Goal: Information Seeking & Learning: Learn about a topic

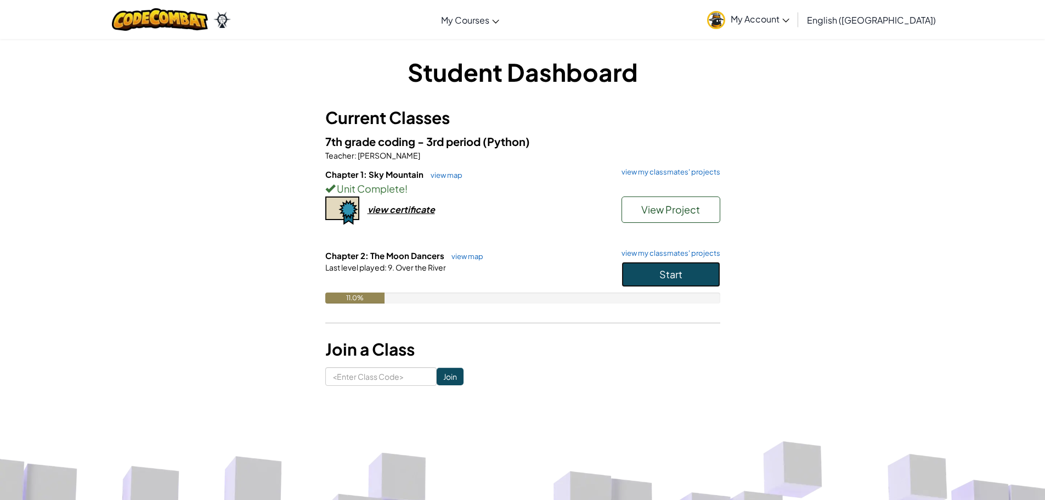
click at [654, 265] on button "Start" at bounding box center [670, 274] width 99 height 25
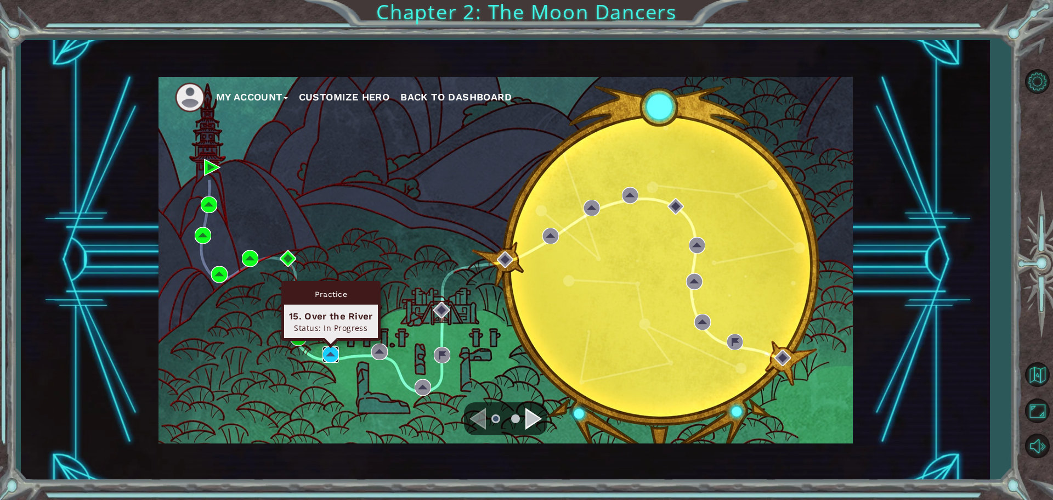
click at [334, 351] on img at bounding box center [330, 354] width 16 height 16
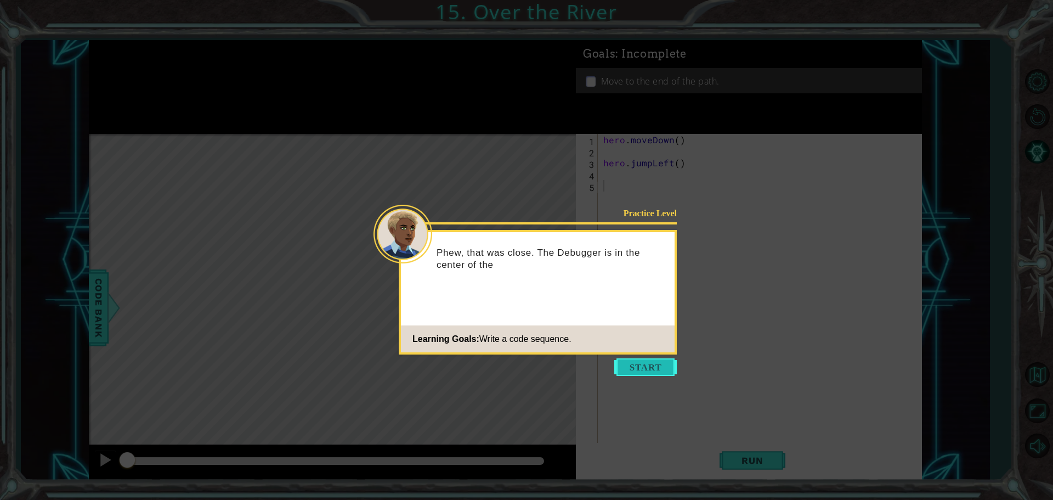
click at [636, 365] on button "Start" at bounding box center [645, 367] width 63 height 18
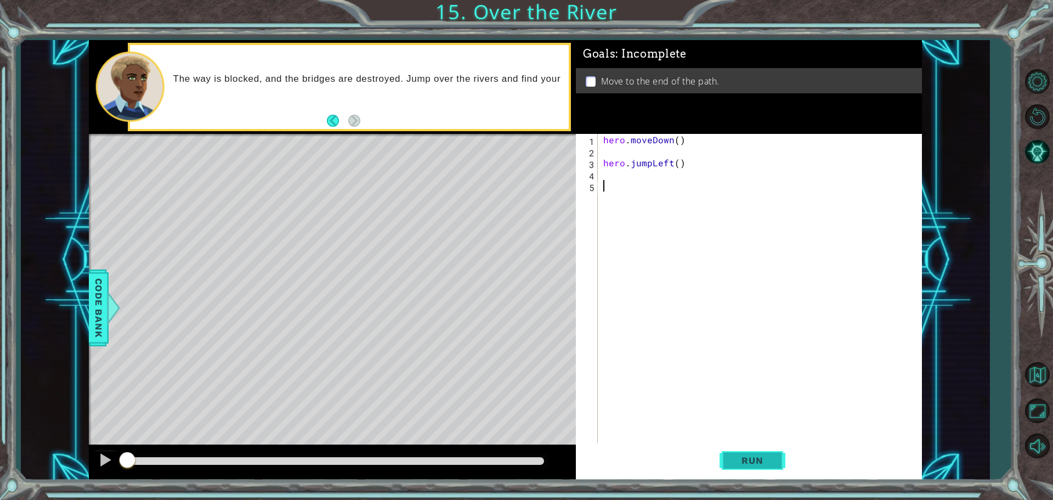
click at [753, 458] on span "Run" at bounding box center [751, 460] width 43 height 11
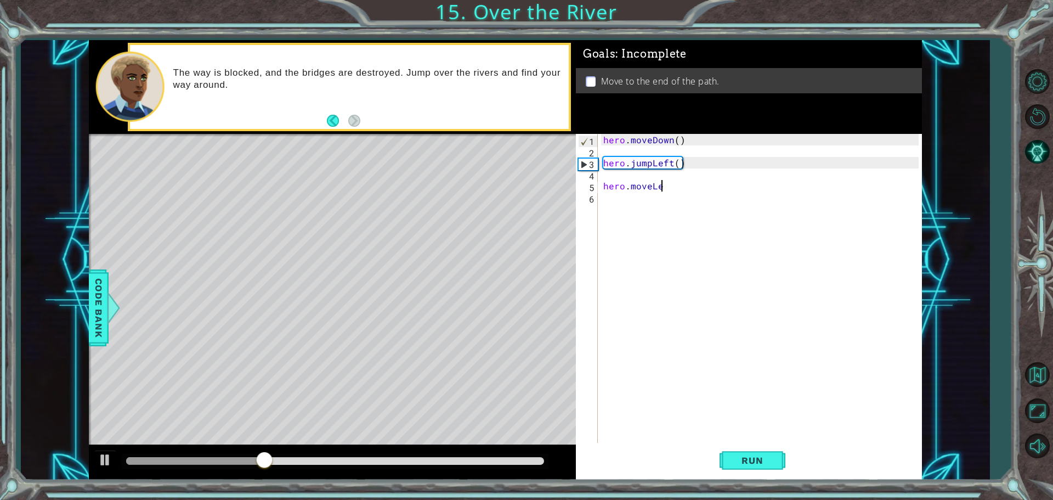
scroll to position [0, 3]
type textarea "hero.moveLeft()"
click at [757, 341] on div "hero . moveDown ( ) hero . jumpLeft ( ) hero . moveLeft ( )" at bounding box center [762, 301] width 323 height 334
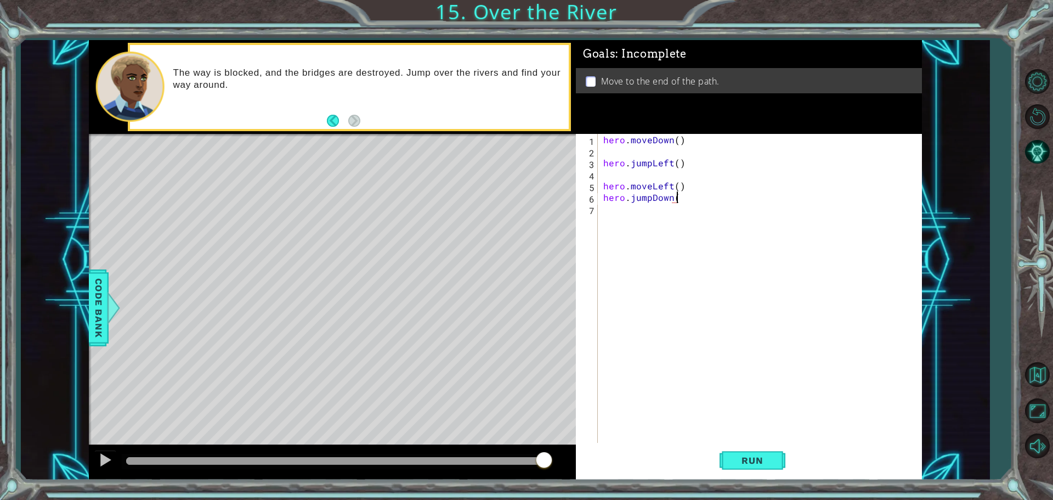
type textarea "hero.jumpDown()"
drag, startPoint x: 757, startPoint y: 342, endPoint x: 749, endPoint y: 344, distance: 8.0
click at [752, 344] on div "hero . moveDown ( ) hero . jumpLeft ( ) hero . moveLeft ( ) hero . jumpDown ( )" at bounding box center [762, 301] width 323 height 334
click at [745, 345] on div "hero . moveDown ( ) hero . jumpLeft ( ) hero . moveLeft ( ) hero . jumpDown ( )" at bounding box center [762, 301] width 323 height 334
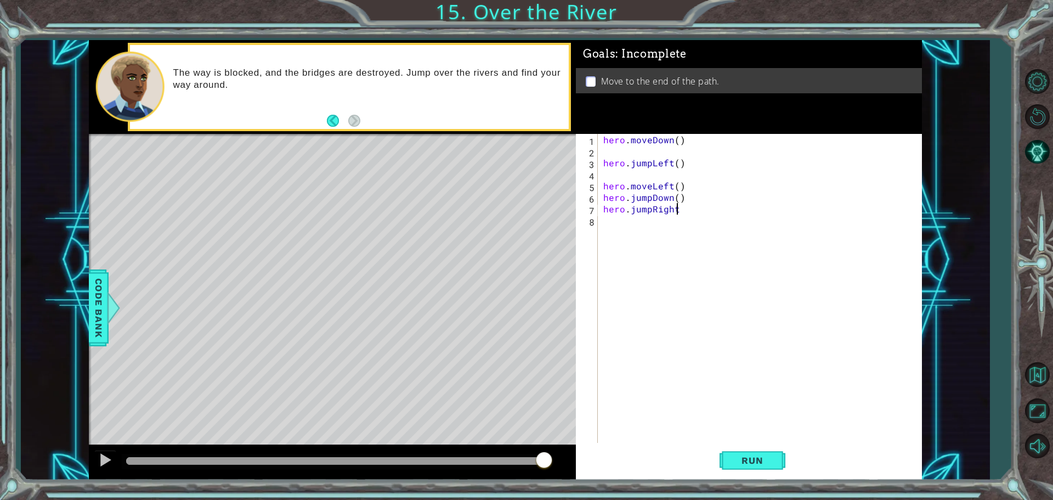
scroll to position [0, 4]
type textarea "hero.jumpRight()"
click at [736, 350] on div "hero . moveDown ( ) hero . jumpLeft ( ) hero . moveLeft ( ) hero . jumpDown ( )…" at bounding box center [762, 301] width 323 height 334
click at [773, 455] on span "Run" at bounding box center [751, 460] width 43 height 11
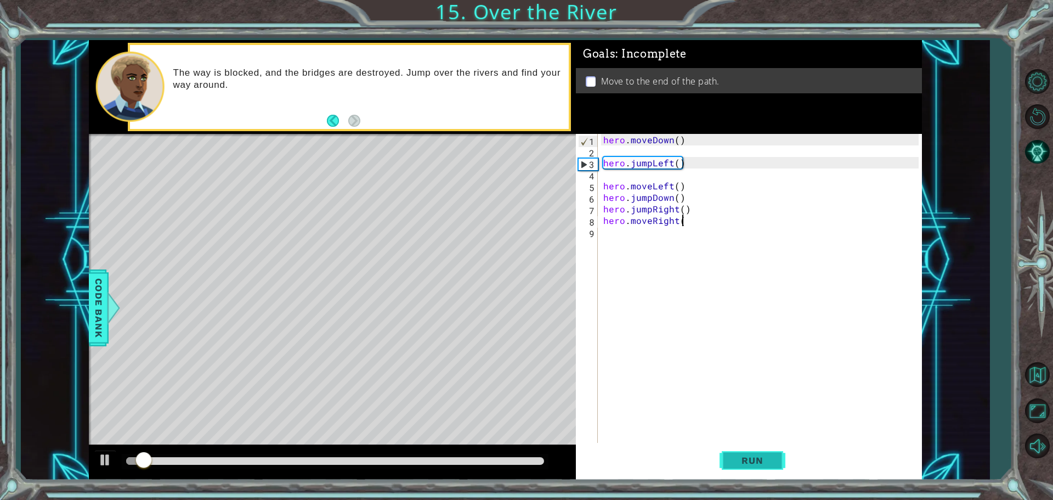
scroll to position [0, 4]
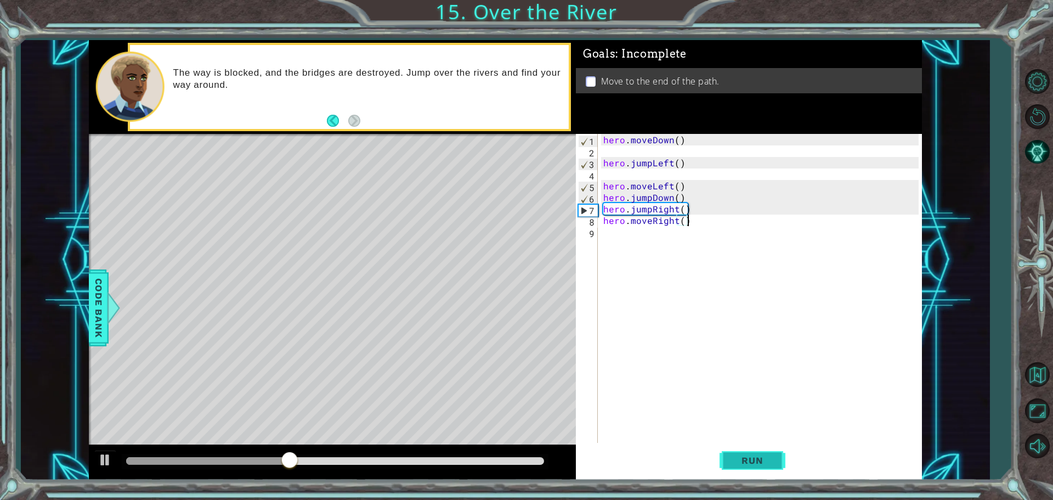
type textarea "hero.moveRight()"
click at [775, 455] on button "Run" at bounding box center [752, 460] width 66 height 35
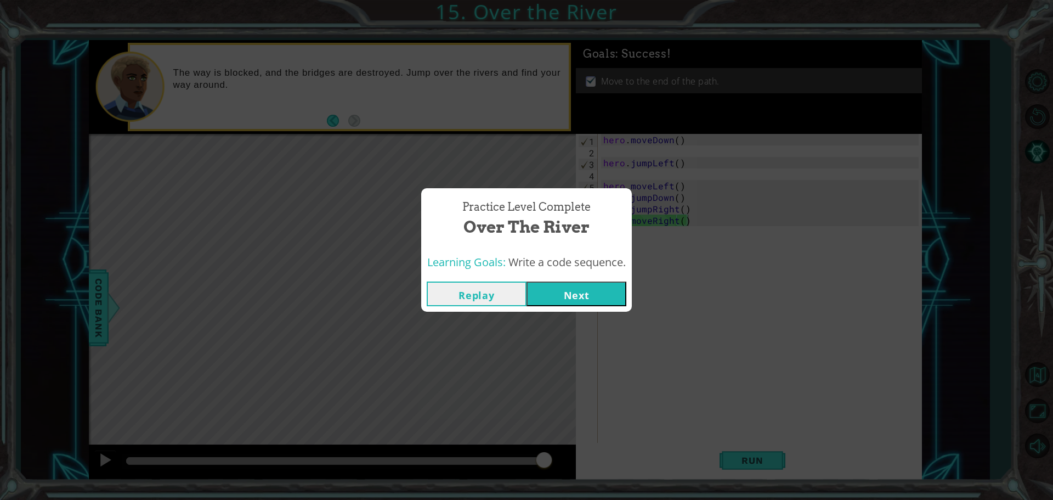
click at [599, 290] on button "Next" at bounding box center [576, 293] width 100 height 25
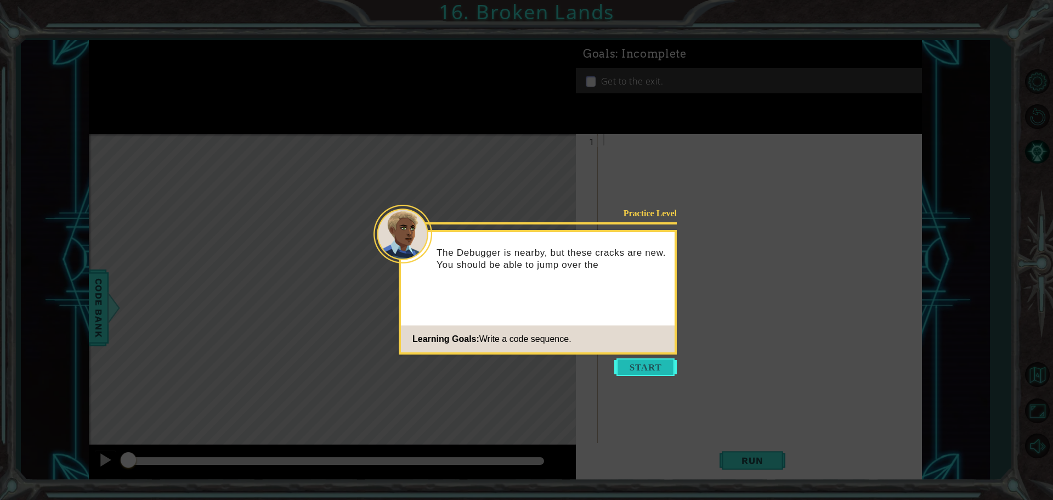
click at [656, 361] on button "Start" at bounding box center [645, 367] width 63 height 18
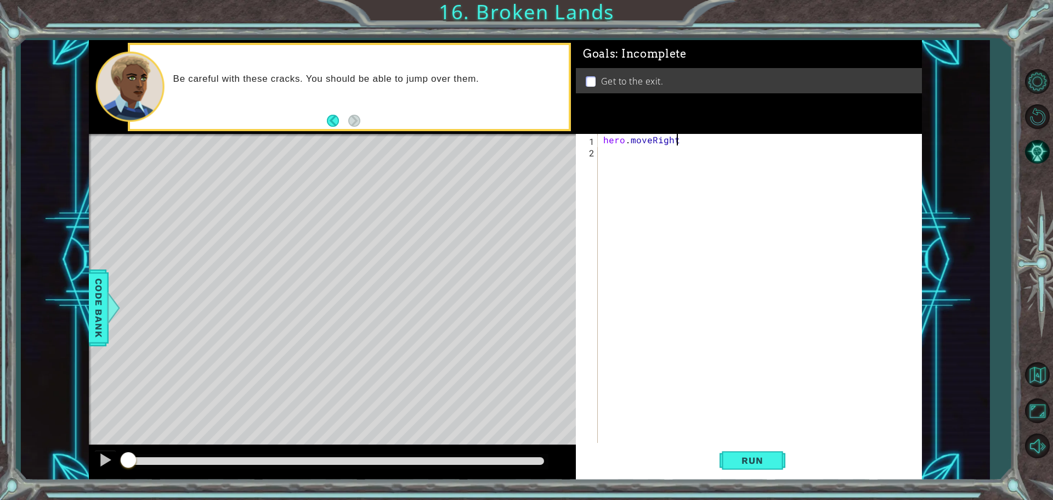
scroll to position [0, 4]
type textarea "hero.moveRight()"
click at [676, 363] on div "hero . moveRight ( )" at bounding box center [762, 301] width 323 height 334
type textarea "hero.moveUp()"
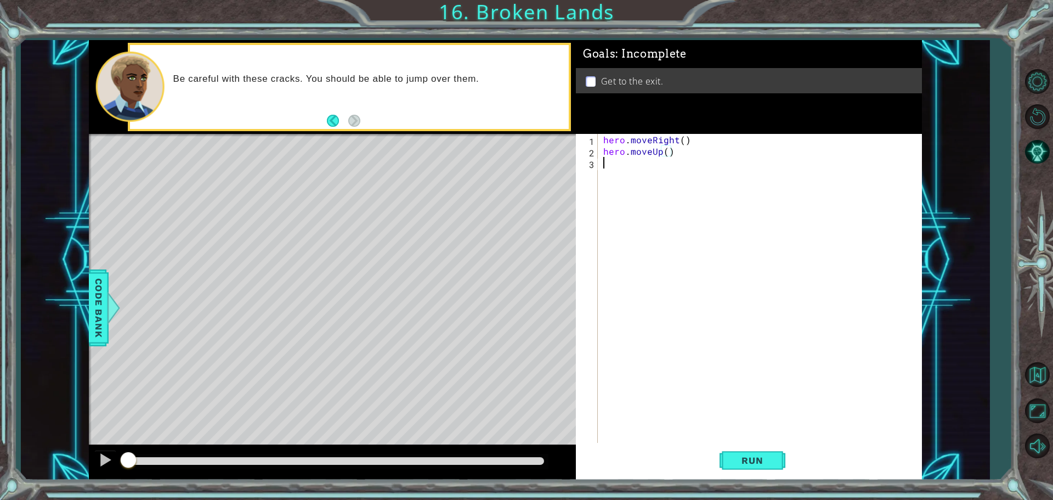
click at [677, 365] on div "hero . moveRight ( ) hero . moveUp ( )" at bounding box center [762, 301] width 323 height 334
type textarea "hero.jumpRight()"
click at [681, 367] on div "hero . moveRight ( ) hero . moveUp ( ) hero . jumpRight ( )" at bounding box center [762, 301] width 323 height 334
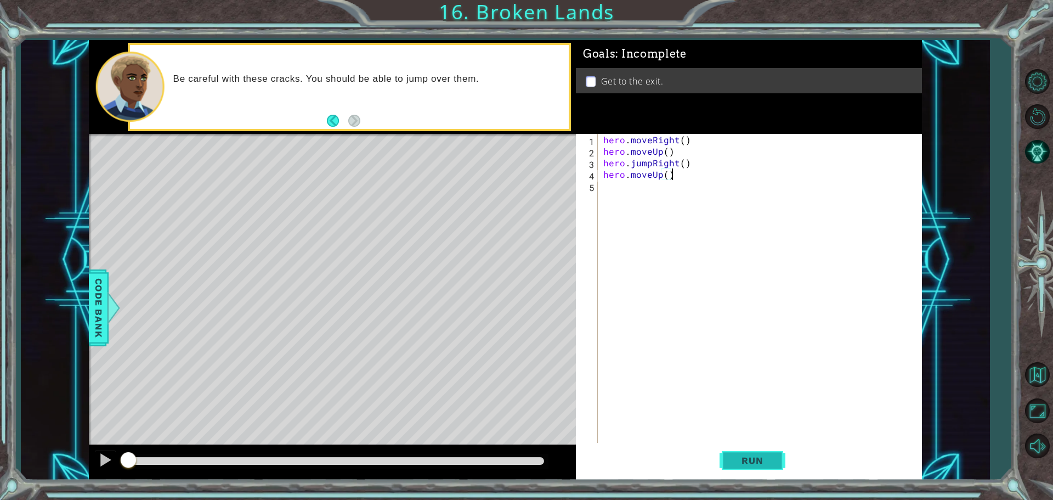
click at [744, 457] on span "Run" at bounding box center [751, 460] width 43 height 11
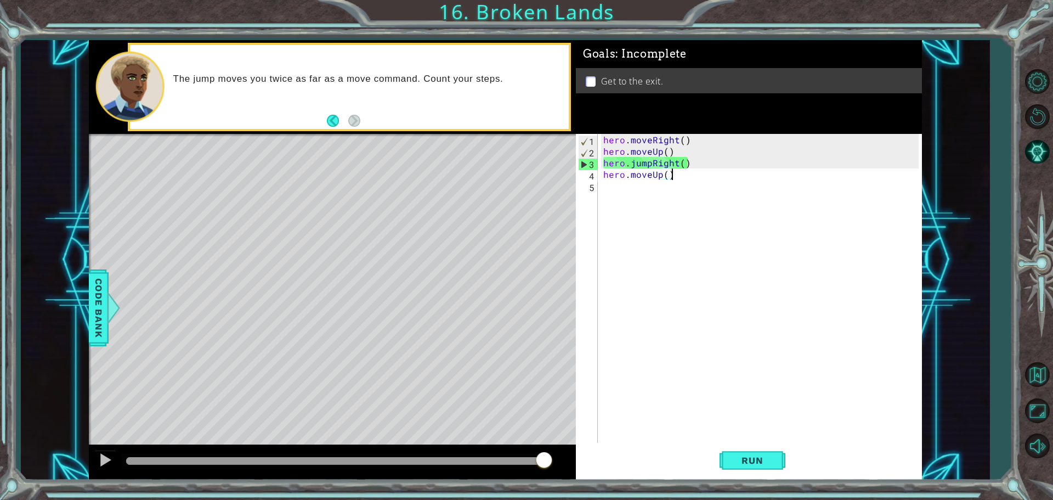
click at [677, 165] on div "hero . moveRight ( ) hero . moveUp ( ) hero . jumpRight ( ) hero . moveUp ( )" at bounding box center [762, 301] width 323 height 334
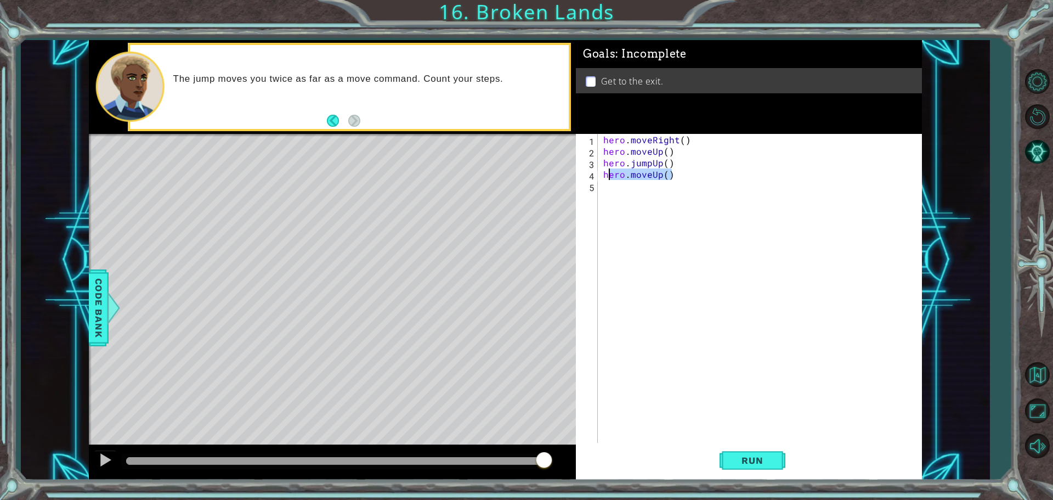
drag, startPoint x: 680, startPoint y: 178, endPoint x: 606, endPoint y: 177, distance: 73.5
click at [606, 177] on div "hero . moveRight ( ) hero . moveUp ( ) hero . jumpUp ( ) hero . moveUp ( )" at bounding box center [762, 301] width 323 height 334
type textarea "h"
type textarea "j"
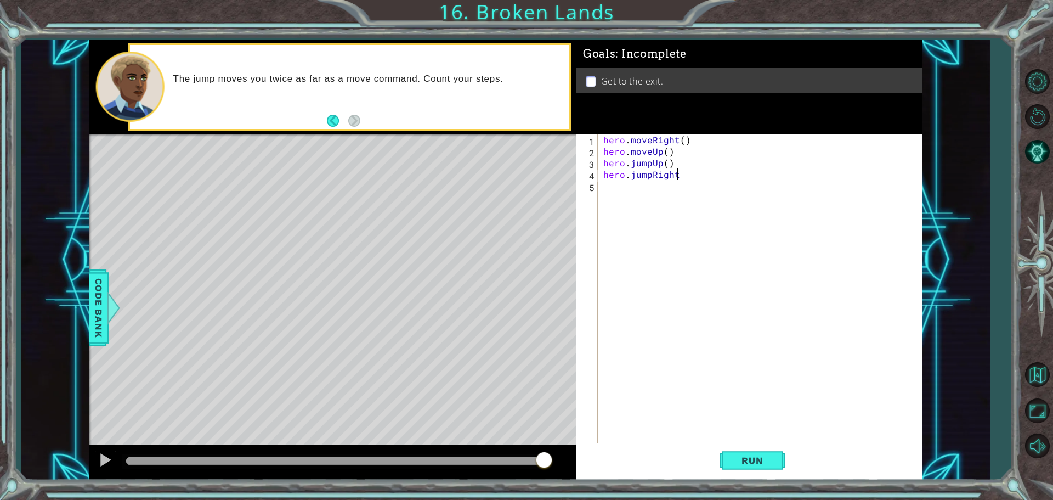
scroll to position [0, 4]
type textarea "hero.jumpRight()"
click at [662, 253] on div "hero . moveRight ( ) hero . moveUp ( ) hero . jumpUp ( ) hero . jumpRight ( )" at bounding box center [762, 301] width 323 height 334
type textarea "hero.moveRight()"
click at [772, 456] on span "Run" at bounding box center [751, 460] width 43 height 11
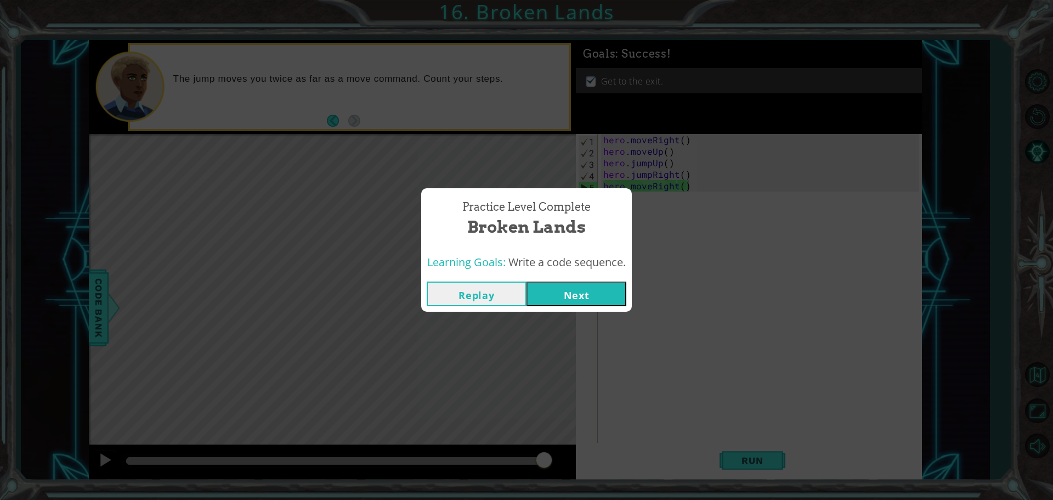
click at [604, 290] on button "Next" at bounding box center [576, 293] width 100 height 25
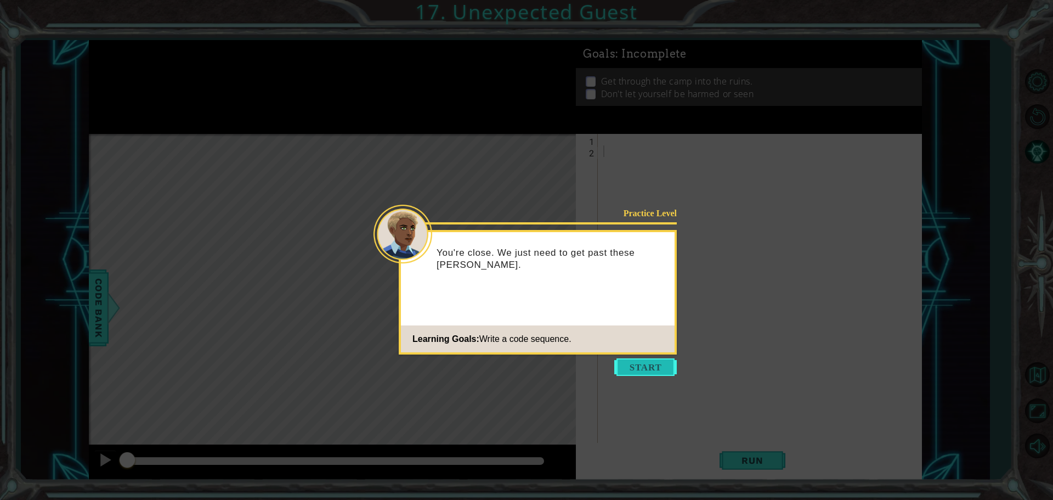
click at [640, 364] on button "Start" at bounding box center [645, 367] width 63 height 18
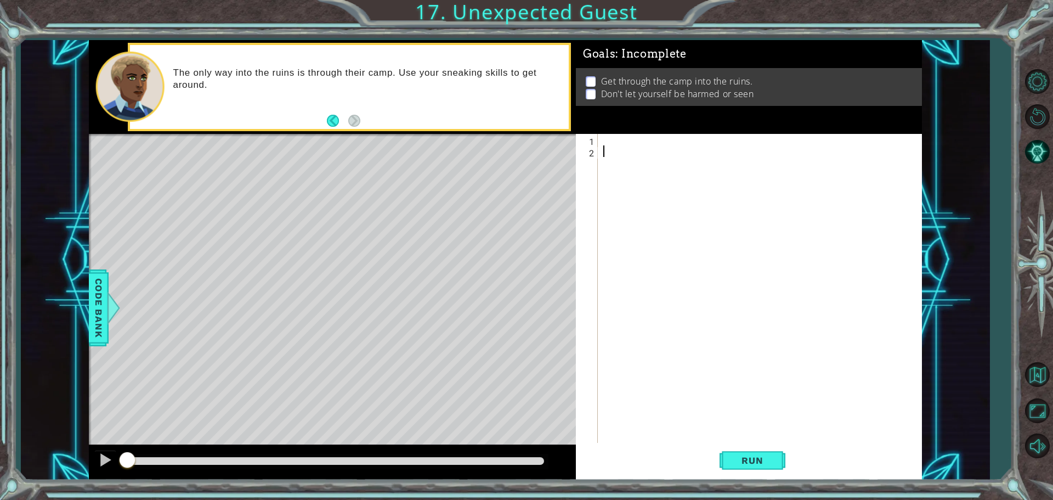
click at [682, 146] on div at bounding box center [762, 301] width 323 height 334
click at [659, 140] on div at bounding box center [762, 301] width 323 height 334
type textarea "hero.moveUp()"
drag, startPoint x: 655, startPoint y: 175, endPoint x: 655, endPoint y: 183, distance: 7.7
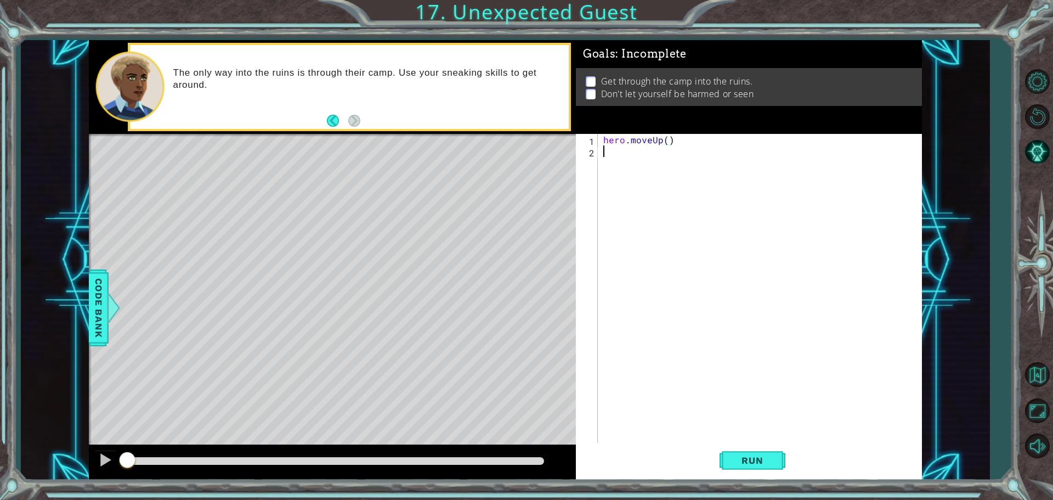
click at [655, 184] on div "hero . moveUp ( )" at bounding box center [762, 301] width 323 height 334
type textarea "hero.jumpRight()"
click at [630, 218] on div "hero . moveUp ( ) hero . jumpRight ( )" at bounding box center [762, 301] width 323 height 334
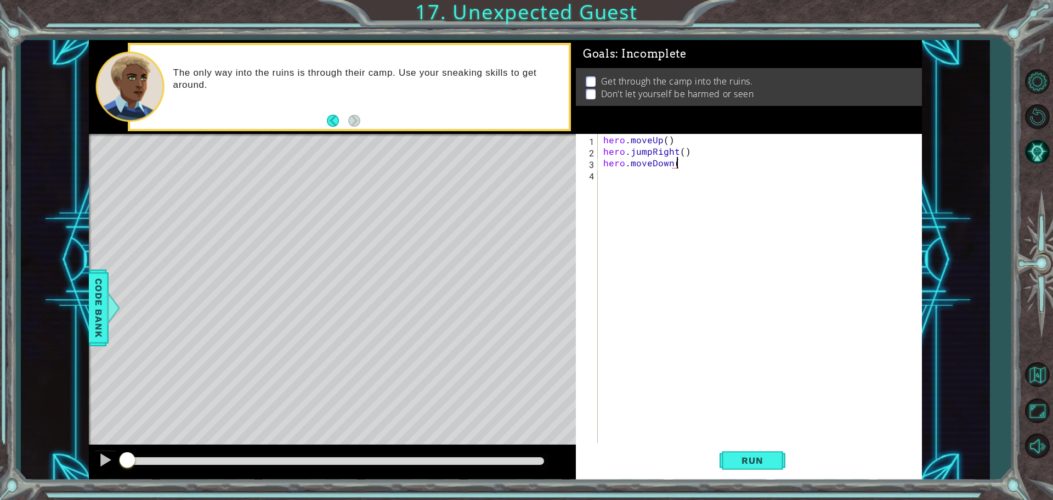
type textarea "hero.moveDown()"
click at [628, 215] on div "hero . moveUp ( ) hero . jumpRight ( ) hero . moveDown ( )" at bounding box center [762, 301] width 323 height 334
type textarea "hero.sneakRight"
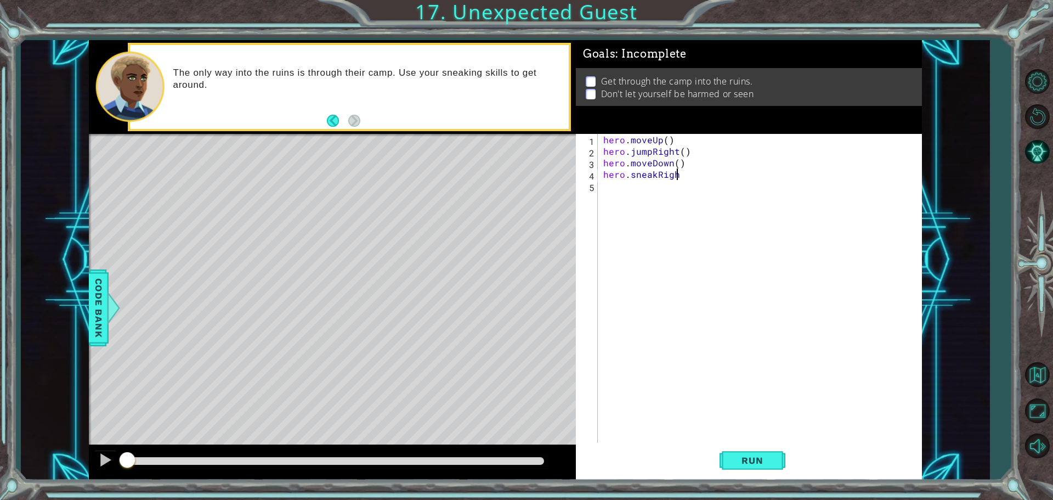
scroll to position [0, 4]
click at [633, 230] on div "hero . moveUp ( ) hero . jumpRight ( ) hero . moveDown ( ) hero . sneakRight" at bounding box center [762, 301] width 323 height 334
click at [691, 177] on div "hero . moveUp ( ) hero . jumpRight ( ) hero . moveDown ( ) hero . sneakRight he…" at bounding box center [762, 301] width 323 height 334
type textarea "hero.sneakRight()"
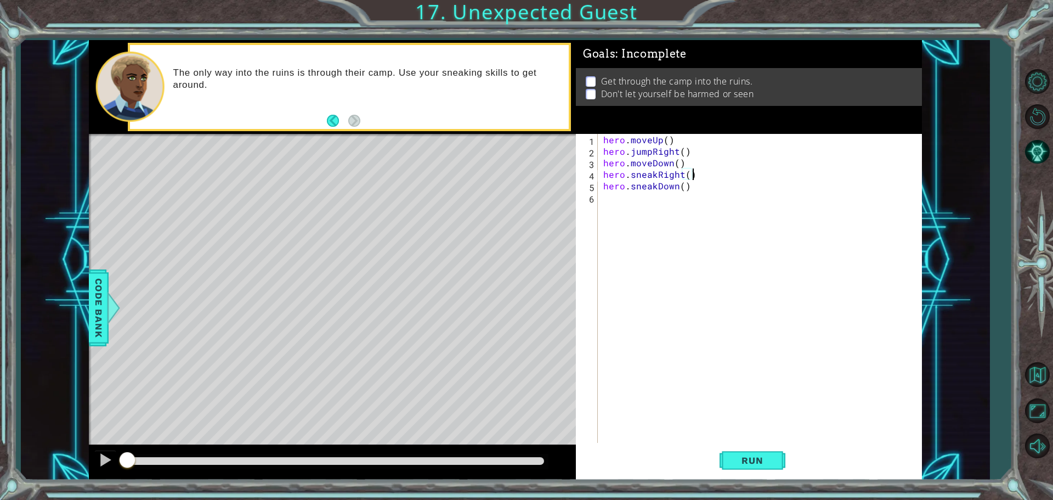
click at [679, 254] on div "hero . moveUp ( ) hero . jumpRight ( ) hero . moveDown ( ) hero . sneakRight ( …" at bounding box center [762, 301] width 323 height 334
type textarea "hero.sneakRight(2)"
drag, startPoint x: 679, startPoint y: 254, endPoint x: 679, endPoint y: 262, distance: 7.7
click at [679, 259] on div "hero . moveUp ( ) hero . jumpRight ( ) hero . moveDown ( ) hero . sneakRight ( …" at bounding box center [762, 301] width 323 height 334
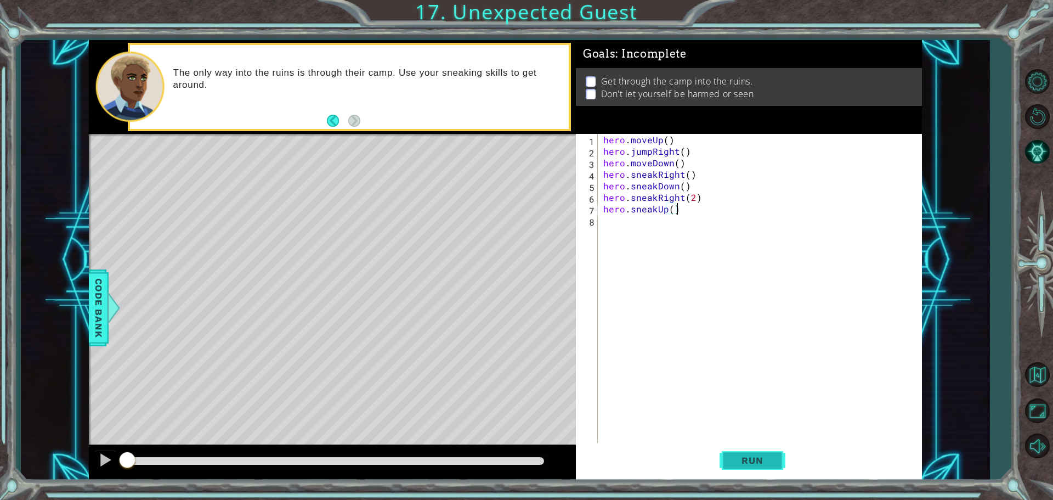
click at [758, 457] on span "Run" at bounding box center [751, 460] width 43 height 11
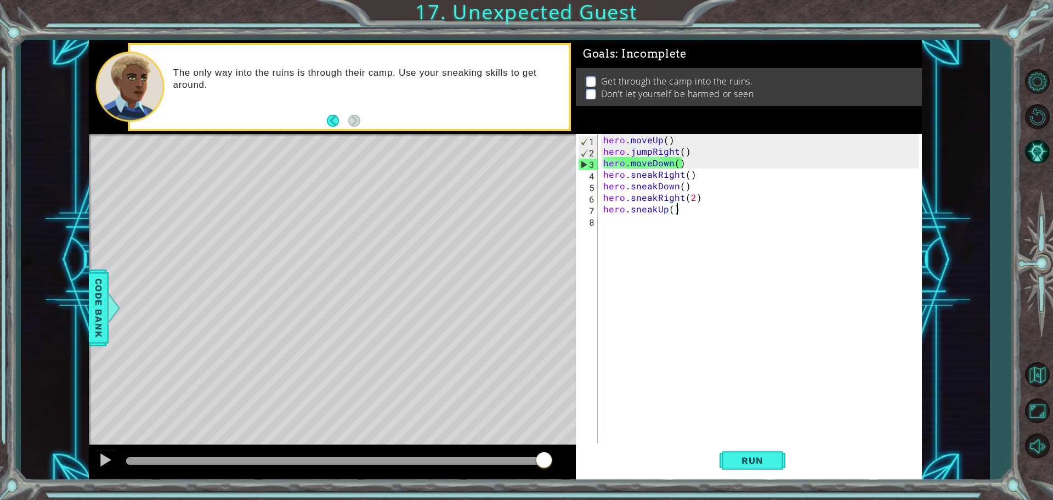
click at [653, 169] on div "hero . moveUp ( ) hero . jumpRight ( ) hero . moveDown ( ) hero . sneakRight ( …" at bounding box center [762, 301] width 323 height 334
click at [762, 465] on span "Run" at bounding box center [751, 460] width 43 height 11
click at [649, 165] on div "hero . moveUp ( ) hero . jumpRight ( ) hero . moveDown ( ) hero . sneakRight ( …" at bounding box center [762, 301] width 323 height 334
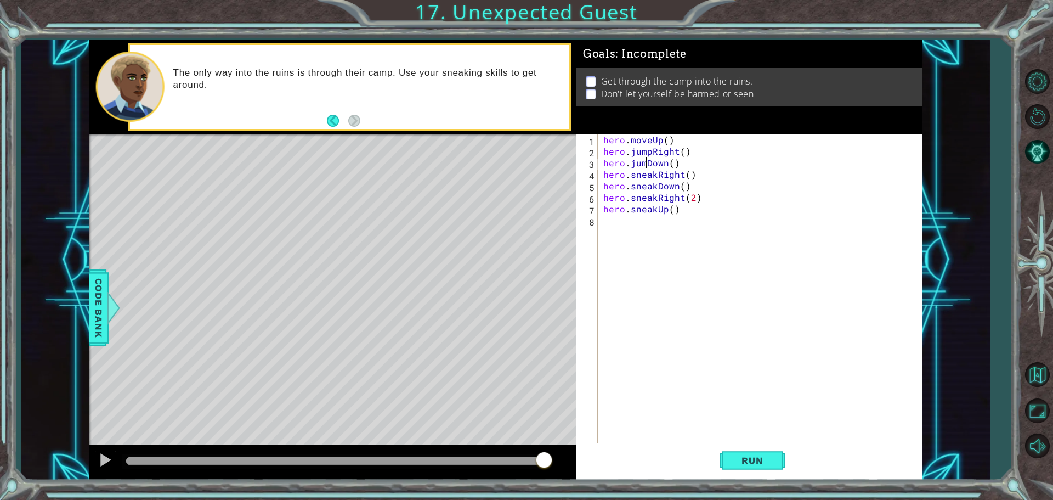
scroll to position [0, 3]
type textarea "hero.jumpDown()"
click at [768, 460] on span "Run" at bounding box center [751, 460] width 43 height 11
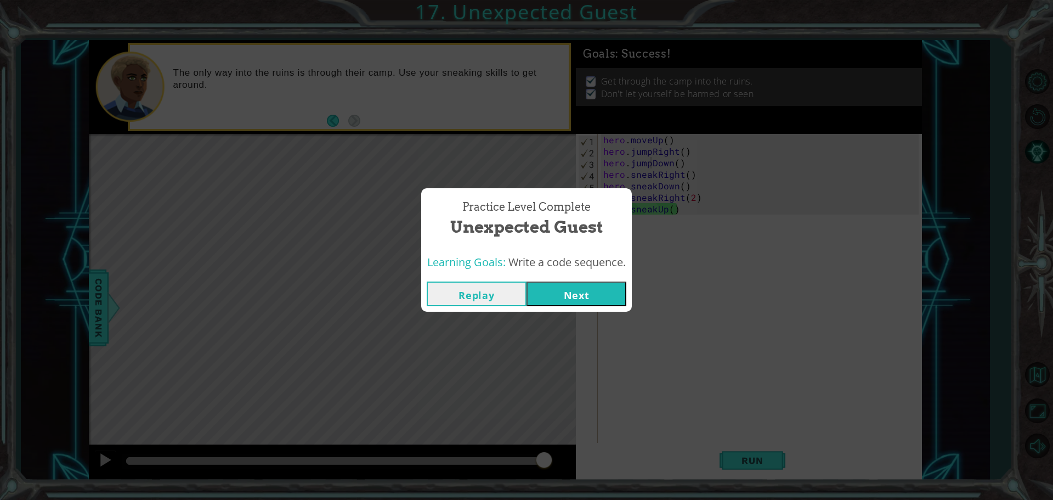
click at [609, 298] on button "Next" at bounding box center [576, 293] width 100 height 25
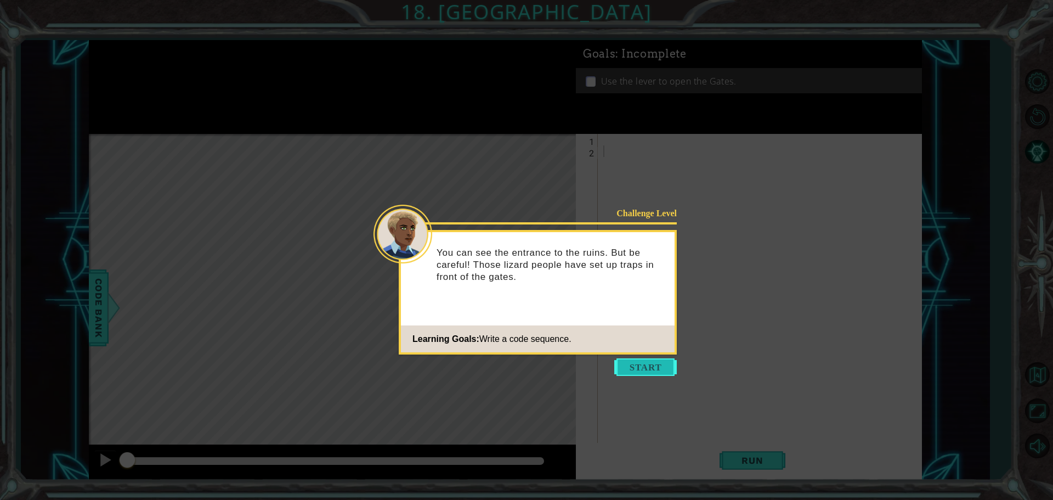
click at [651, 366] on button "Start" at bounding box center [645, 367] width 63 height 18
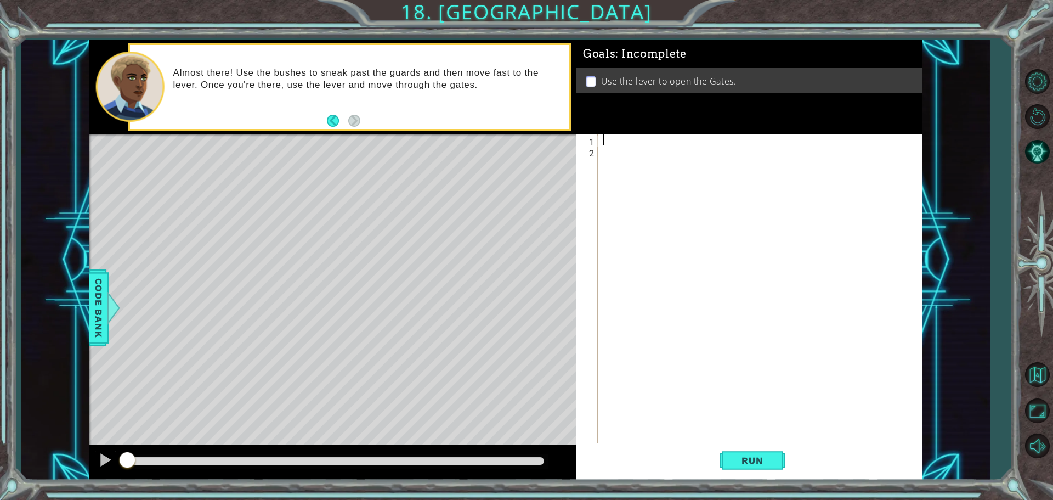
click at [624, 135] on div at bounding box center [762, 301] width 323 height 334
type textarea "hero.sneakRight"
click at [646, 212] on div "hero . sneakRight" at bounding box center [762, 301] width 323 height 334
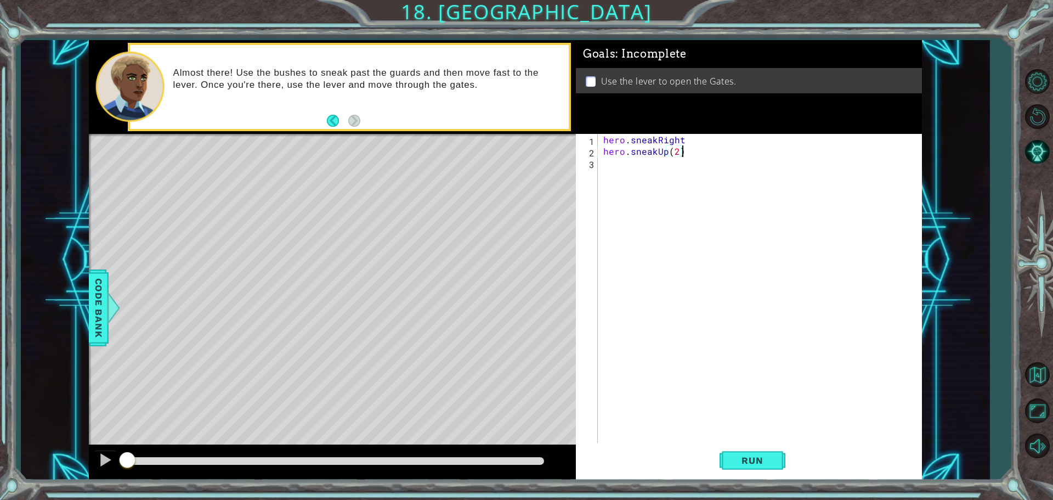
click at [707, 139] on div "hero . sneakRight hero . sneakUp ( 2 )" at bounding box center [762, 301] width 323 height 334
type textarea "hero.sneakRight()"
click at [632, 186] on div "hero . sneakRight ( ) hero . sneakUp ( 2 )" at bounding box center [762, 301] width 323 height 334
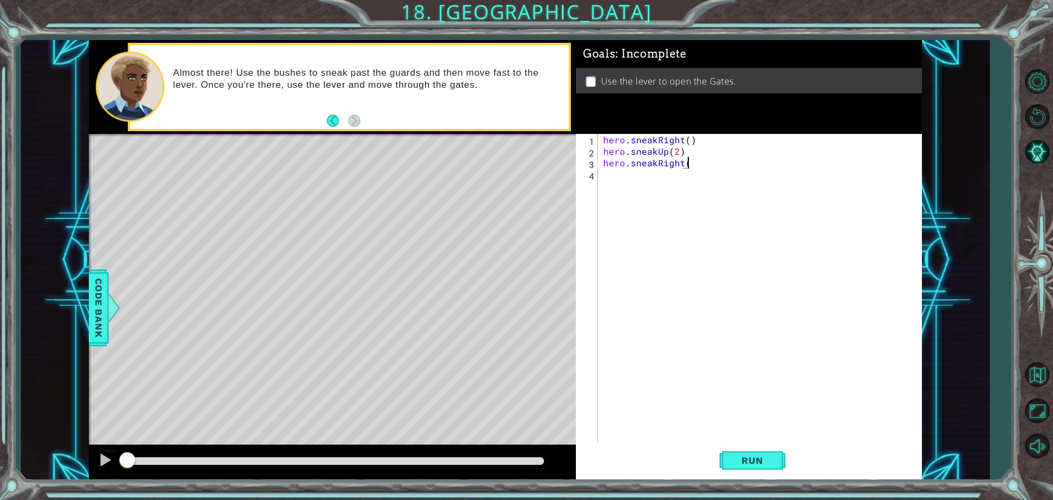
type textarea "hero.sneakRight()"
click at [631, 180] on div "hero . sneakRight ( ) hero . sneakUp ( 2 ) hero . sneakRight ( )" at bounding box center [762, 301] width 323 height 334
type textarea "hero.sneakUp()"
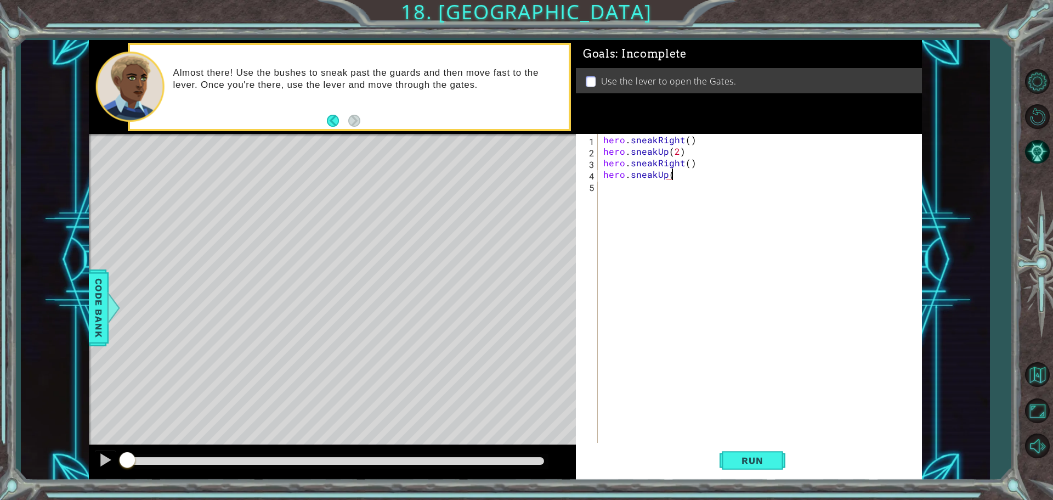
scroll to position [0, 4]
click at [704, 211] on div "hero . sneakRight ( ) hero . sneakUp ( 2 ) hero . sneakRight ( ) hero . sneakUp…" at bounding box center [762, 301] width 323 height 334
click at [705, 213] on div "hero . sneakRight ( ) hero . sneakUp ( 2 ) hero . sneakRight ( ) hero . sneakUp…" at bounding box center [762, 301] width 323 height 334
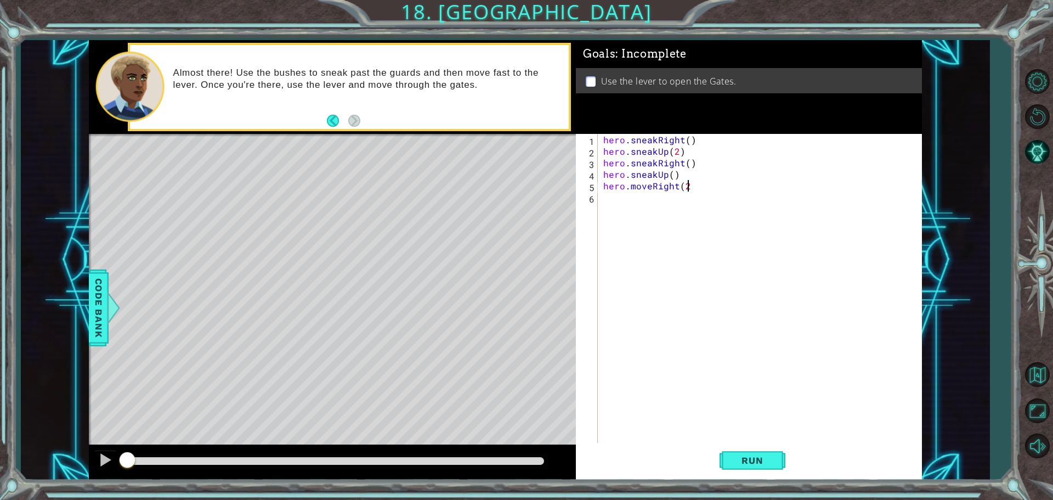
type textarea "hero.moveRight(2)"
click at [701, 214] on div "hero . sneakRight ( ) hero . sneakUp ( 2 ) hero . sneakRight ( ) hero . sneakUp…" at bounding box center [762, 301] width 323 height 334
type textarea "hero.moveDown()"
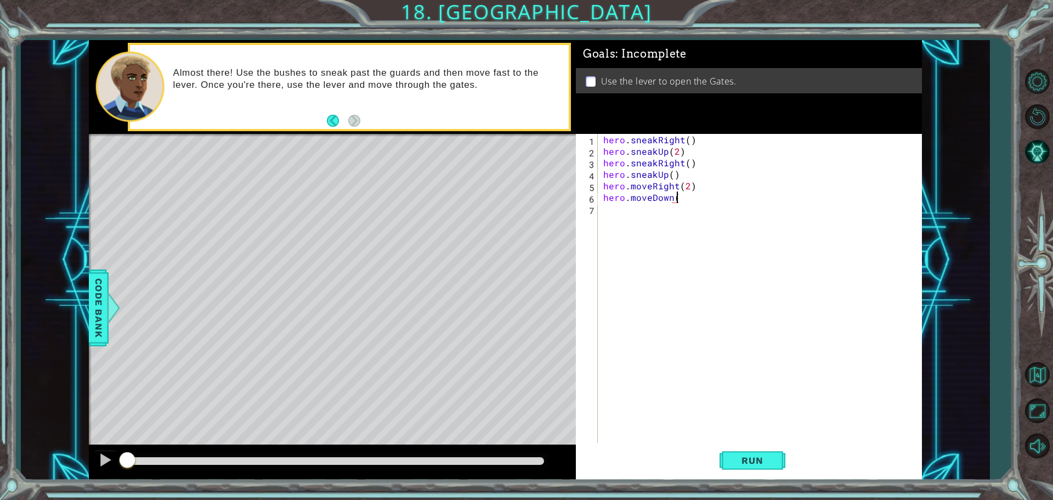
scroll to position [0, 4]
click at [671, 233] on div "hero . sneakRight ( ) hero . sneakUp ( 2 ) hero . sneakRight ( ) hero . sneakUp…" at bounding box center [762, 301] width 323 height 334
type textarea "hero.jumpDown()"
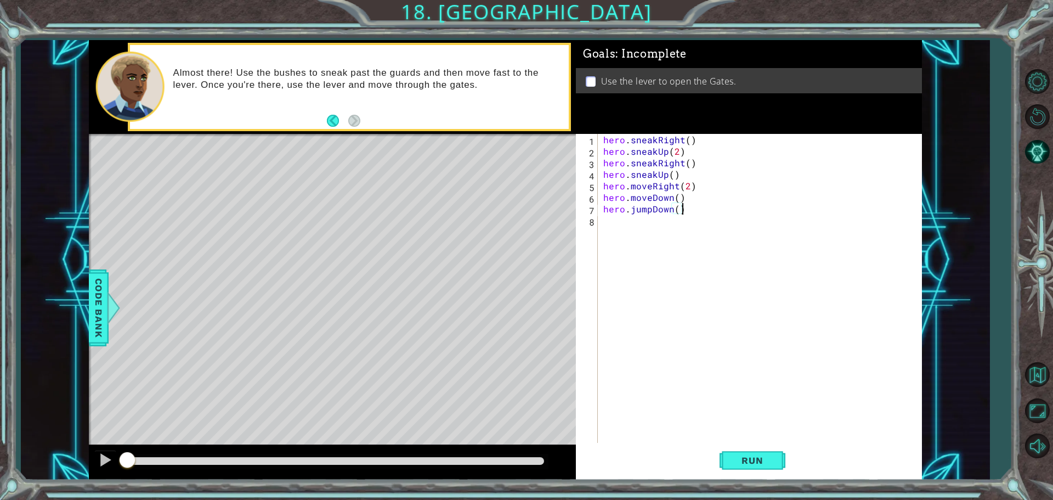
click at [672, 233] on div "hero . sneakRight ( ) hero . sneakUp ( 2 ) hero . sneakRight ( ) hero . sneakUp…" at bounding box center [762, 301] width 323 height 334
type textarea "hero.moveRigh(2)"
click at [686, 256] on div "hero . sneakRight ( ) hero . sneakUp ( 2 ) hero . sneakRight ( ) hero . sneakUp…" at bounding box center [762, 301] width 323 height 334
type textarea "hero.jumpUp()"
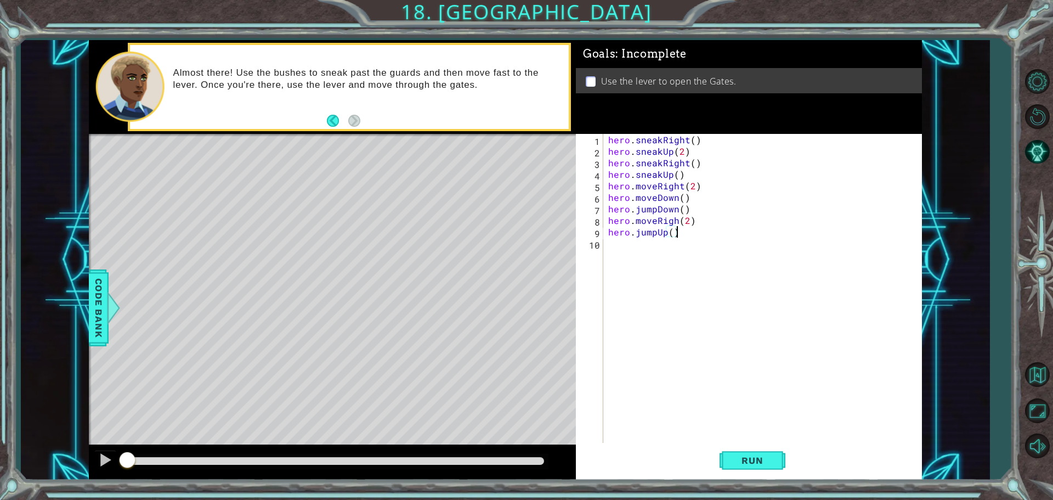
click at [686, 256] on div "hero . sneakRight ( ) hero . sneakUp ( 2 ) hero . sneakRight ( ) hero . sneakUp…" at bounding box center [765, 301] width 318 height 334
click at [761, 460] on span "Run" at bounding box center [751, 460] width 43 height 11
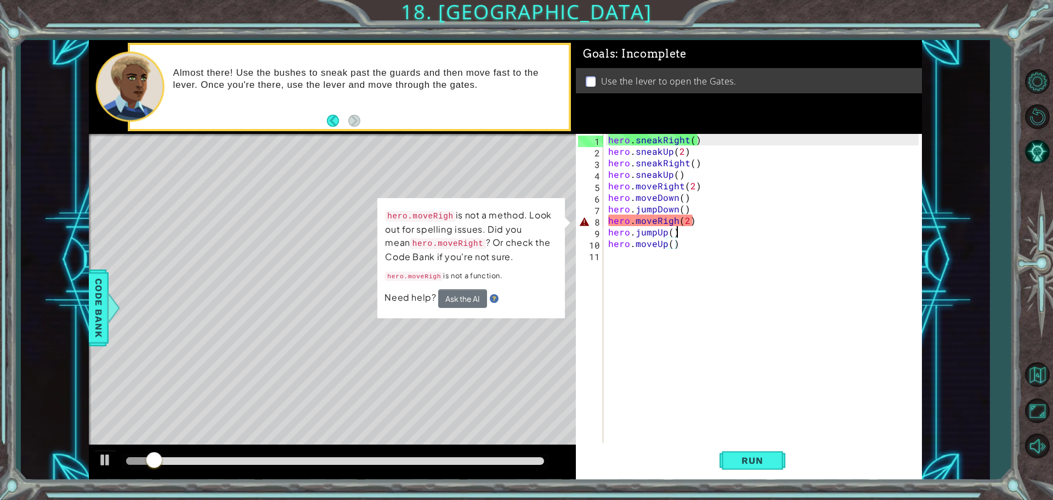
click at [677, 226] on div "hero . sneakRight ( ) hero . sneakUp ( 2 ) hero . sneakRight ( ) hero . sneakUp…" at bounding box center [765, 301] width 318 height 334
click at [679, 219] on div "hero . sneakRight ( ) hero . sneakUp ( 2 ) hero . sneakRight ( ) hero . sneakUp…" at bounding box center [765, 301] width 318 height 334
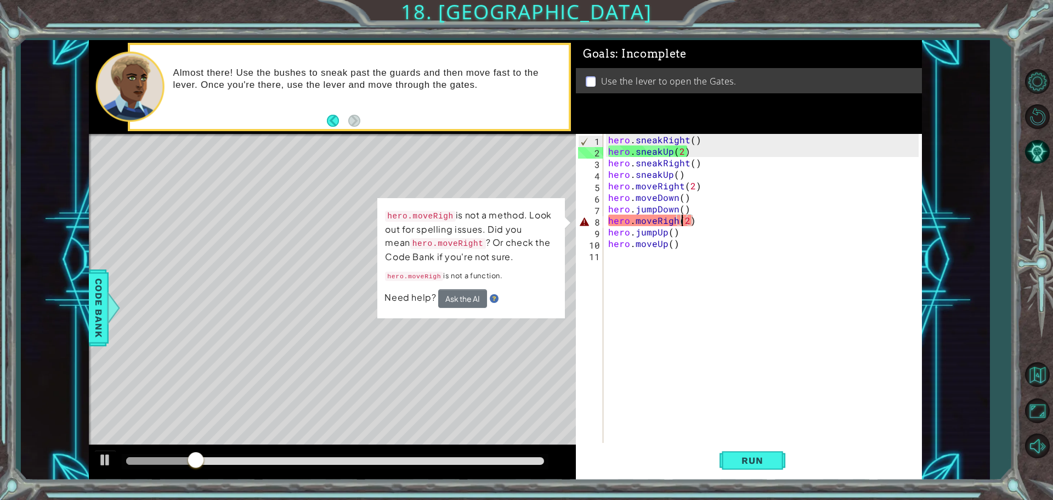
click at [676, 225] on div "hero . sneakRight ( ) hero . sneakUp ( 2 ) hero . sneakRight ( ) hero . sneakUp…" at bounding box center [765, 301] width 318 height 334
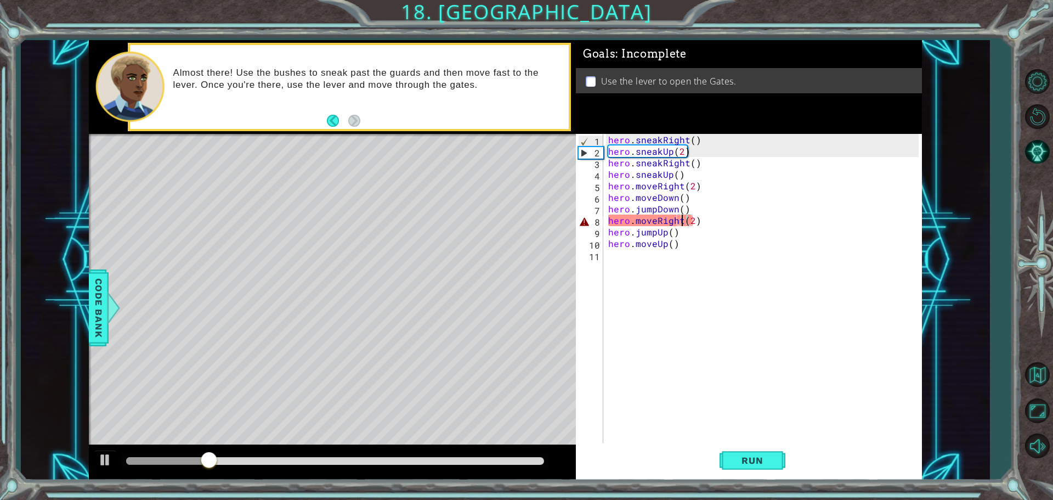
scroll to position [0, 4]
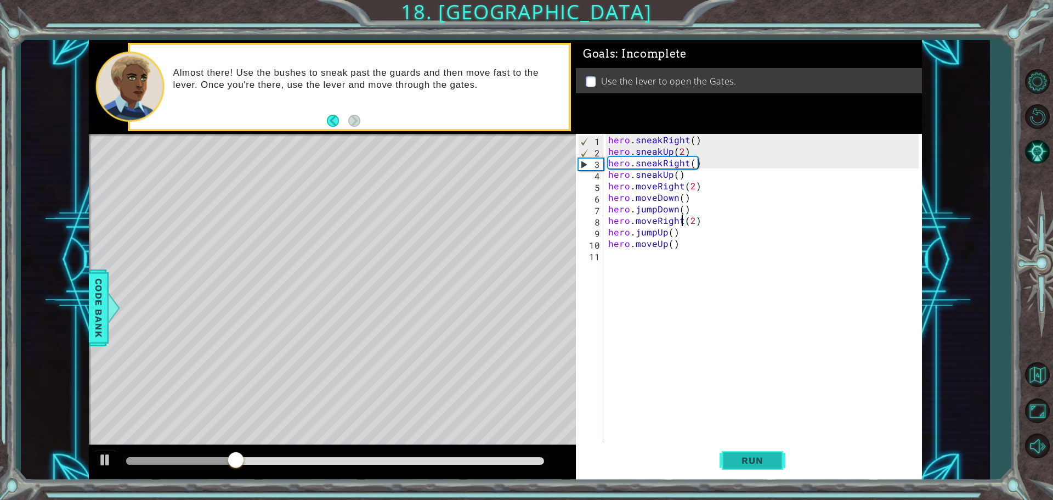
type textarea "hero.moveRight(2)"
click at [754, 461] on span "Run" at bounding box center [751, 460] width 43 height 11
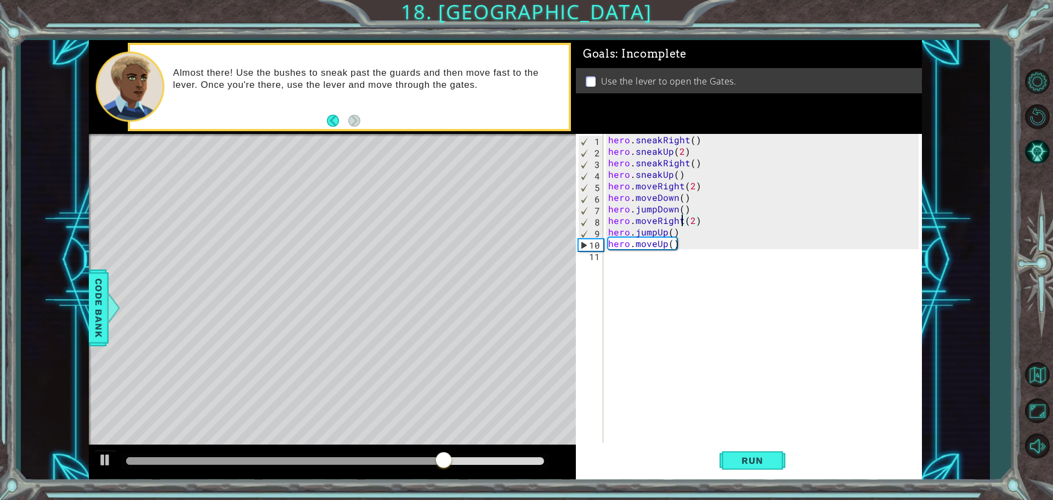
click at [689, 342] on div "hero . sneakRight ( ) hero . sneakUp ( 2 ) hero . sneakRight ( ) hero . sneakUp…" at bounding box center [765, 301] width 318 height 334
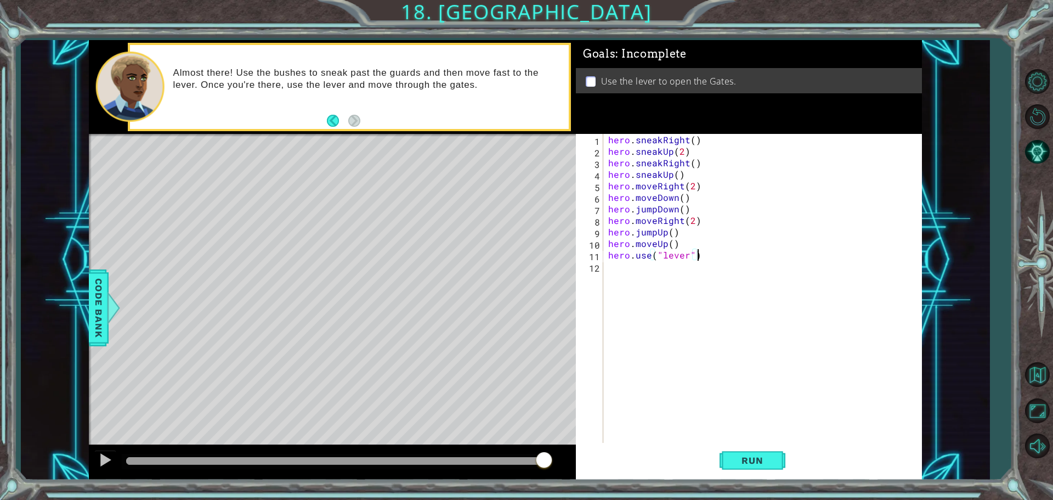
scroll to position [0, 5]
type textarea "hero.use("lever")"
click at [749, 453] on button "Run" at bounding box center [752, 460] width 66 height 35
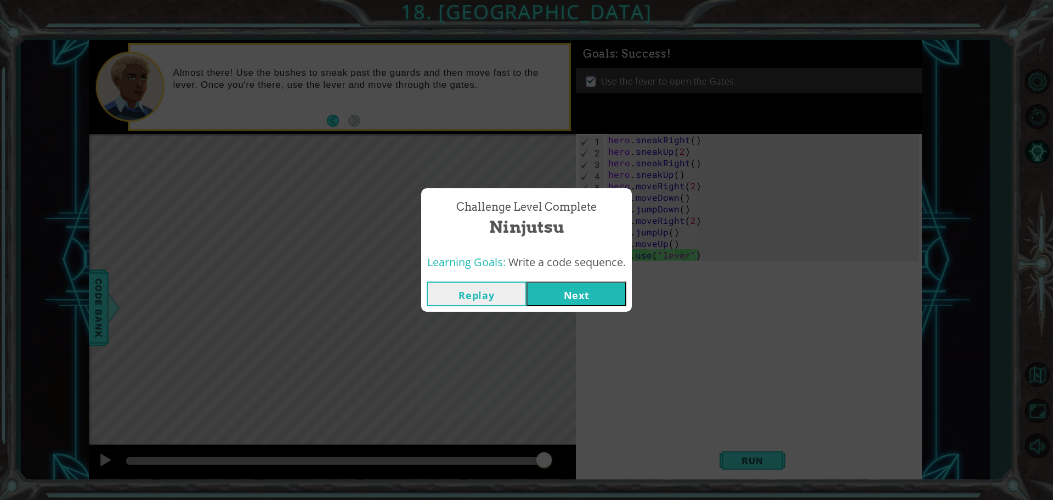
click at [597, 292] on button "Next" at bounding box center [576, 293] width 100 height 25
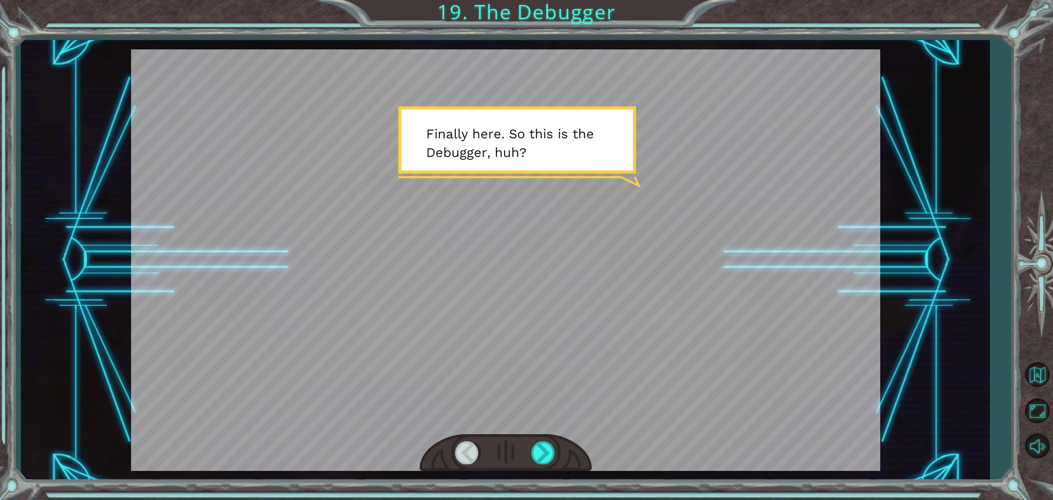
click at [577, 337] on div at bounding box center [505, 259] width 749 height 421
drag, startPoint x: 543, startPoint y: 167, endPoint x: 538, endPoint y: 178, distance: 11.8
click at [542, 166] on div at bounding box center [505, 259] width 749 height 421
drag, startPoint x: 554, startPoint y: 248, endPoint x: 554, endPoint y: 256, distance: 7.7
click at [554, 254] on div at bounding box center [505, 259] width 749 height 421
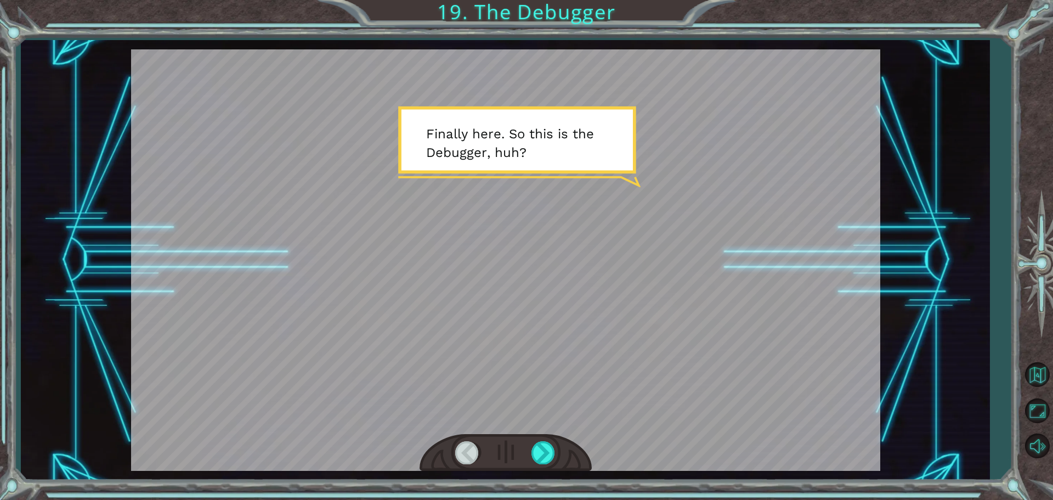
drag, startPoint x: 589, startPoint y: 368, endPoint x: 605, endPoint y: 387, distance: 24.1
click at [603, 384] on div at bounding box center [505, 259] width 749 height 421
click at [612, 393] on div at bounding box center [505, 259] width 749 height 421
click at [551, 454] on div at bounding box center [543, 452] width 25 height 22
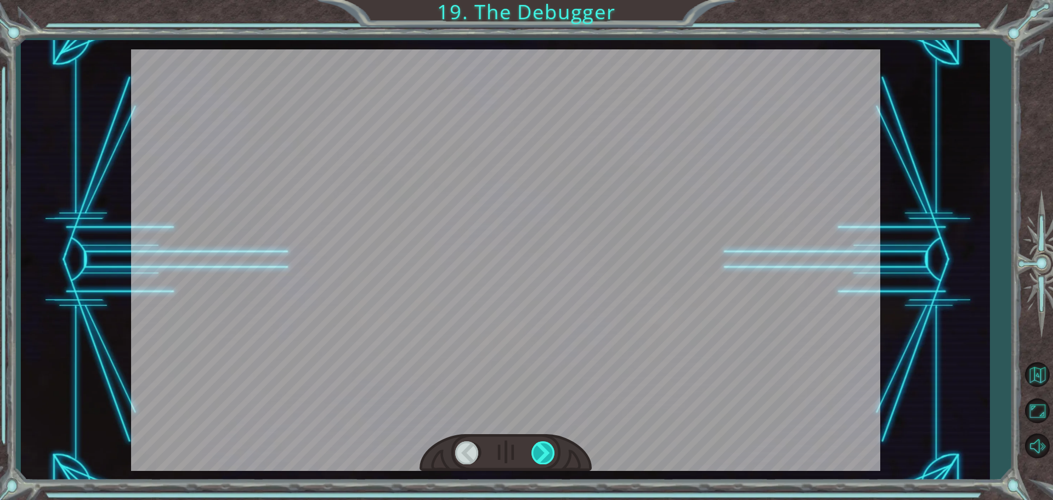
click at [547, 451] on div at bounding box center [543, 452] width 25 height 22
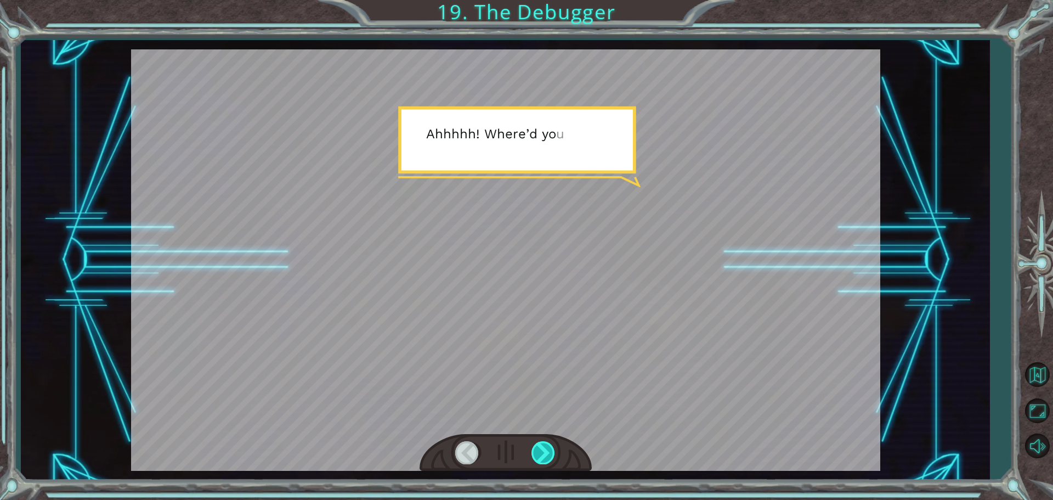
click at [548, 451] on div at bounding box center [543, 452] width 25 height 22
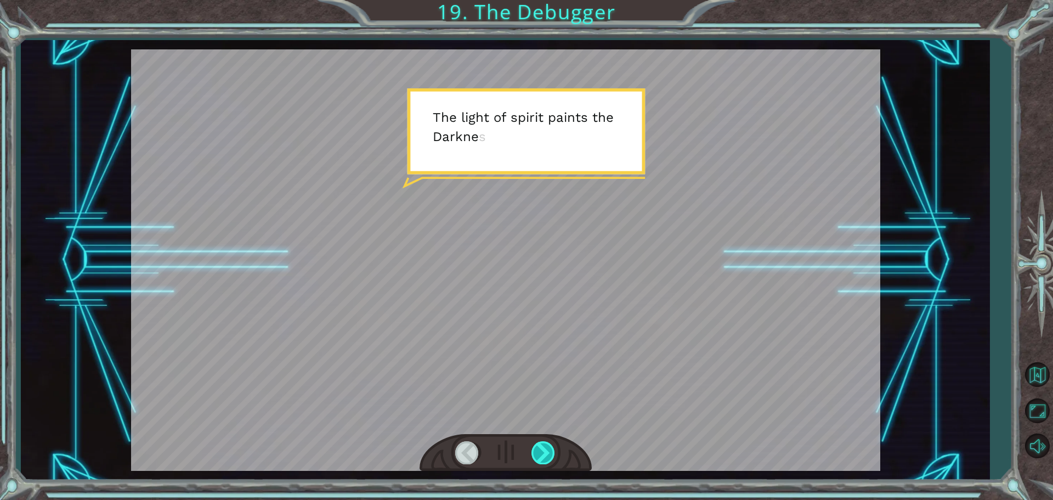
click at [548, 451] on div at bounding box center [543, 452] width 25 height 22
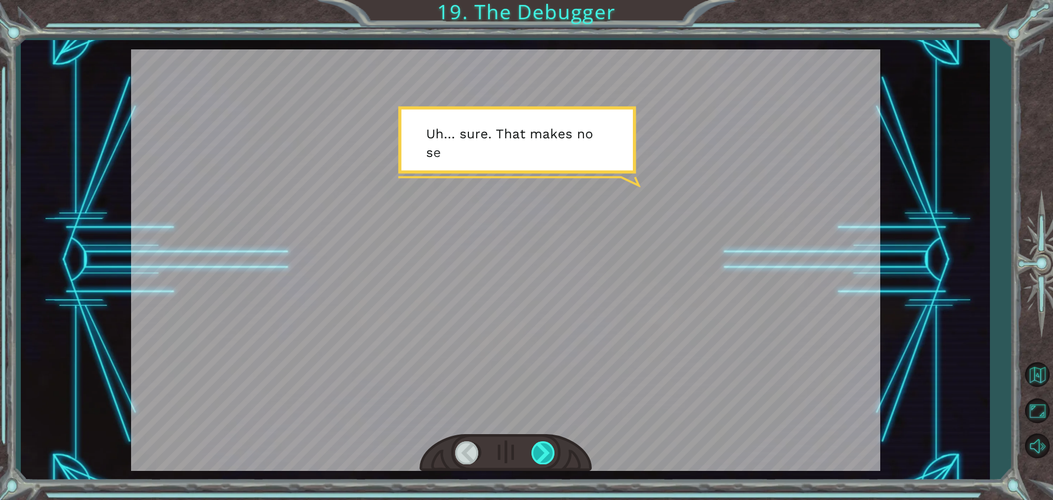
click at [548, 453] on div at bounding box center [543, 452] width 25 height 22
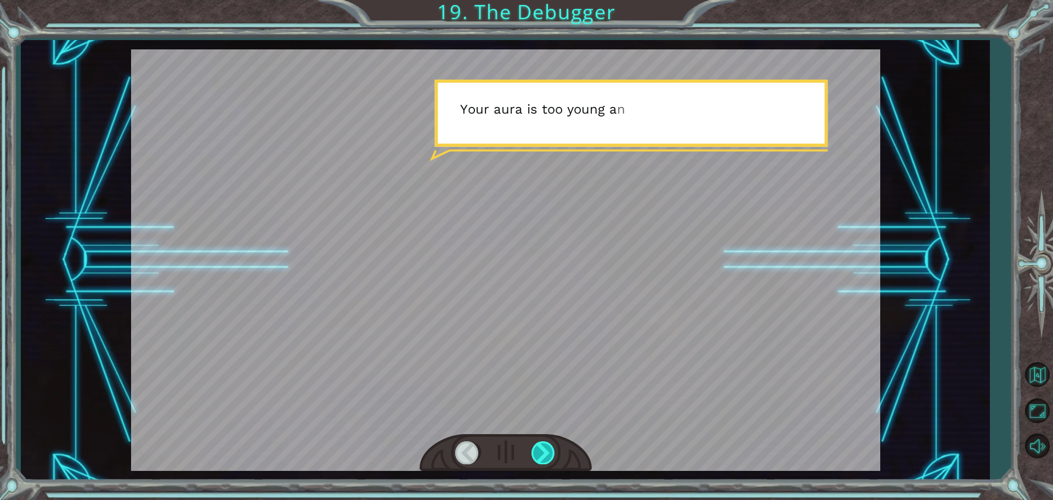
click at [547, 455] on div at bounding box center [543, 452] width 25 height 22
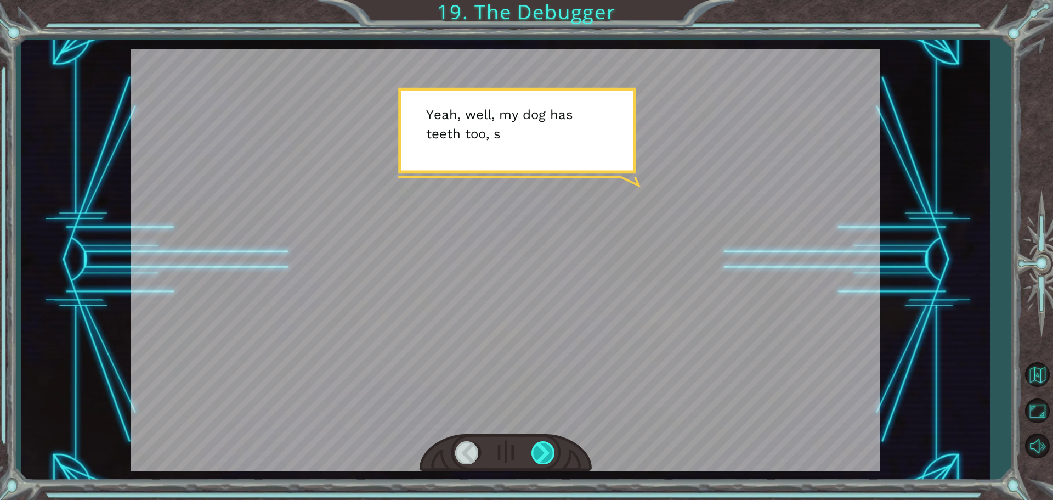
click at [547, 455] on div at bounding box center [543, 452] width 25 height 22
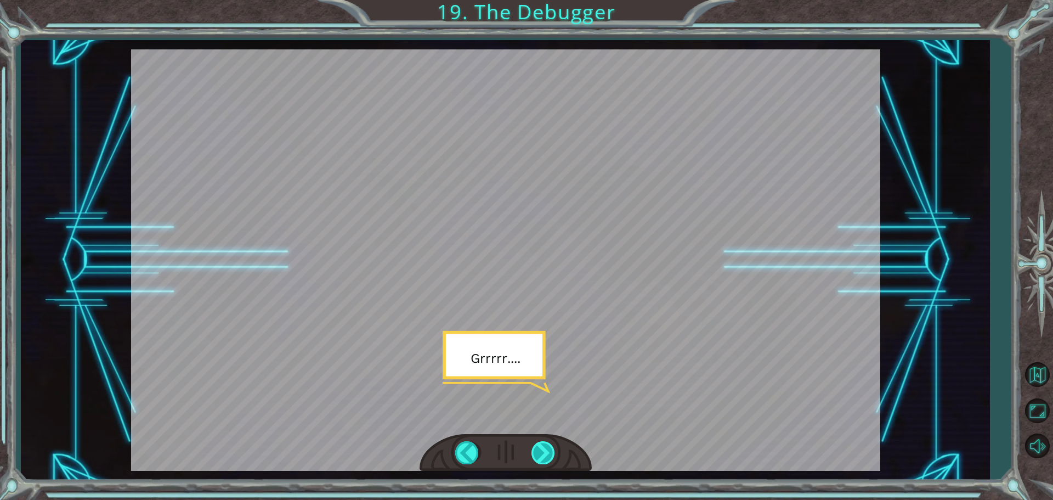
click at [547, 455] on div at bounding box center [543, 452] width 25 height 22
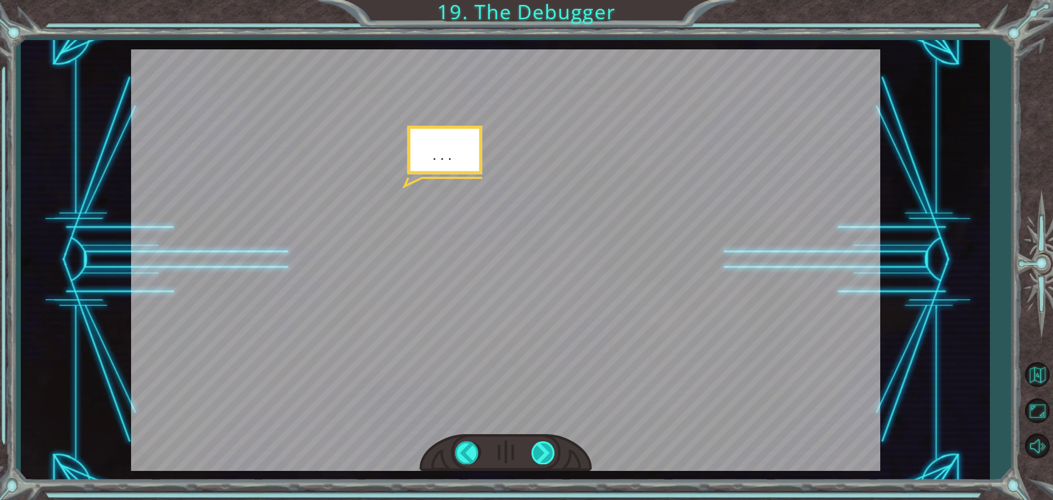
click at [547, 455] on div at bounding box center [543, 452] width 25 height 22
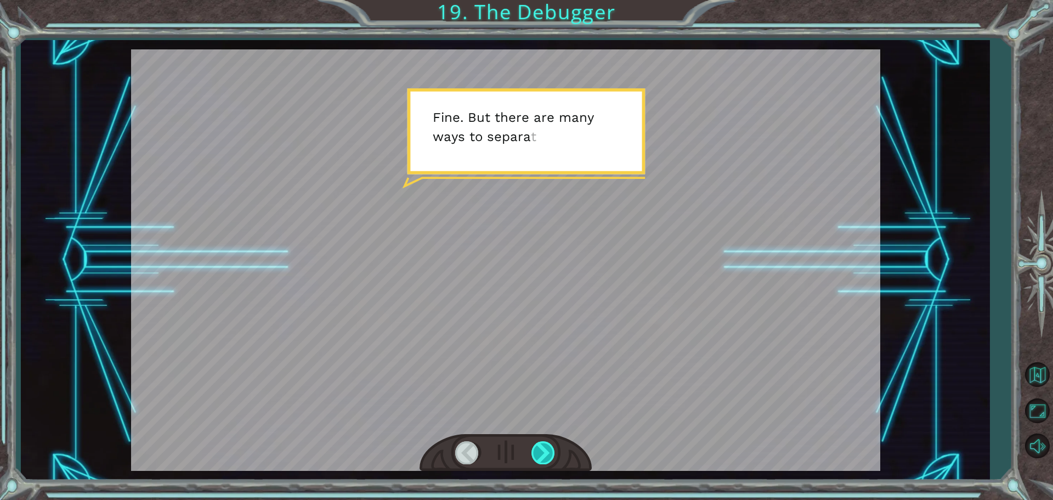
click at [546, 455] on div at bounding box center [543, 452] width 25 height 22
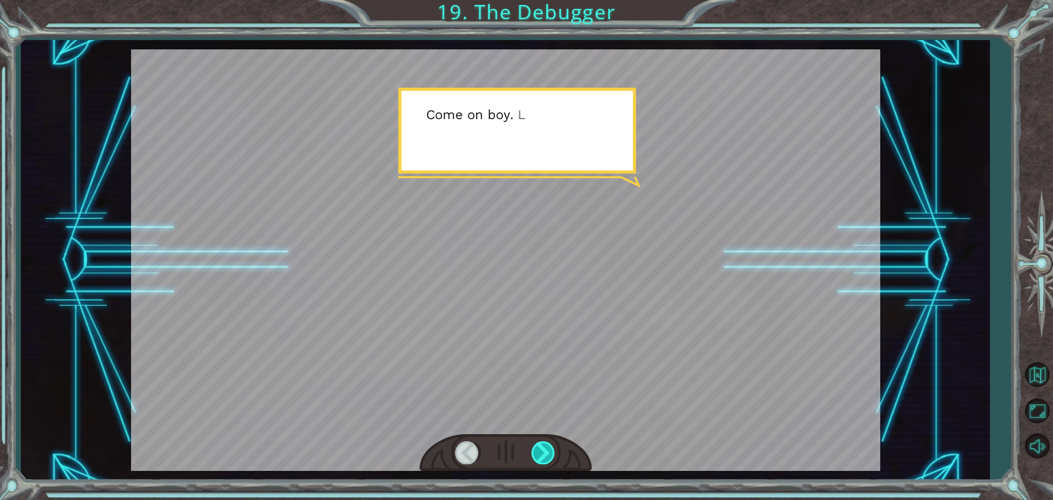
click at [546, 455] on div at bounding box center [543, 452] width 25 height 22
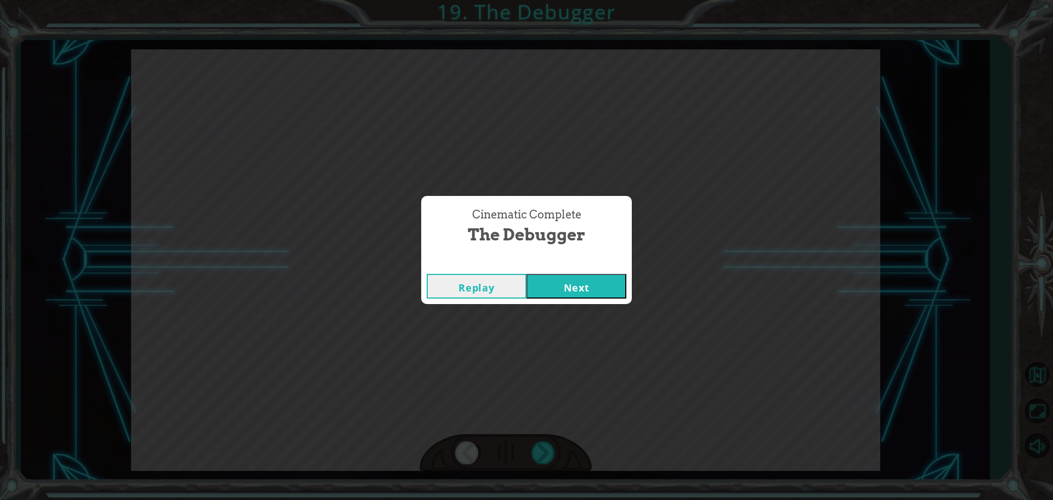
click at [580, 287] on button "Next" at bounding box center [576, 286] width 100 height 25
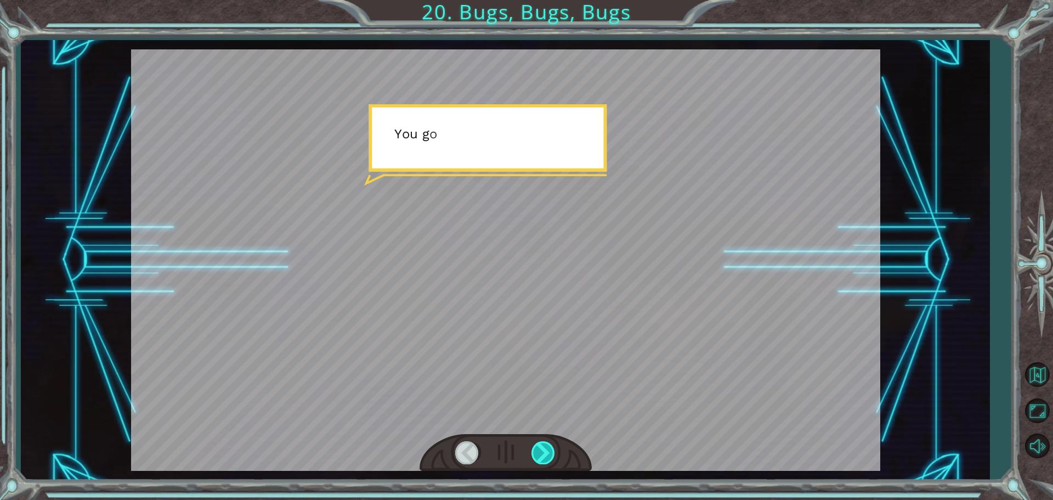
click at [547, 446] on div at bounding box center [543, 452] width 25 height 22
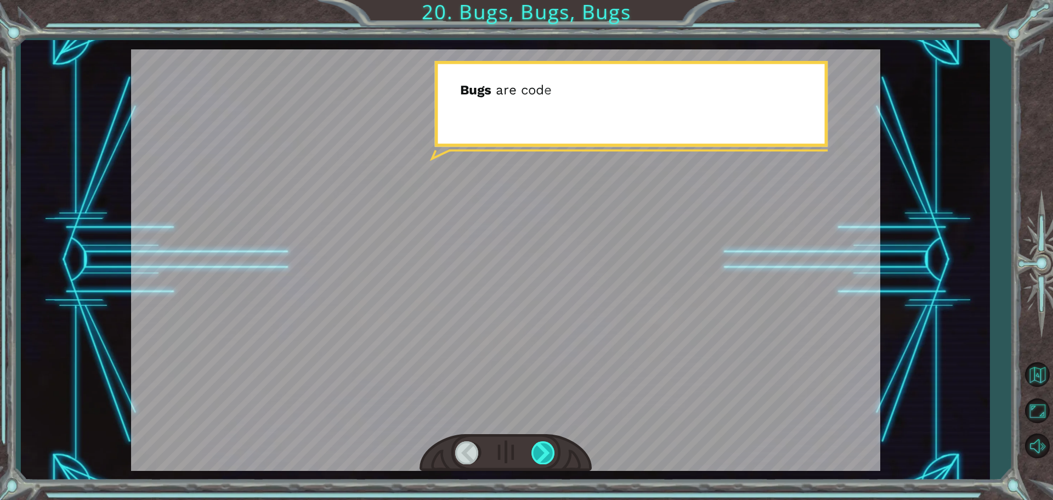
click at [546, 446] on div at bounding box center [543, 452] width 25 height 22
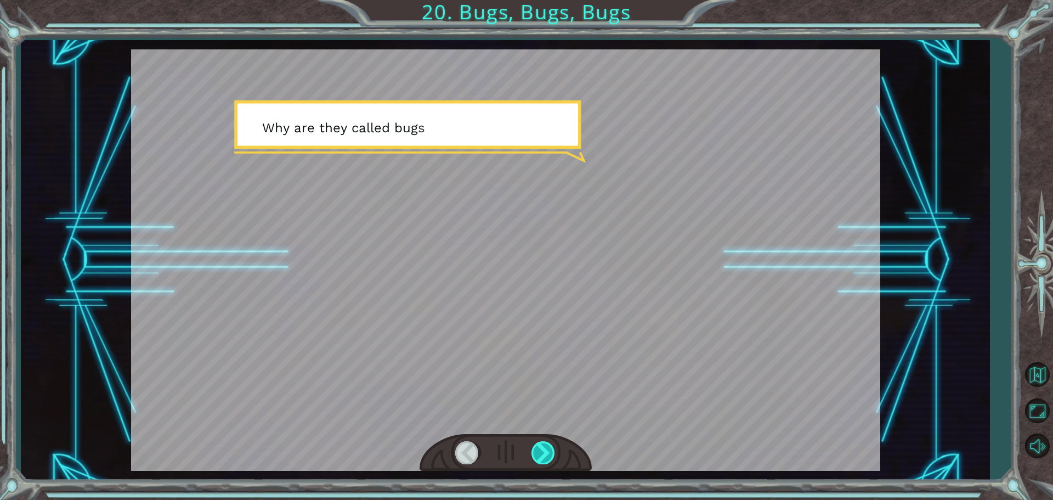
click at [546, 447] on div at bounding box center [543, 452] width 25 height 22
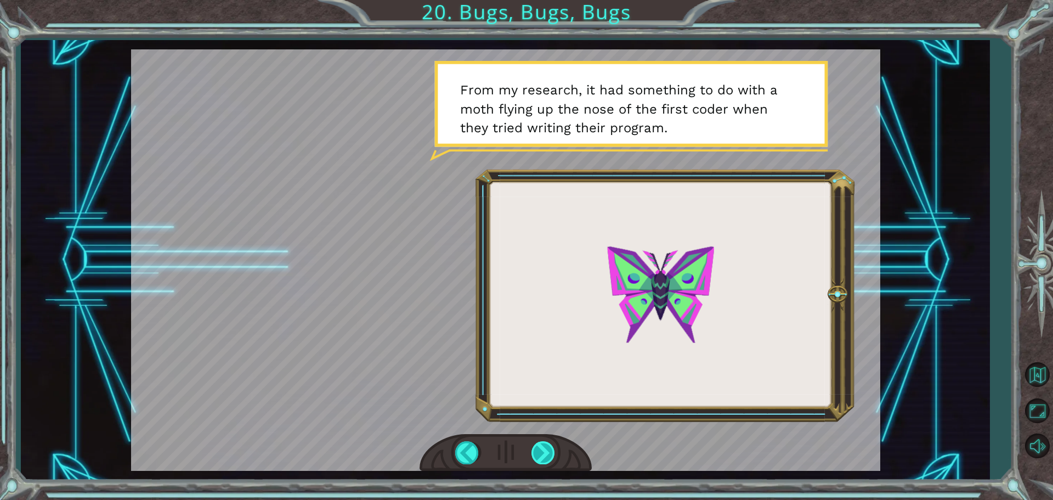
click at [547, 453] on div at bounding box center [543, 452] width 25 height 22
click at [546, 460] on div at bounding box center [543, 452] width 25 height 22
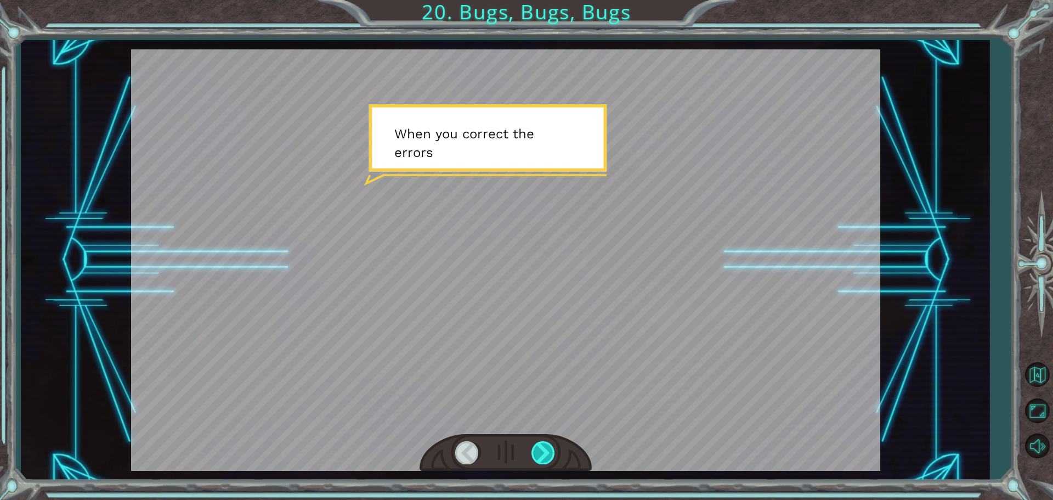
click at [546, 460] on div at bounding box center [543, 452] width 25 height 22
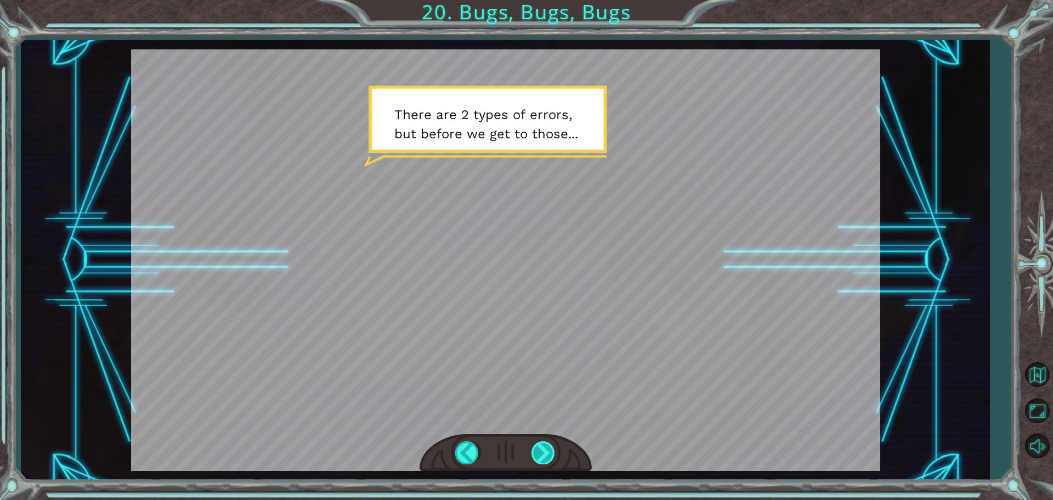
click at [546, 460] on div at bounding box center [543, 452] width 25 height 22
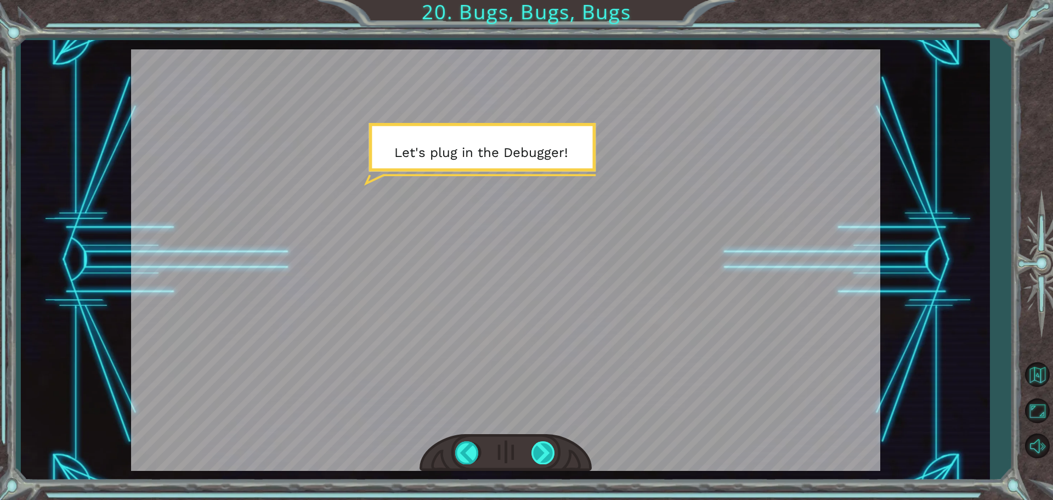
click at [546, 460] on div at bounding box center [543, 452] width 25 height 22
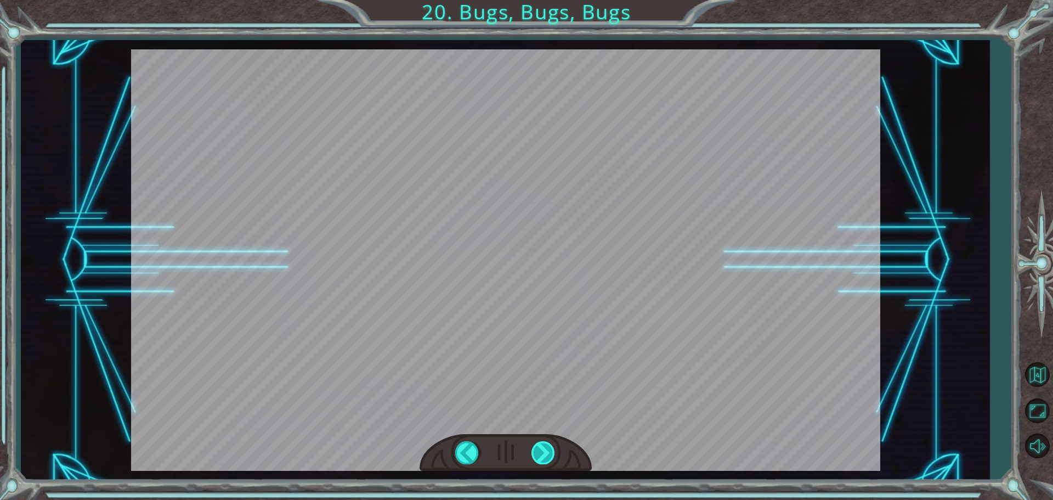
click at [546, 460] on div at bounding box center [543, 452] width 25 height 22
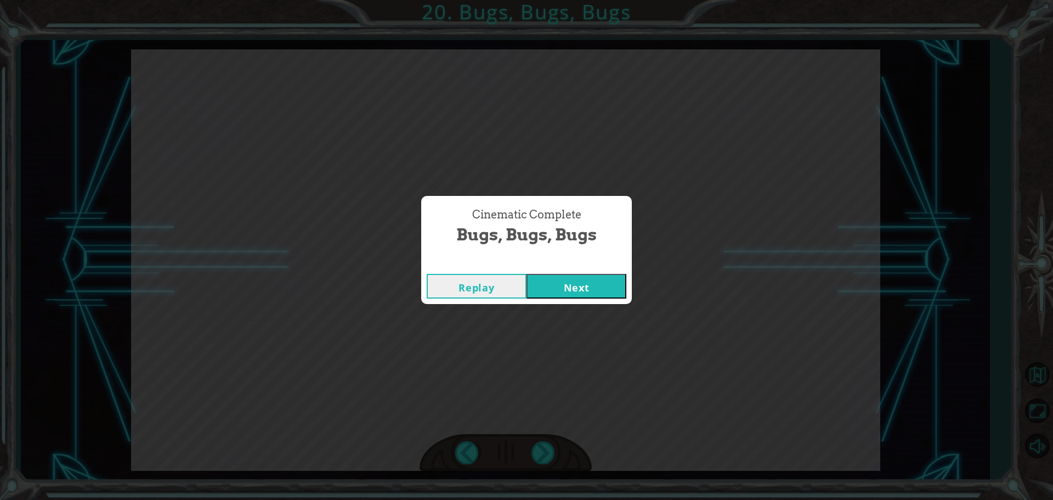
click at [582, 287] on button "Next" at bounding box center [576, 286] width 100 height 25
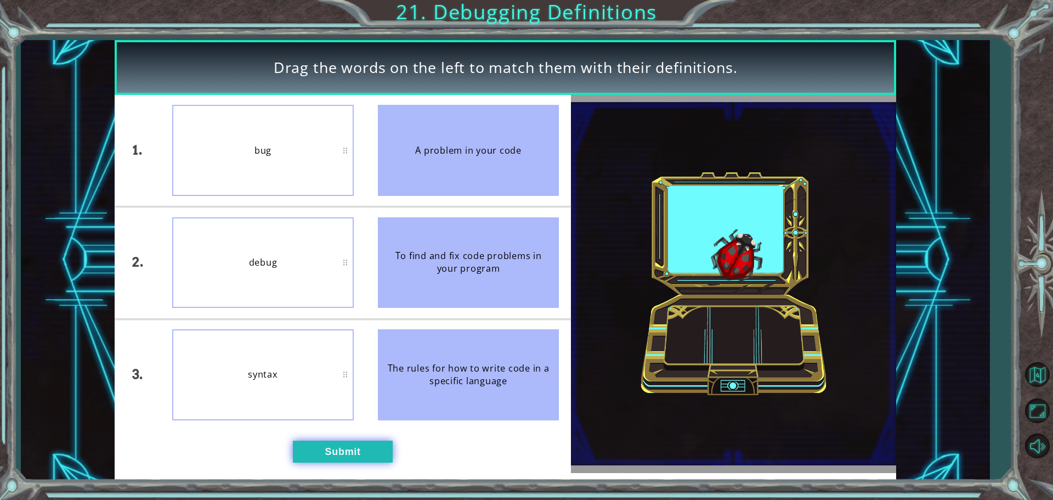
click at [349, 447] on button "Submit" at bounding box center [343, 451] width 100 height 22
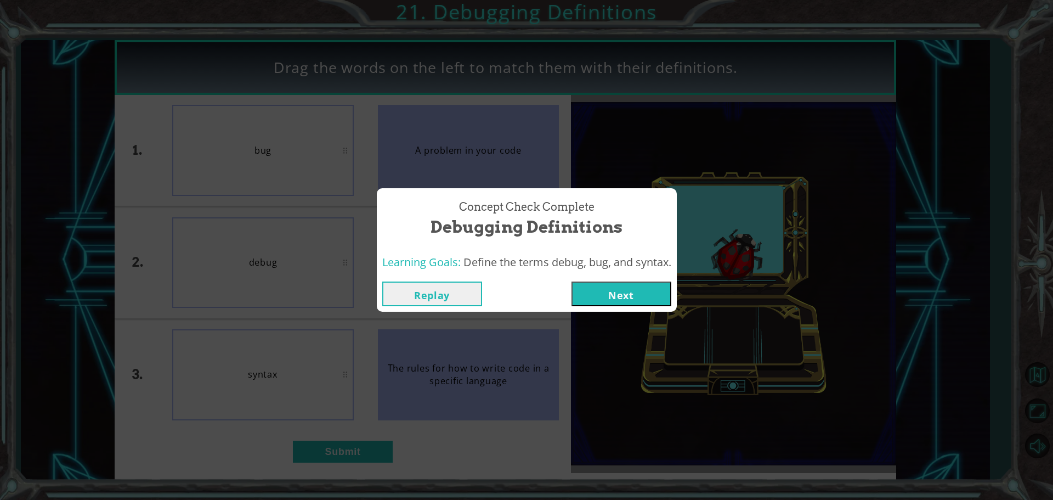
click at [622, 290] on button "Next" at bounding box center [621, 293] width 100 height 25
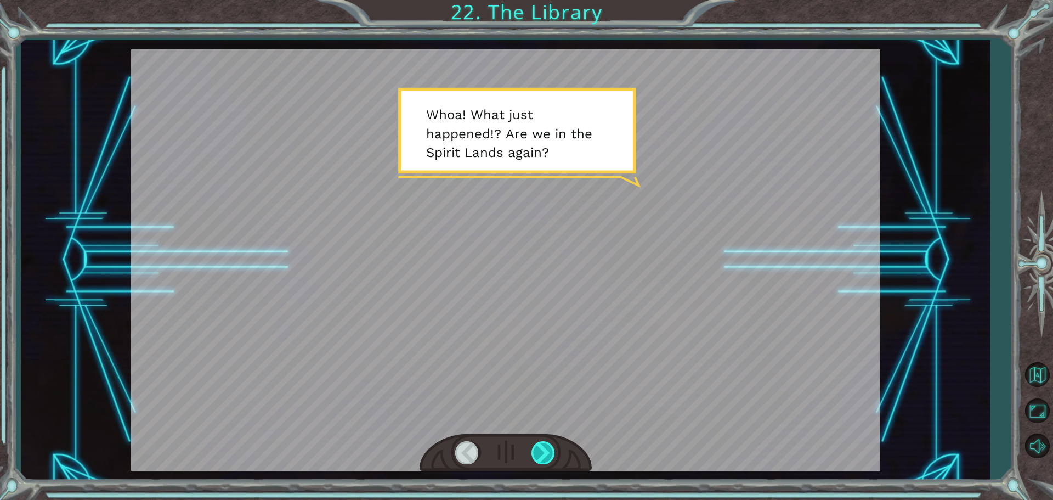
click at [543, 445] on div at bounding box center [543, 452] width 25 height 22
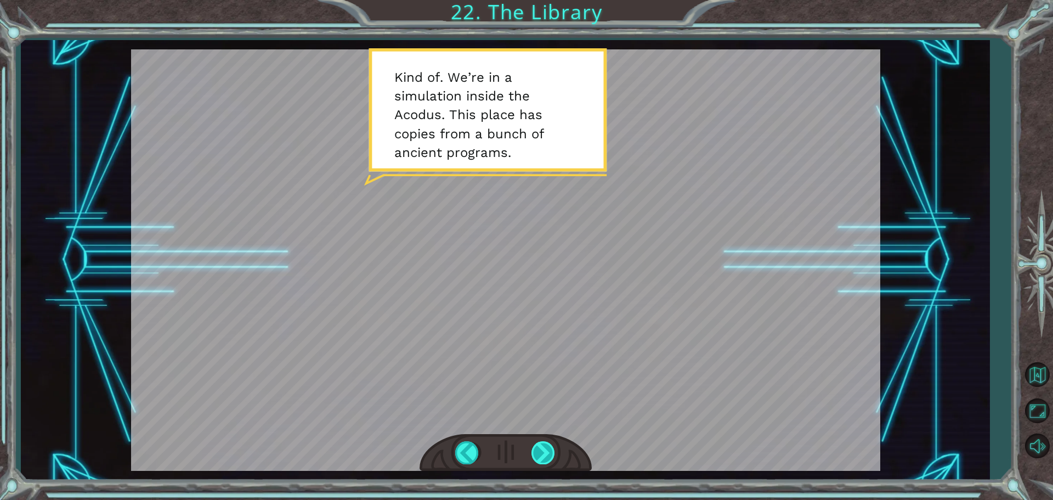
click at [541, 451] on div at bounding box center [543, 452] width 25 height 22
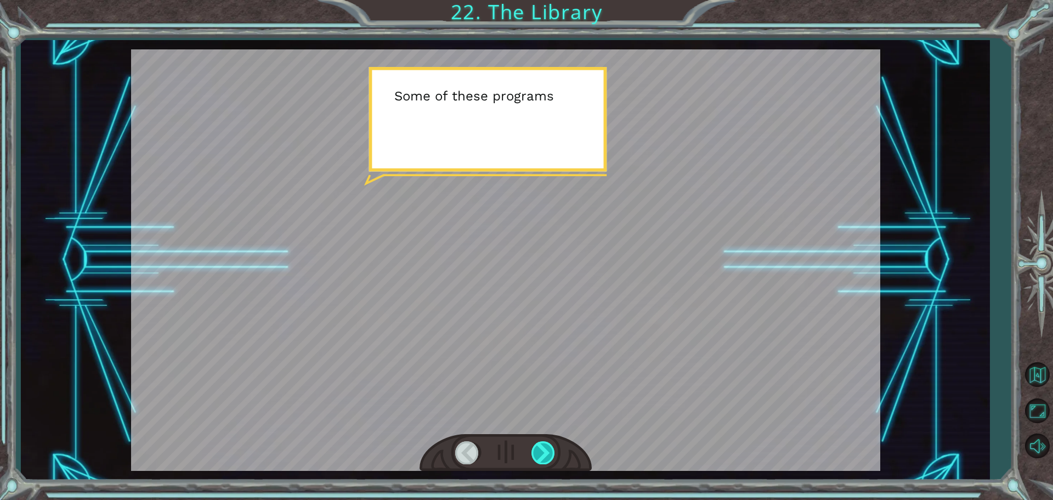
click at [541, 451] on div at bounding box center [543, 452] width 25 height 22
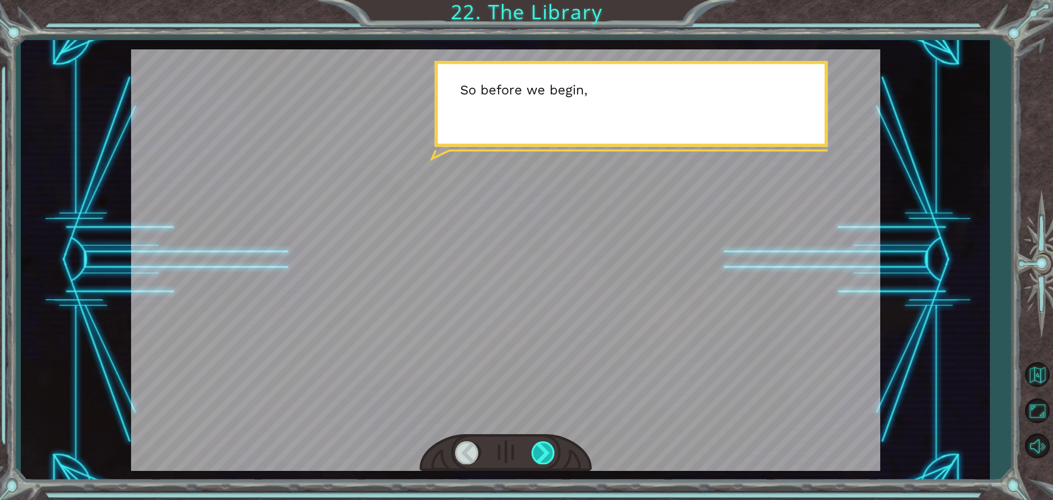
click at [541, 451] on div at bounding box center [543, 452] width 25 height 22
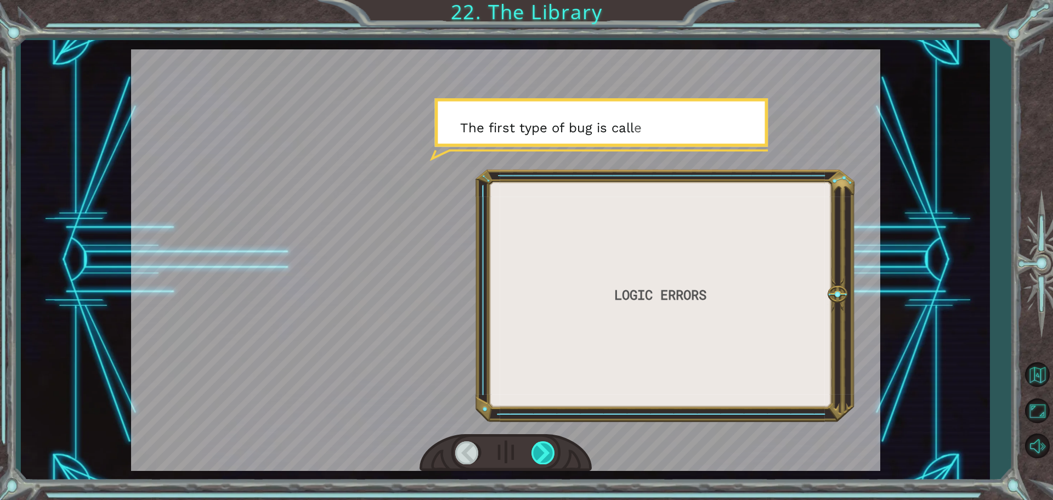
click at [541, 451] on div at bounding box center [543, 452] width 25 height 22
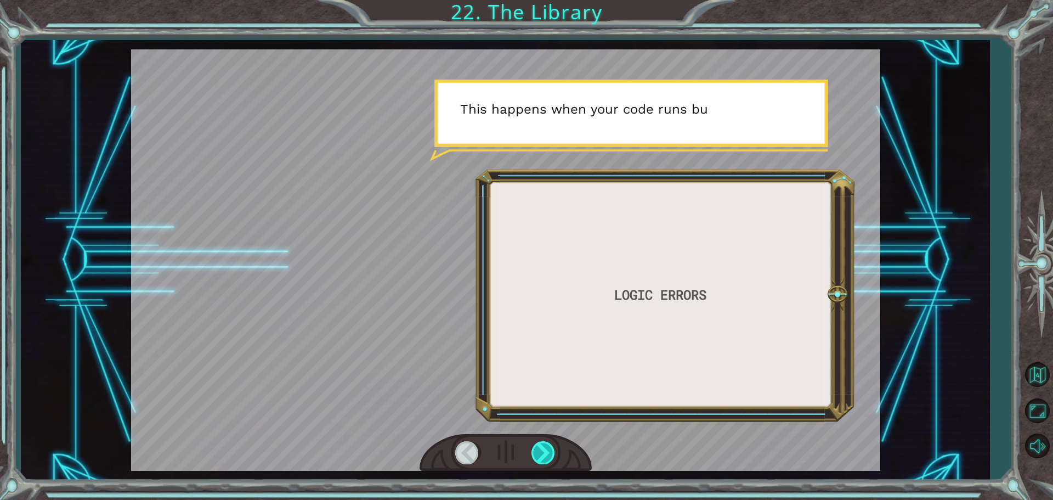
click at [541, 452] on div at bounding box center [543, 452] width 25 height 22
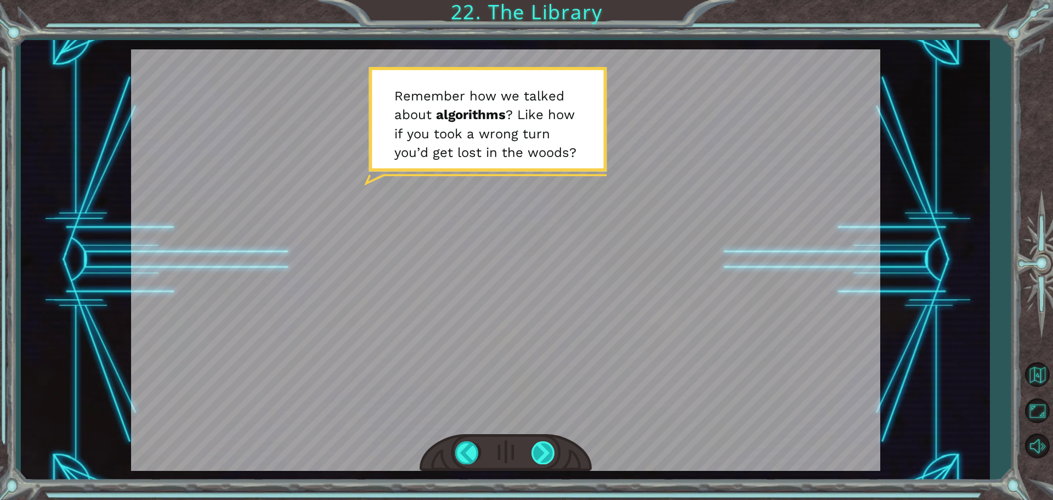
click at [538, 455] on div at bounding box center [543, 452] width 25 height 22
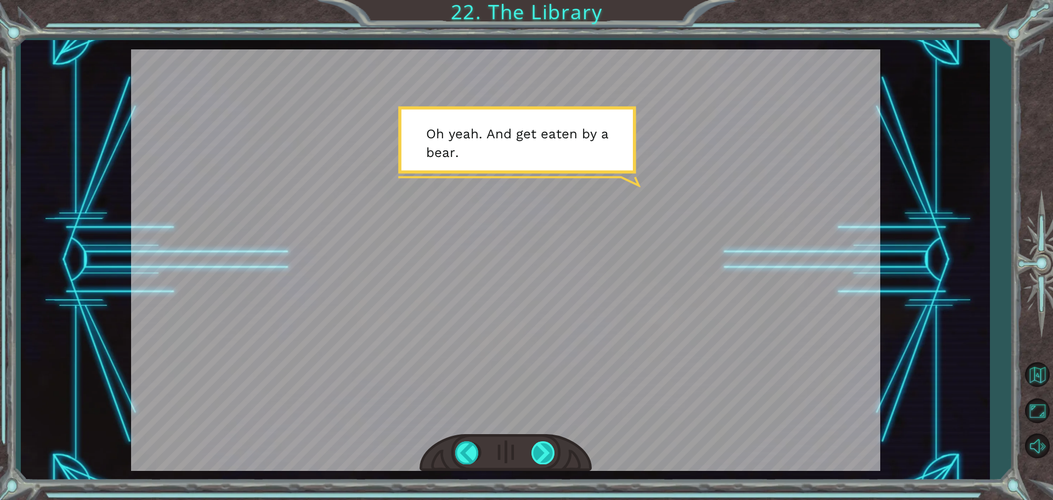
click at [536, 453] on div at bounding box center [543, 452] width 25 height 22
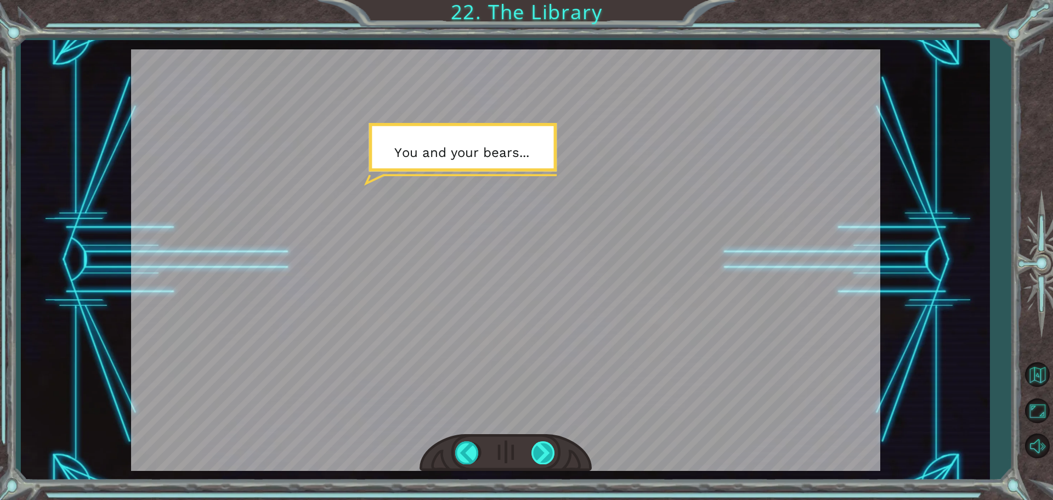
click at [535, 453] on div at bounding box center [543, 452] width 25 height 22
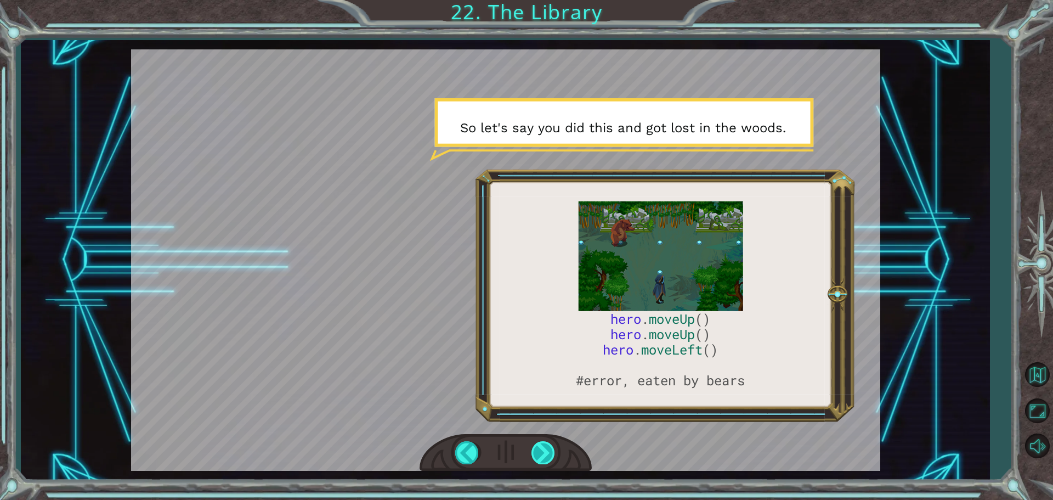
click at [540, 455] on div at bounding box center [543, 452] width 25 height 22
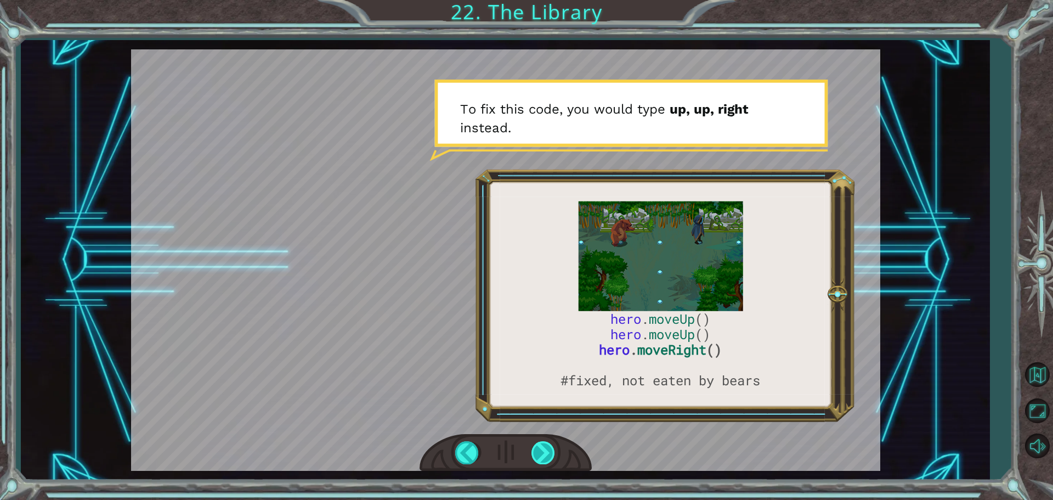
click at [540, 458] on div at bounding box center [543, 452] width 25 height 22
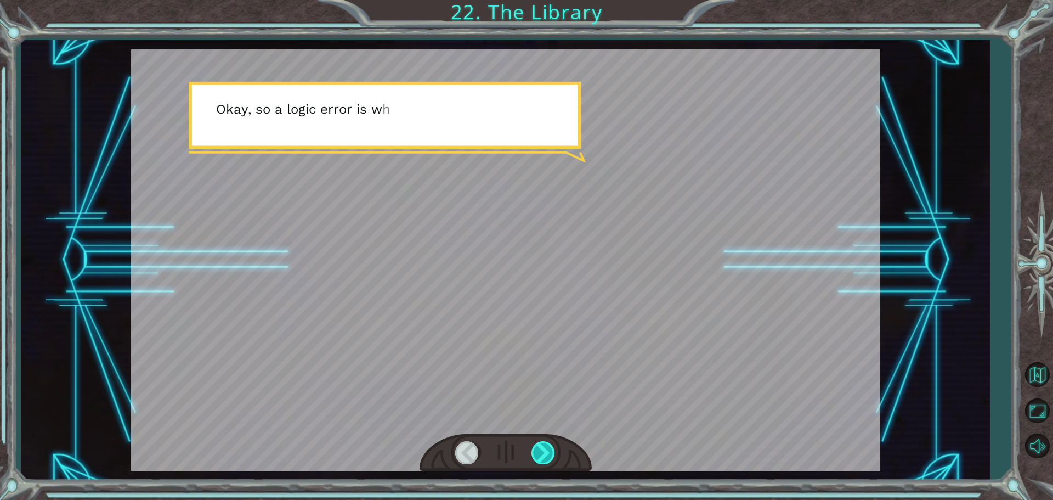
click at [541, 458] on div at bounding box center [543, 452] width 25 height 22
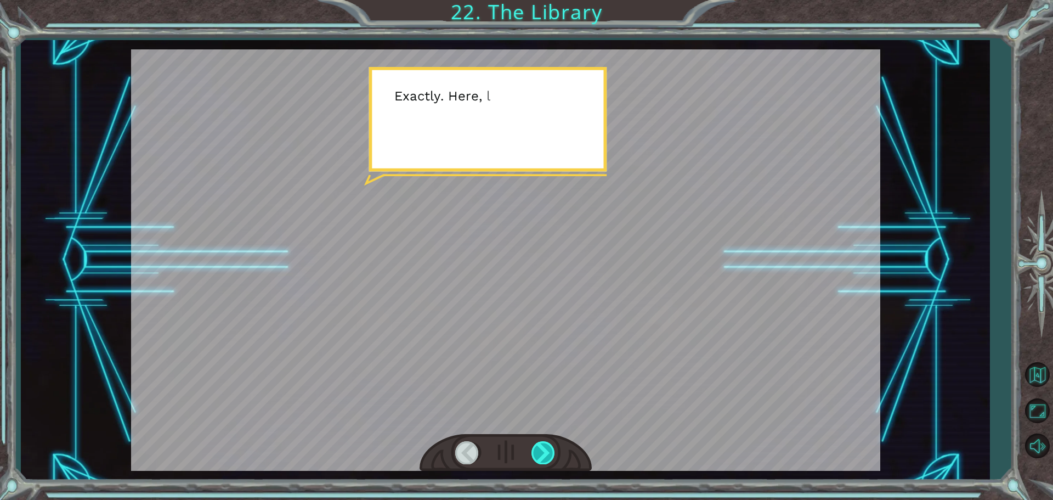
click at [541, 457] on div at bounding box center [543, 452] width 25 height 22
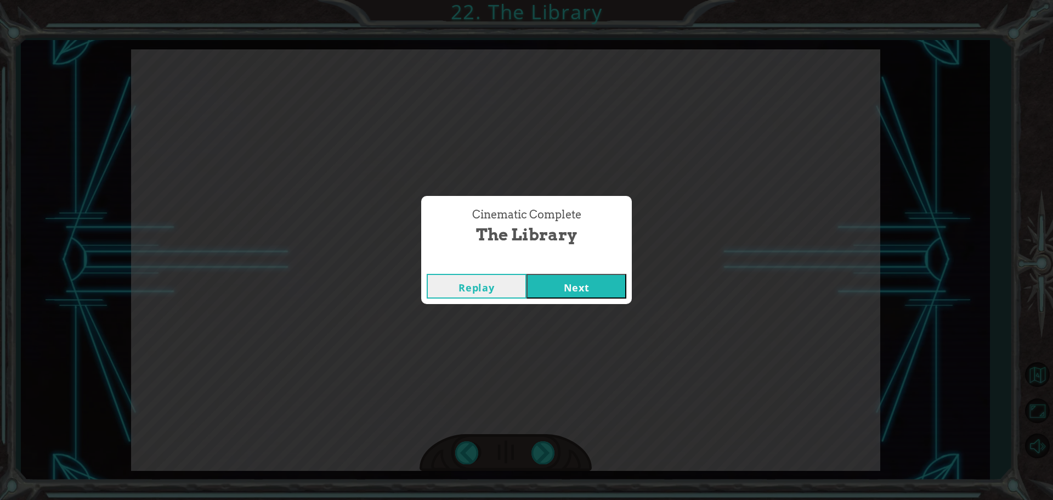
click at [572, 289] on button "Next" at bounding box center [576, 286] width 100 height 25
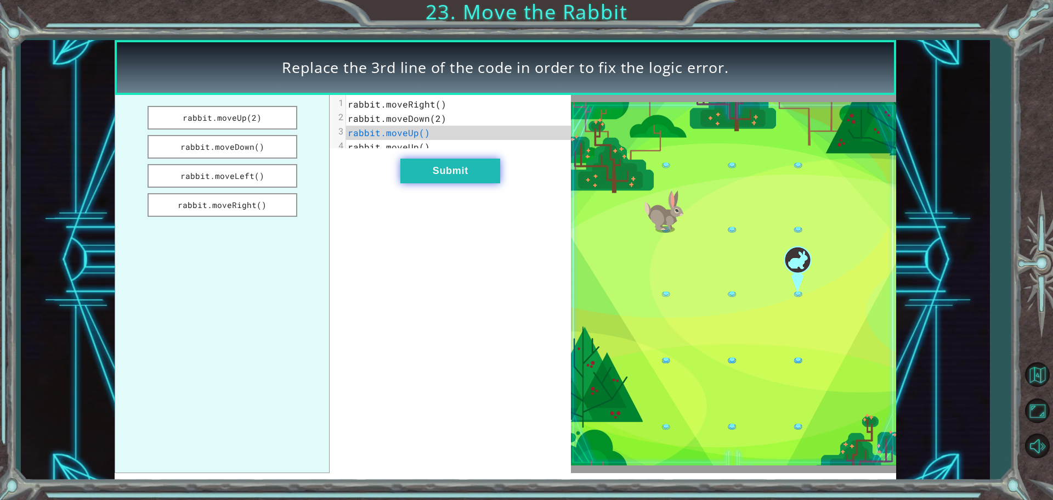
click at [465, 183] on button "Submit" at bounding box center [450, 170] width 100 height 25
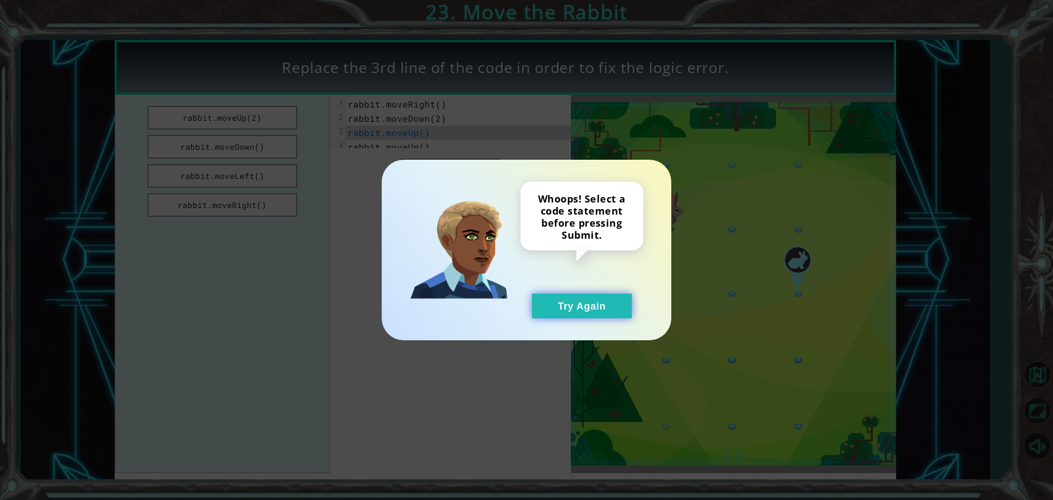
click at [550, 303] on button "Try Again" at bounding box center [582, 305] width 100 height 25
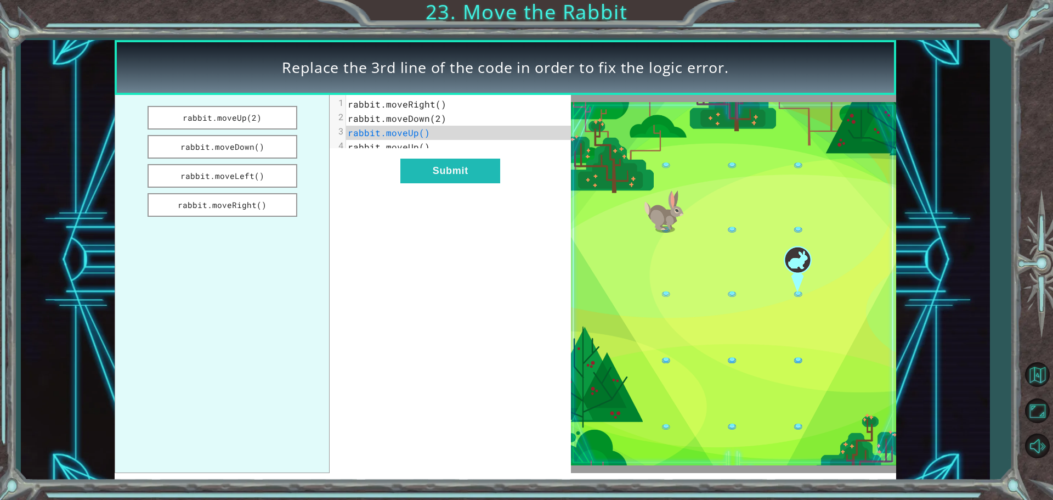
click at [449, 133] on pre "rabbit.moveUp()" at bounding box center [462, 133] width 233 height 14
drag, startPoint x: 443, startPoint y: 148, endPoint x: 394, endPoint y: 143, distance: 48.5
click at [394, 143] on pre "rabbit.moveUp()" at bounding box center [462, 147] width 233 height 14
click at [424, 146] on span "rabbit.moveUp()" at bounding box center [389, 147] width 82 height 12
click at [438, 130] on pre "rabbit.moveUp()" at bounding box center [462, 133] width 233 height 14
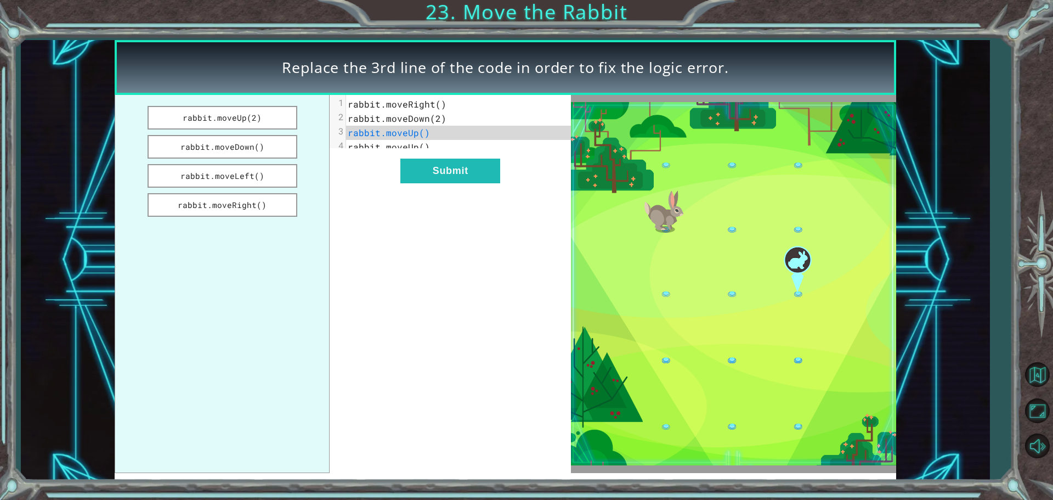
click at [410, 133] on span "rabbit.moveUp()" at bounding box center [389, 133] width 82 height 12
click at [417, 134] on span "rabbit.moveUp()" at bounding box center [389, 133] width 82 height 12
click at [415, 136] on span "rabbit.moveUp()" at bounding box center [389, 133] width 82 height 12
click at [416, 138] on span "rabbit.moveUp()" at bounding box center [389, 133] width 82 height 12
drag, startPoint x: 272, startPoint y: 151, endPoint x: 279, endPoint y: 161, distance: 12.2
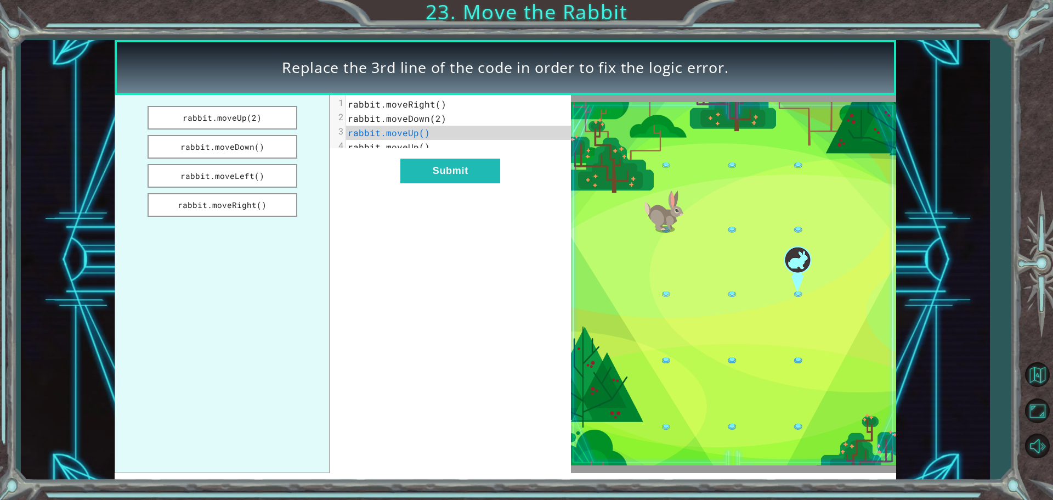
click at [318, 176] on ul "rabbit.moveUp(2) rabbit.moveDown() rabbit.moveLeft() rabbit.moveRight()" at bounding box center [222, 284] width 215 height 378
click at [270, 144] on button "rabbit.moveDown()" at bounding box center [223, 147] width 150 height 24
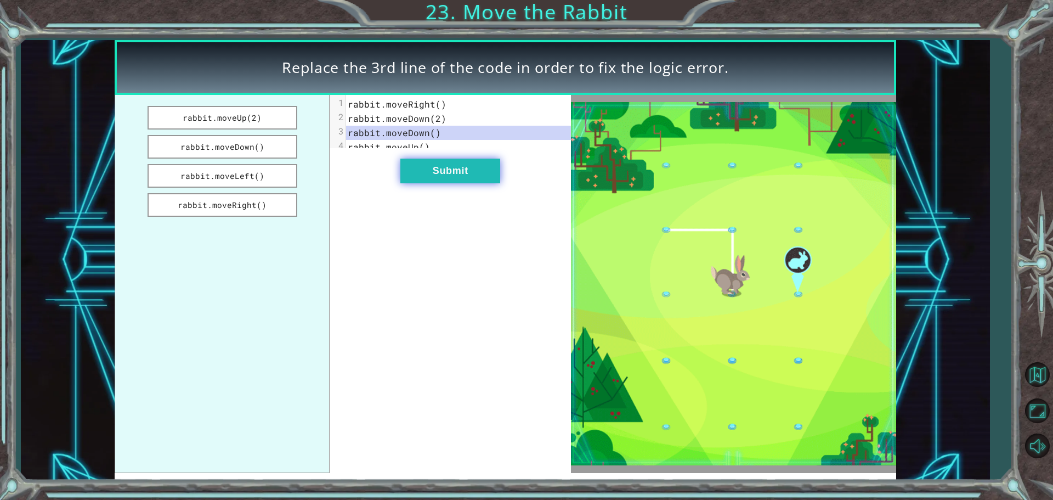
click at [433, 182] on button "Submit" at bounding box center [450, 170] width 100 height 25
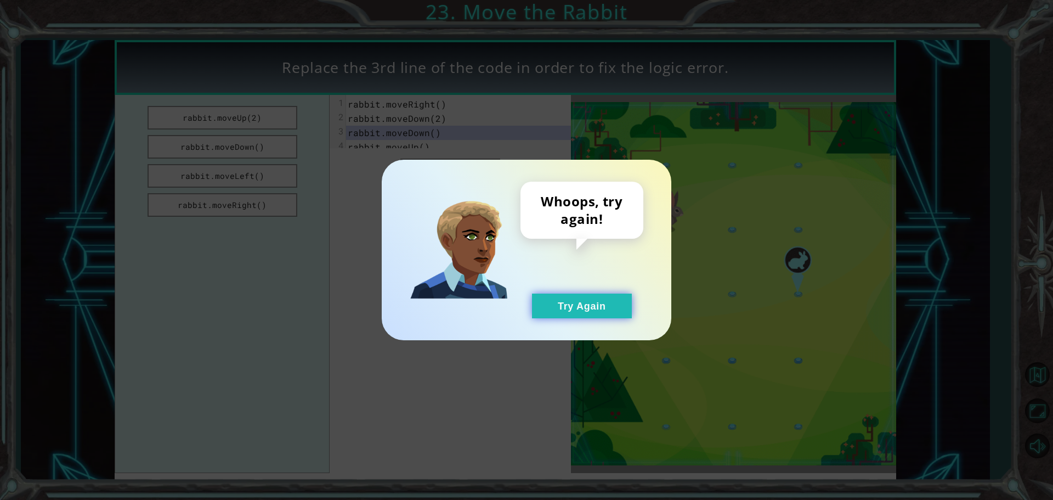
click at [555, 310] on button "Try Again" at bounding box center [582, 305] width 100 height 25
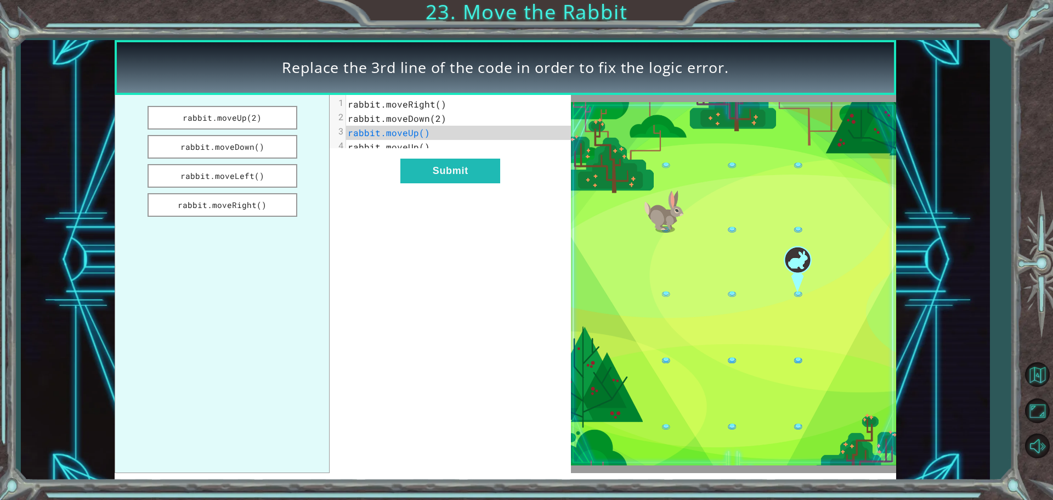
click at [256, 191] on ul "rabbit.moveUp(2) rabbit.moveDown() rabbit.moveLeft() rabbit.moveRight()" at bounding box center [222, 284] width 215 height 378
click at [255, 202] on button "rabbit.moveRight()" at bounding box center [223, 205] width 150 height 24
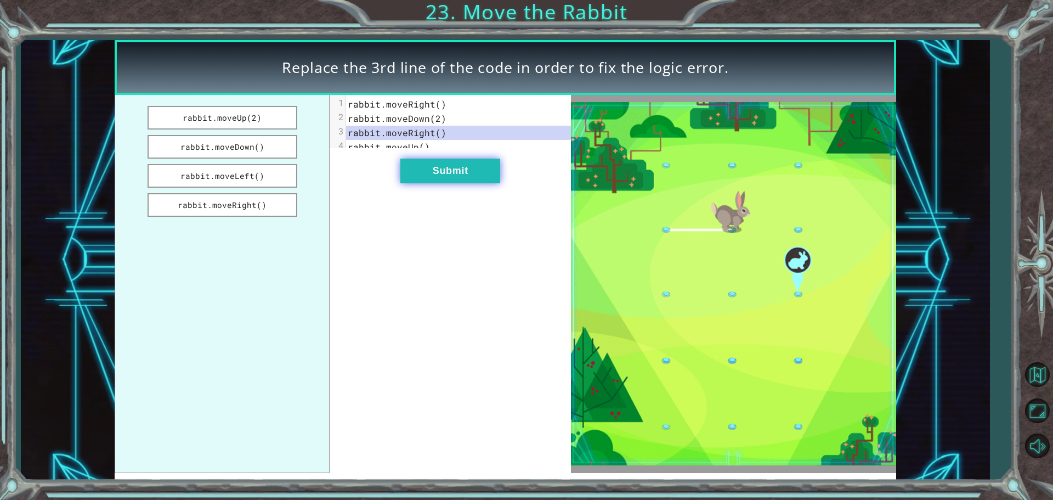
click at [420, 176] on button "Submit" at bounding box center [450, 170] width 100 height 25
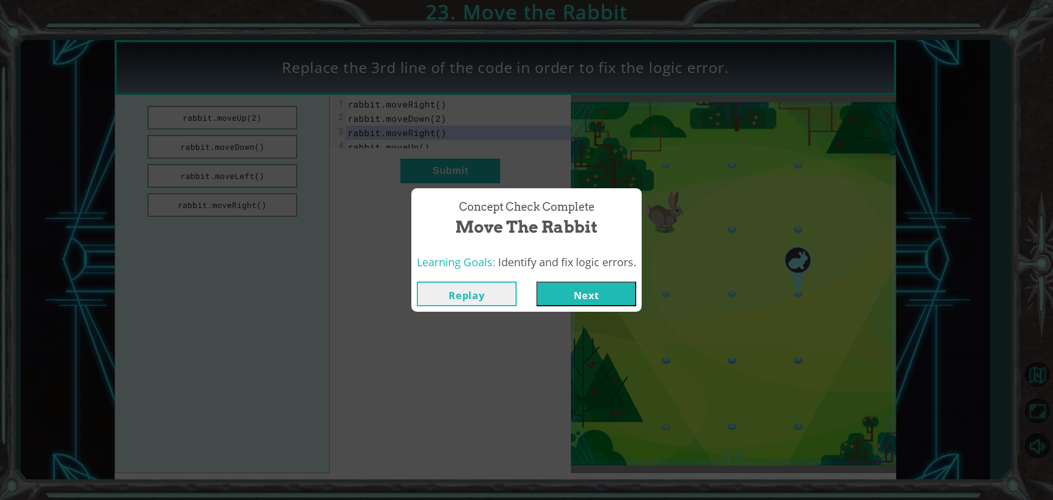
click at [562, 293] on button "Next" at bounding box center [586, 293] width 100 height 25
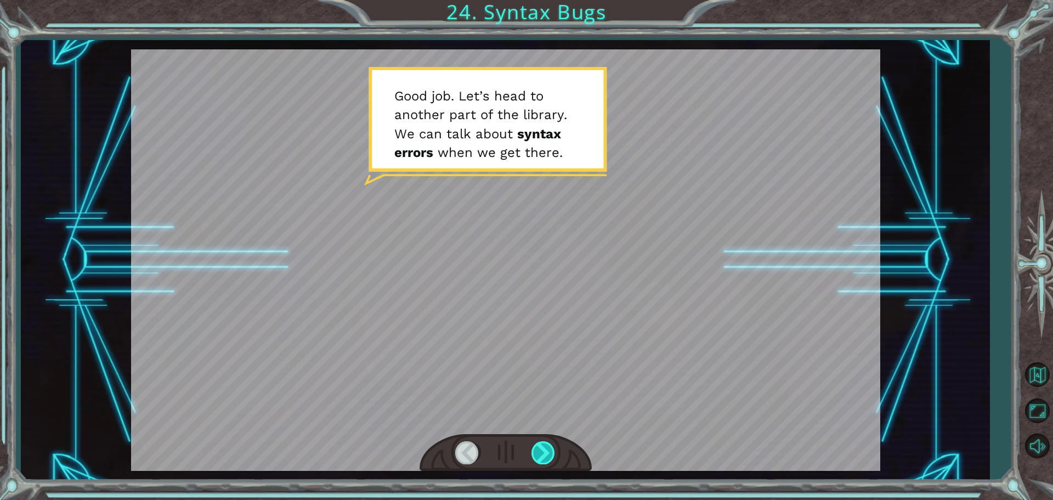
click at [548, 449] on div at bounding box center [543, 452] width 25 height 22
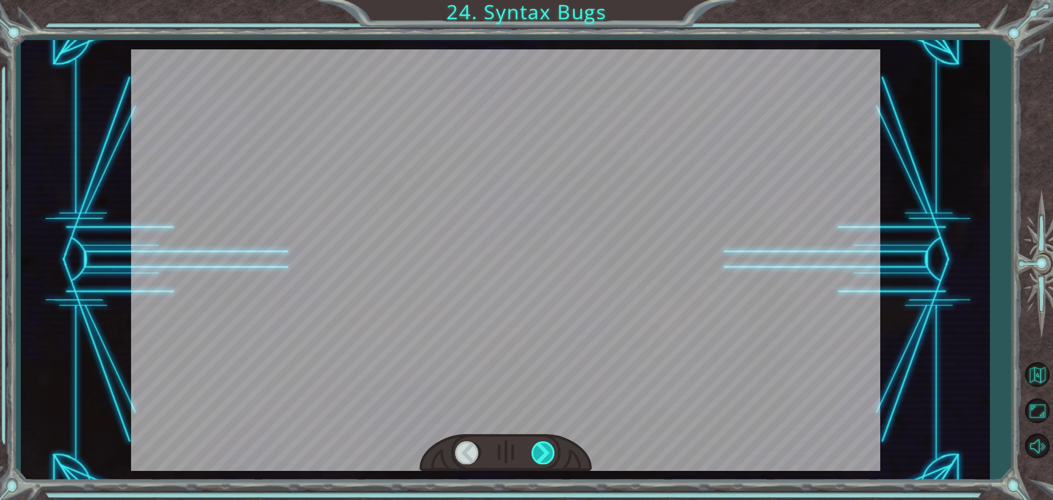
click at [543, 453] on div at bounding box center [543, 452] width 25 height 22
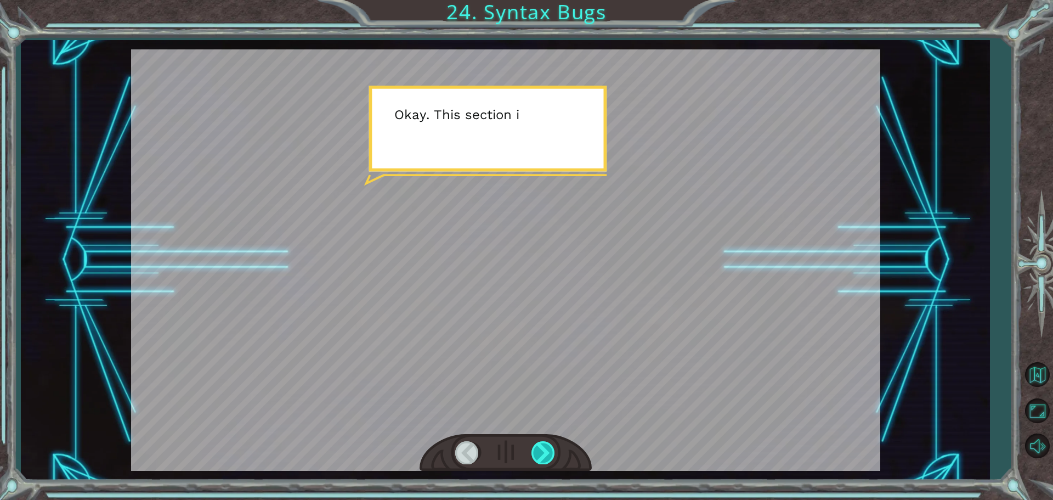
click at [543, 453] on div at bounding box center [543, 452] width 25 height 22
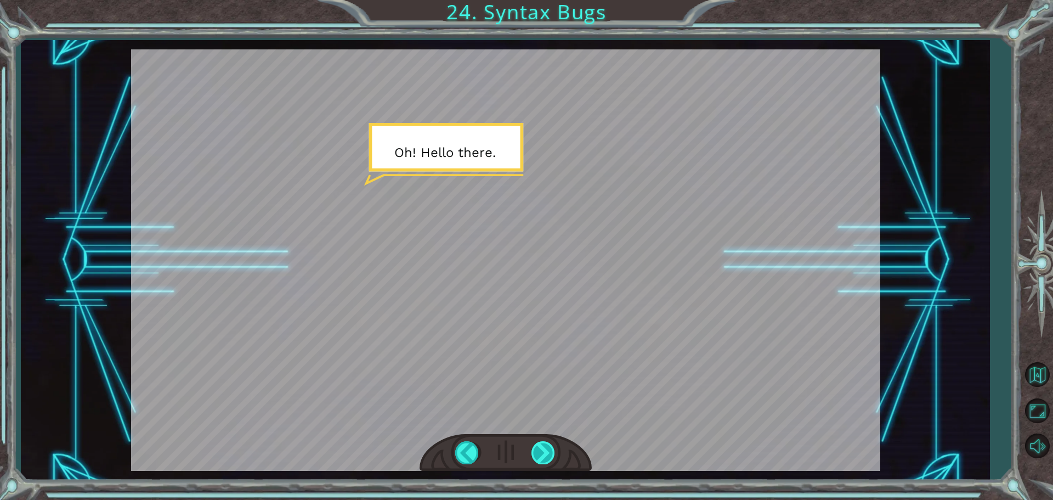
click at [543, 453] on div at bounding box center [543, 452] width 25 height 22
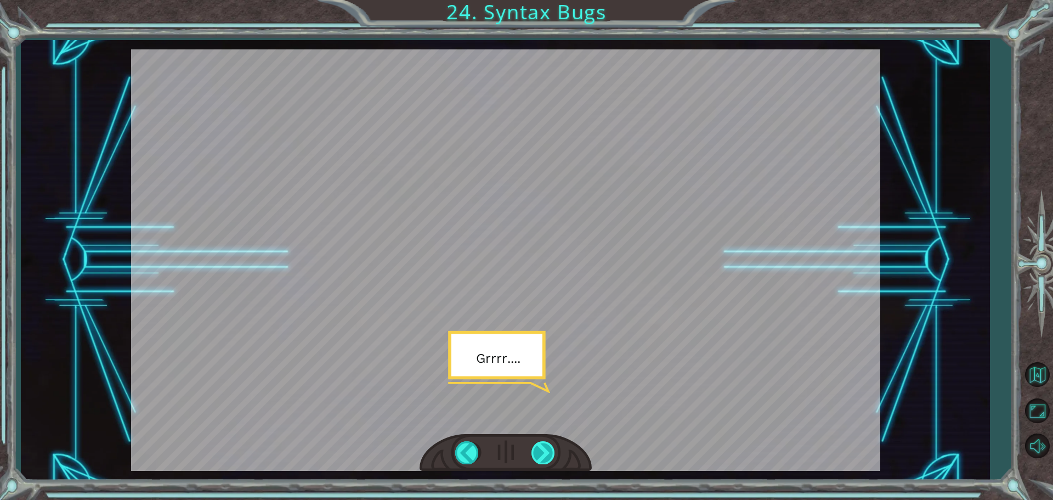
click at [554, 452] on div at bounding box center [543, 452] width 25 height 22
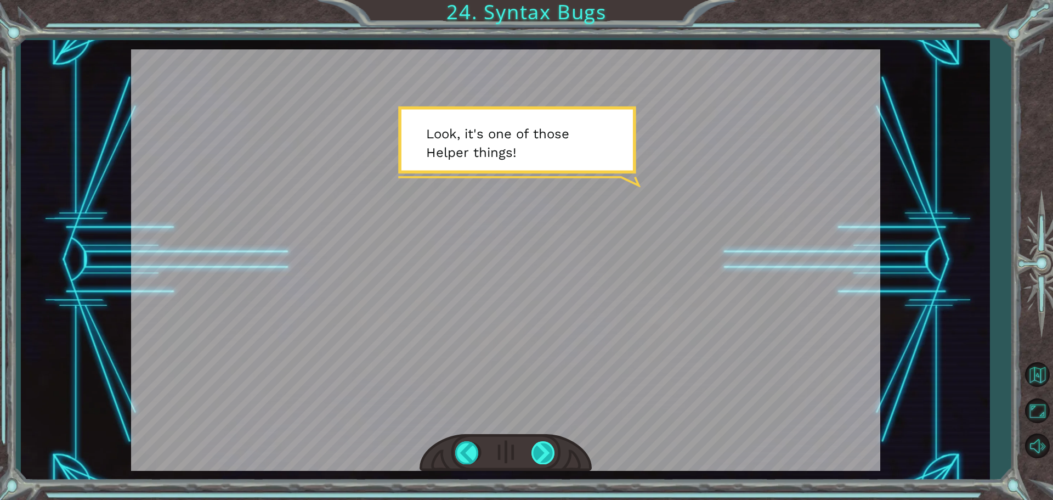
click at [533, 449] on div at bounding box center [543, 452] width 25 height 22
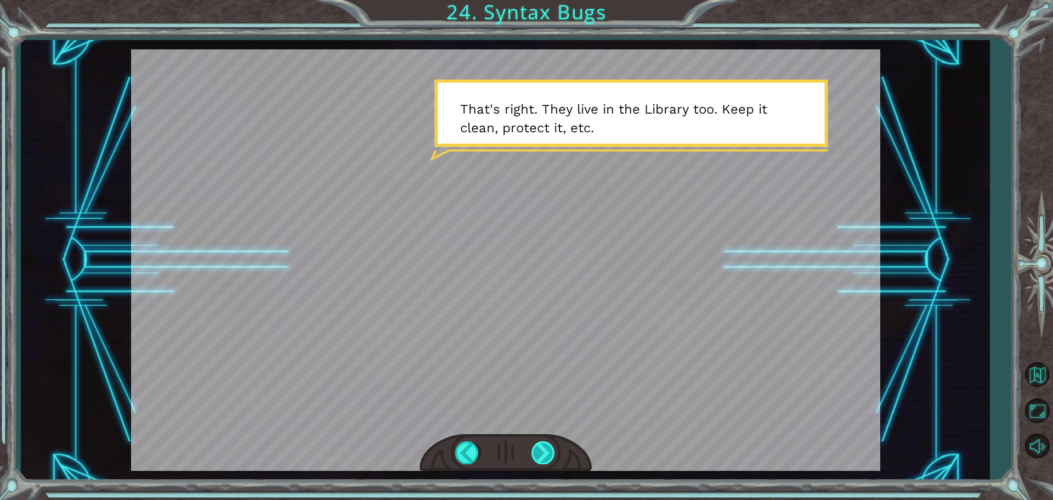
click at [542, 449] on div at bounding box center [543, 452] width 25 height 22
click at [538, 445] on div at bounding box center [543, 452] width 25 height 22
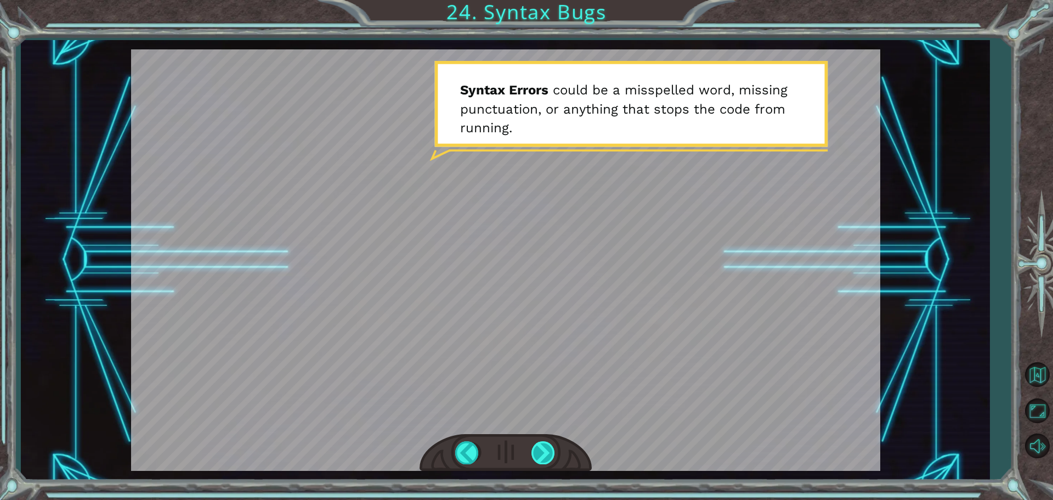
click at [538, 445] on div at bounding box center [543, 452] width 25 height 22
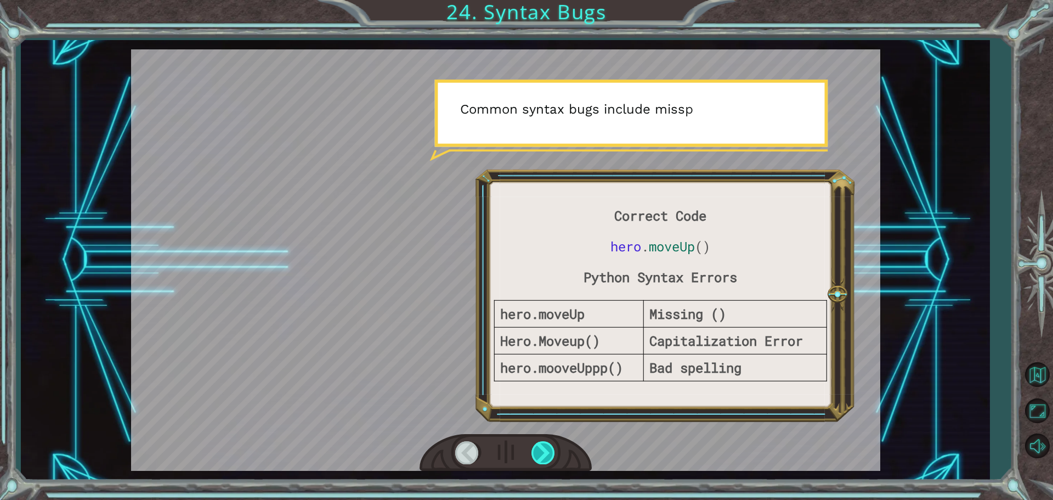
click at [538, 442] on div at bounding box center [543, 452] width 25 height 22
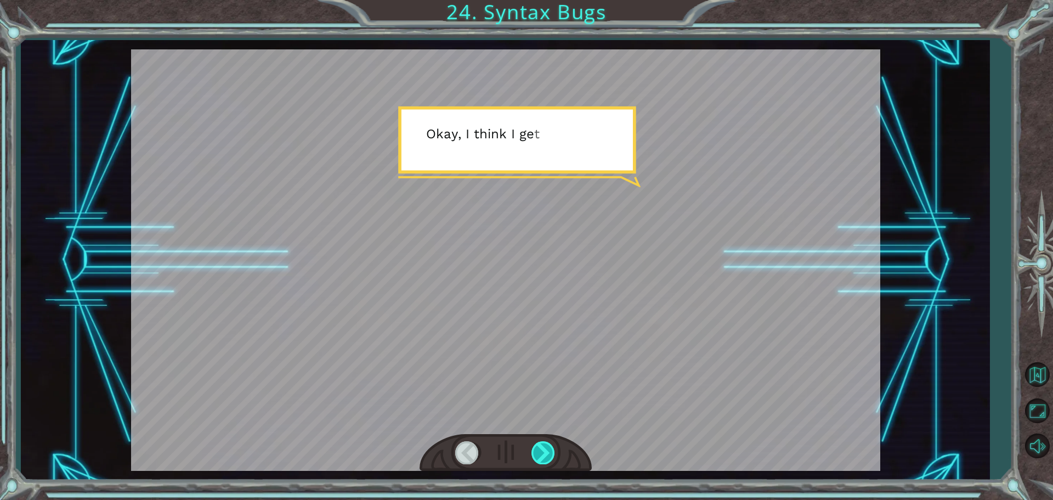
click at [538, 441] on div at bounding box center [543, 452] width 25 height 22
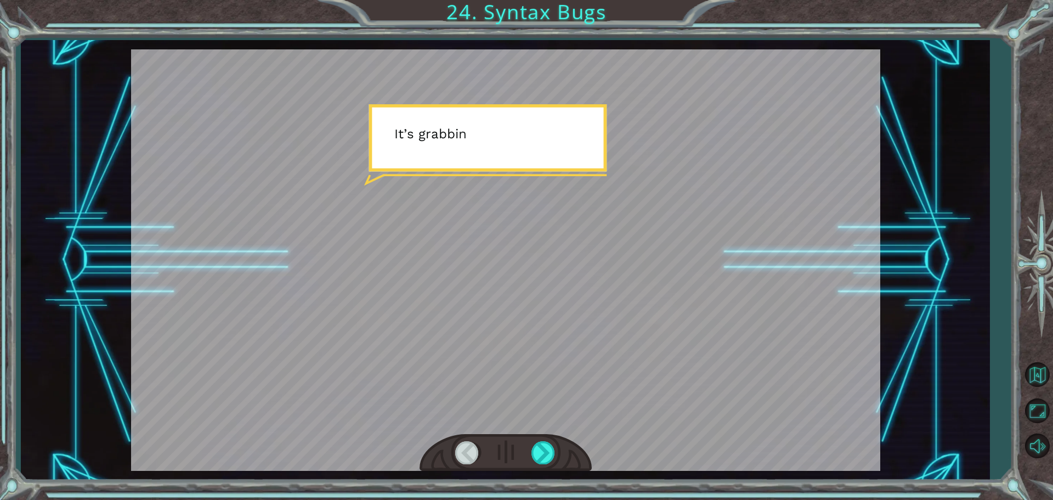
click at [537, 436] on div at bounding box center [505, 453] width 172 height 38
click at [536, 436] on div at bounding box center [505, 453] width 172 height 38
click at [528, 443] on div at bounding box center [505, 453] width 172 height 38
click at [535, 447] on div at bounding box center [543, 452] width 25 height 22
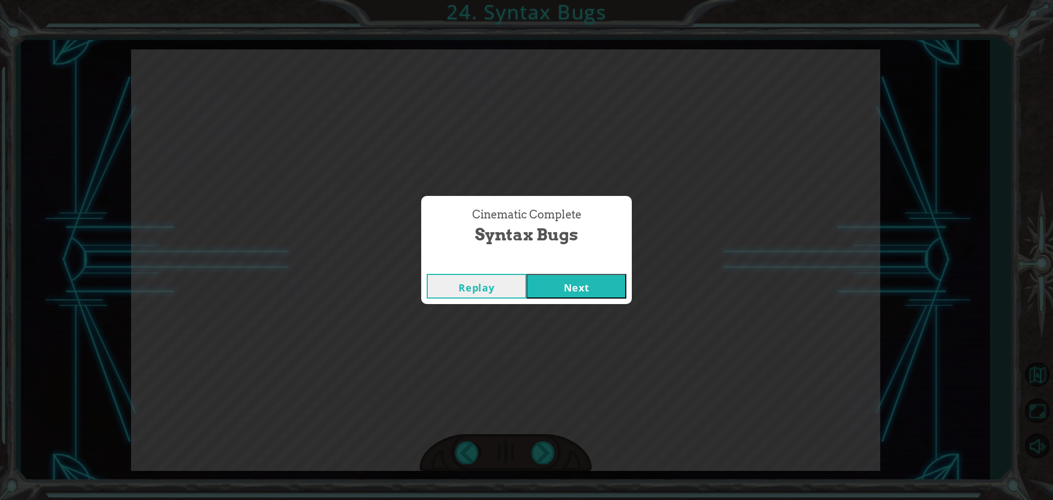
click at [583, 297] on button "Next" at bounding box center [576, 286] width 100 height 25
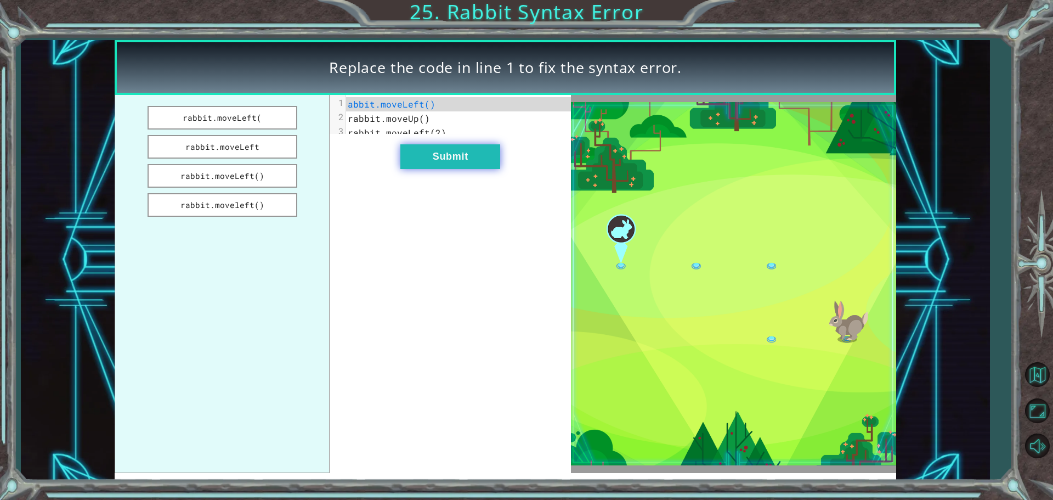
click at [419, 169] on button "Submit" at bounding box center [450, 156] width 100 height 25
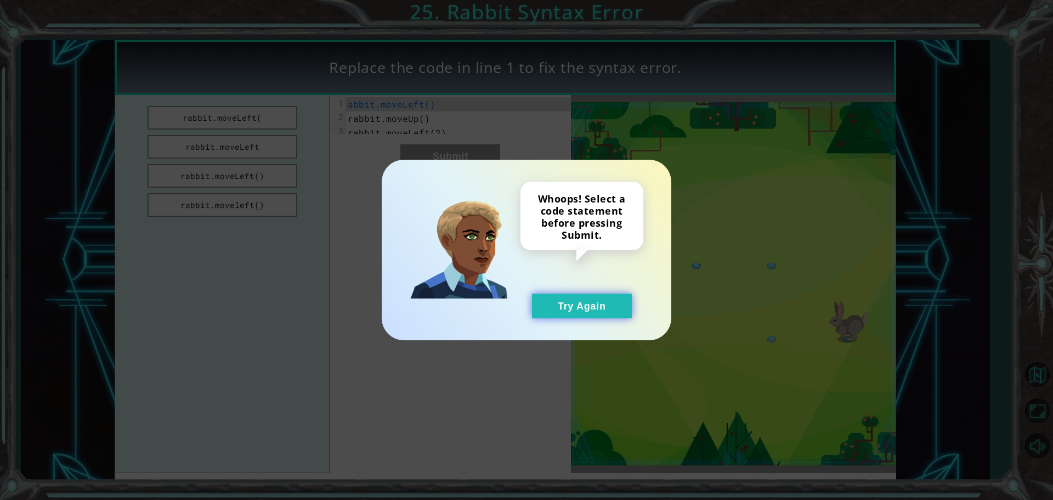
click at [572, 304] on button "Try Again" at bounding box center [582, 305] width 100 height 25
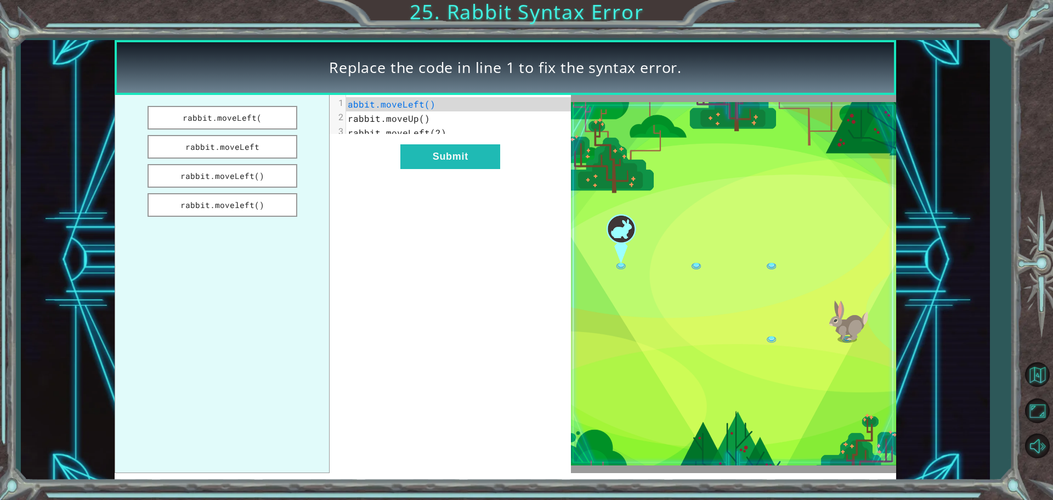
click at [787, 337] on img at bounding box center [733, 283] width 325 height 363
click at [280, 152] on button "rabbit.moveLeft" at bounding box center [223, 147] width 150 height 24
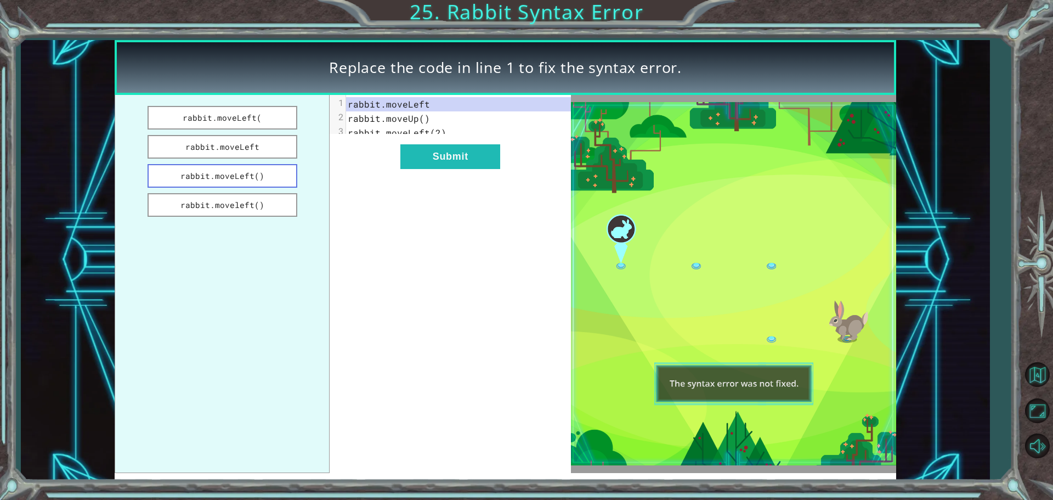
click at [286, 186] on button "rabbit.moveLeft()" at bounding box center [223, 176] width 150 height 24
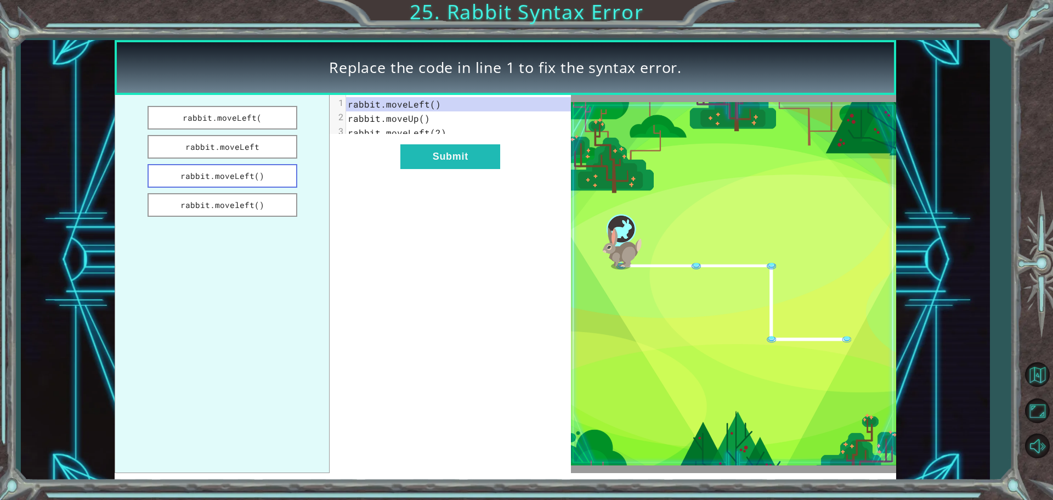
click at [259, 177] on button "rabbit.moveLeft()" at bounding box center [223, 176] width 150 height 24
click at [430, 165] on button "Submit" at bounding box center [450, 156] width 100 height 25
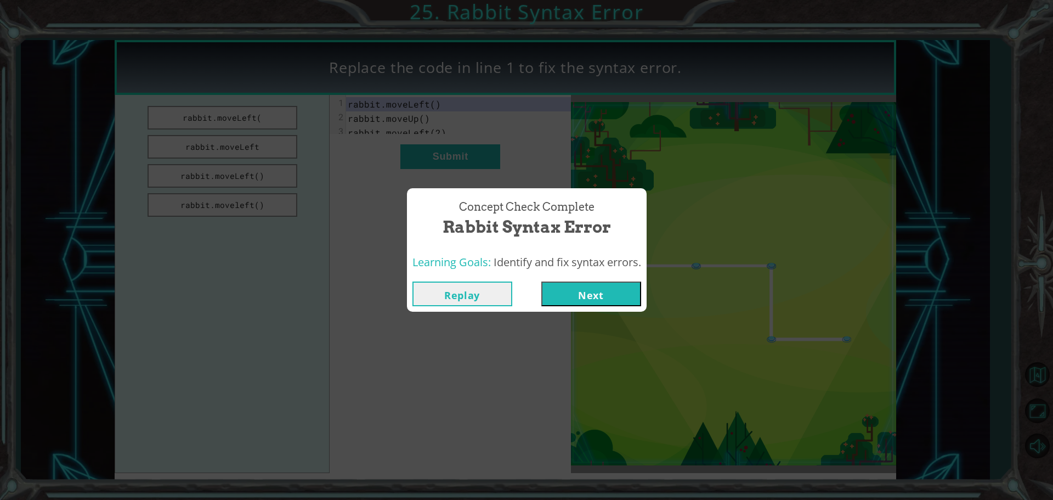
click at [571, 294] on button "Next" at bounding box center [591, 293] width 100 height 25
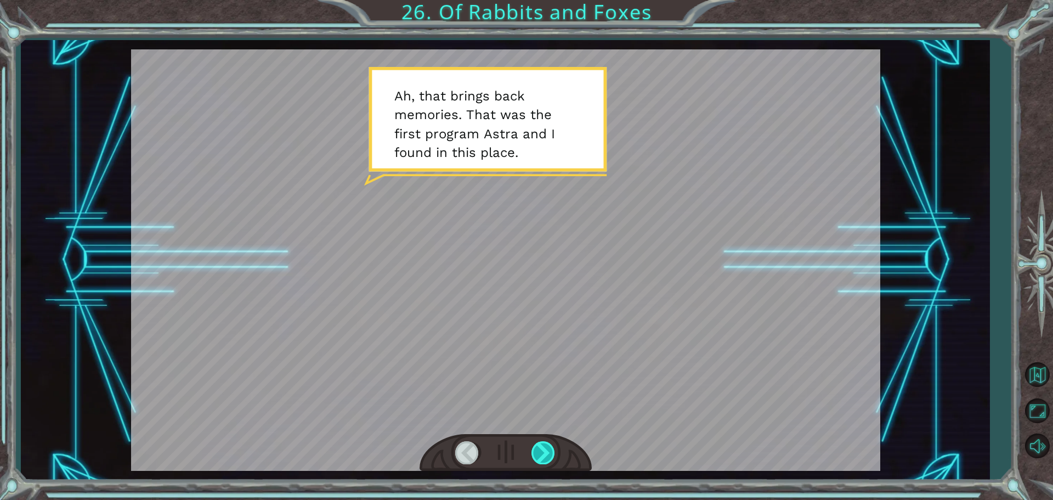
click at [537, 449] on div at bounding box center [543, 452] width 25 height 22
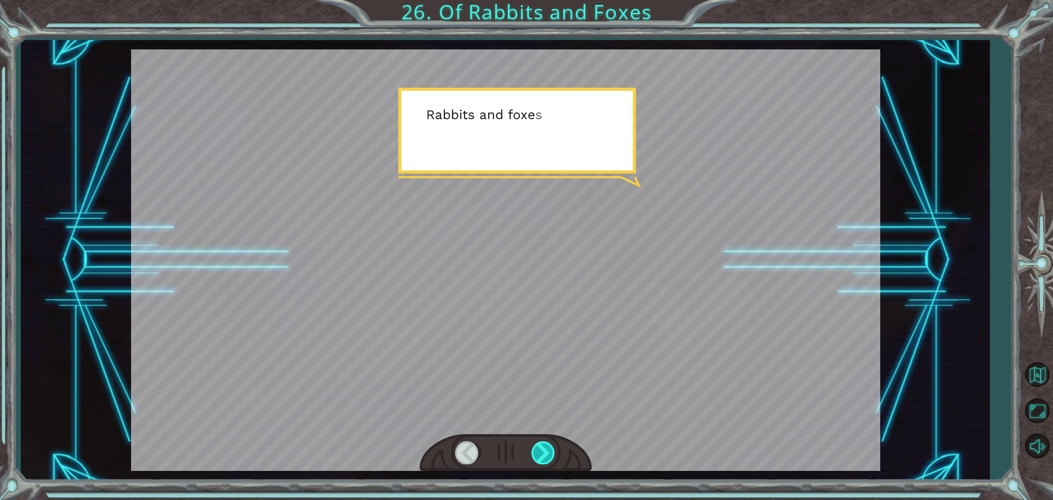
click at [537, 449] on div at bounding box center [543, 452] width 25 height 22
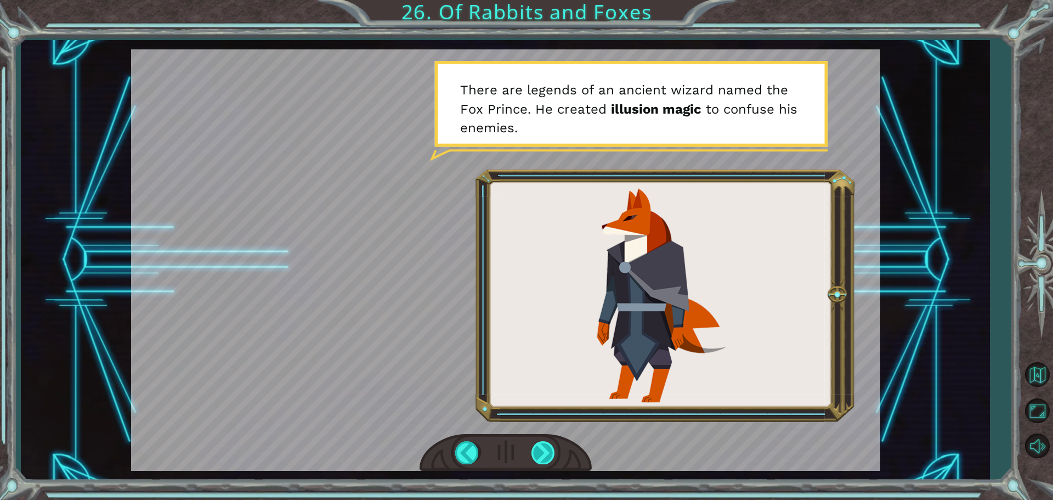
click at [535, 450] on div at bounding box center [543, 452] width 25 height 22
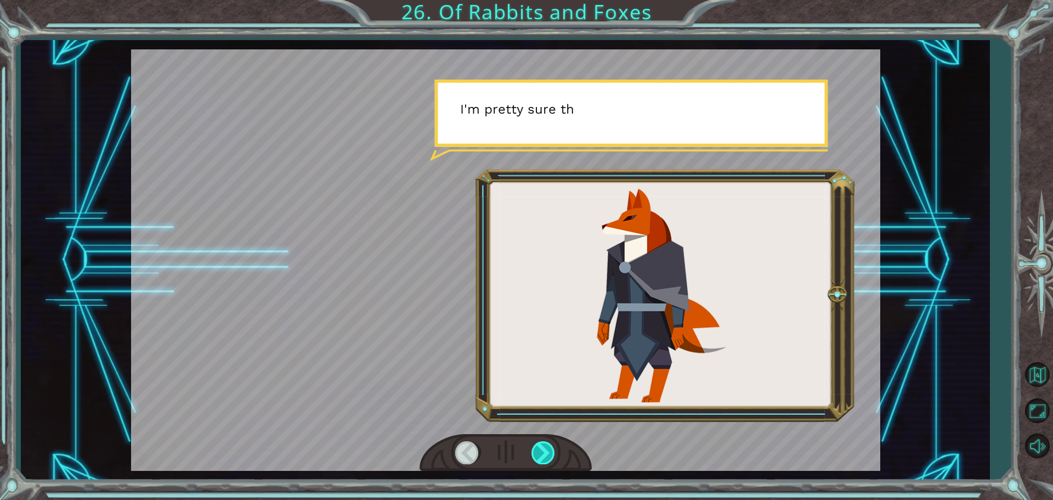
click at [535, 450] on div at bounding box center [543, 452] width 25 height 22
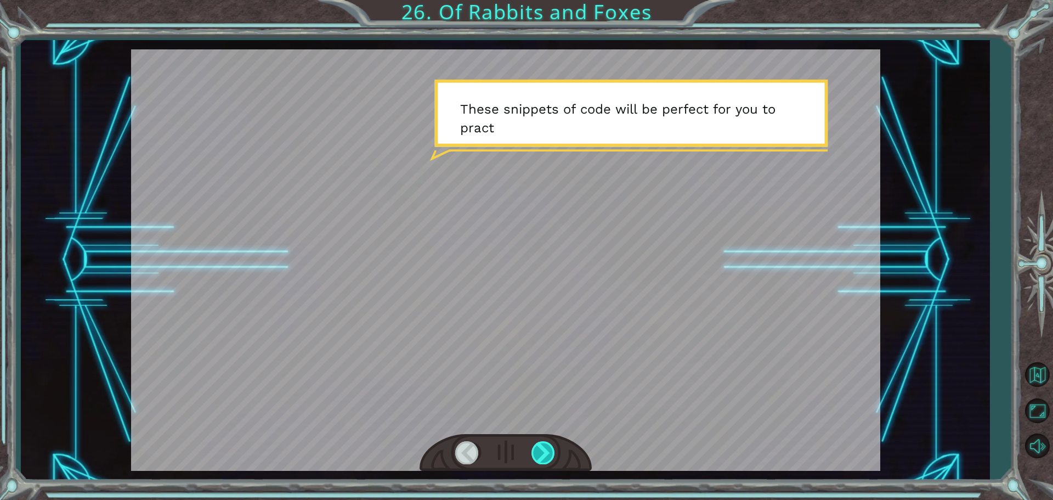
click at [534, 450] on div at bounding box center [543, 452] width 25 height 22
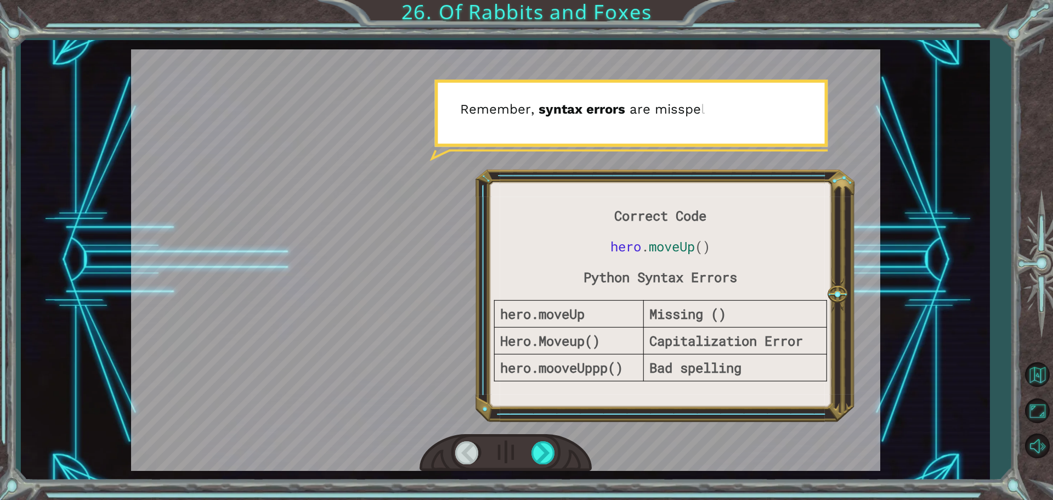
click at [529, 449] on div at bounding box center [505, 453] width 172 height 38
click at [531, 451] on div at bounding box center [543, 452] width 25 height 22
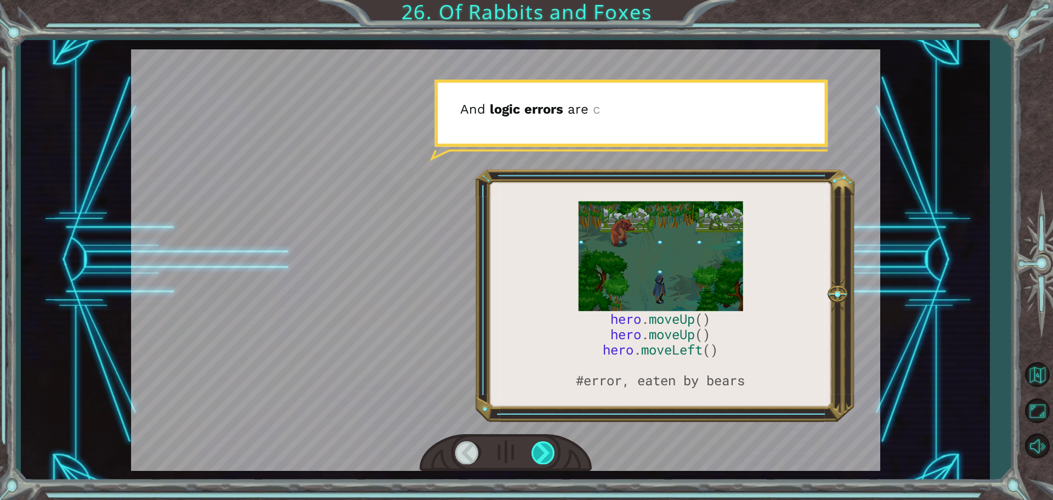
click at [531, 451] on div at bounding box center [543, 452] width 25 height 22
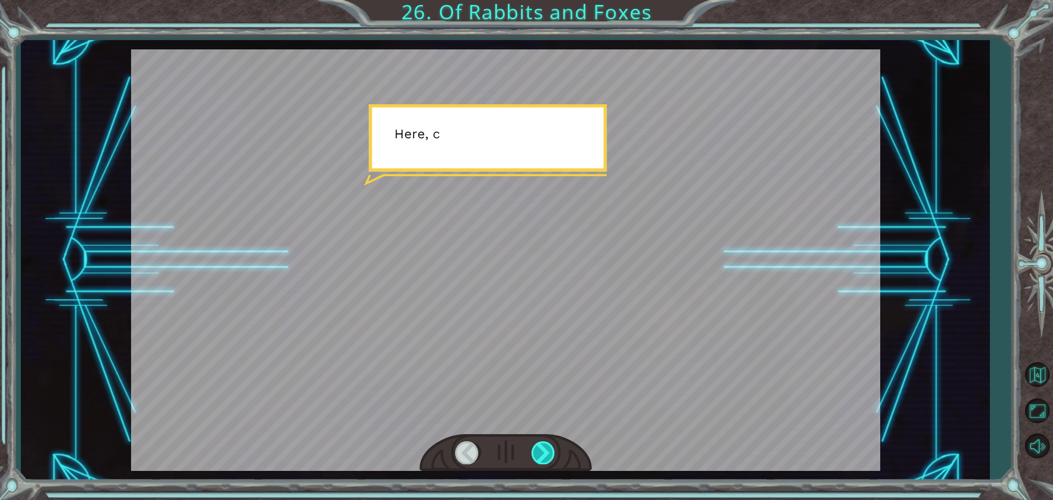
click at [532, 451] on div at bounding box center [543, 452] width 25 height 22
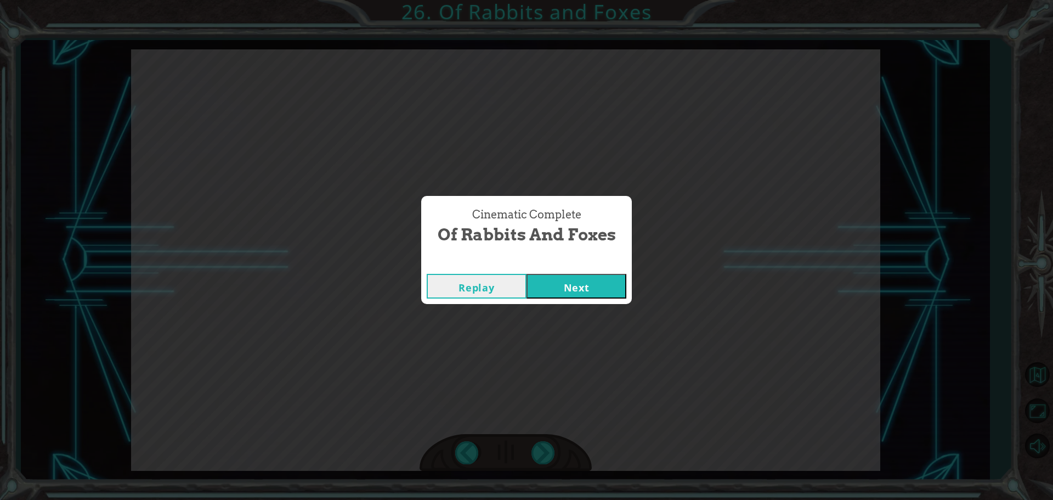
click at [577, 288] on button "Next" at bounding box center [576, 286] width 100 height 25
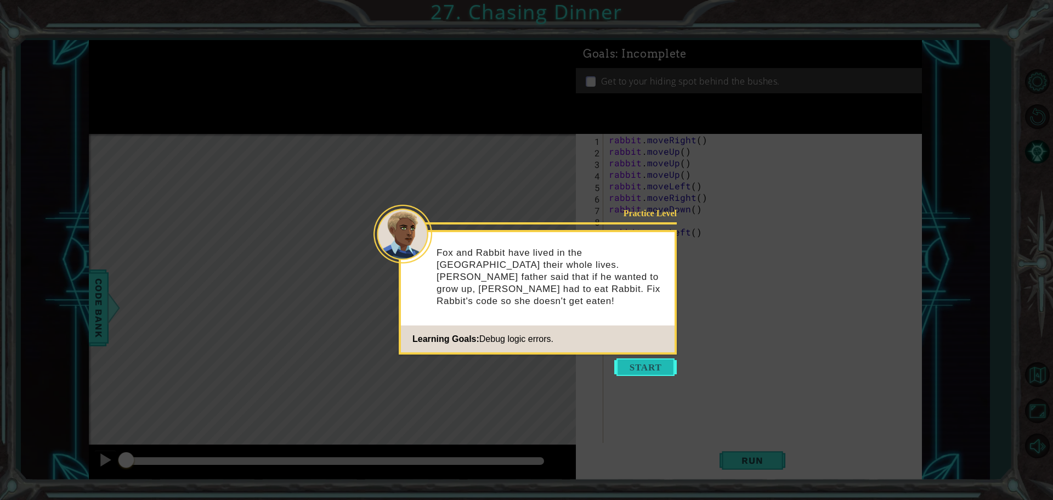
click at [651, 366] on button "Start" at bounding box center [645, 367] width 63 height 18
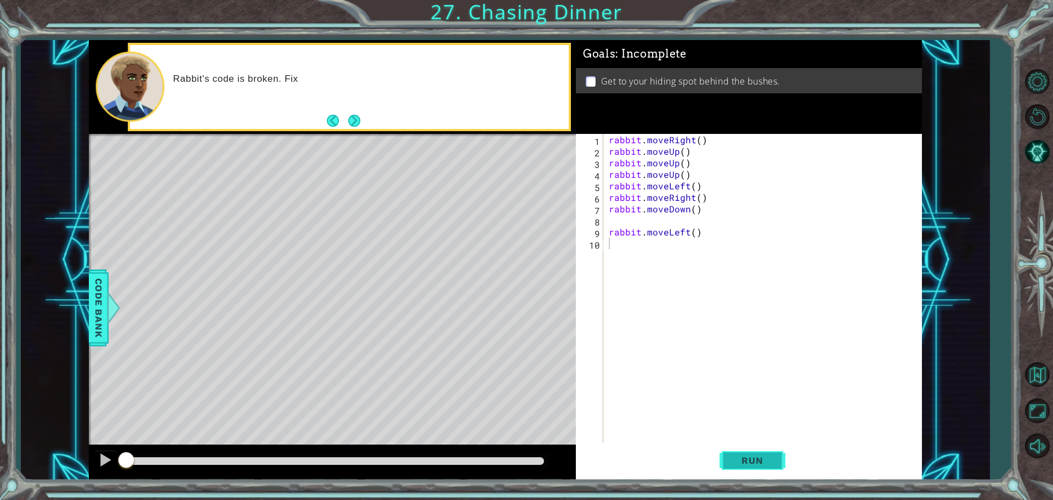
click at [744, 444] on button "Run" at bounding box center [752, 460] width 66 height 35
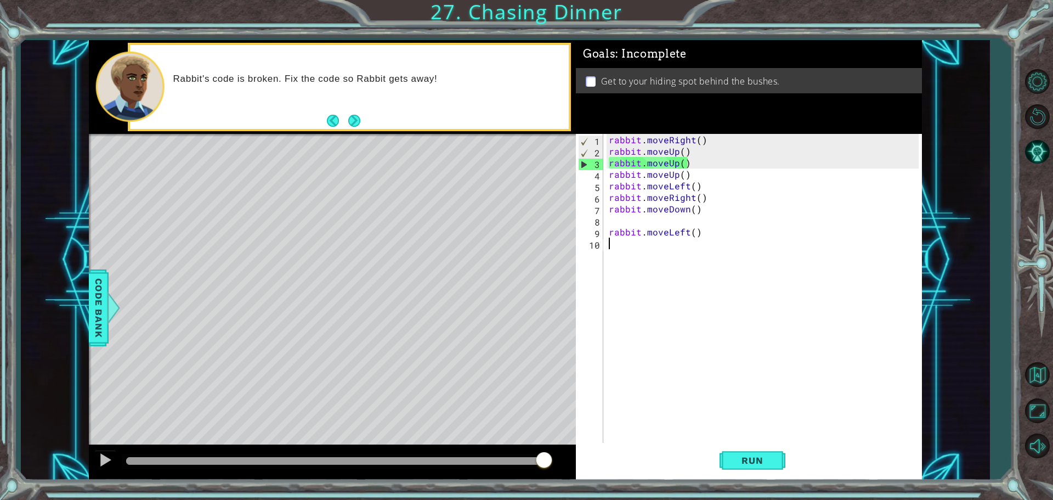
click at [678, 150] on div "rabbit . moveRight ( ) rabbit . moveUp ( ) rabbit . moveUp ( ) rabbit . moveUp …" at bounding box center [765, 301] width 318 height 334
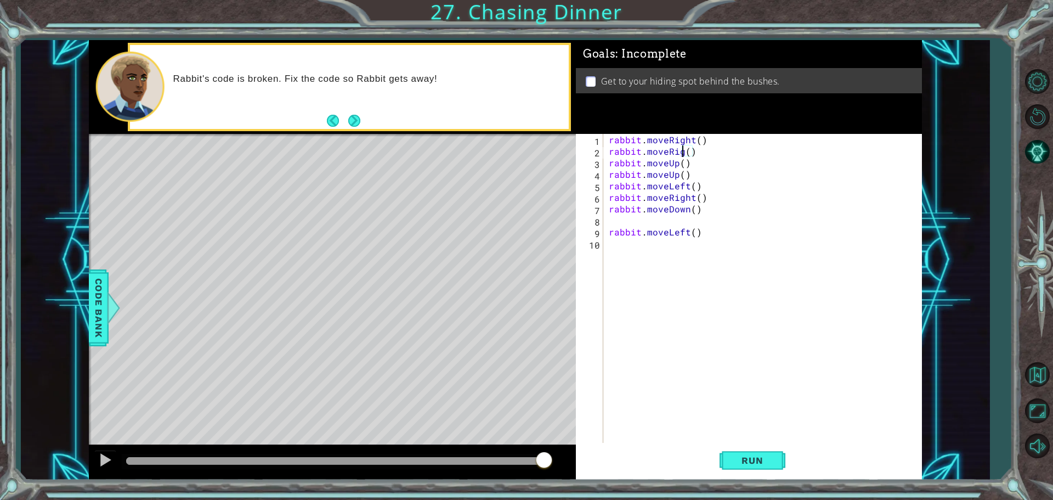
scroll to position [0, 5]
click at [736, 453] on button "Run" at bounding box center [752, 460] width 66 height 35
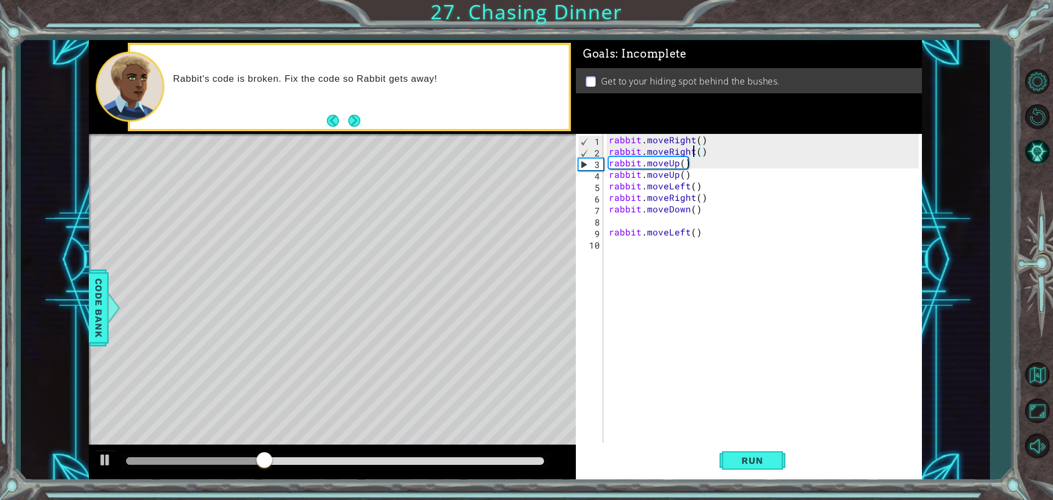
click at [693, 198] on div "rabbit . moveRight ( ) rabbit . moveRight ( ) rabbit . moveUp ( ) rabbit . move…" at bounding box center [765, 301] width 318 height 334
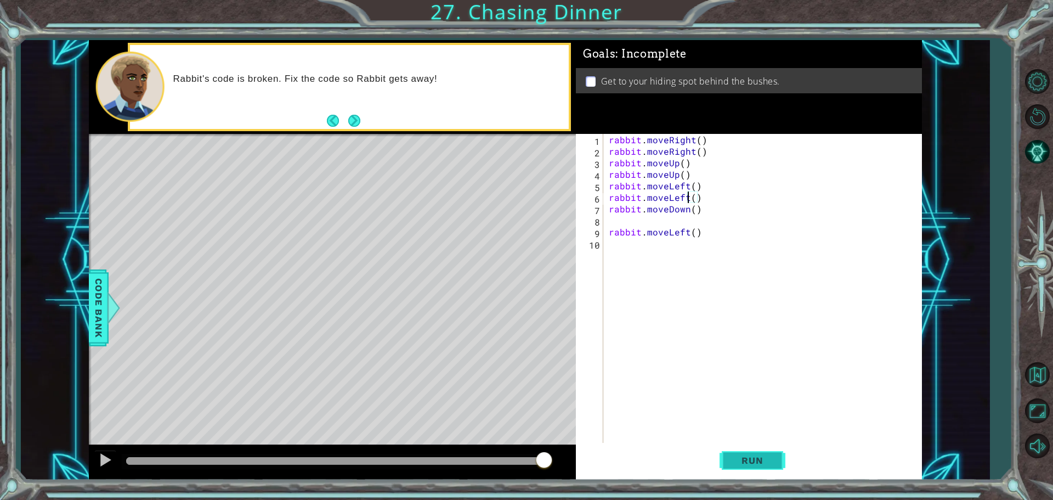
type textarea "rabbit.moveLeft()"
click at [744, 467] on button "Run" at bounding box center [752, 460] width 66 height 35
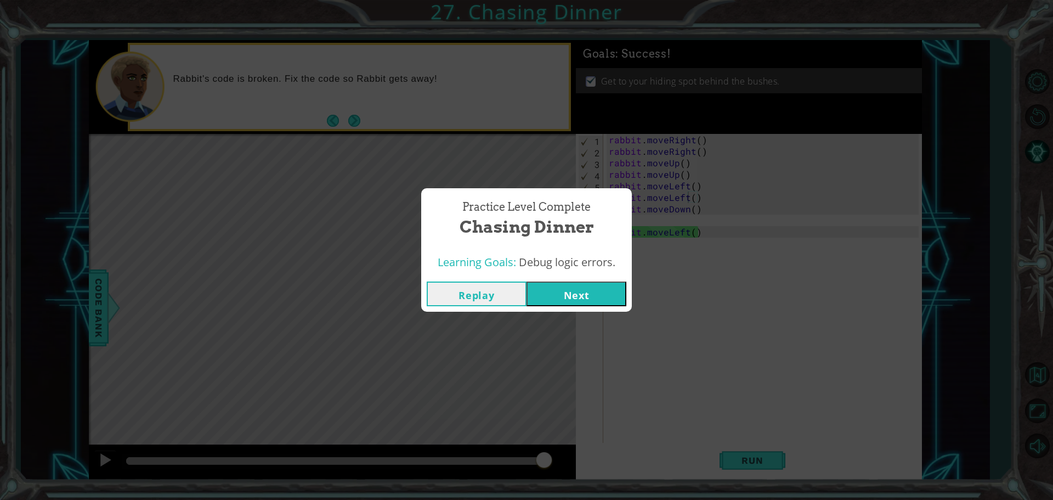
click at [610, 292] on button "Next" at bounding box center [576, 293] width 100 height 25
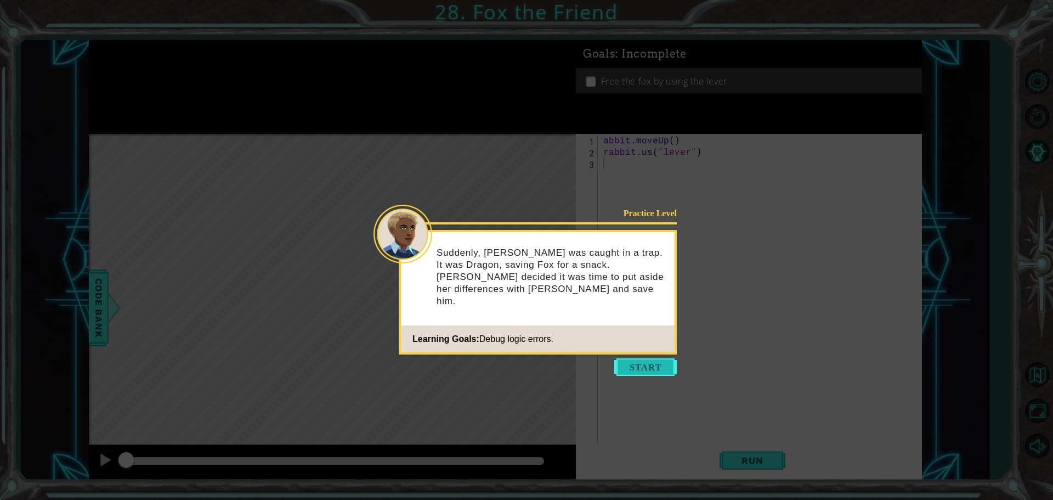
click at [644, 365] on button "Start" at bounding box center [645, 367] width 63 height 18
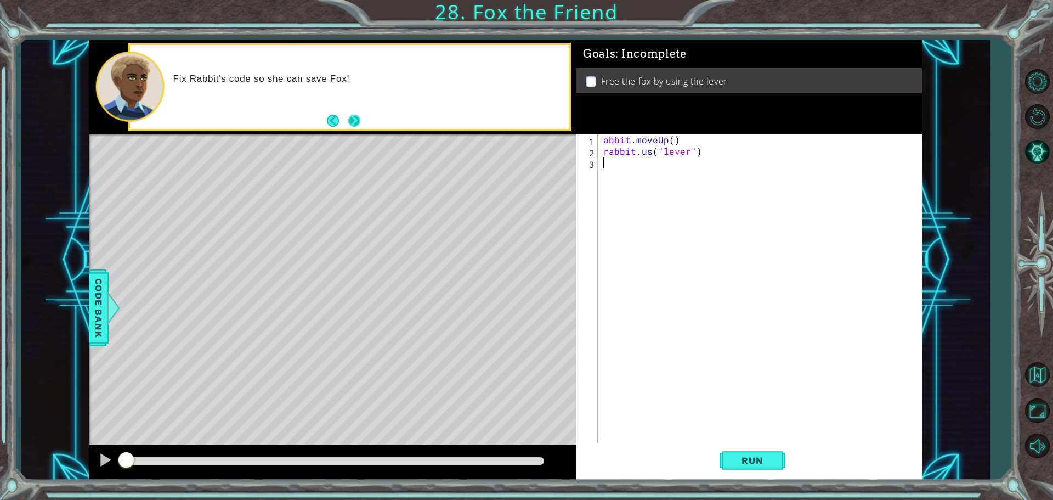
click at [356, 122] on button "Next" at bounding box center [354, 121] width 12 height 12
click at [351, 126] on button "Next" at bounding box center [354, 121] width 15 height 15
click at [767, 451] on button "Run" at bounding box center [752, 460] width 66 height 35
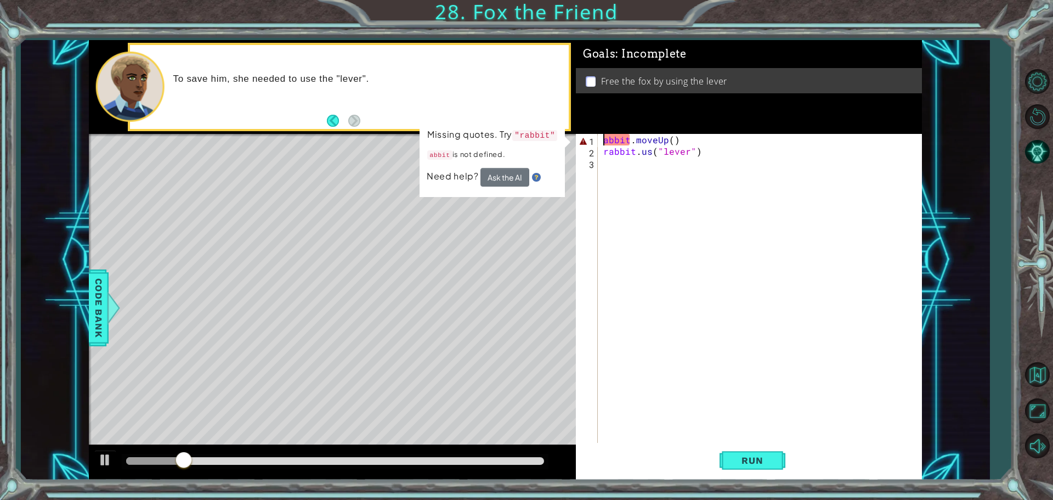
click at [603, 143] on div "abbit . moveUp ( ) rabbit . us ( "lever" )" at bounding box center [762, 301] width 323 height 334
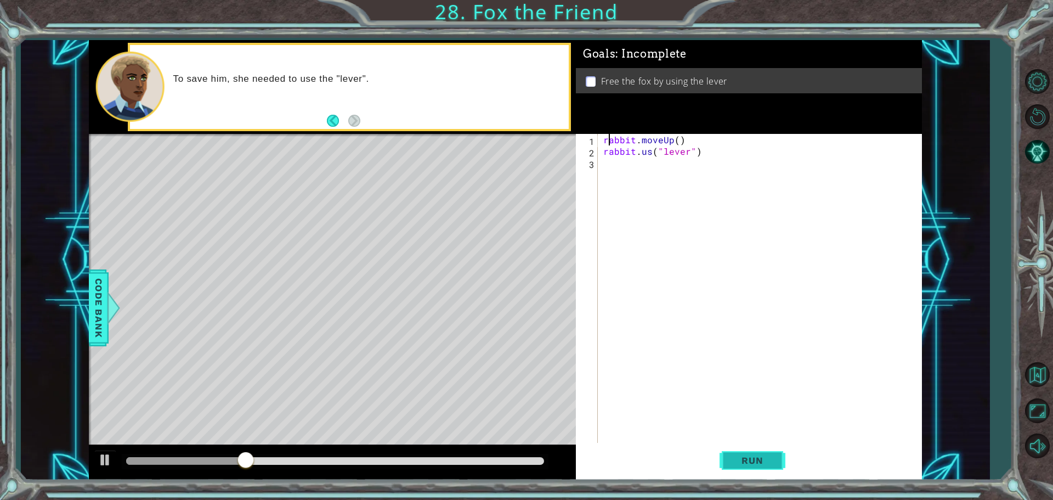
click at [755, 456] on span "Run" at bounding box center [751, 460] width 43 height 11
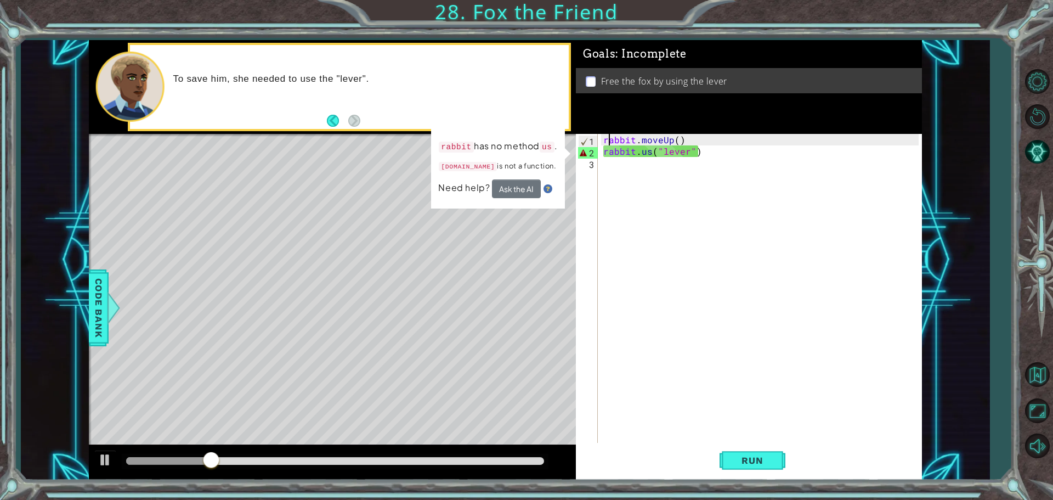
click at [651, 155] on div "rabbit . moveUp ( ) rabbit . us ( "lever" )" at bounding box center [762, 301] width 323 height 334
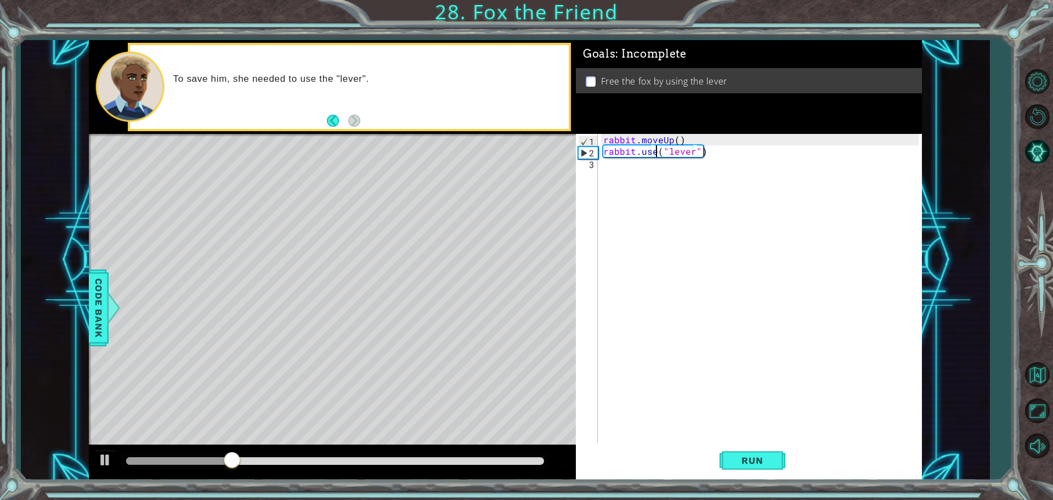
scroll to position [0, 3]
type textarea "rabbit.use("lever")"
click at [740, 457] on span "Run" at bounding box center [751, 460] width 43 height 11
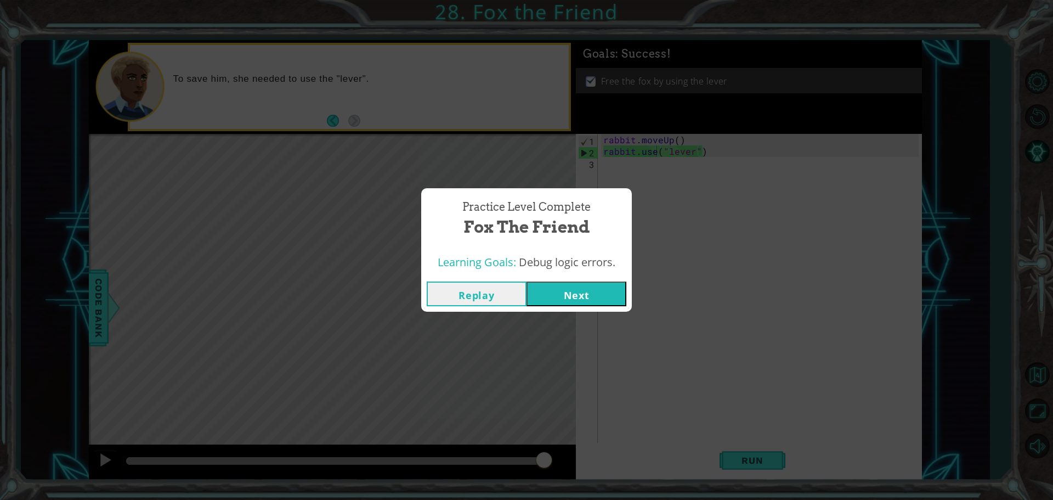
click at [584, 290] on button "Next" at bounding box center [576, 293] width 100 height 25
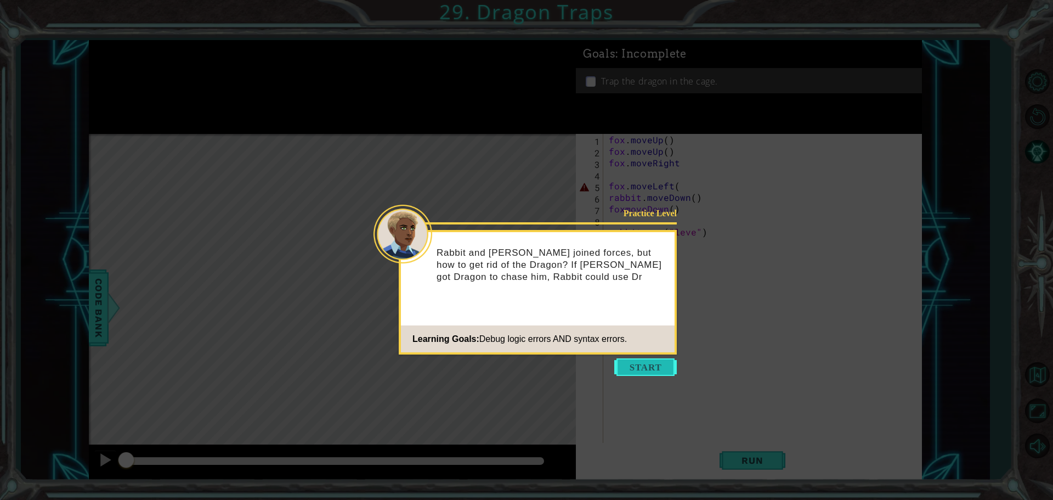
click at [647, 373] on button "Start" at bounding box center [645, 367] width 63 height 18
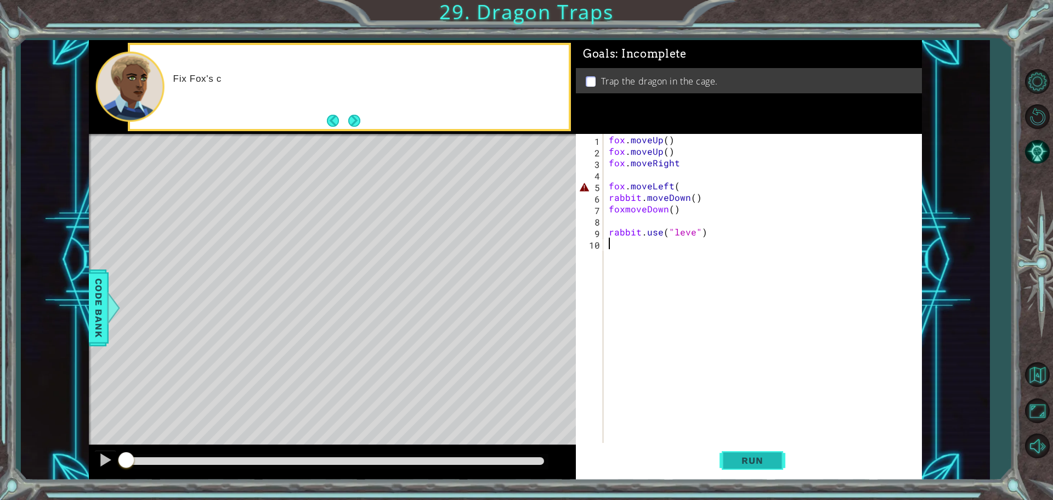
click at [742, 462] on span "Run" at bounding box center [751, 460] width 43 height 11
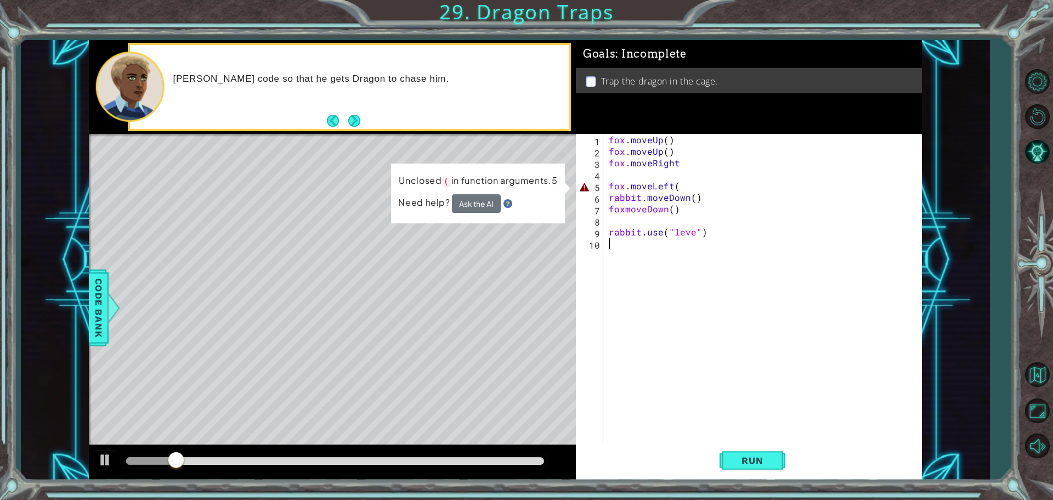
click at [680, 192] on div "fox . moveUp ( ) fox . moveUp ( ) fox . moveRight fox . moveLeft ( rabbit . mov…" at bounding box center [765, 301] width 318 height 334
click at [679, 183] on div "fox . moveUp ( ) fox . moveUp ( ) fox . moveRight fox . moveLeft ( rabbit . mov…" at bounding box center [765, 301] width 318 height 334
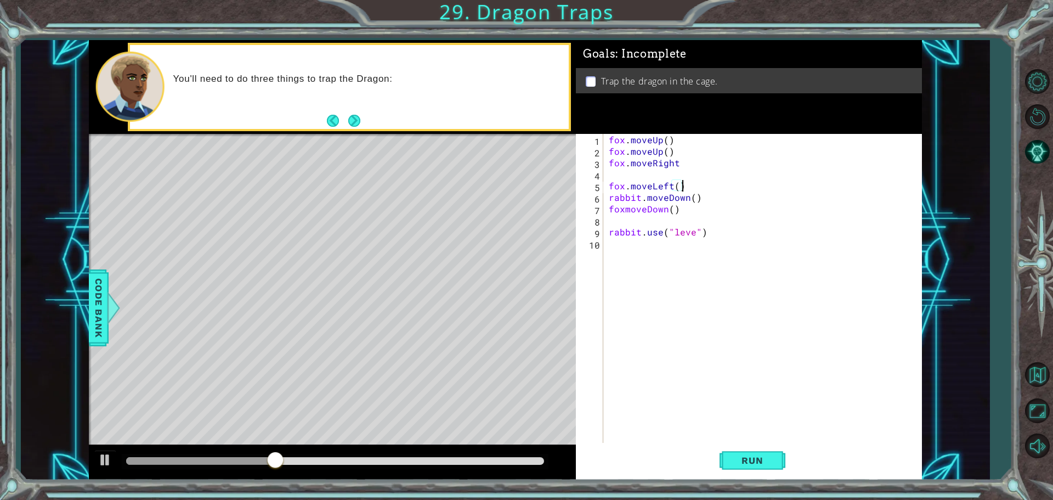
click at [627, 212] on div "fox . moveUp ( ) fox . moveUp ( ) fox . moveRight fox . moveLeft ( ) rabbit . m…" at bounding box center [765, 301] width 318 height 334
click at [694, 236] on div "fox . moveUp ( ) fox . moveUp ( ) fox . moveRight fox . moveLeft ( ) rabbit . m…" at bounding box center [765, 301] width 318 height 334
type textarea "rabbit.use("lever")"
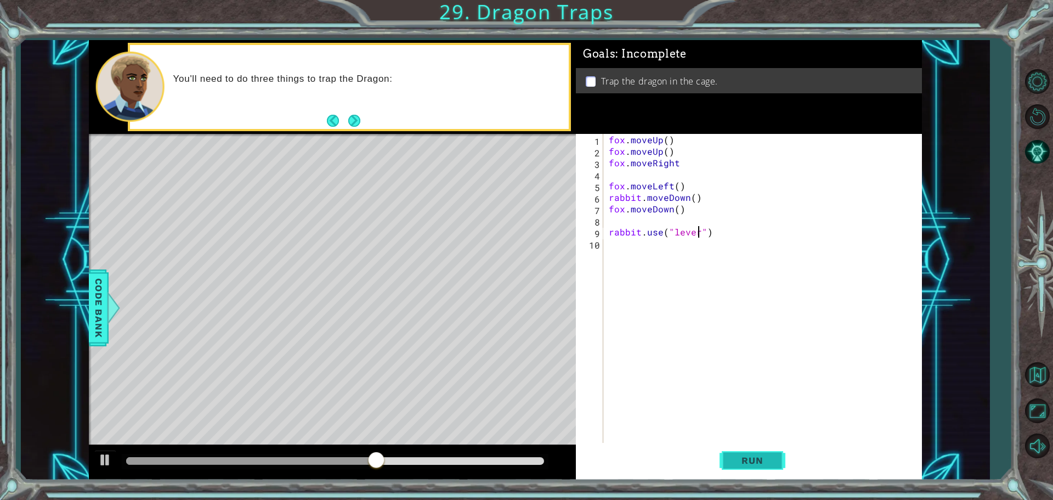
click at [747, 457] on span "Run" at bounding box center [751, 460] width 43 height 11
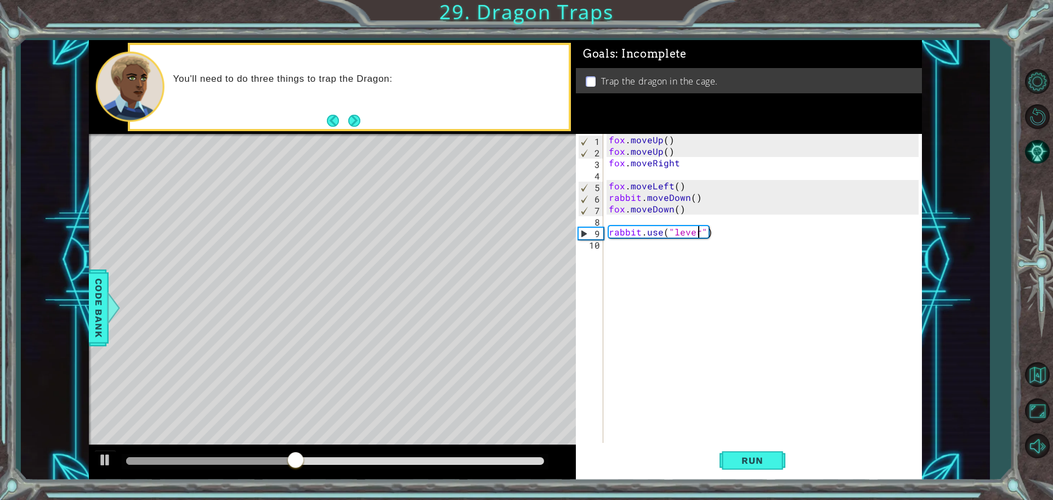
click at [651, 289] on div "fox . moveUp ( ) fox . moveUp ( ) fox . moveRight fox . moveLeft ( ) rabbit . m…" at bounding box center [765, 301] width 318 height 334
click at [689, 197] on div "fox . moveUp ( ) fox . moveUp ( ) fox . moveRight fox . moveLeft ( ) rabbit . m…" at bounding box center [765, 301] width 318 height 334
type textarea "rabbit.moveDown()"
click at [670, 222] on div "fox . moveUp ( ) fox . moveUp ( ) fox . moveRight fox . moveLeft ( ) rabbit . m…" at bounding box center [765, 301] width 318 height 334
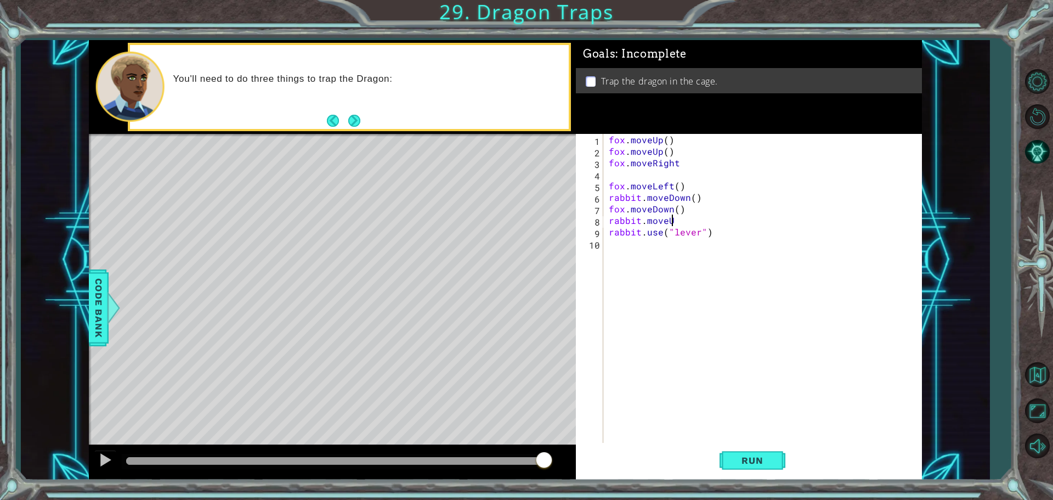
scroll to position [0, 3]
type textarea "rabbit.moveUp"
drag, startPoint x: 670, startPoint y: 222, endPoint x: 672, endPoint y: 229, distance: 7.9
drag, startPoint x: 672, startPoint y: 229, endPoint x: 654, endPoint y: 370, distance: 142.0
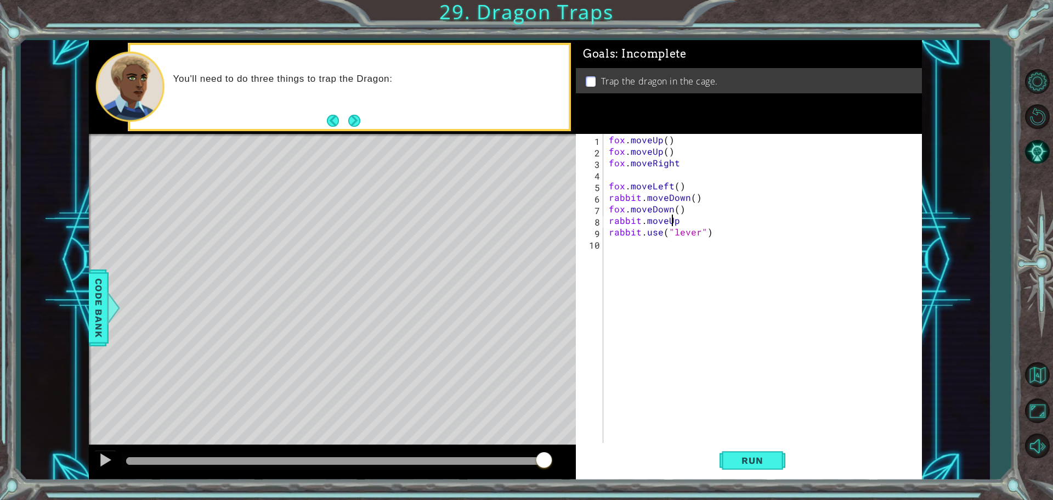
click at [651, 367] on div "fox . moveUp ( ) fox . moveUp ( ) fox . moveRight fox . moveLeft ( ) rabbit . m…" at bounding box center [765, 301] width 318 height 334
click at [756, 459] on span "Run" at bounding box center [751, 460] width 43 height 11
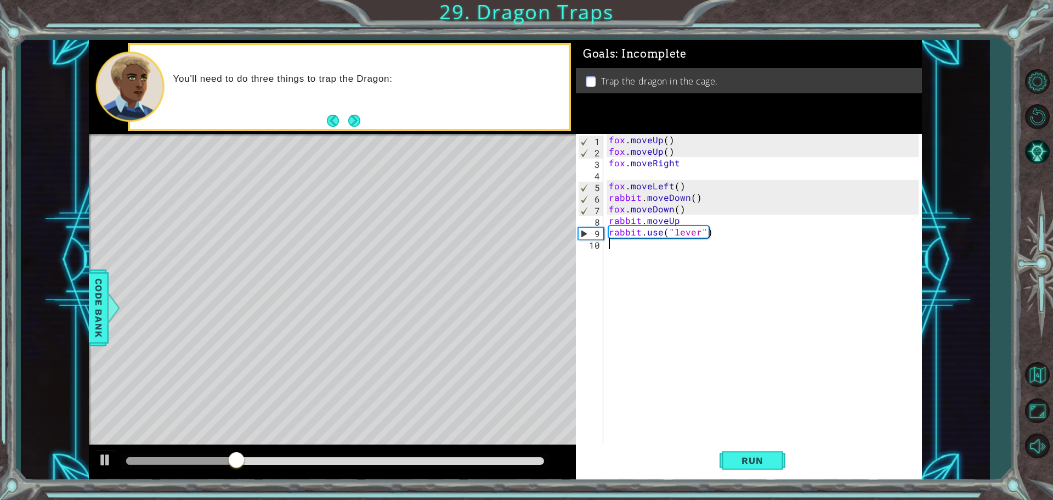
click at [698, 224] on div "fox . moveUp ( ) fox . moveUp ( ) fox . moveRight fox . moveLeft ( ) rabbit . m…" at bounding box center [765, 301] width 318 height 334
type textarea "rabbit.moveUp()"
click at [764, 463] on span "Run" at bounding box center [751, 460] width 43 height 11
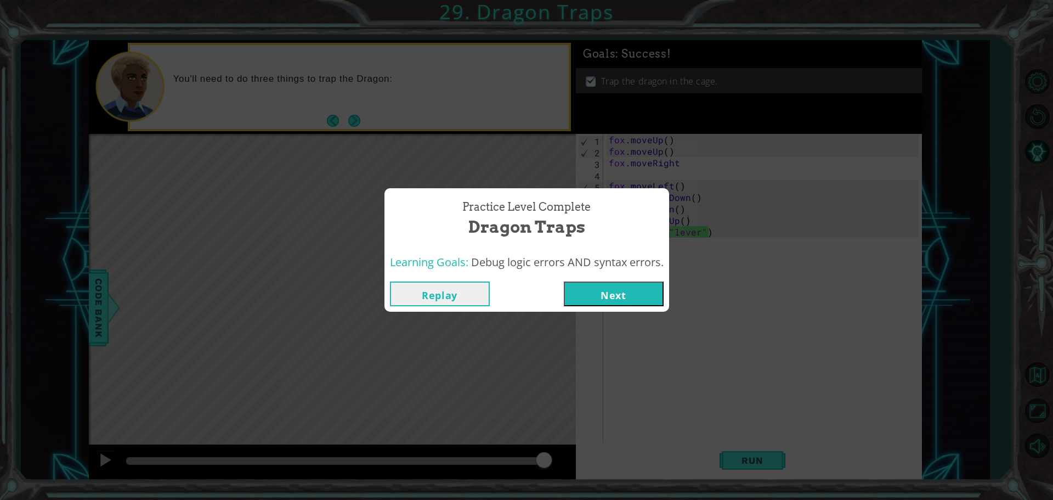
click at [636, 297] on button "Next" at bounding box center [614, 293] width 100 height 25
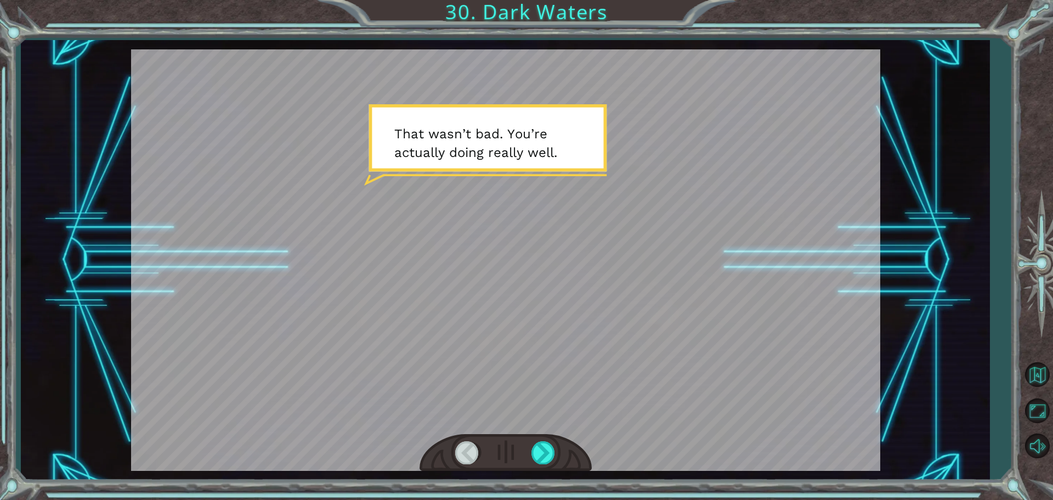
drag, startPoint x: 555, startPoint y: 464, endPoint x: 573, endPoint y: 525, distance: 63.5
click at [573, 499] on html "Temporary Text T h a t w a s n ’ t b a d . Y o u ’ r e a c t u a l l y d o i n …" at bounding box center [526, 250] width 1053 height 500
click at [551, 453] on div at bounding box center [543, 452] width 25 height 22
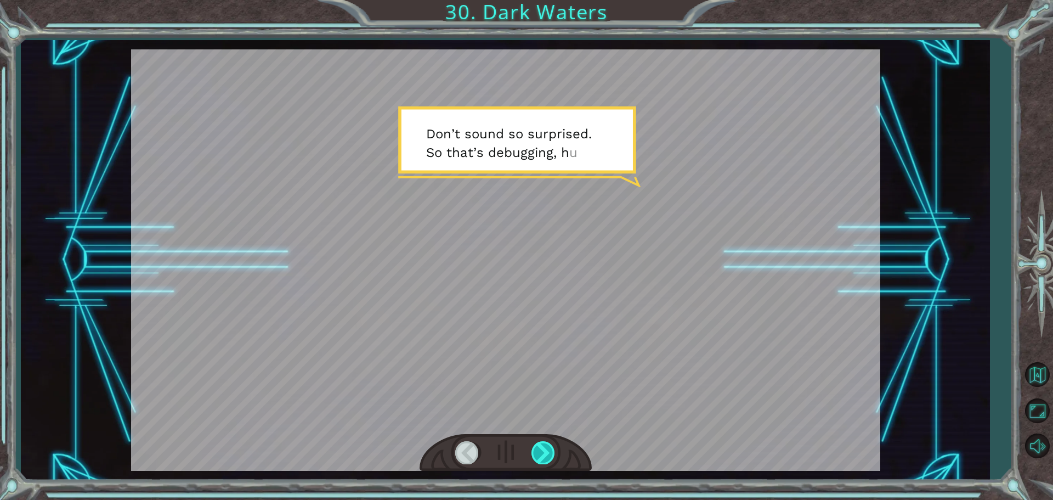
click at [548, 456] on div at bounding box center [543, 452] width 25 height 22
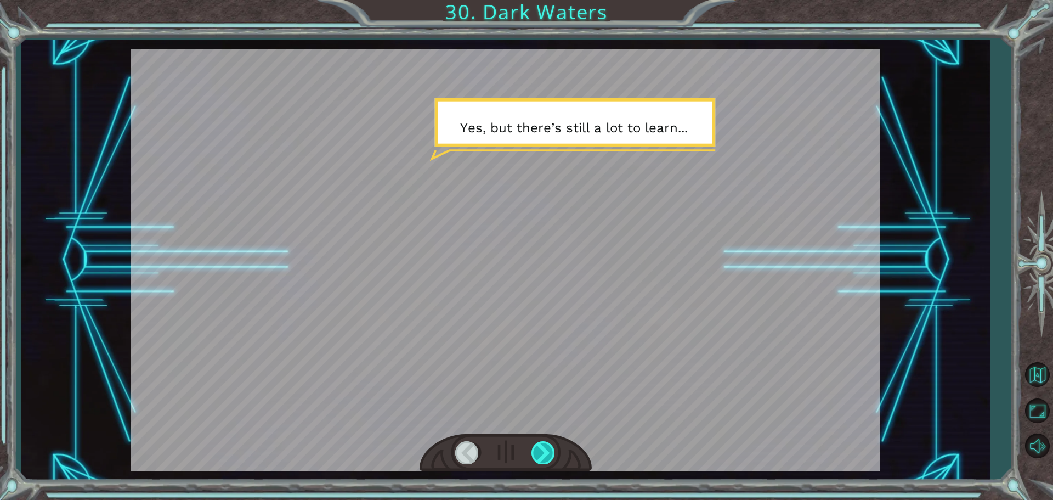
click at [548, 456] on div at bounding box center [543, 452] width 25 height 22
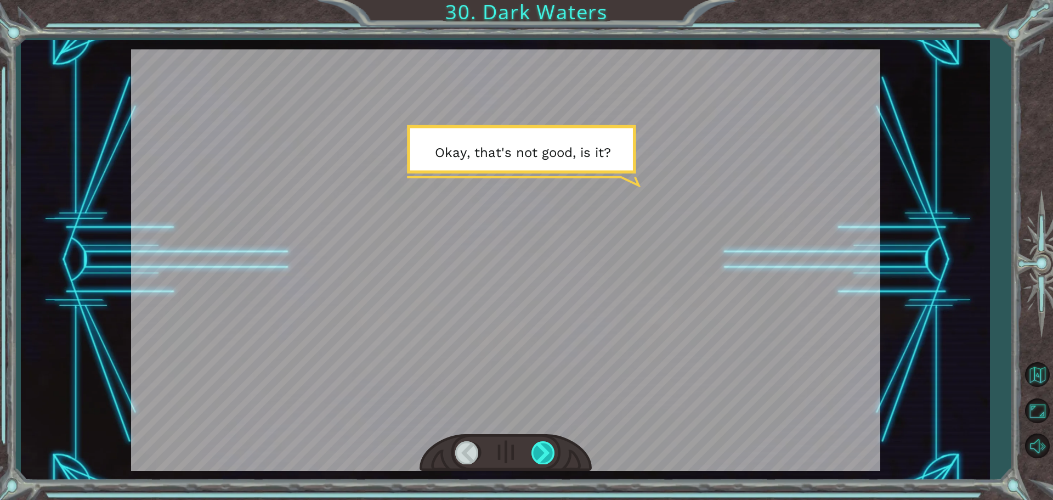
click at [548, 456] on div at bounding box center [543, 452] width 25 height 22
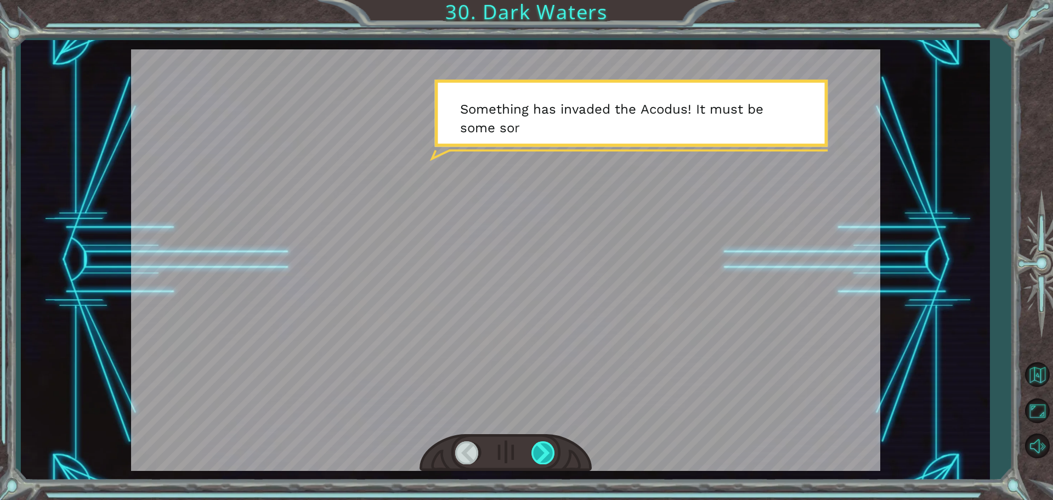
click at [548, 456] on div at bounding box center [543, 452] width 25 height 22
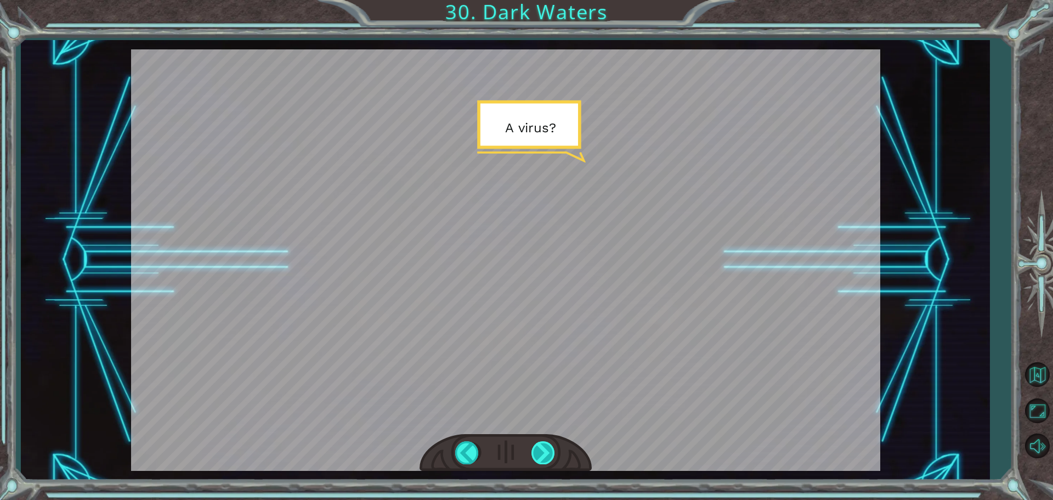
click at [548, 456] on div at bounding box center [543, 452] width 25 height 22
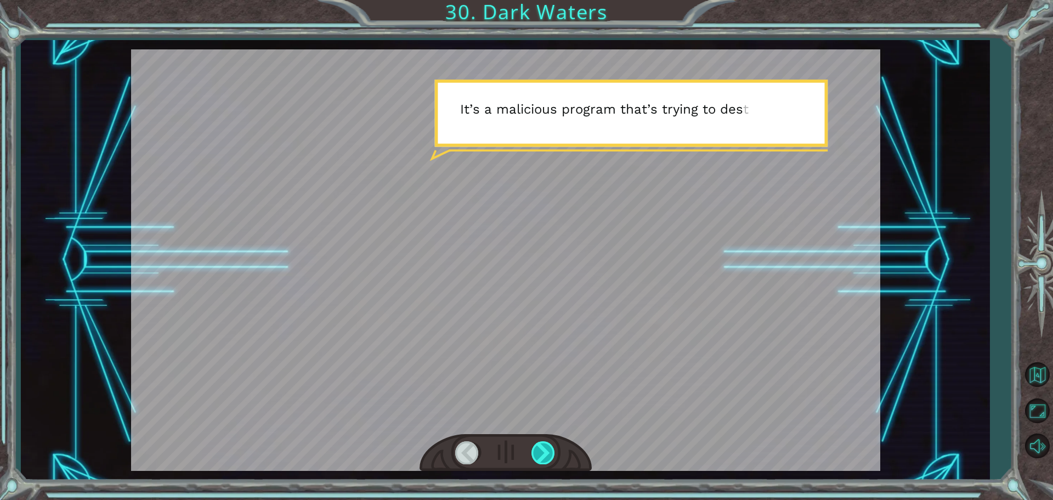
click at [548, 456] on div at bounding box center [543, 452] width 25 height 22
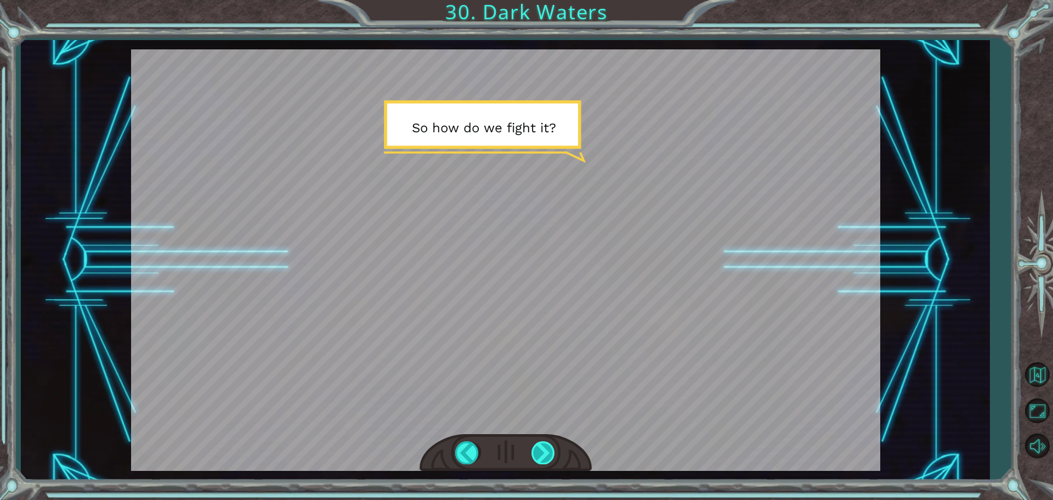
click at [548, 456] on div at bounding box center [543, 452] width 25 height 22
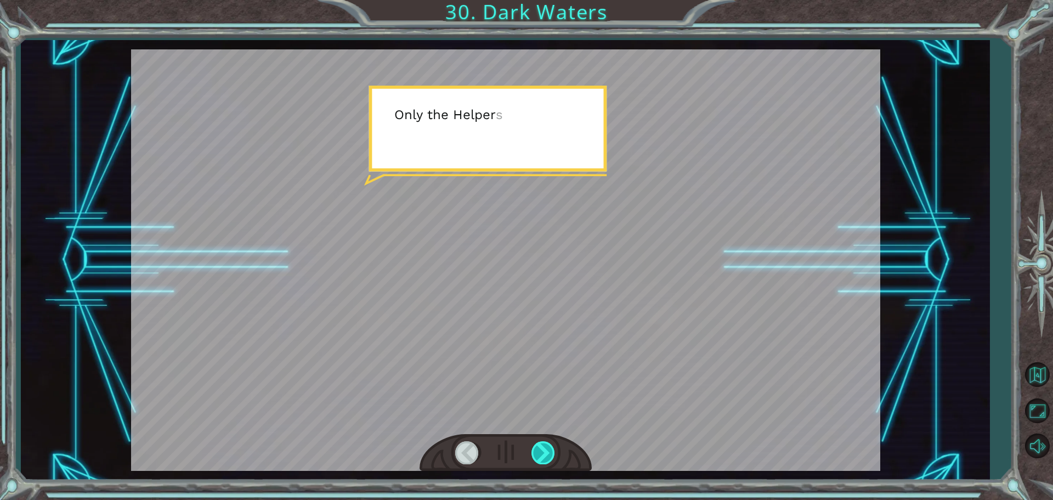
click at [548, 458] on div at bounding box center [543, 452] width 25 height 22
drag, startPoint x: 548, startPoint y: 459, endPoint x: 547, endPoint y: 499, distance: 40.0
click at [547, 496] on div "Temporary Text T h a t w a s n ’ t b a d . Y o u ’ r e a c t u a l l y d o i n …" at bounding box center [526, 250] width 1053 height 500
click at [539, 462] on div at bounding box center [543, 452] width 25 height 22
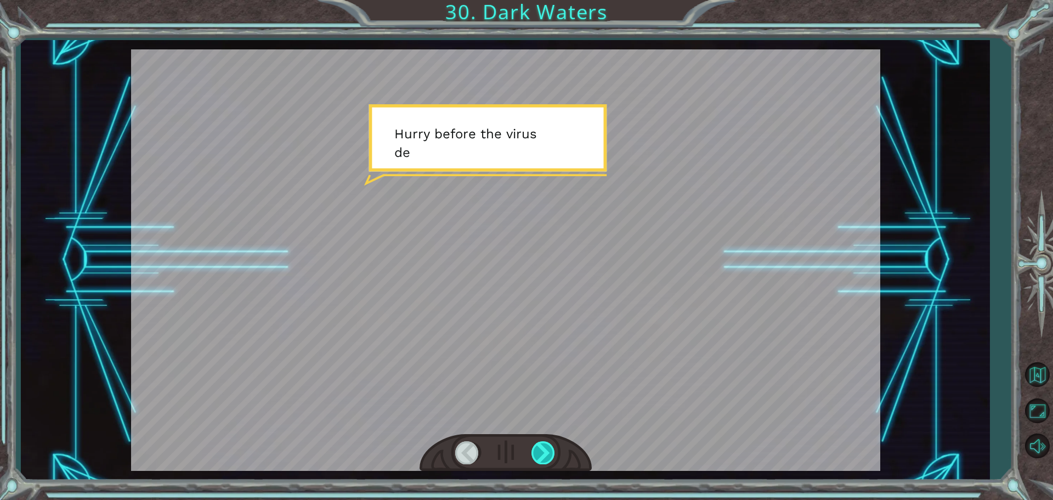
click at [539, 462] on div at bounding box center [543, 452] width 25 height 22
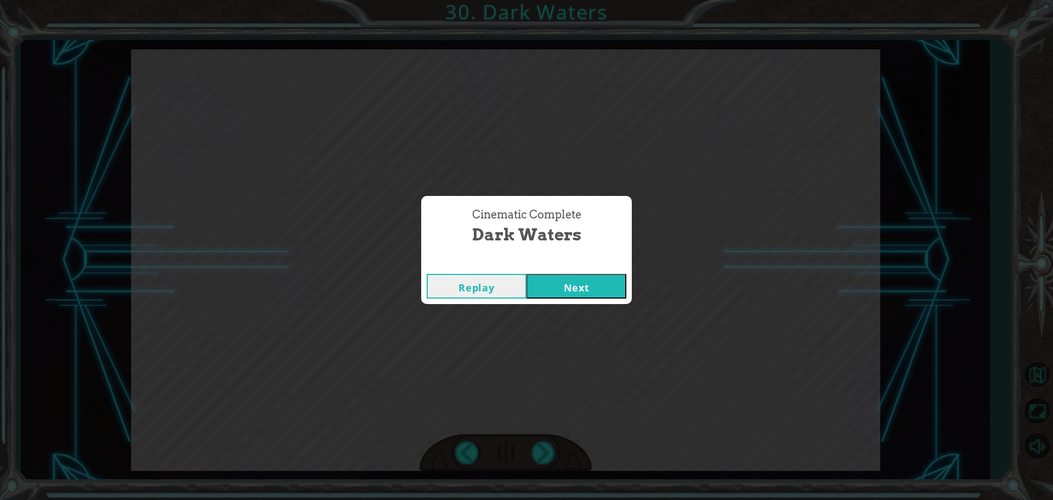
click at [588, 280] on button "Next" at bounding box center [576, 286] width 100 height 25
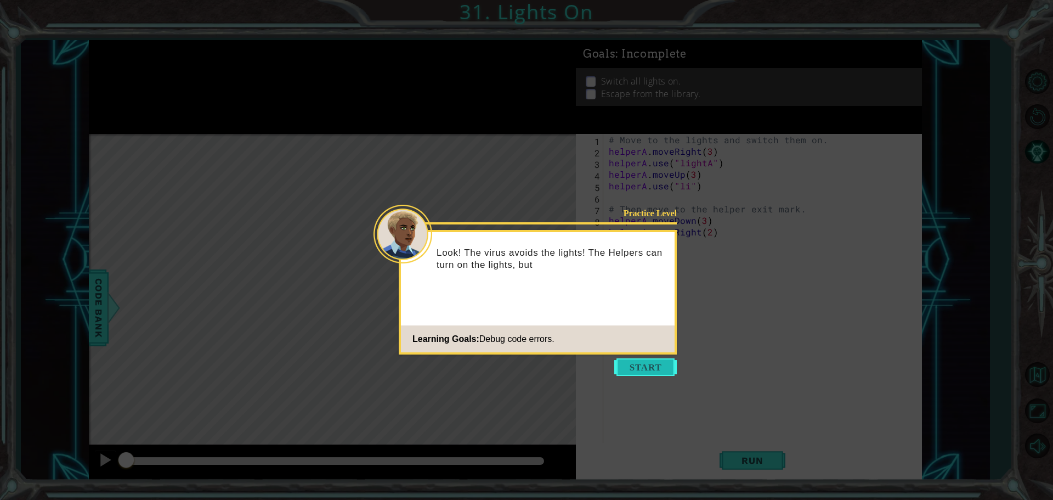
click at [640, 367] on button "Start" at bounding box center [645, 367] width 63 height 18
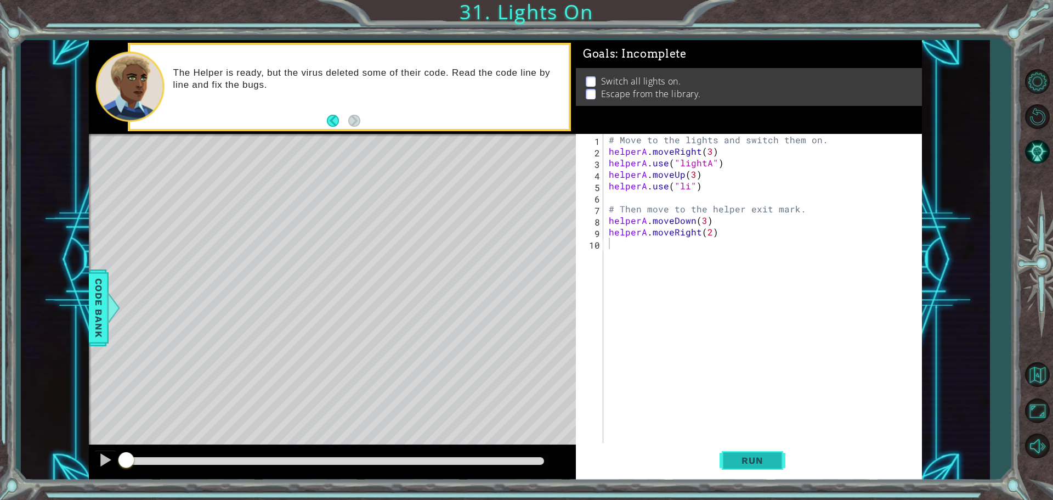
click at [748, 456] on span "Run" at bounding box center [751, 460] width 43 height 11
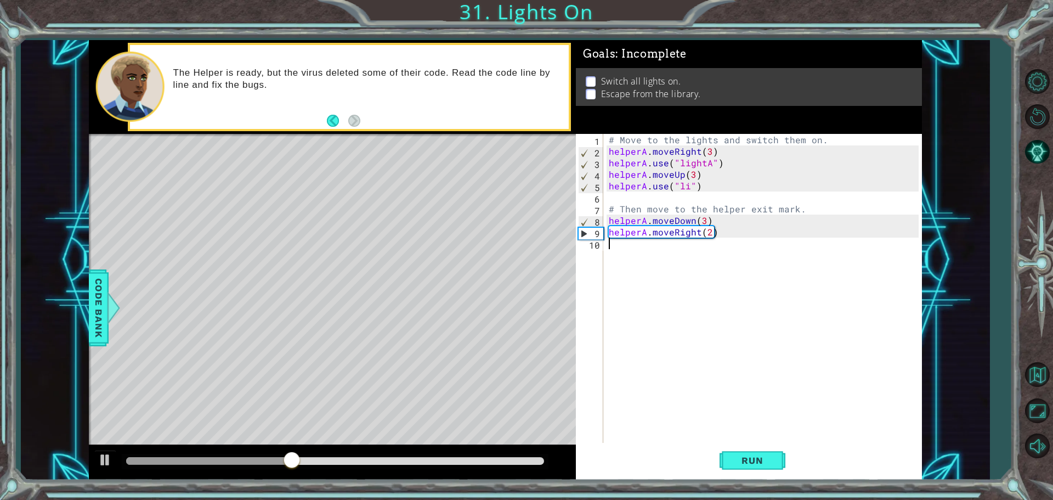
click at [728, 209] on div "# Move to the lights and switch them on. helperA . moveRight ( 3 ) helperA . us…" at bounding box center [765, 301] width 318 height 334
type textarea "# Then move to the helper exit mark."
click at [730, 196] on div "# Move to the lights and switch them on. helperA . moveRight ( 3 ) helperA . us…" at bounding box center [765, 301] width 318 height 334
click at [688, 191] on div "# Move to the lights and switch them on. helperA . moveRight ( 3 ) helperA . us…" at bounding box center [765, 301] width 318 height 334
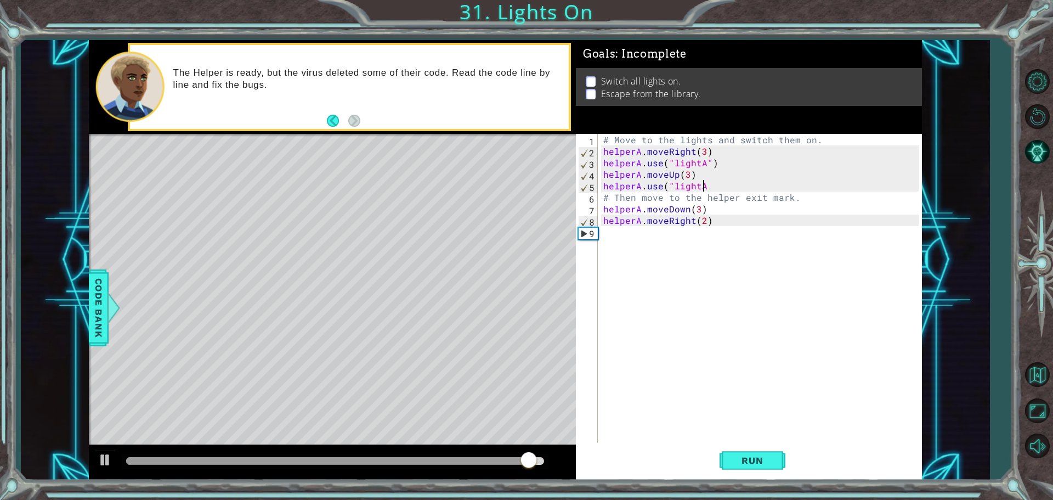
scroll to position [0, 6]
click at [742, 453] on button "Run" at bounding box center [752, 460] width 66 height 35
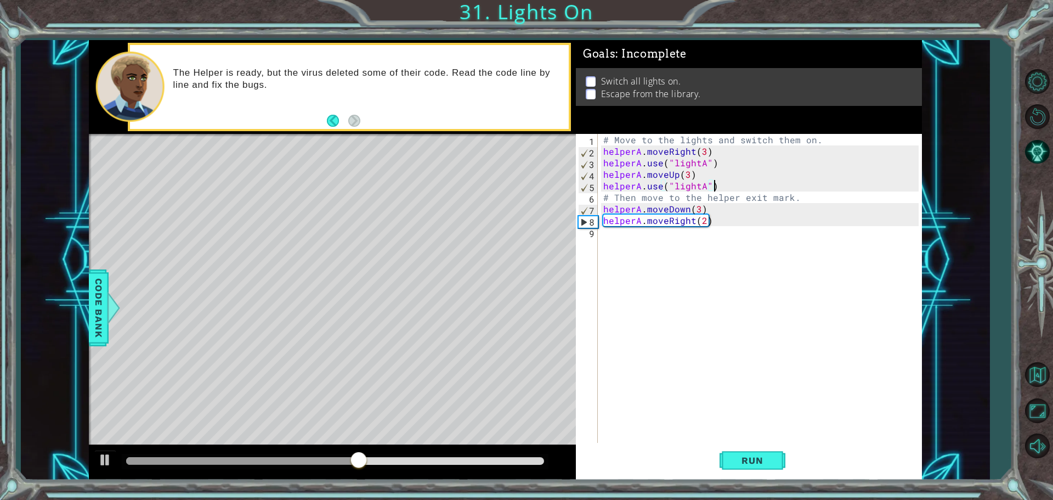
click at [706, 188] on div "# Move to the lights and switch them on. helperA . moveRight ( 3 ) helperA . us…" at bounding box center [762, 301] width 323 height 334
click at [705, 189] on div "# Move to the lights and switch them on. helperA . moveRight ( 3 ) helperA . us…" at bounding box center [762, 301] width 323 height 334
click at [745, 453] on button "Run" at bounding box center [752, 460] width 66 height 35
click at [705, 221] on div "# Move to the lights and switch them on. helperA . moveRight ( 3 ) helperA . us…" at bounding box center [762, 301] width 323 height 334
click at [698, 208] on div "# Move to the lights and switch them on. helperA . moveRight ( 3 ) helperA . us…" at bounding box center [762, 301] width 323 height 334
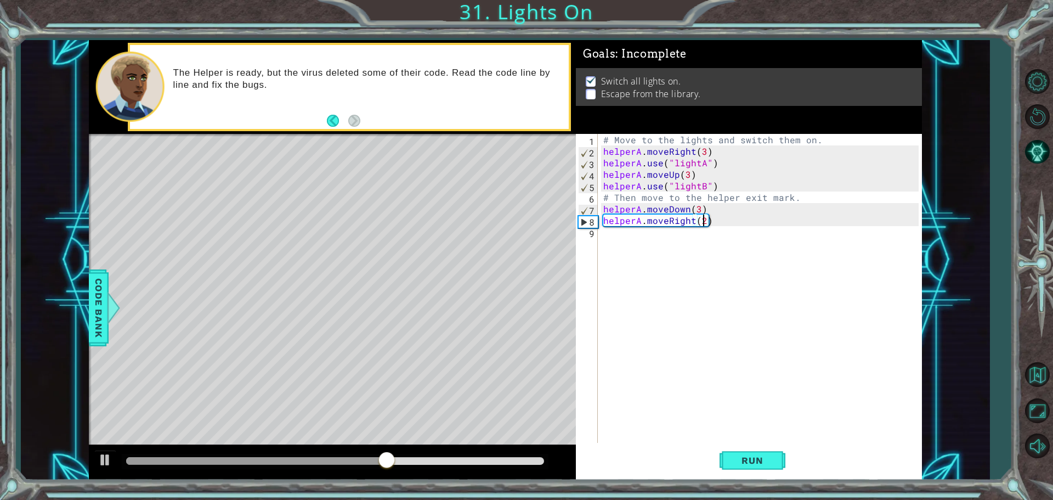
scroll to position [0, 5]
type textarea "helperA.moveDown()"
click at [752, 449] on button "Run" at bounding box center [752, 460] width 66 height 35
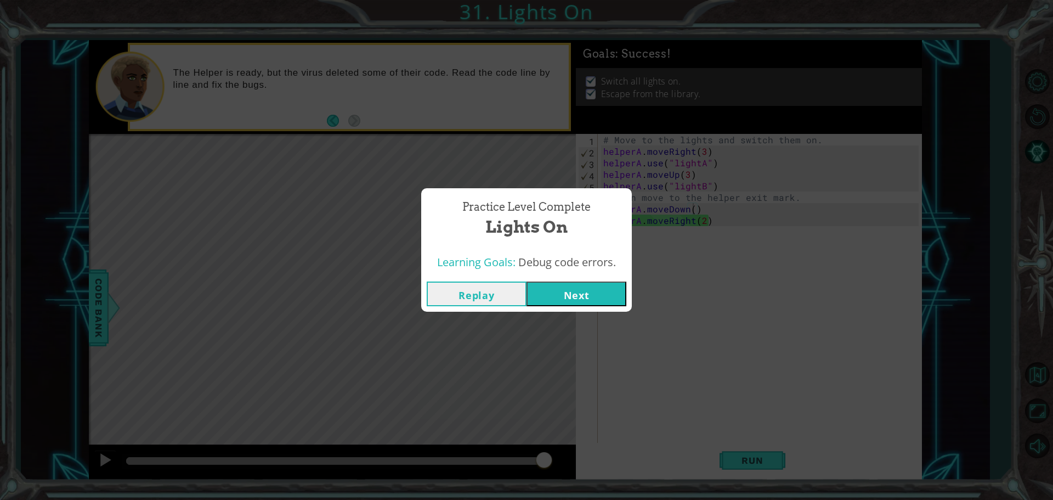
click at [592, 291] on button "Next" at bounding box center [576, 293] width 100 height 25
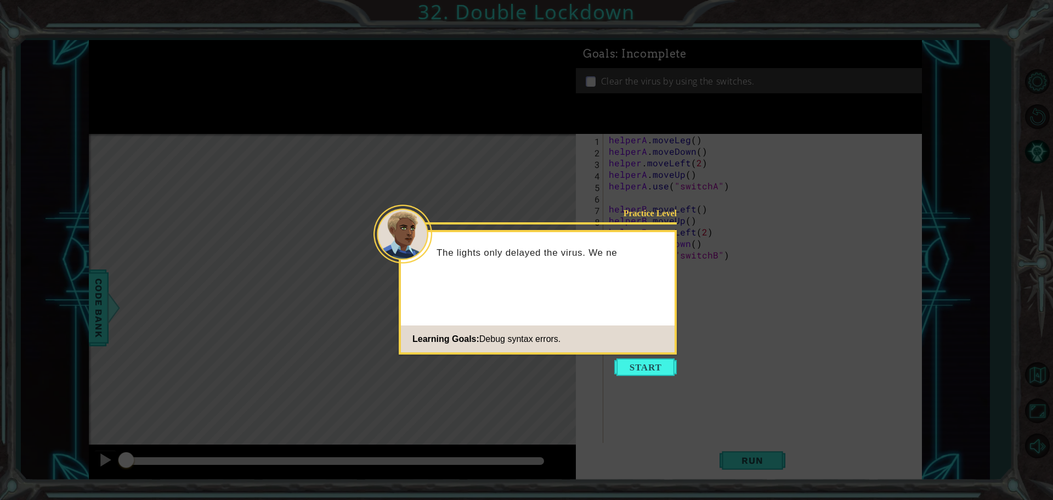
click at [644, 366] on button "Start" at bounding box center [645, 367] width 63 height 18
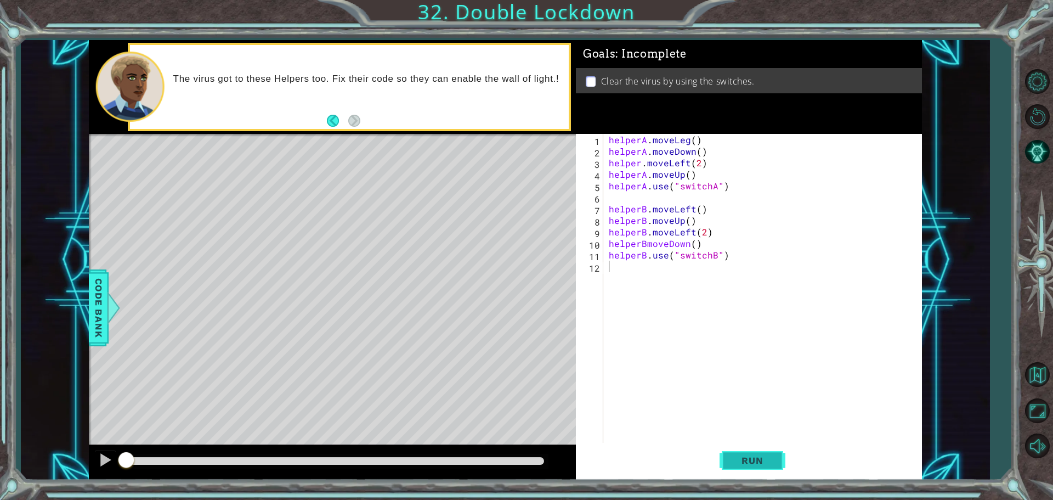
click at [776, 468] on button "Run" at bounding box center [752, 460] width 66 height 35
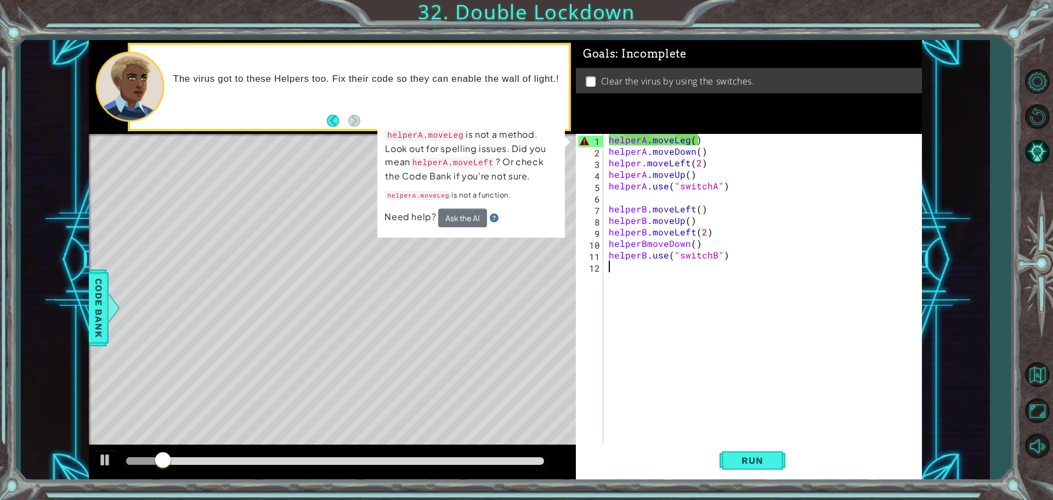
click at [690, 139] on div "helperA . moveLeg ( ) helperA . moveDown ( ) helper . moveLeft ( 2 ) helperA . …" at bounding box center [765, 301] width 318 height 334
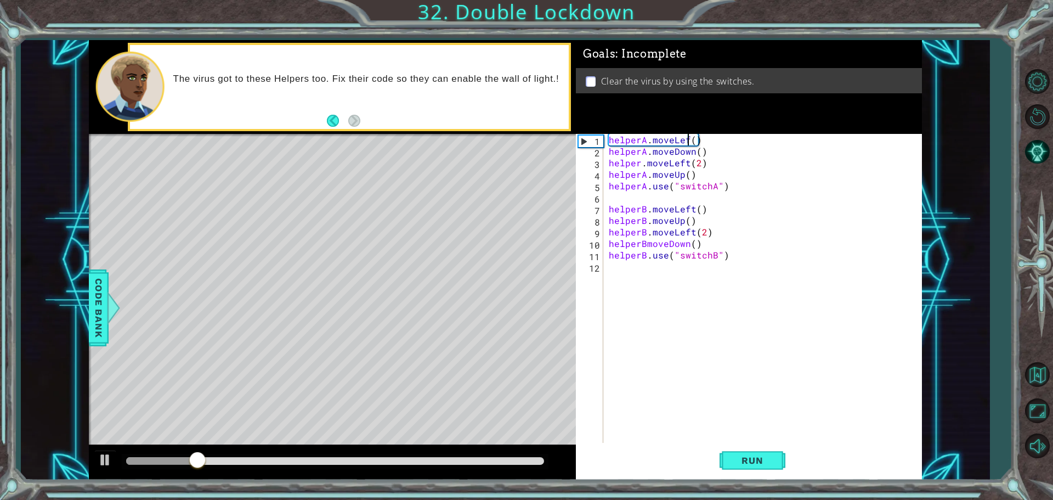
scroll to position [0, 5]
click at [750, 453] on button "Run" at bounding box center [752, 460] width 66 height 35
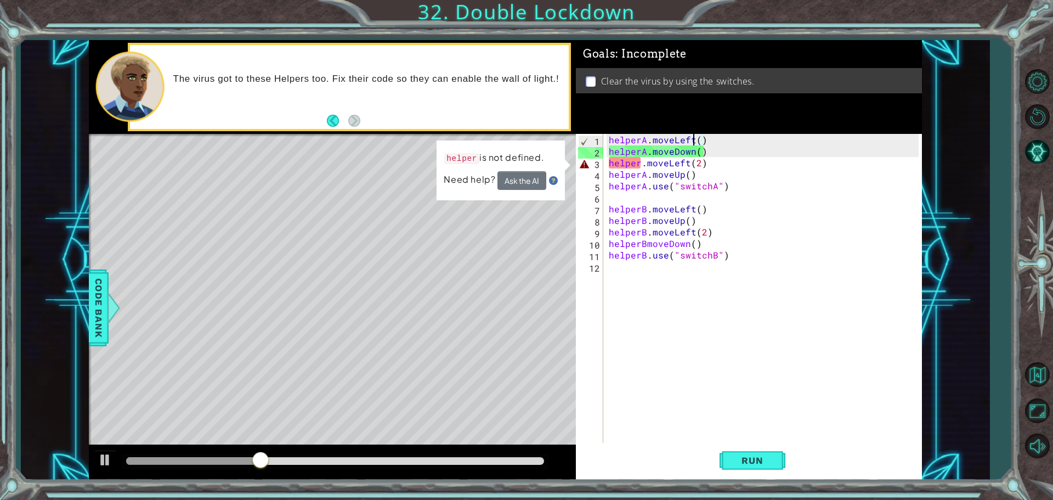
click at [640, 165] on div "helperA . moveLeft ( ) helperA . moveDown ( ) helper . moveLeft ( 2 ) helperA .…" at bounding box center [765, 301] width 318 height 334
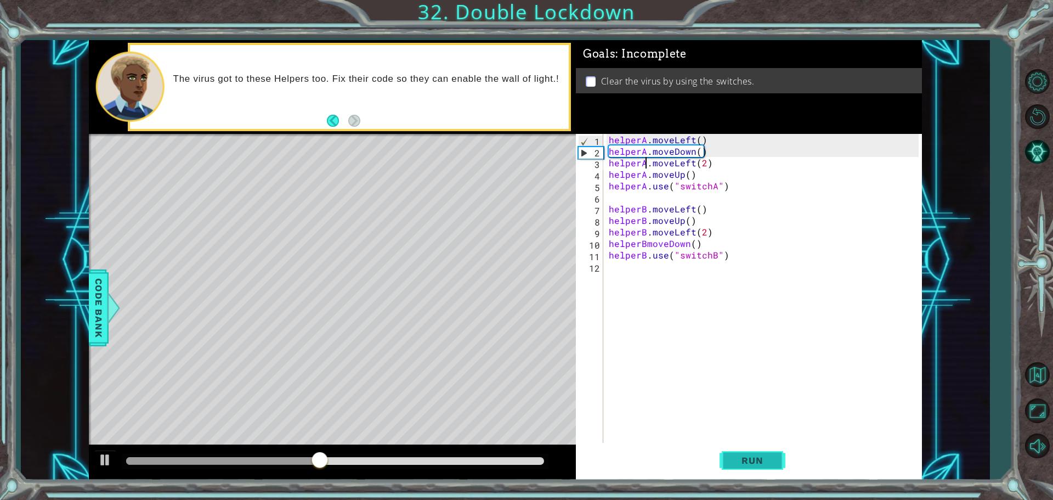
click at [745, 461] on span "Run" at bounding box center [751, 460] width 43 height 11
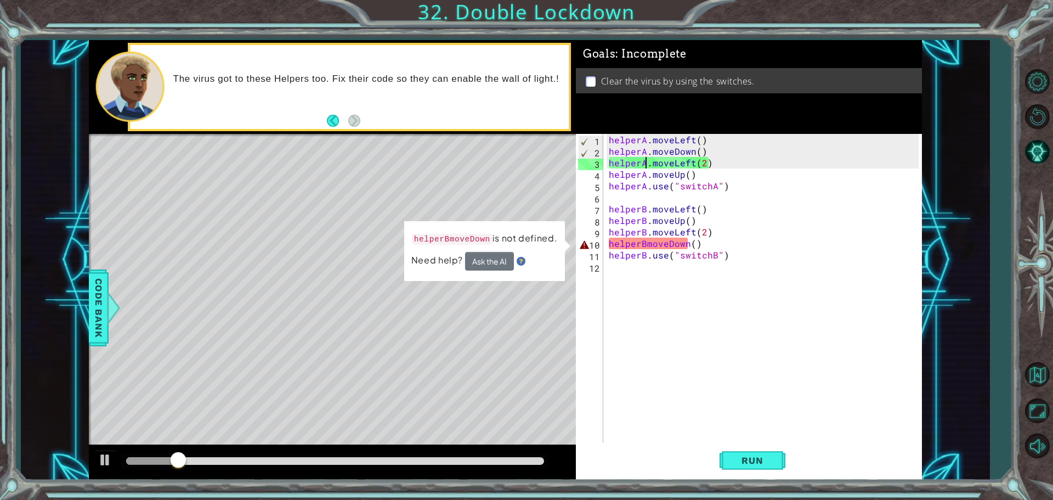
click at [645, 247] on div "helperA . moveLeft ( ) helperA . moveDown ( ) helperA . moveLeft ( 2 ) helperA …" at bounding box center [765, 301] width 318 height 334
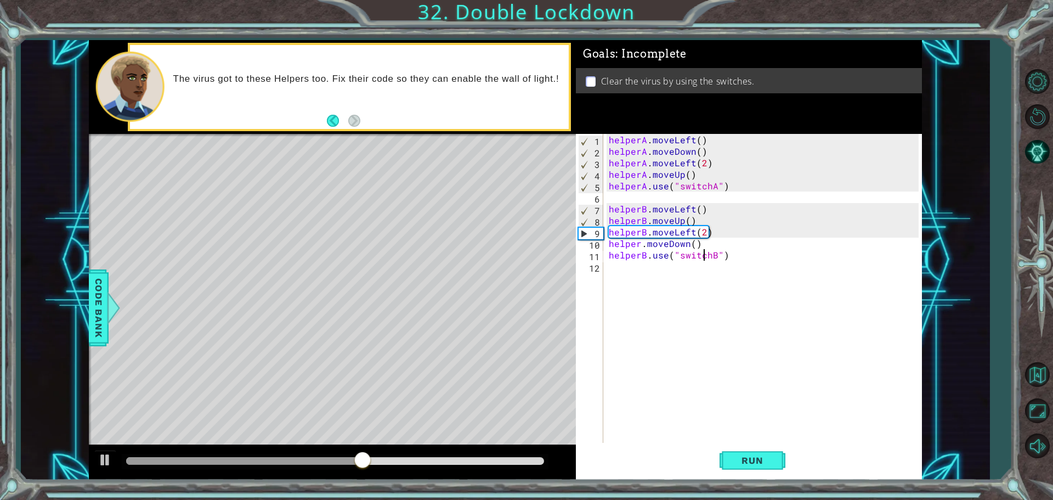
click at [704, 252] on div "helperA . moveLeft ( ) helperA . moveDown ( ) helperA . moveLeft ( 2 ) helperA …" at bounding box center [765, 301] width 318 height 334
click at [704, 243] on div "helperA . moveLeft ( ) helperA . moveDown ( ) helperA . moveLeft ( 2 ) helperA …" at bounding box center [765, 301] width 318 height 334
click at [637, 244] on div "helperA . moveLeft ( ) helperA . moveDown ( ) helperA . moveLeft ( 2 ) helperA …" at bounding box center [765, 301] width 318 height 334
click at [642, 244] on div "helperA . moveLeft ( ) helperA . moveDown ( ) helperA . moveLeft ( 2 ) helperA …" at bounding box center [765, 301] width 318 height 334
type textarea "helperB.moveDown()"
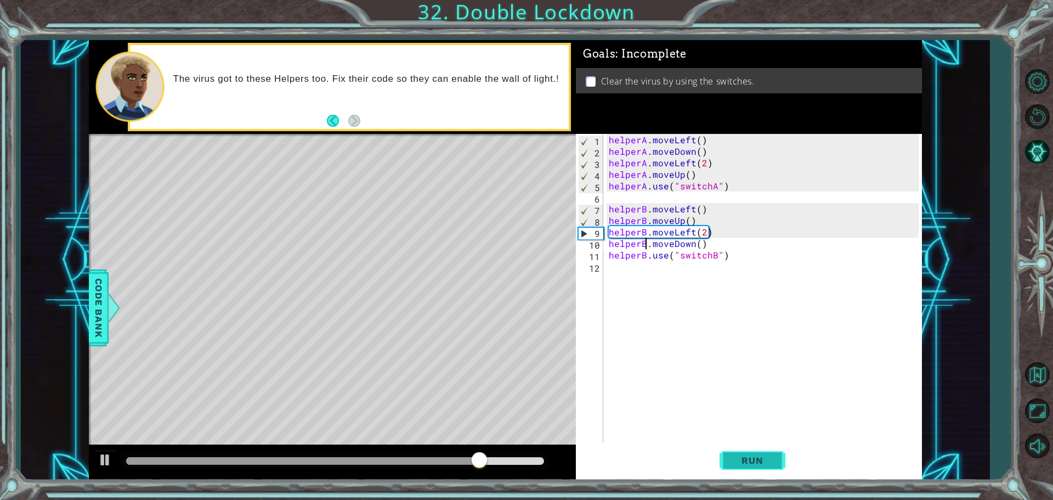
click at [749, 462] on span "Run" at bounding box center [751, 460] width 43 height 11
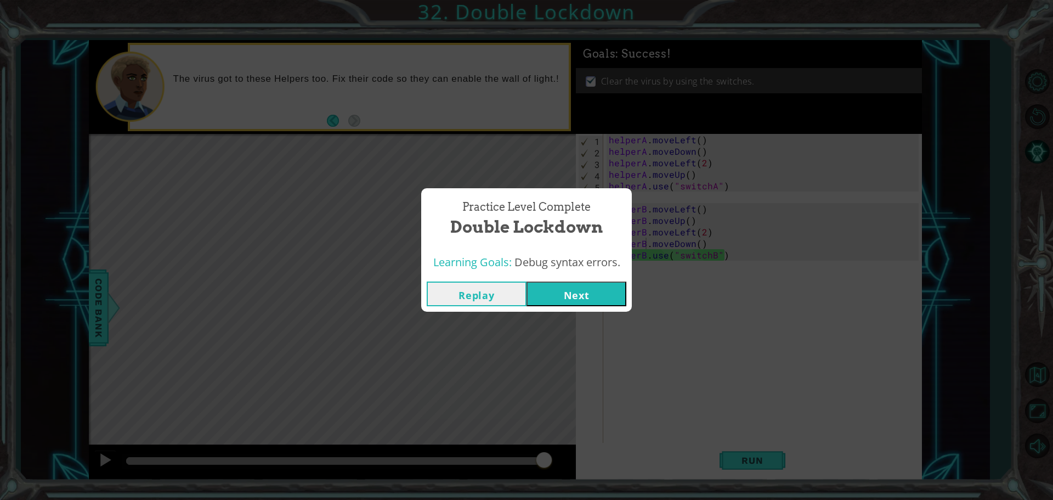
click at [583, 297] on button "Next" at bounding box center [576, 293] width 100 height 25
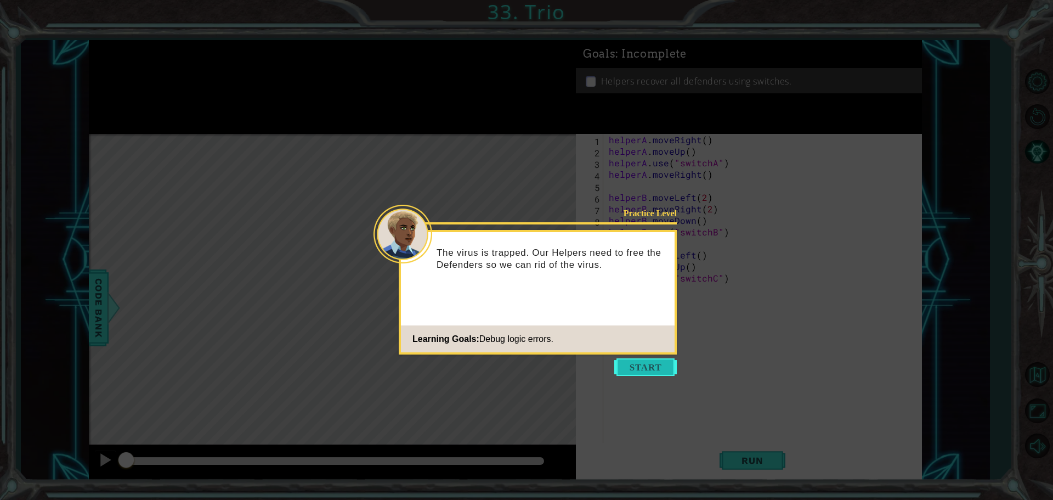
click at [659, 359] on button "Start" at bounding box center [645, 367] width 63 height 18
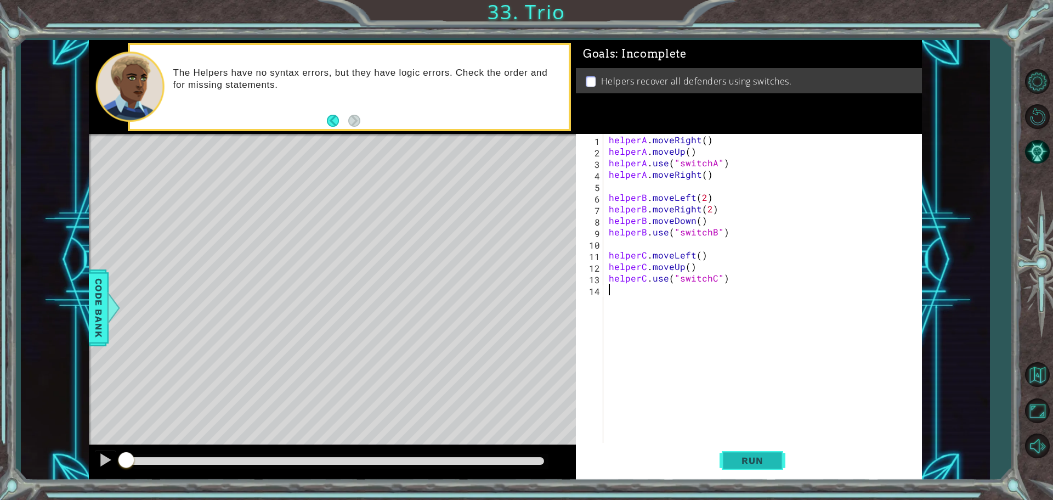
click at [735, 453] on button "Run" at bounding box center [752, 460] width 66 height 35
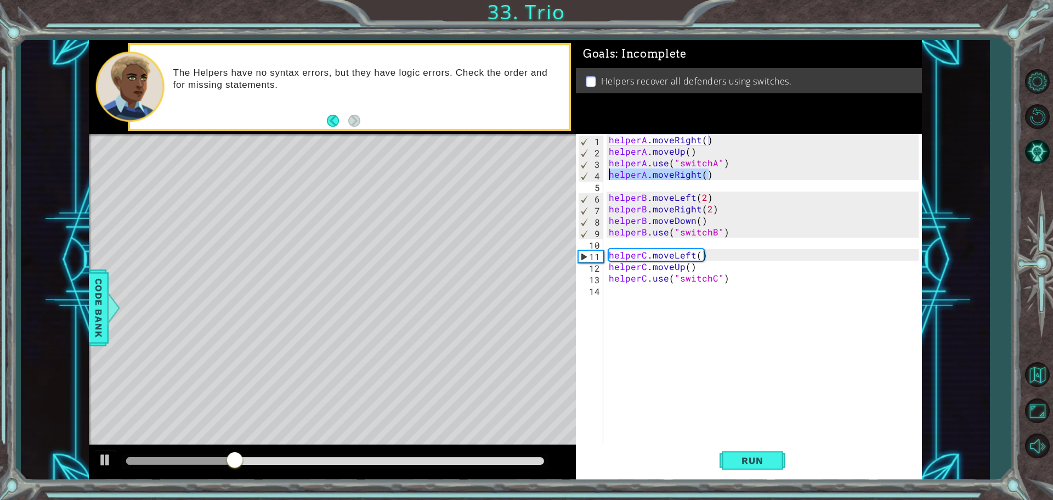
drag, startPoint x: 711, startPoint y: 175, endPoint x: 608, endPoint y: 178, distance: 103.7
click at [608, 178] on div "helperA . moveRight ( ) helperA . moveUp ( ) helperA . use ( "switchA" ) helper…" at bounding box center [765, 301] width 318 height 334
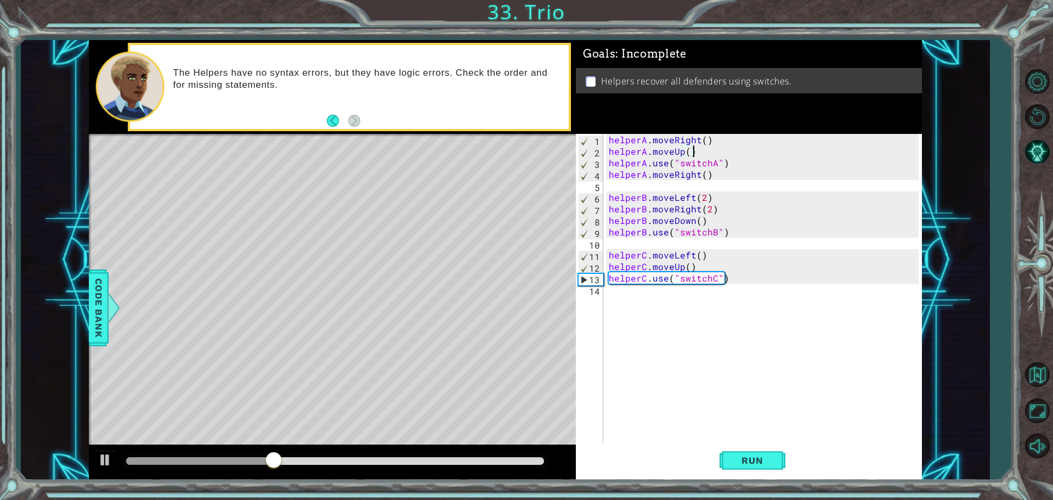
click at [708, 149] on div "helperA . moveRight ( ) helperA . moveUp ( ) helperA . use ( "switchA" ) helper…" at bounding box center [765, 301] width 318 height 334
type textarea "helperA.moveUp()"
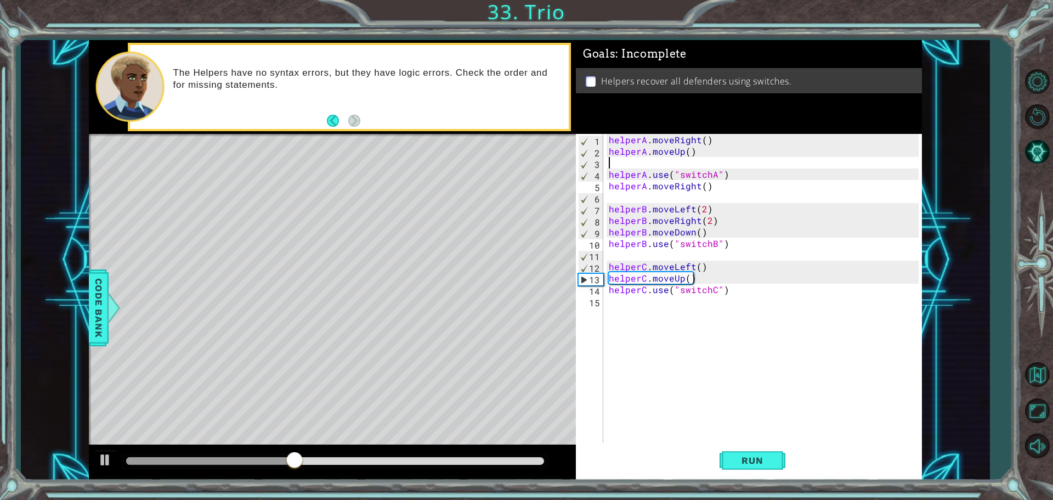
paste textarea "helperA.moveRight()"
click at [719, 187] on div "helperA . moveRight ( ) helperA . moveUp ( ) helperA . moveRight ( ) helperA . …" at bounding box center [765, 301] width 318 height 334
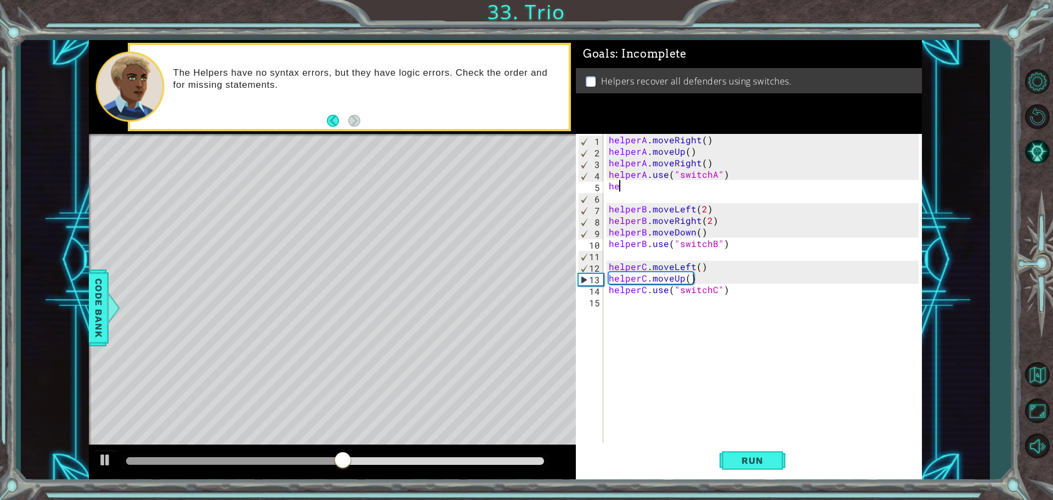
type textarea "h"
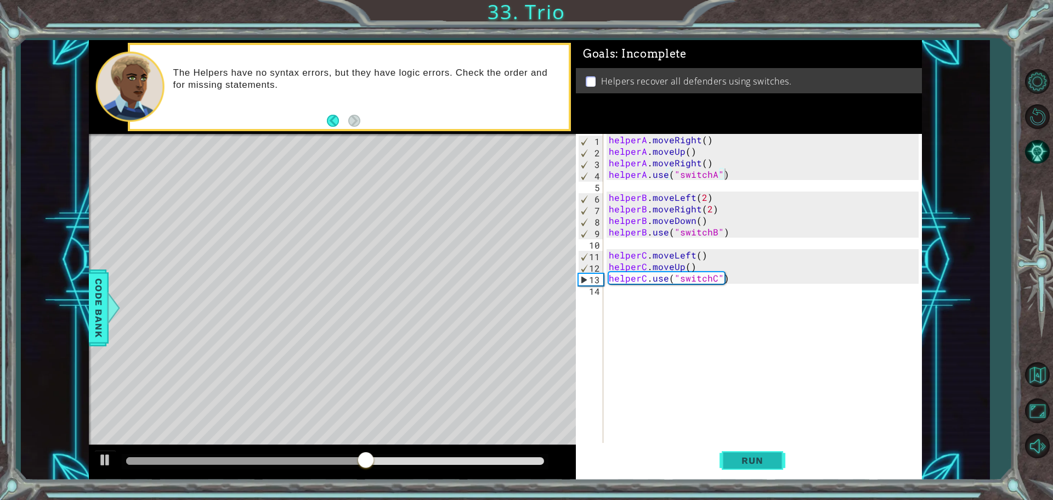
click at [770, 460] on span "Run" at bounding box center [751, 460] width 43 height 11
click at [744, 459] on span "Run" at bounding box center [751, 460] width 43 height 11
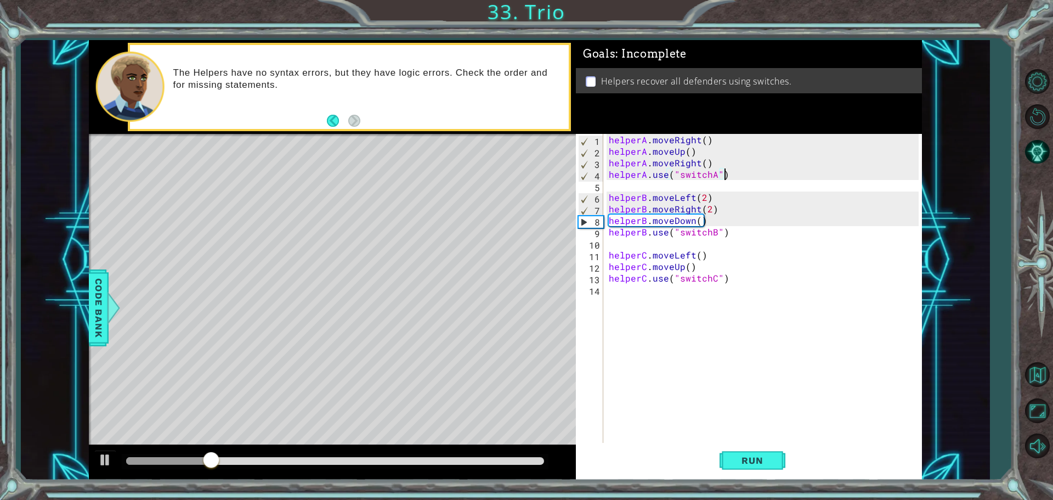
click at [700, 212] on div "helperA . moveRight ( ) helperA . moveUp ( ) helperA . moveRight ( ) helperA . …" at bounding box center [765, 301] width 318 height 334
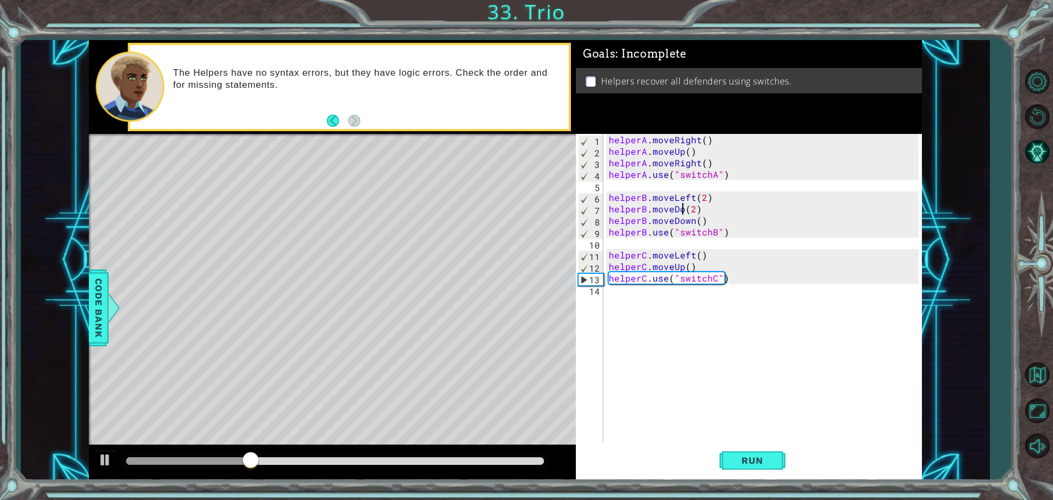
scroll to position [0, 5]
click at [705, 212] on div "helperA . moveRight ( ) helperA . moveUp ( ) helperA . moveRight ( ) helperA . …" at bounding box center [765, 301] width 318 height 334
click at [695, 222] on div "helperA . moveRight ( ) helperA . moveUp ( ) helperA . moveRight ( ) helperA . …" at bounding box center [765, 301] width 318 height 334
click at [705, 220] on div "helperA . moveRight ( ) helperA . moveUp ( ) helperA . moveRight ( ) helperA . …" at bounding box center [765, 301] width 318 height 334
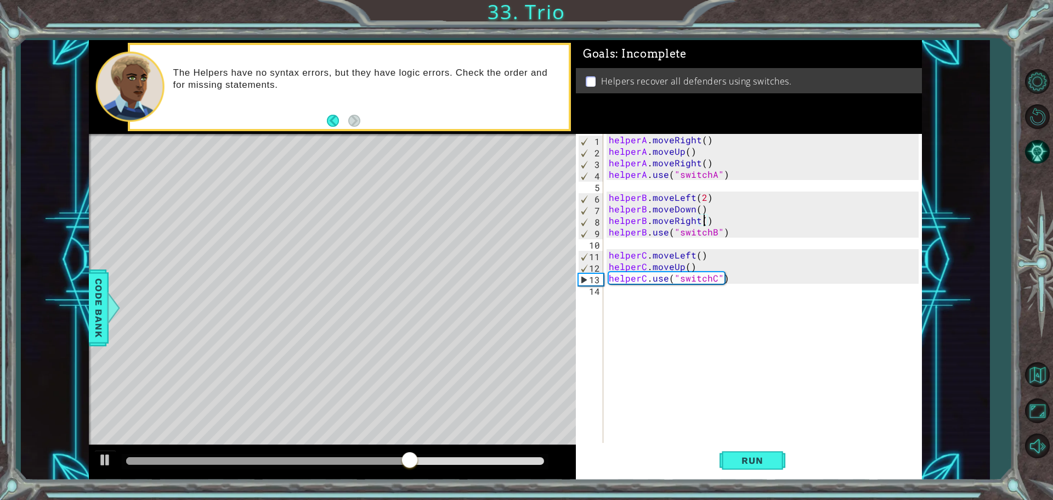
scroll to position [0, 6]
type textarea "helperB.moveRight(2)"
click at [750, 455] on span "Run" at bounding box center [751, 460] width 43 height 11
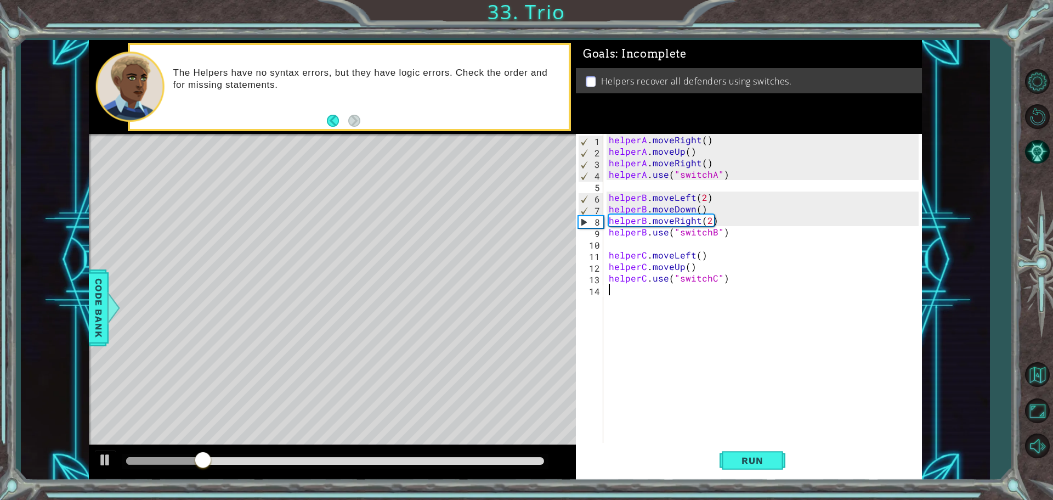
click at [699, 302] on div "helperA . moveRight ( ) helperA . moveUp ( ) helperA . moveRight ( ) helperA . …" at bounding box center [765, 301] width 318 height 334
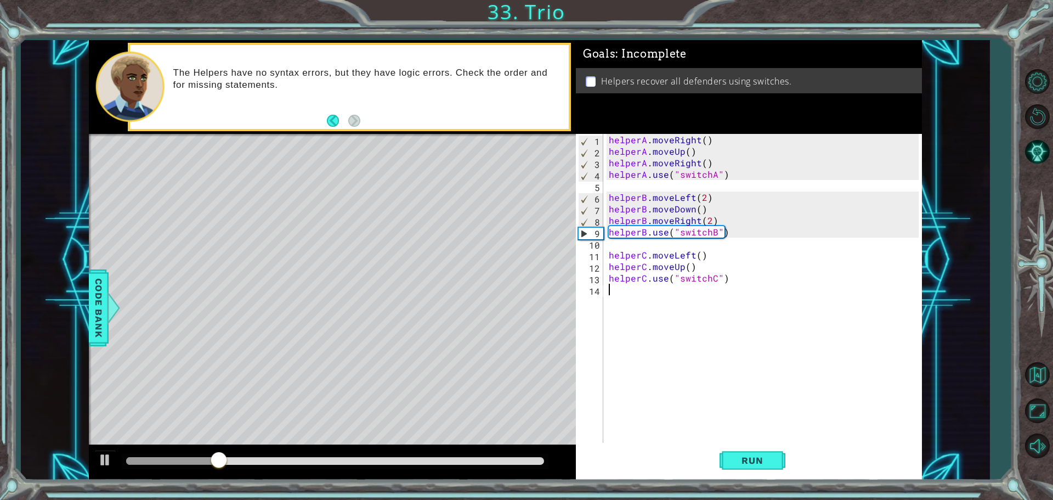
click at [702, 269] on div "helperA . moveRight ( ) helperA . moveUp ( ) helperA . moveRight ( ) helperA . …" at bounding box center [765, 301] width 318 height 334
type textarea "helperC.moveUp()"
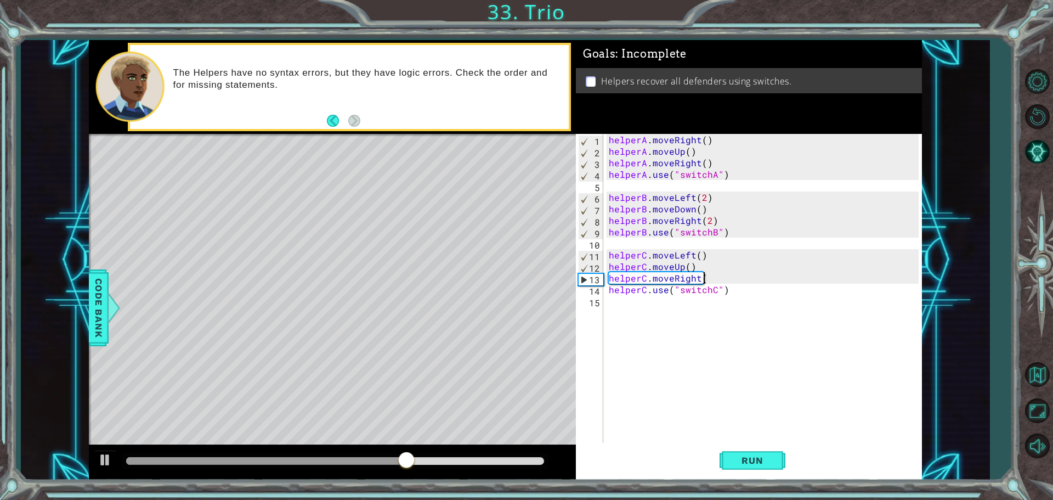
scroll to position [0, 5]
type textarea "helperC.moveRight()"
click at [773, 457] on span "Run" at bounding box center [751, 460] width 43 height 11
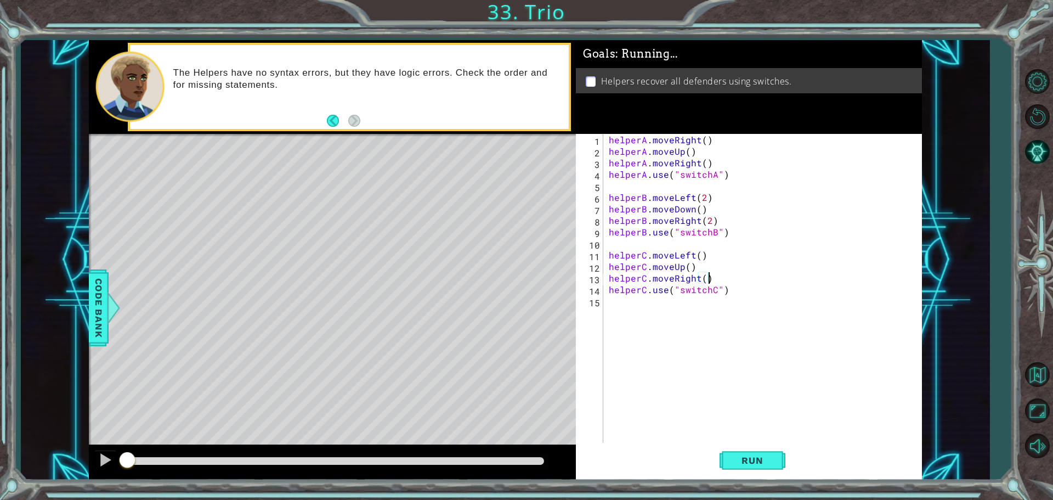
click at [771, 393] on div "helperA . moveRight ( ) helperA . moveUp ( ) helperA . moveRight ( ) helperA . …" at bounding box center [765, 301] width 318 height 334
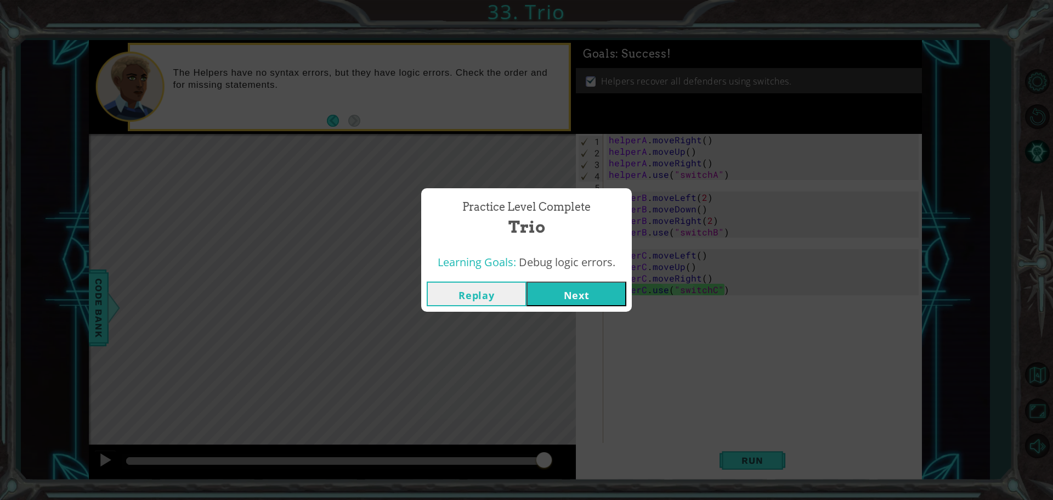
click at [591, 293] on button "Next" at bounding box center [576, 293] width 100 height 25
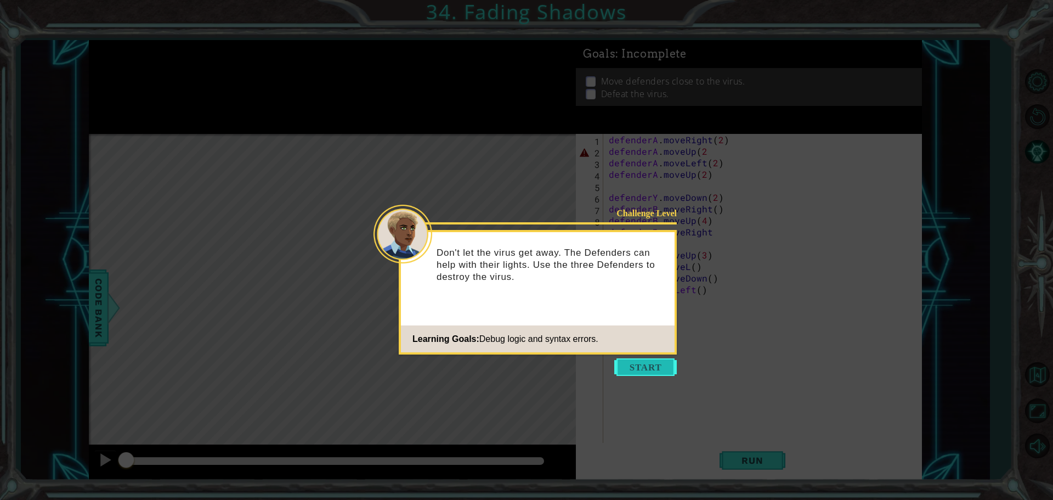
click at [659, 371] on button "Start" at bounding box center [645, 367] width 63 height 18
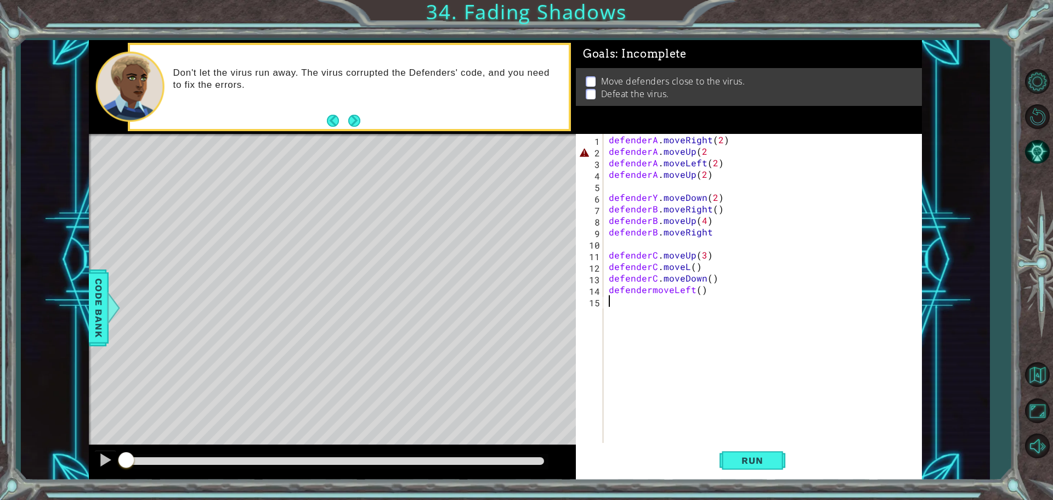
click at [707, 151] on div "defenderA . moveRight ( 2 ) defenderA . moveUp ( 2 defenderA . moveLeft ( 2 ) d…" at bounding box center [765, 301] width 318 height 334
click at [770, 458] on span "Run" at bounding box center [751, 460] width 43 height 11
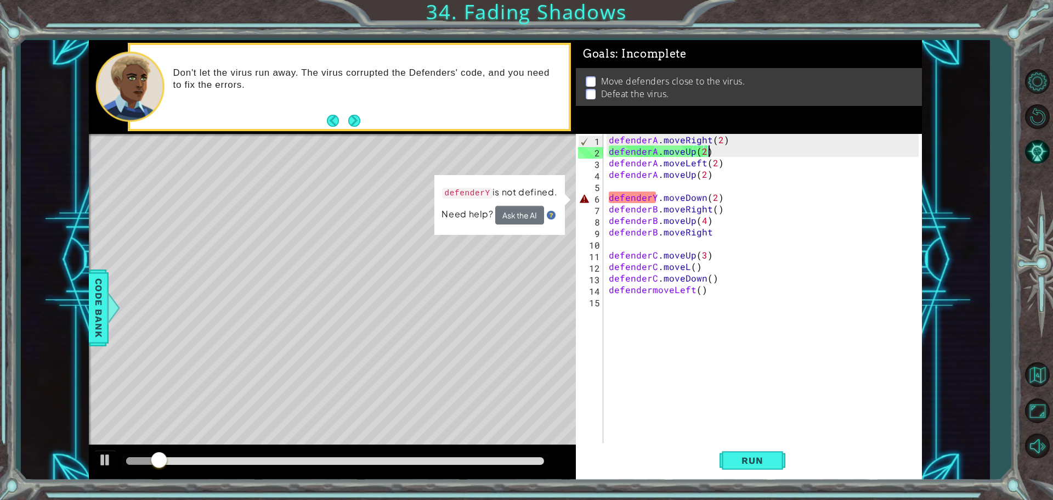
click at [656, 199] on div "defenderA . moveRight ( 2 ) defenderA . moveUp ( 2 ) defenderA . moveLeft ( 2 )…" at bounding box center [765, 301] width 318 height 334
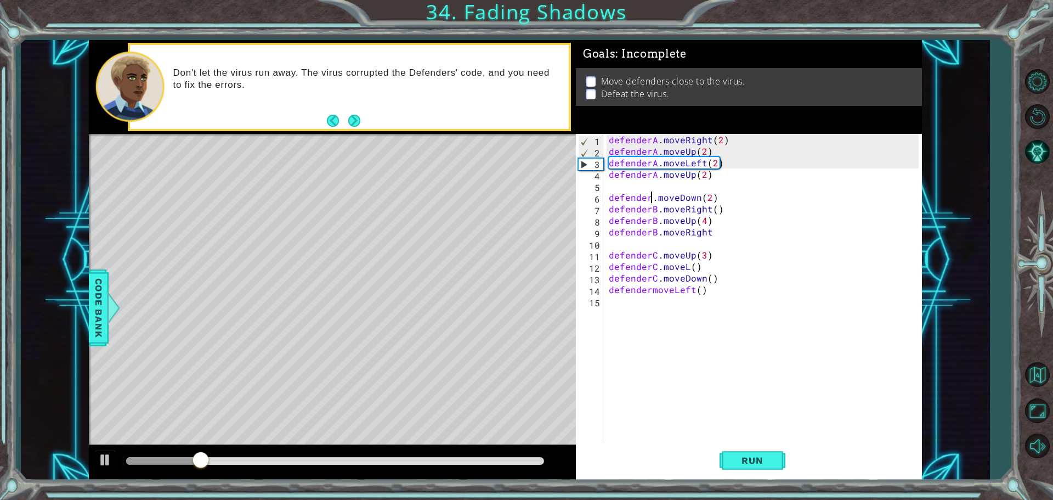
scroll to position [0, 3]
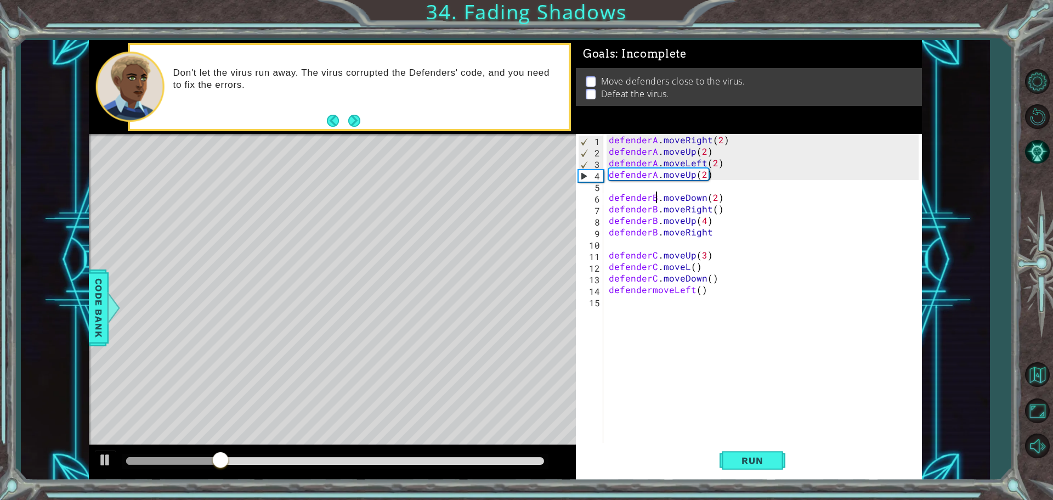
click at [728, 258] on div "defenderA . moveRight ( 2 ) defenderA . moveUp ( 2 ) defenderA . moveLeft ( 2 )…" at bounding box center [765, 301] width 318 height 334
click at [765, 451] on button "Run" at bounding box center [752, 460] width 66 height 35
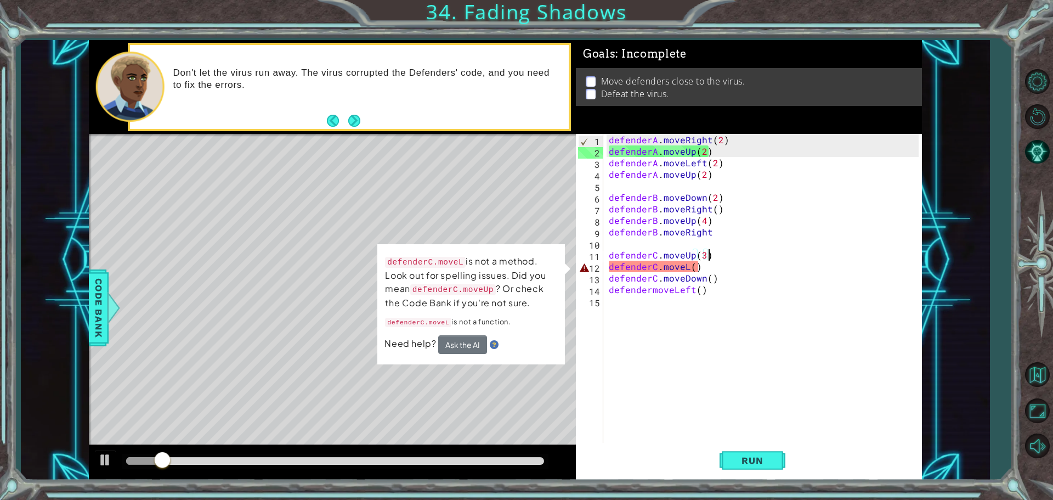
click at [688, 271] on div "defenderA . moveRight ( 2 ) defenderA . moveUp ( 2 ) defenderA . moveLeft ( 2 )…" at bounding box center [765, 301] width 318 height 334
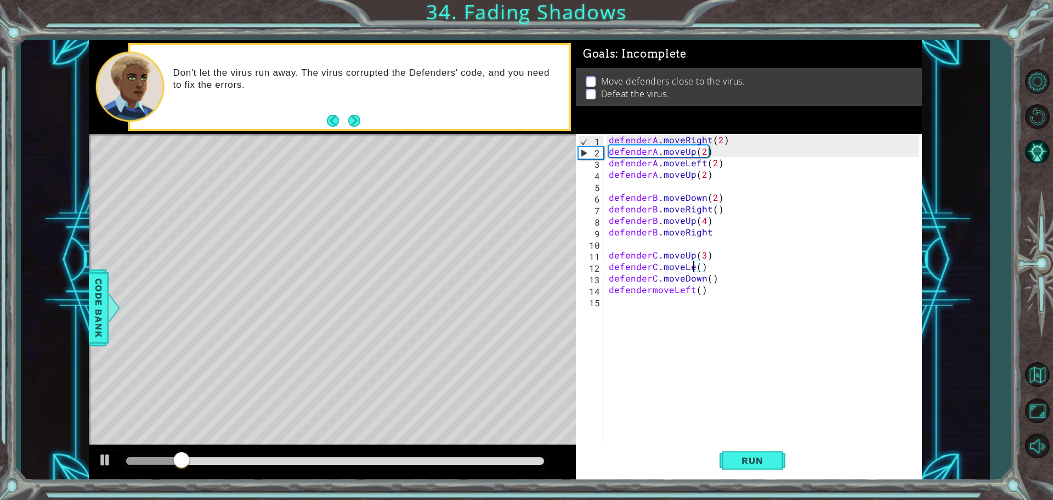
scroll to position [0, 5]
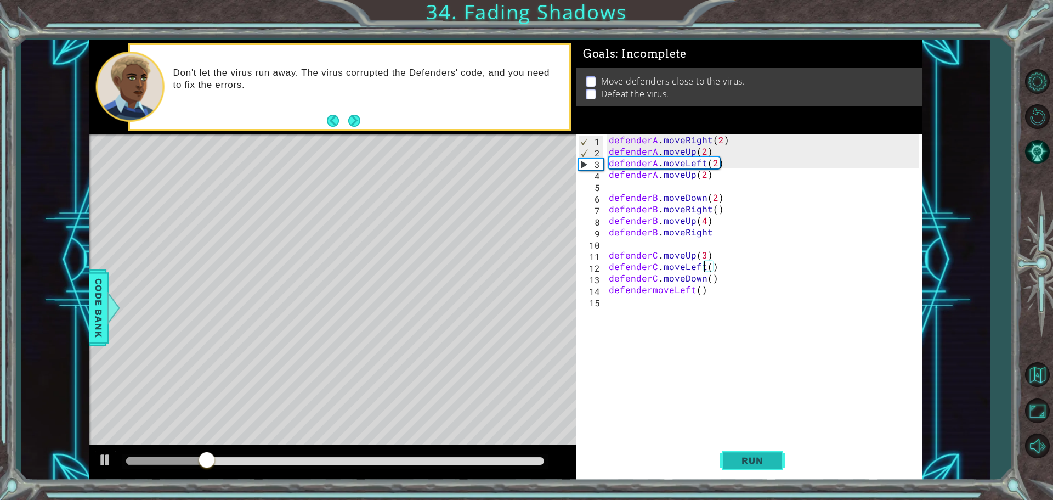
click at [759, 455] on button "Run" at bounding box center [752, 460] width 66 height 35
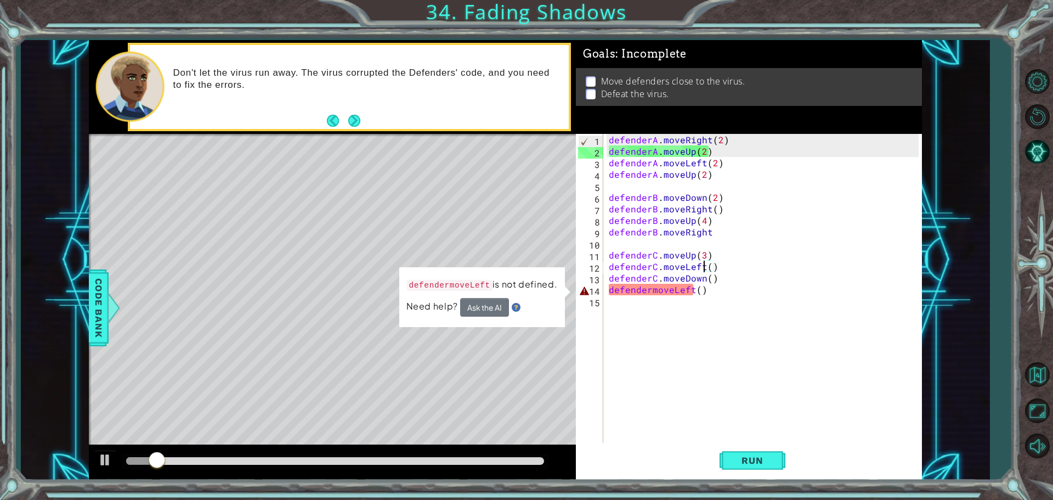
click at [649, 294] on div "defenderA . moveRight ( 2 ) defenderA . moveUp ( 2 ) defenderA . moveLeft ( 2 )…" at bounding box center [765, 301] width 318 height 334
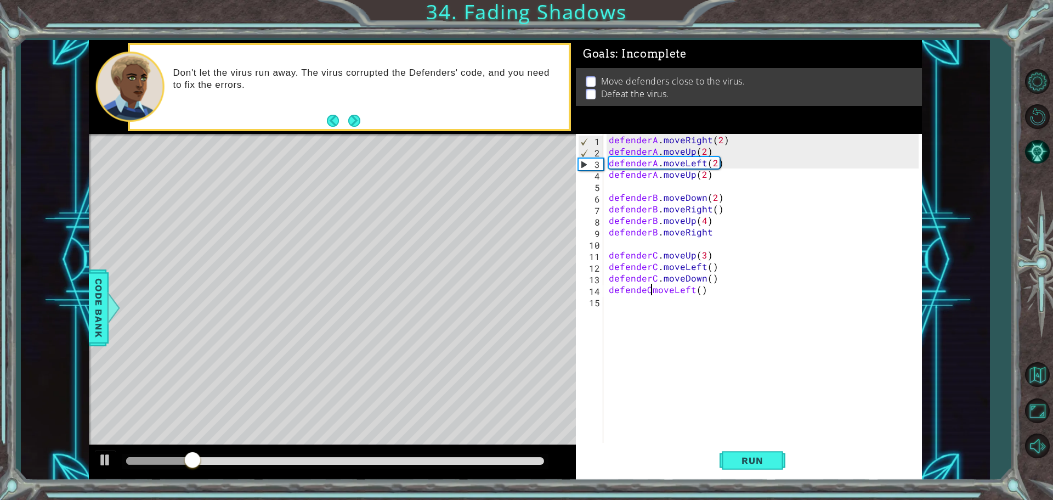
scroll to position [0, 3]
type textarea "defendeC.moveLeft()"
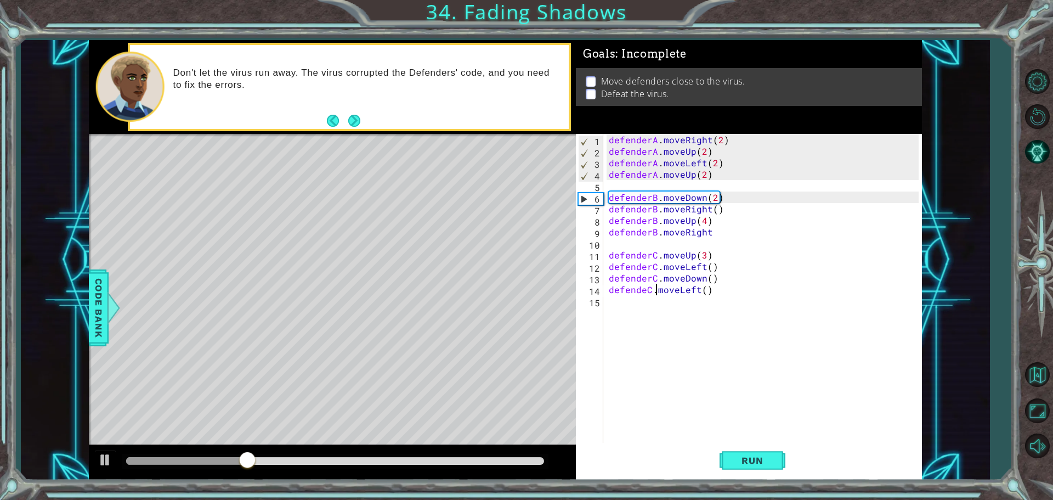
click at [646, 296] on div "defenderA . moveRight ( 2 ) defenderA . moveUp ( 2 ) defenderA . moveLeft ( 2 )…" at bounding box center [765, 301] width 318 height 334
click at [647, 291] on div "defenderA . moveRight ( 2 ) defenderA . moveUp ( 2 ) defenderA . moveLeft ( 2 )…" at bounding box center [765, 301] width 318 height 334
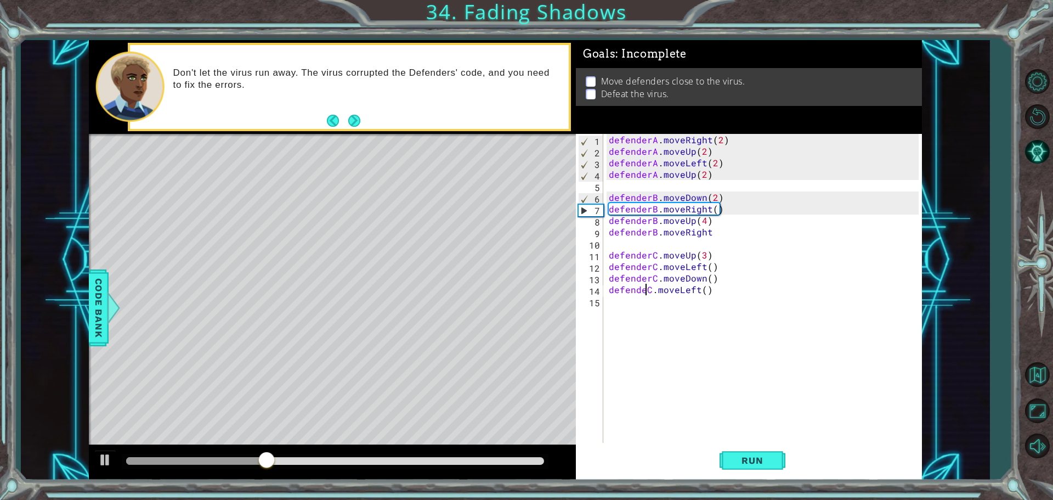
type textarea "defenderC.moveLeft()"
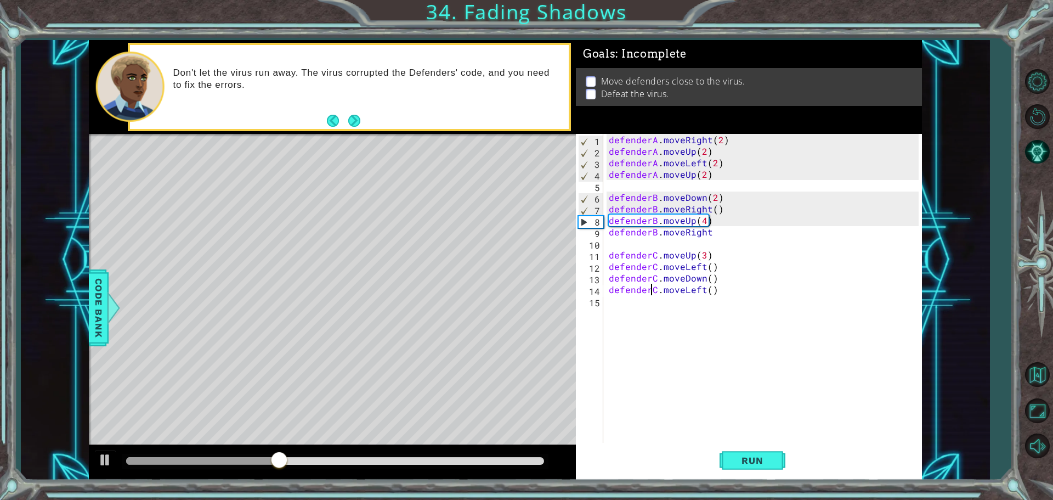
click at [766, 341] on div "defenderA . moveRight ( 2 ) defenderA . moveUp ( 2 ) defenderA . moveLeft ( 2 )…" at bounding box center [765, 301] width 318 height 334
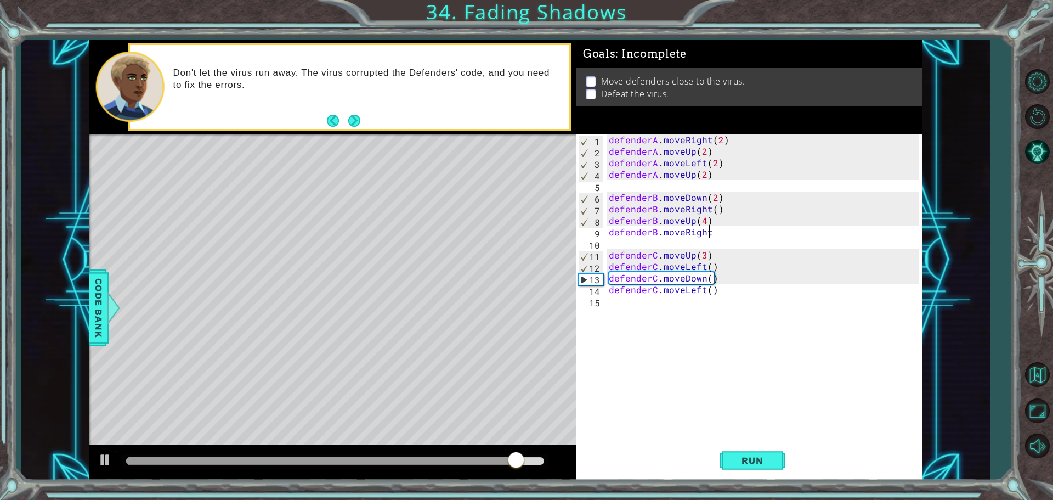
click at [721, 232] on div "defenderA . moveRight ( 2 ) defenderA . moveUp ( 2 ) defenderA . moveLeft ( 2 )…" at bounding box center [765, 301] width 318 height 334
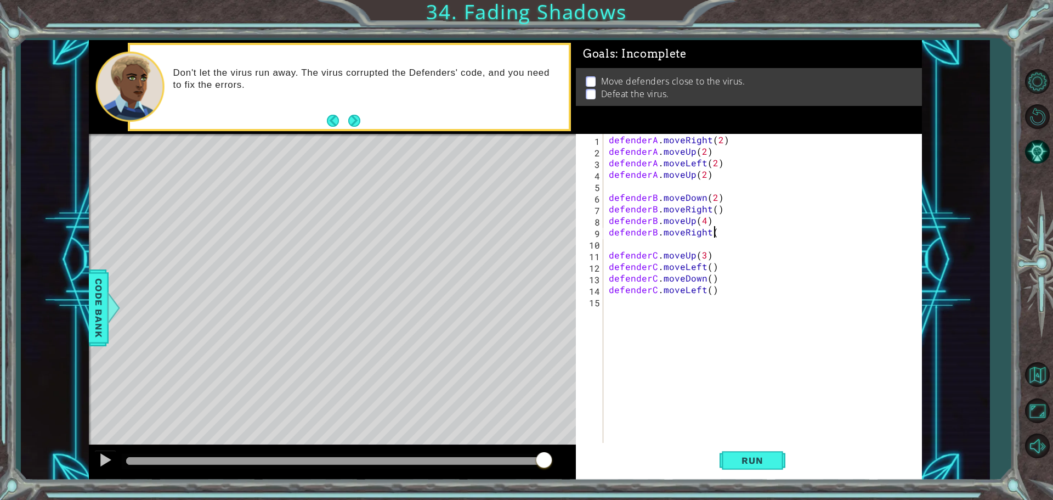
scroll to position [0, 6]
click at [756, 457] on span "Run" at bounding box center [751, 460] width 43 height 11
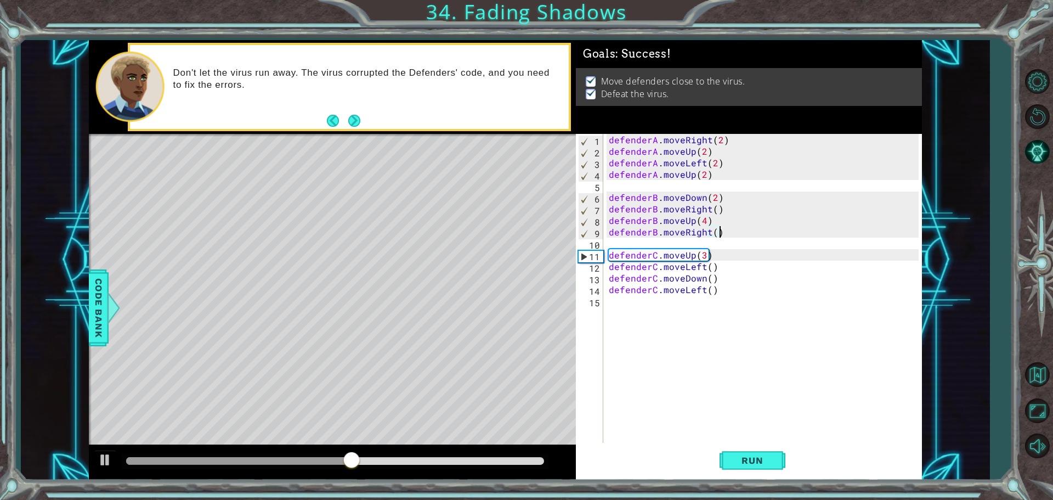
click at [705, 178] on div "defenderA . moveRight ( 2 ) defenderA . moveUp ( 2 ) defenderA . moveLeft ( 2 )…" at bounding box center [765, 301] width 318 height 334
type textarea "defenderA.moveUp()"
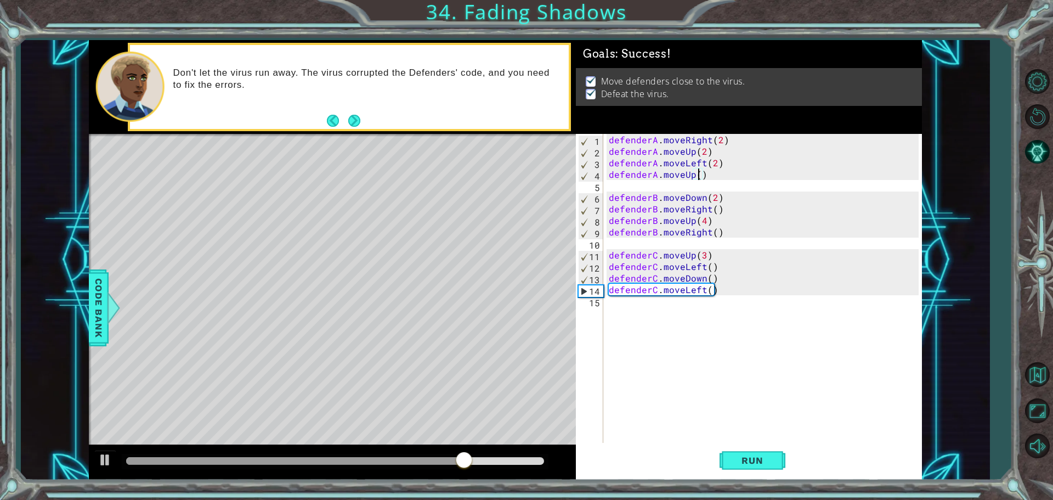
click at [675, 387] on div "defenderA . moveRight ( 2 ) defenderA . moveUp ( 2 ) defenderA . moveLeft ( 2 )…" at bounding box center [765, 301] width 318 height 334
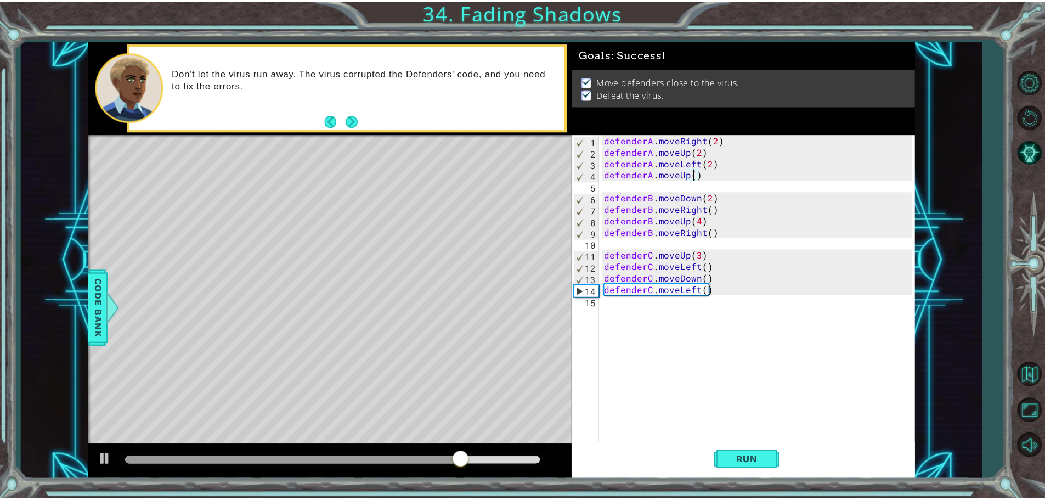
scroll to position [0, 0]
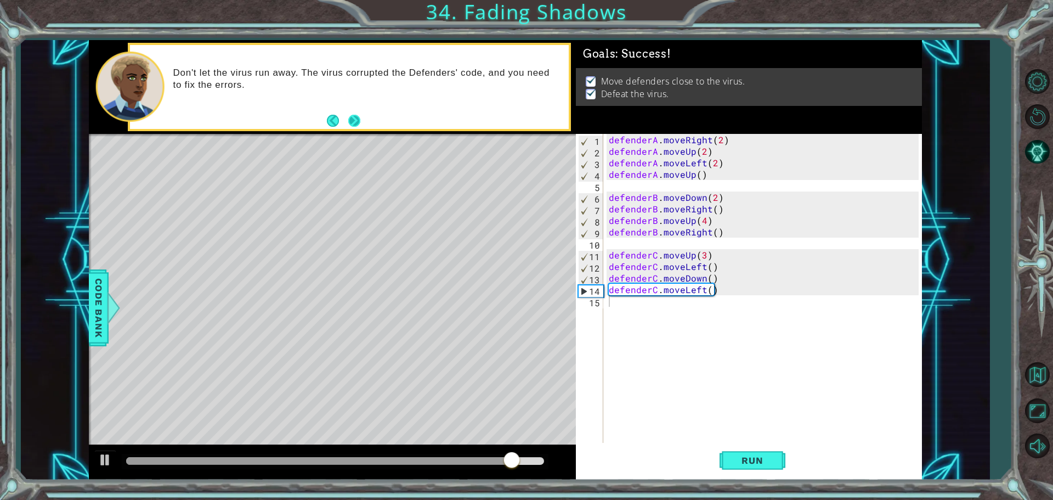
click at [356, 116] on button "Next" at bounding box center [354, 121] width 13 height 13
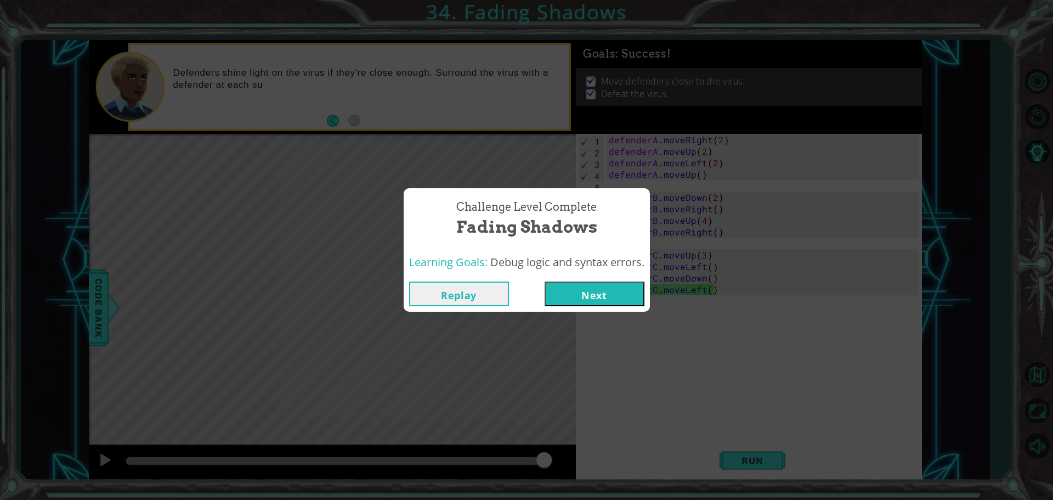
click at [613, 298] on button "Next" at bounding box center [595, 293] width 100 height 25
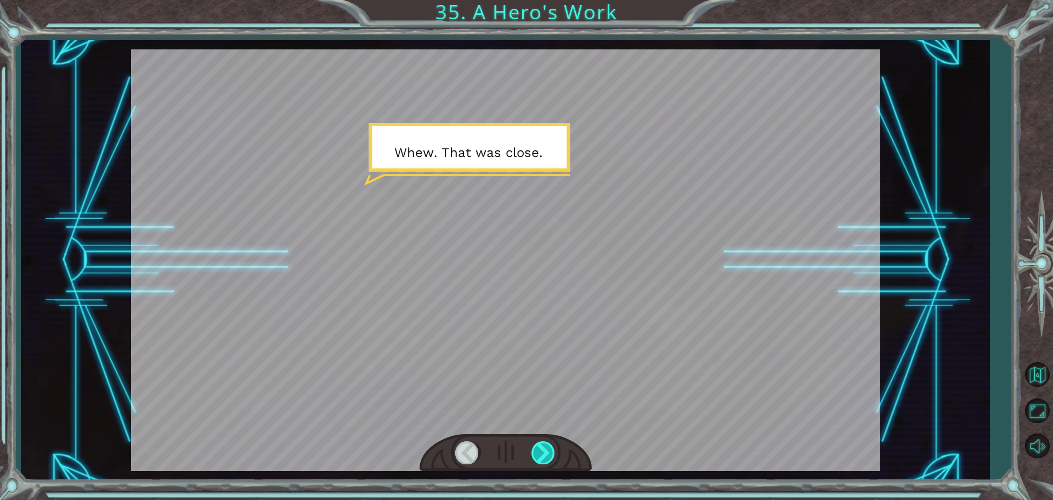
click at [546, 453] on div at bounding box center [543, 452] width 25 height 22
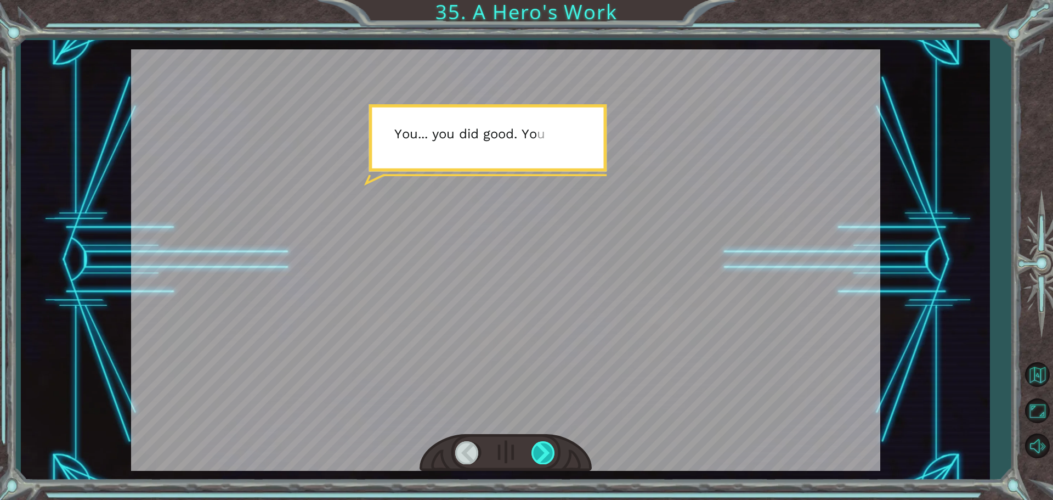
click at [546, 452] on div at bounding box center [543, 452] width 25 height 22
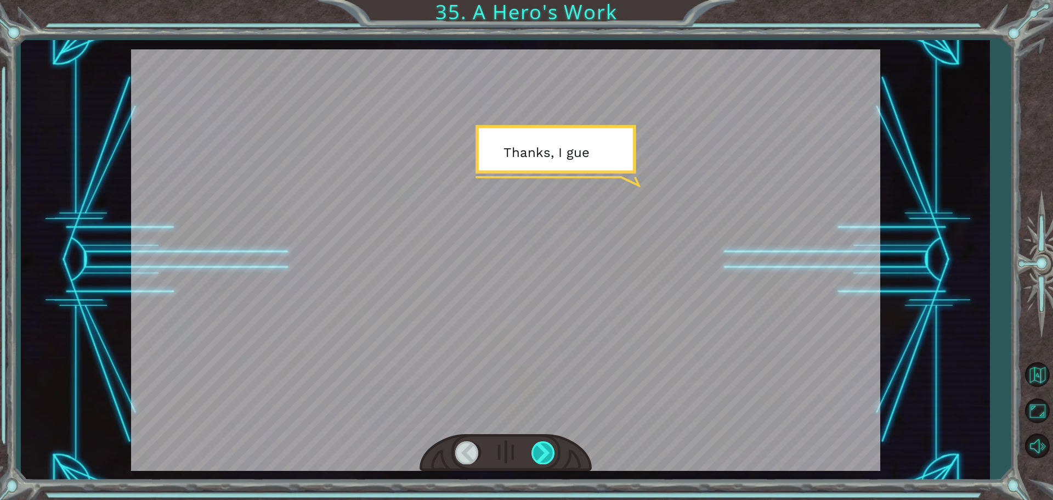
click at [546, 451] on div at bounding box center [543, 452] width 25 height 22
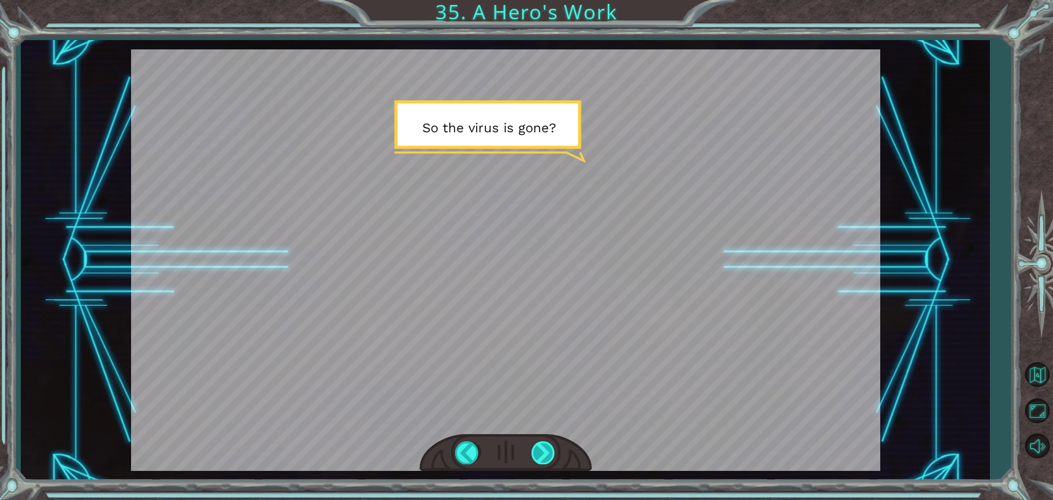
click at [546, 451] on div at bounding box center [543, 452] width 25 height 22
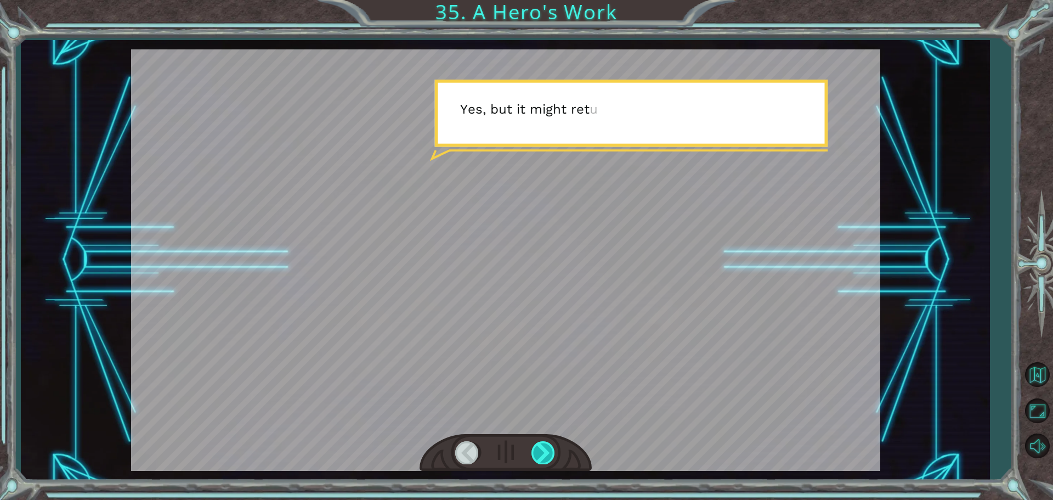
click at [546, 451] on div at bounding box center [543, 452] width 25 height 22
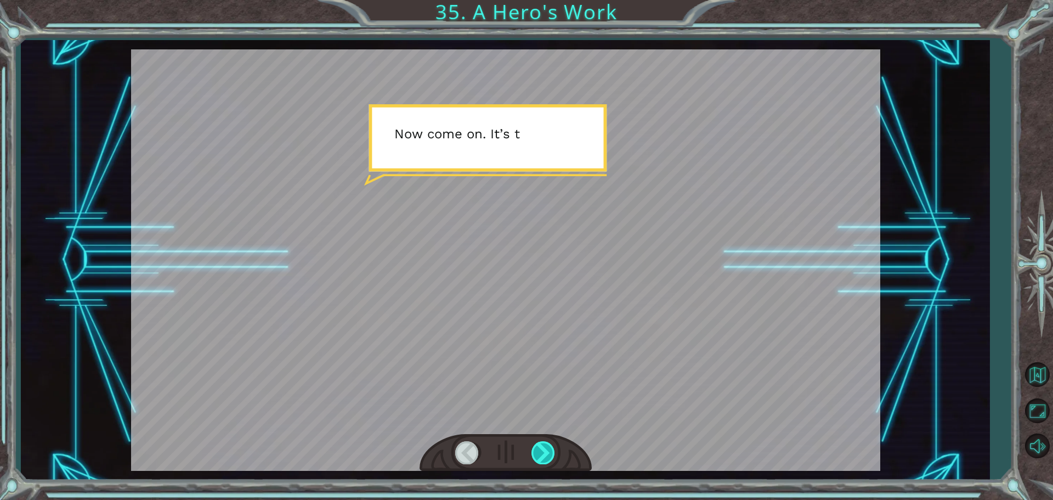
click at [546, 451] on div at bounding box center [543, 452] width 25 height 22
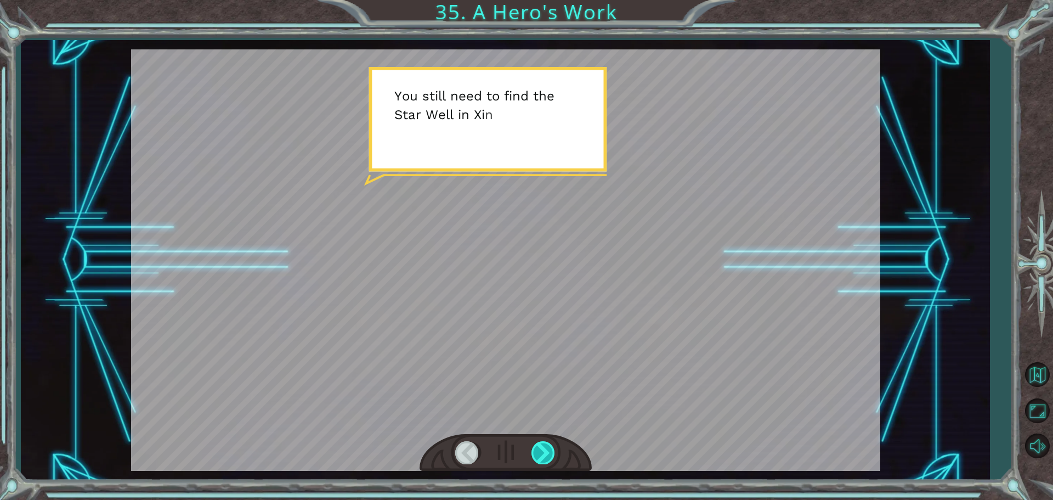
click at [546, 451] on div at bounding box center [543, 452] width 25 height 22
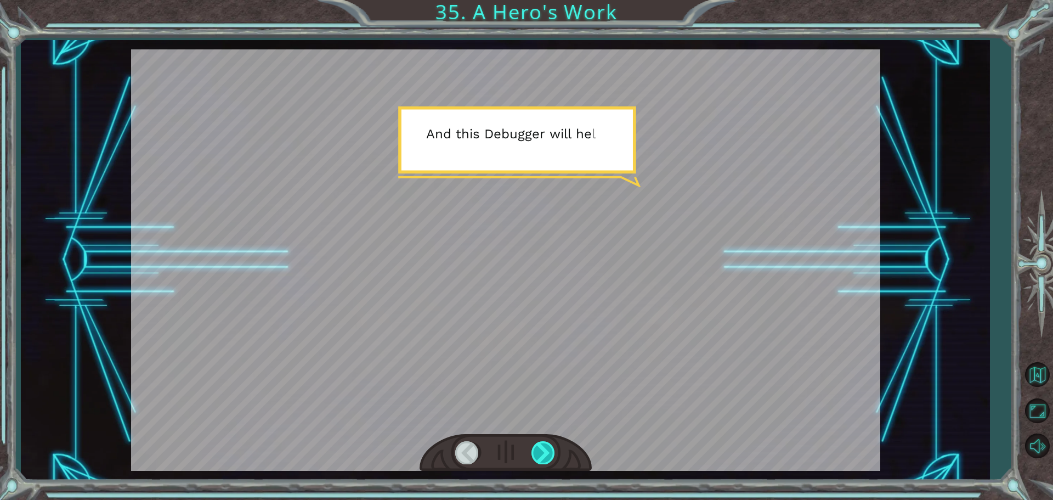
click at [546, 451] on div at bounding box center [543, 452] width 25 height 22
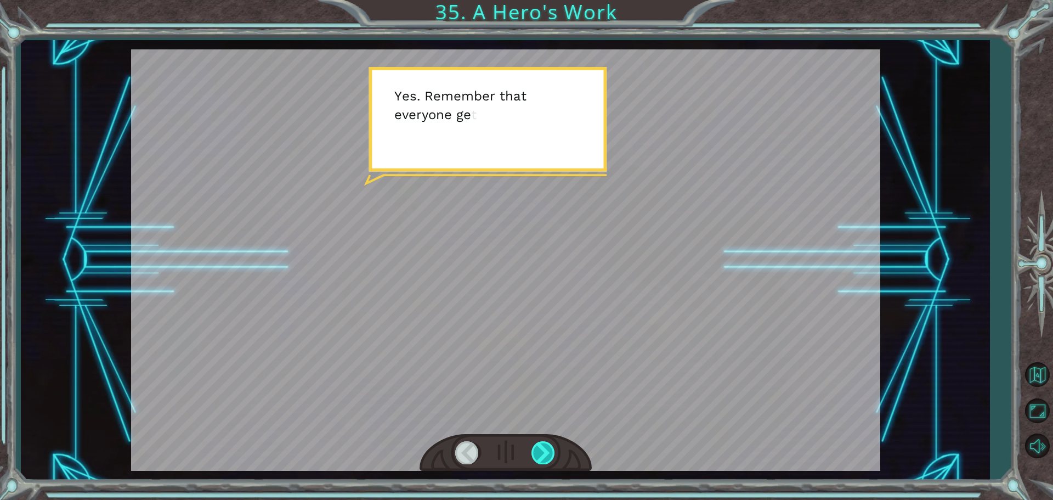
click at [546, 451] on div at bounding box center [543, 452] width 25 height 22
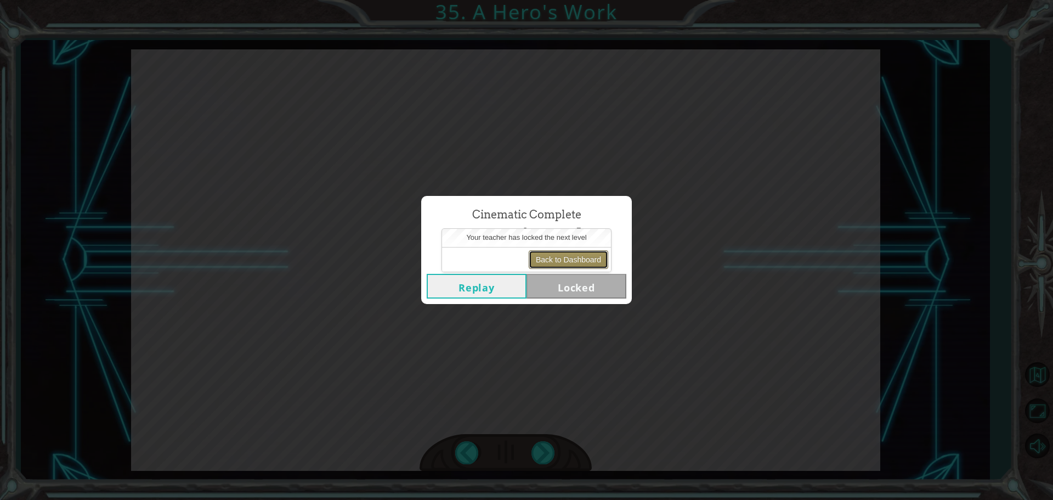
click at [571, 268] on button "Back to Dashboard" at bounding box center [569, 259] width 80 height 19
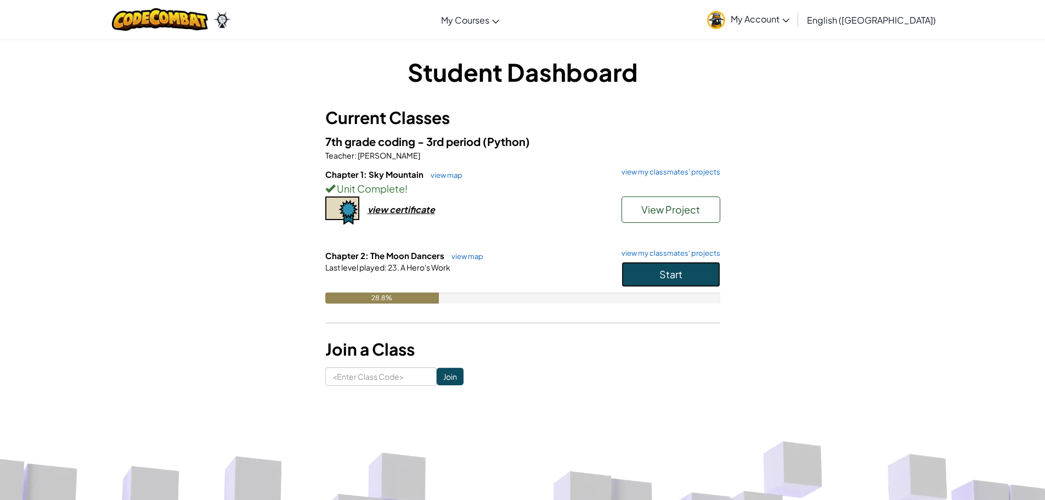
click at [640, 270] on button "Start" at bounding box center [670, 274] width 99 height 25
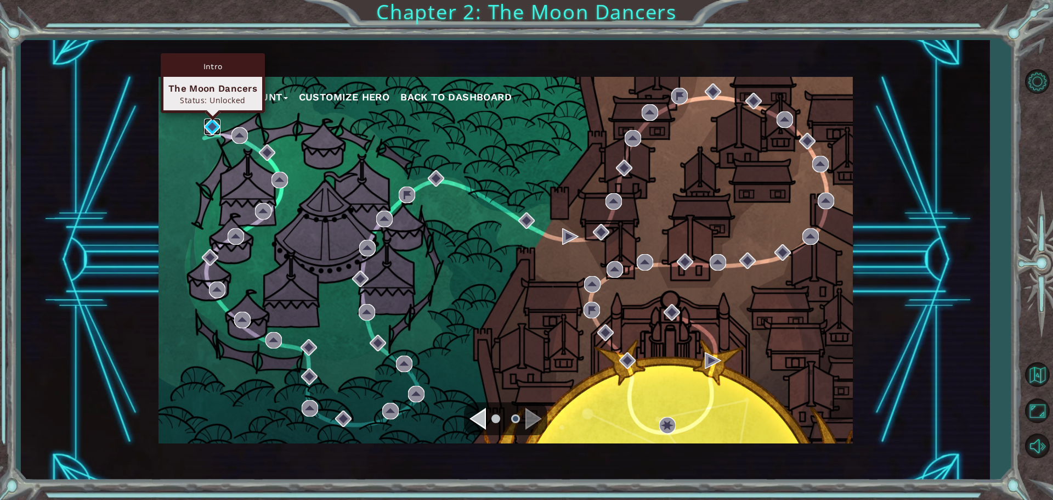
click at [206, 123] on img at bounding box center [212, 126] width 16 height 16
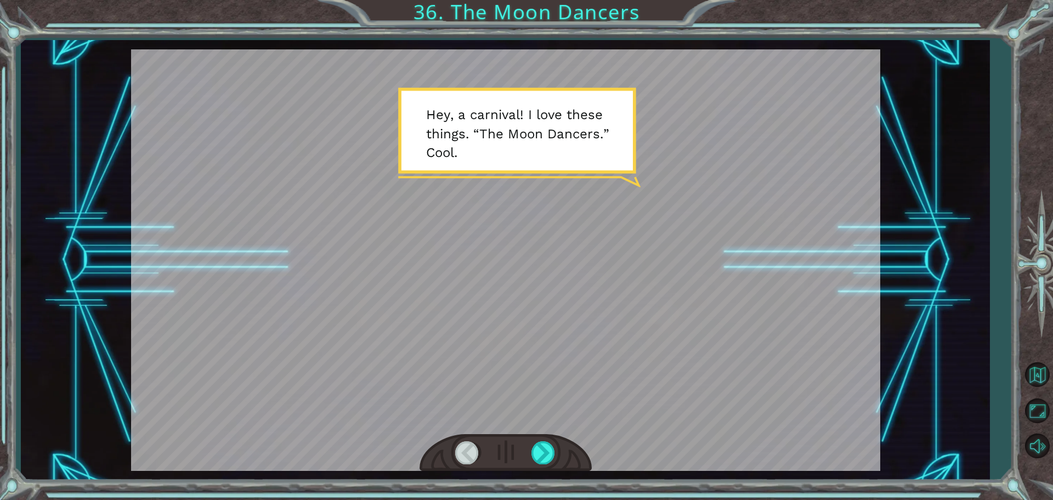
click at [526, 152] on div at bounding box center [505, 259] width 749 height 421
click at [537, 157] on div at bounding box center [505, 259] width 749 height 421
click at [530, 441] on div at bounding box center [505, 453] width 172 height 38
click at [536, 446] on div at bounding box center [543, 452] width 25 height 22
click at [547, 452] on div at bounding box center [543, 452] width 25 height 22
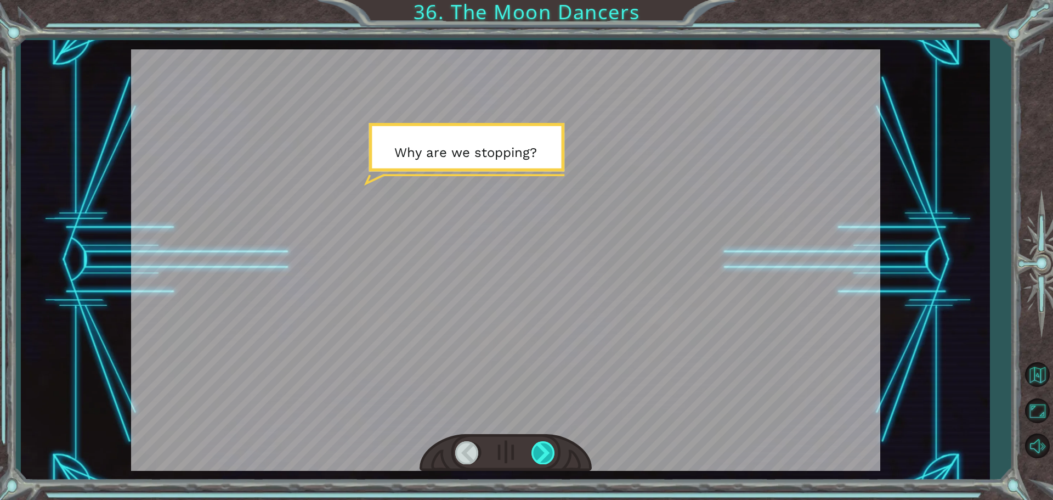
click at [546, 452] on div at bounding box center [543, 452] width 25 height 22
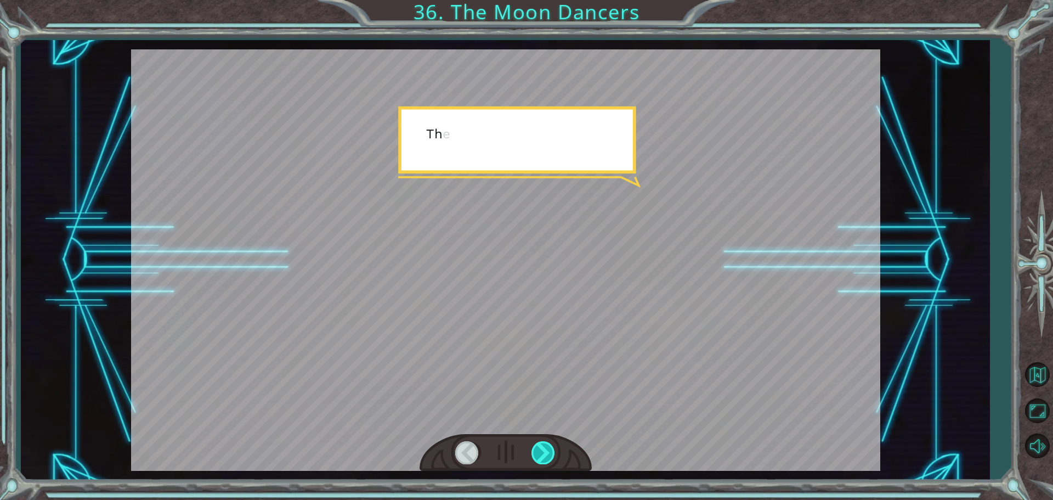
click at [546, 452] on div at bounding box center [543, 452] width 25 height 22
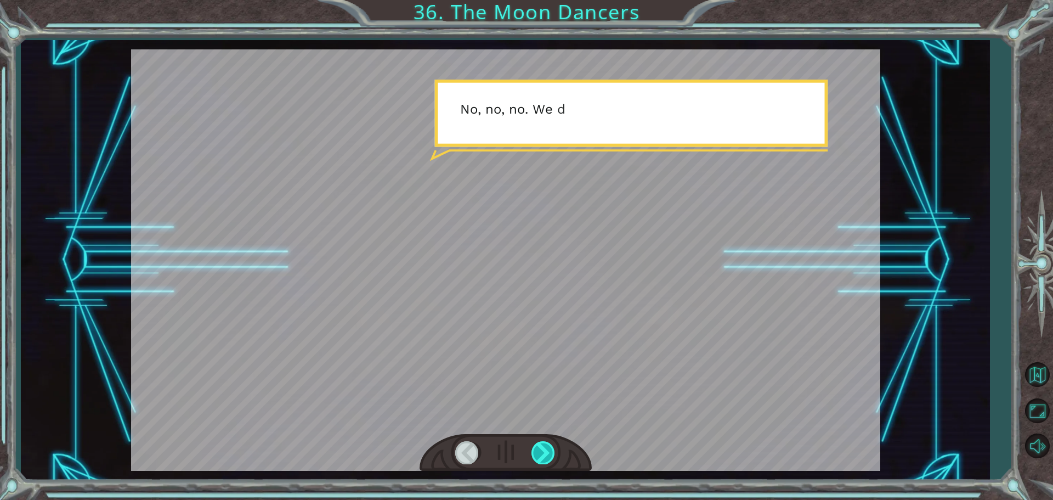
click at [546, 452] on div at bounding box center [543, 452] width 25 height 22
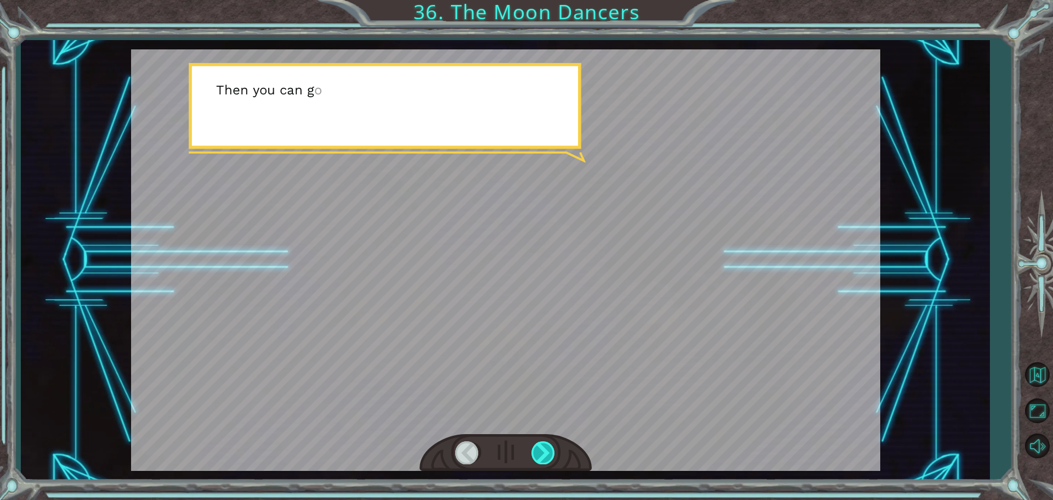
click at [546, 452] on div at bounding box center [543, 452] width 25 height 22
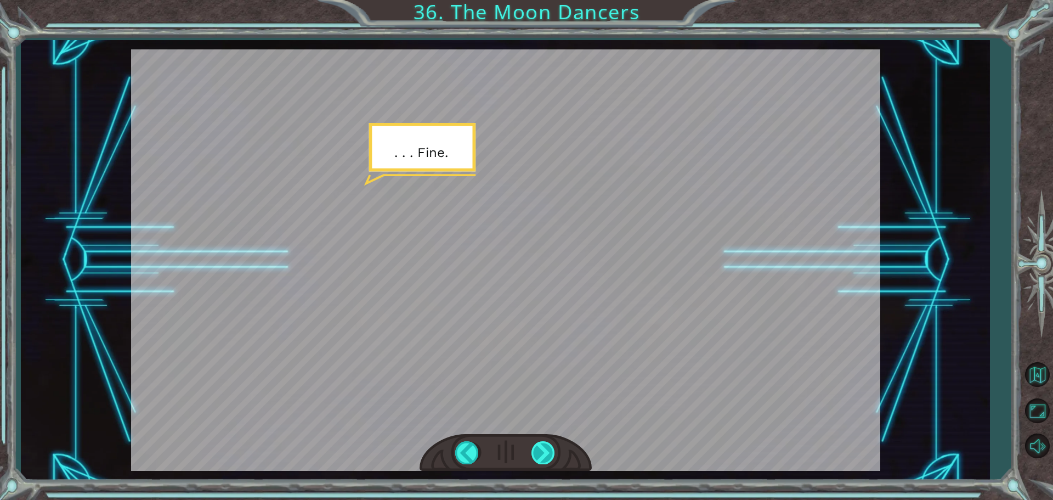
click at [546, 452] on div at bounding box center [543, 452] width 25 height 22
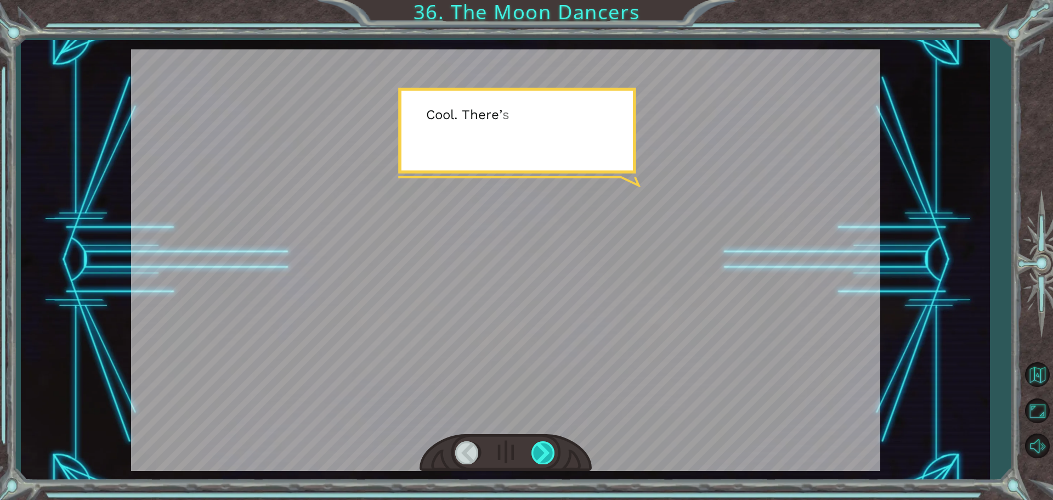
click at [546, 452] on div at bounding box center [543, 452] width 25 height 22
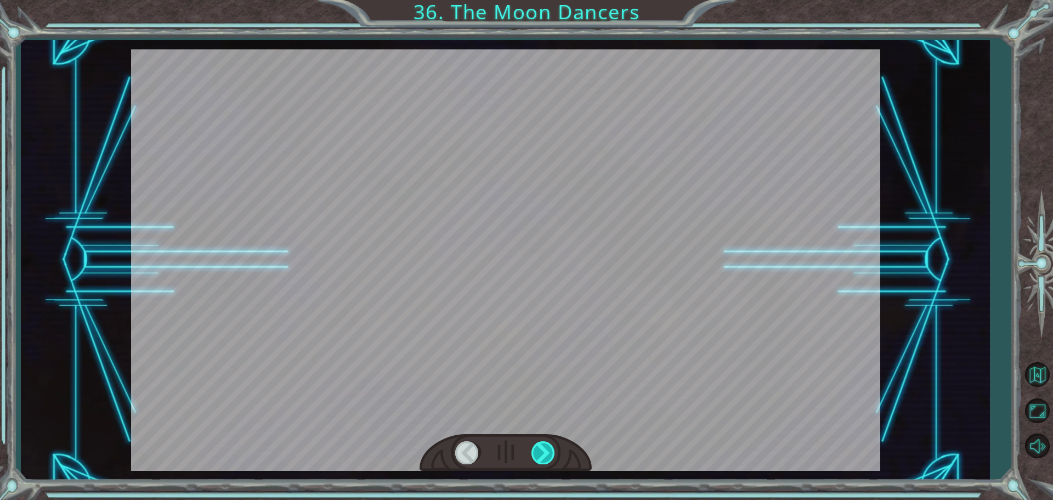
click at [546, 452] on div at bounding box center [543, 452] width 25 height 22
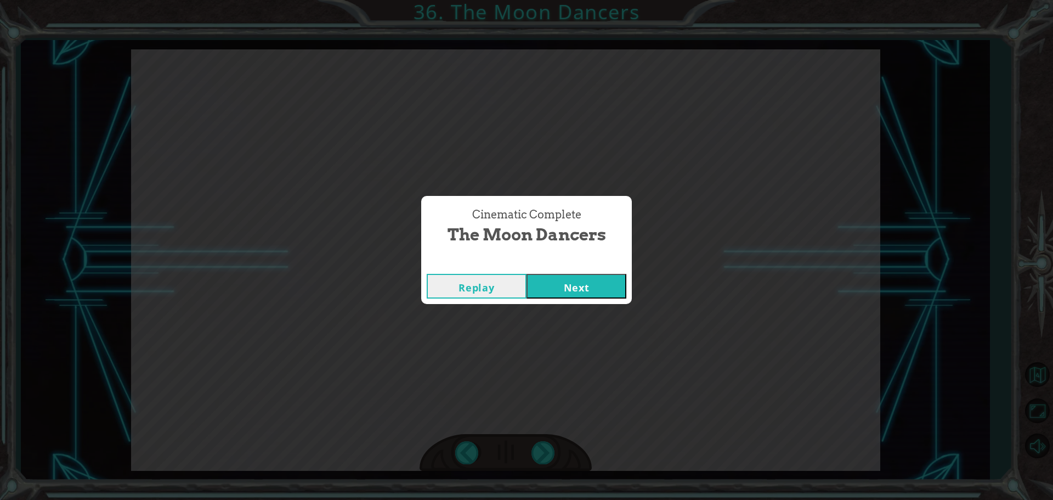
click at [573, 292] on button "Next" at bounding box center [576, 286] width 100 height 25
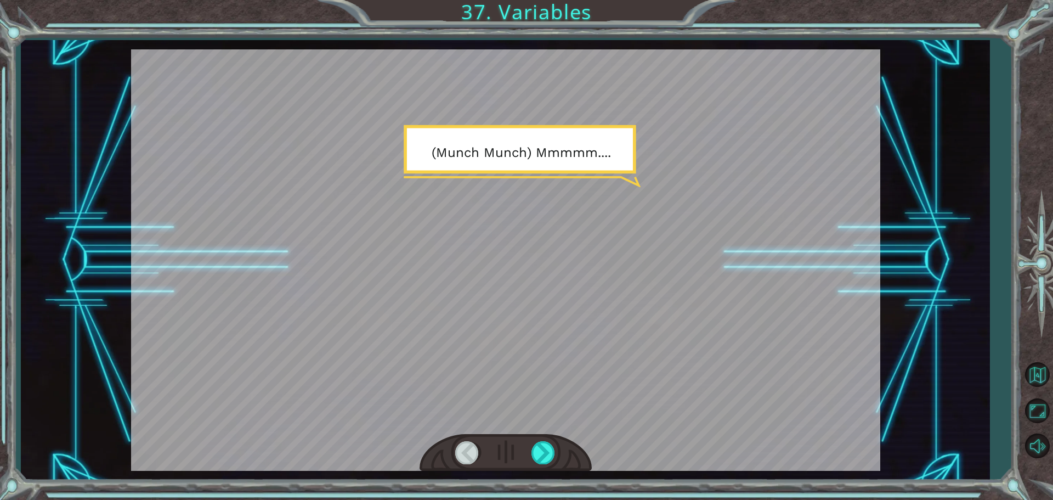
click at [549, 440] on div at bounding box center [505, 453] width 172 height 38
click at [545, 455] on div at bounding box center [543, 452] width 25 height 22
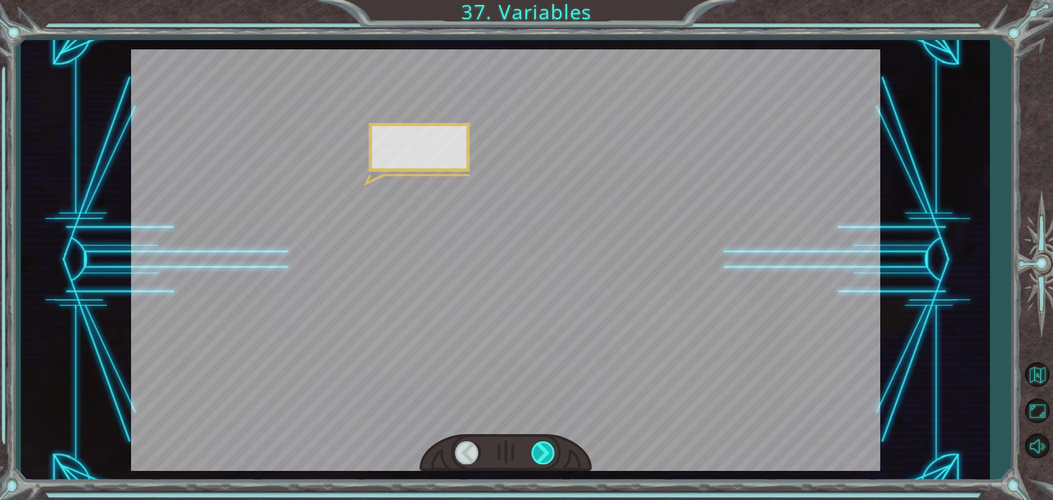
click at [545, 455] on div at bounding box center [543, 452] width 25 height 22
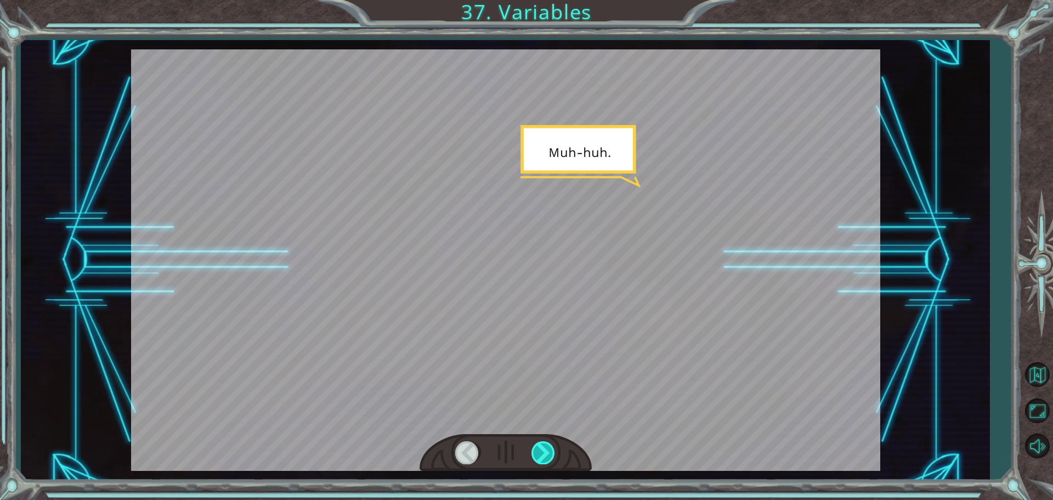
click at [545, 455] on div at bounding box center [543, 452] width 25 height 22
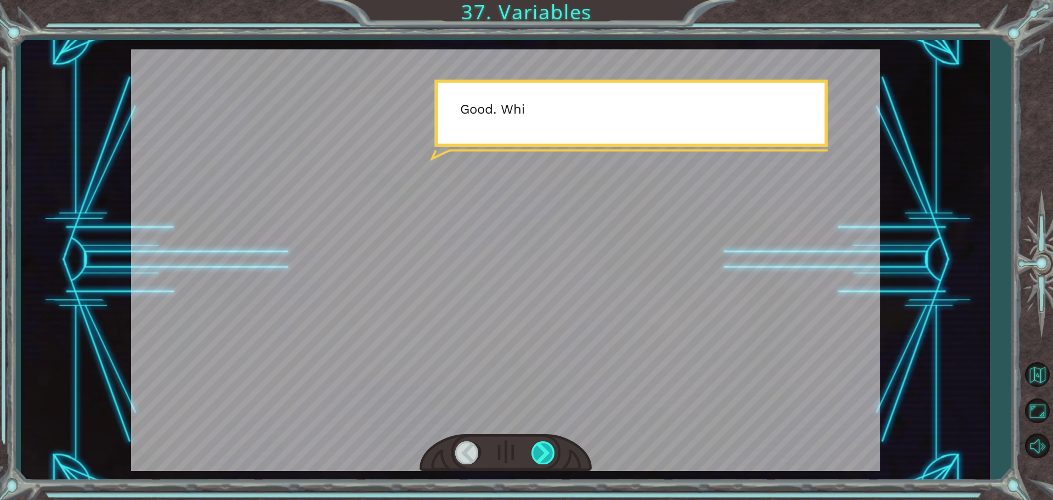
click at [545, 455] on div at bounding box center [543, 452] width 25 height 22
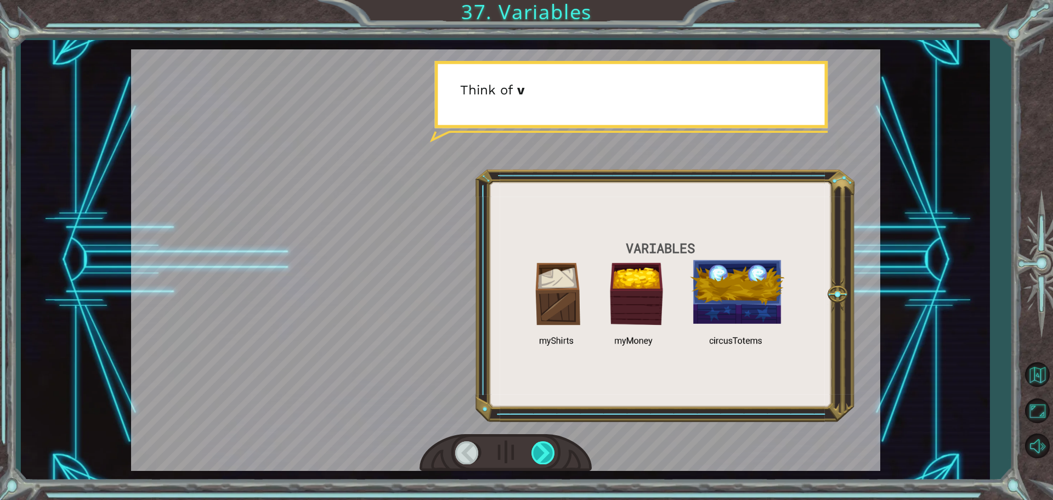
click at [546, 455] on div at bounding box center [543, 452] width 25 height 22
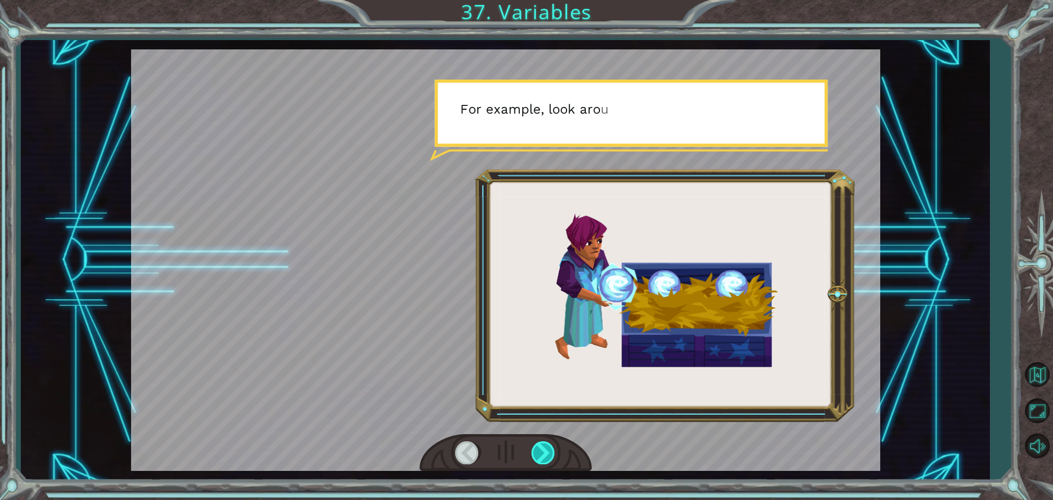
click at [546, 455] on div at bounding box center [543, 452] width 25 height 22
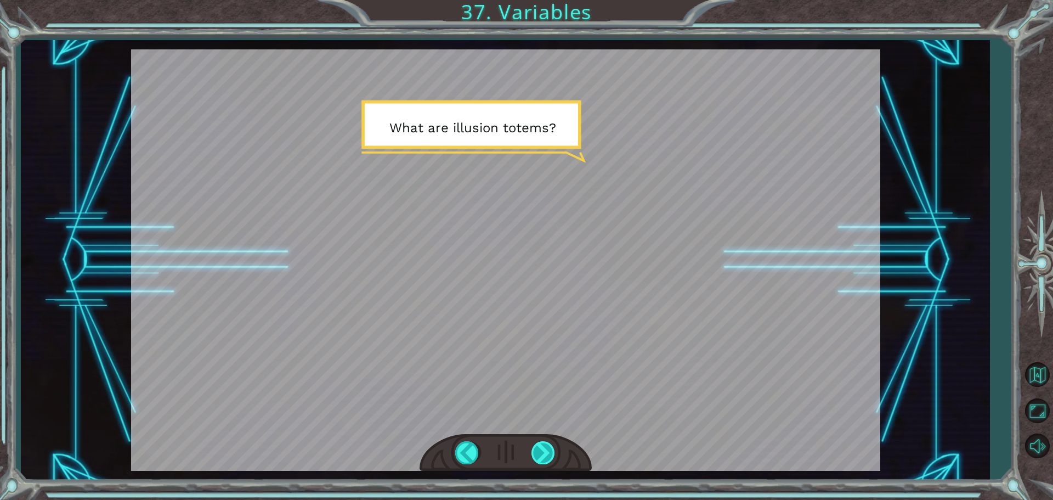
click at [546, 455] on div at bounding box center [543, 452] width 25 height 22
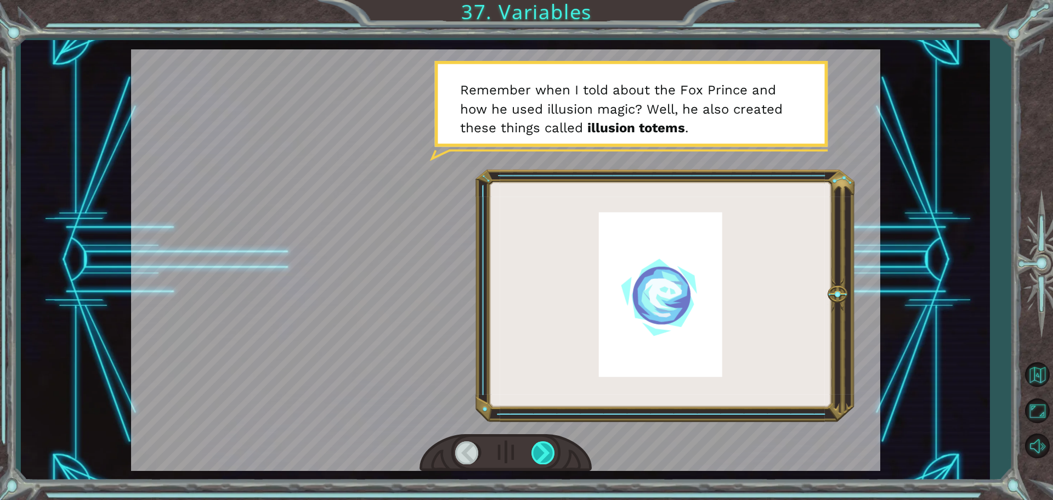
click at [546, 455] on div at bounding box center [543, 452] width 25 height 22
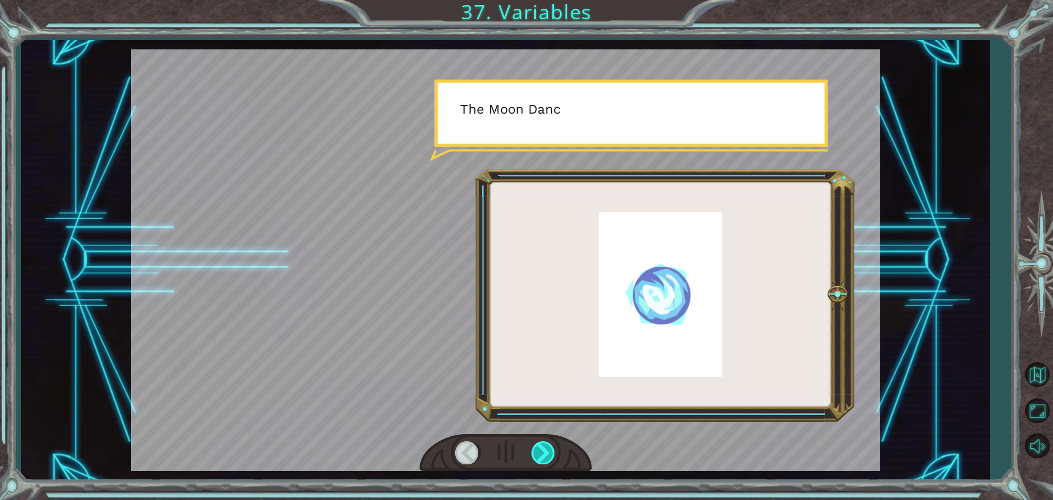
click at [546, 455] on div at bounding box center [543, 452] width 25 height 22
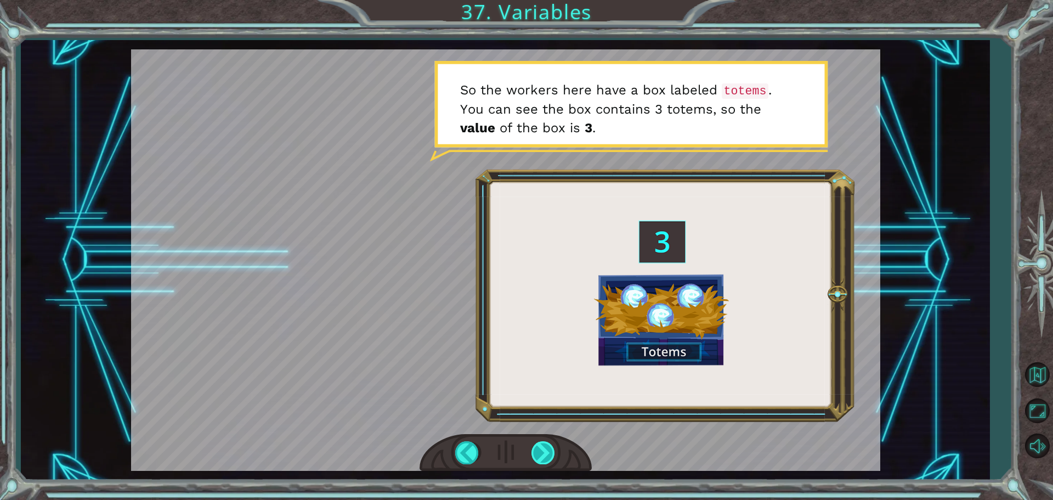
click at [546, 457] on div at bounding box center [543, 452] width 25 height 22
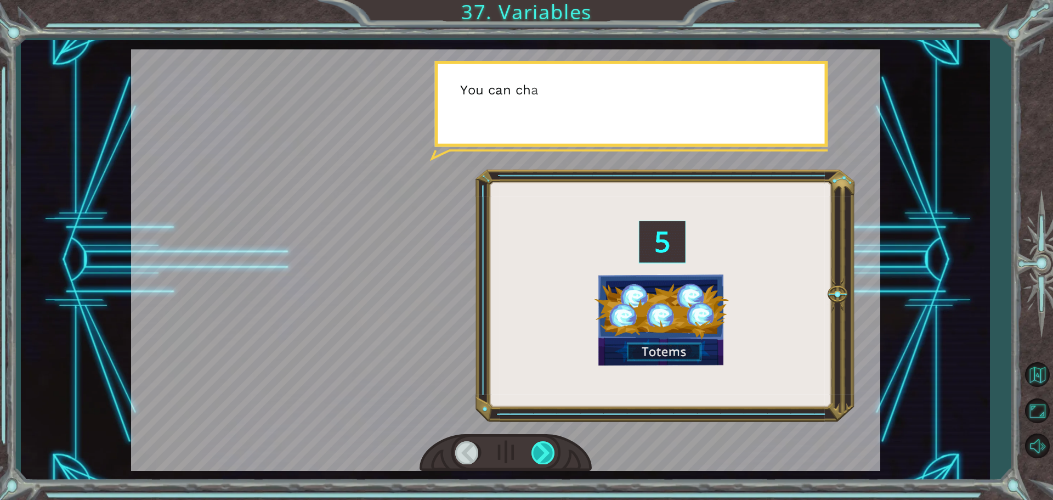
click at [546, 457] on div at bounding box center [543, 452] width 25 height 22
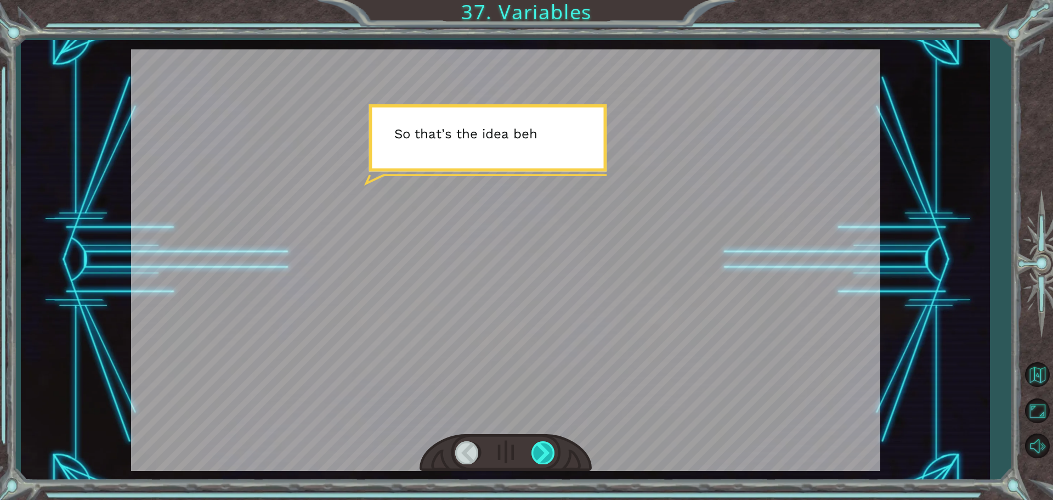
click at [546, 457] on div at bounding box center [543, 452] width 25 height 22
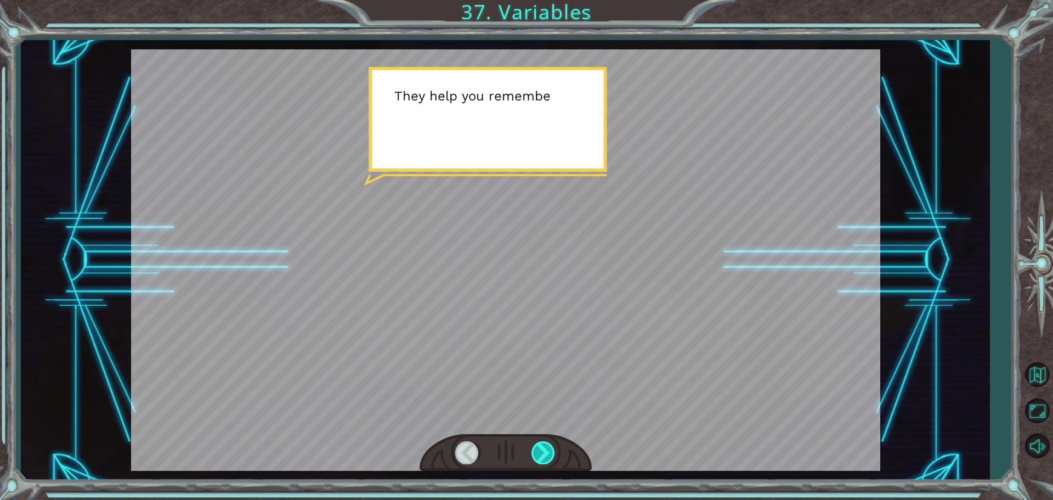
click at [547, 458] on div at bounding box center [543, 452] width 25 height 22
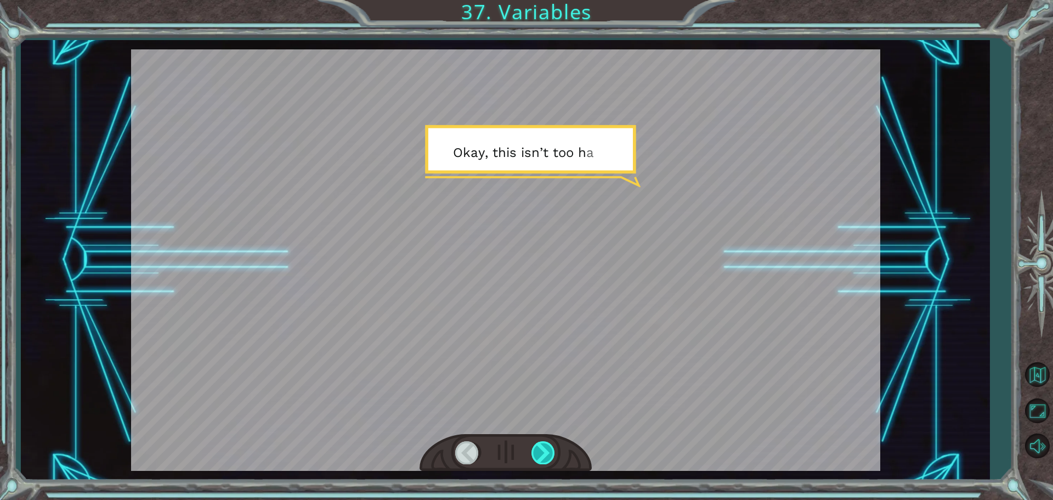
click at [553, 455] on div at bounding box center [543, 452] width 25 height 22
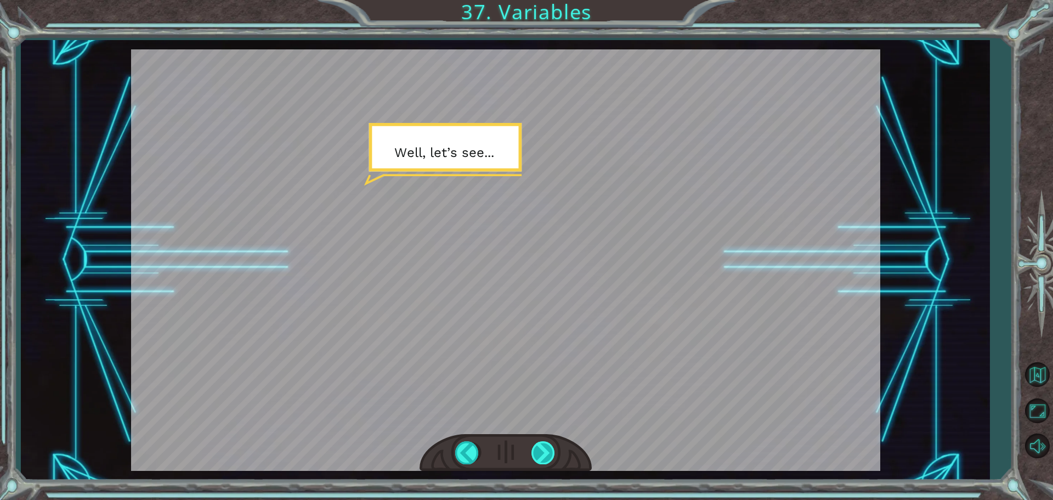
click at [553, 454] on div at bounding box center [543, 452] width 25 height 22
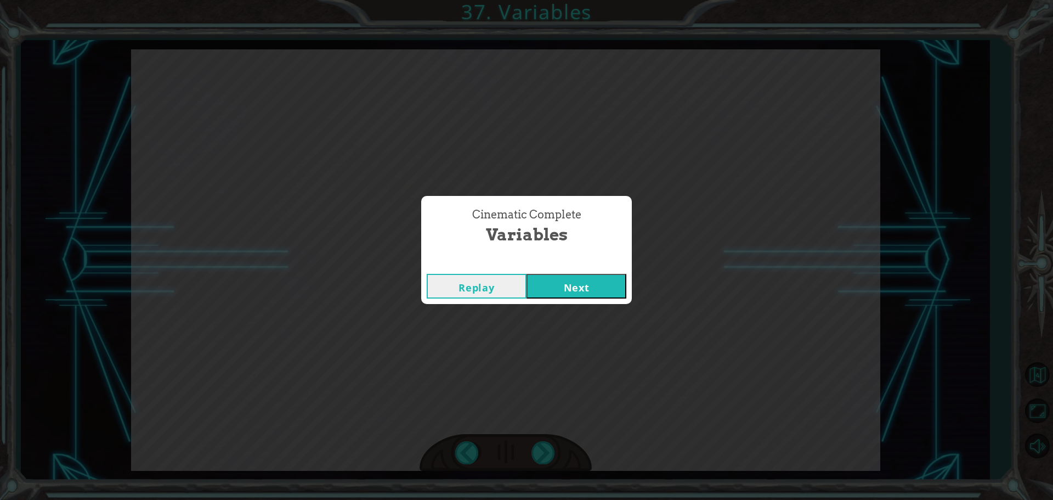
click at [568, 271] on div "Replay Next" at bounding box center [526, 286] width 211 height 36
click at [573, 293] on button "Next" at bounding box center [576, 286] width 100 height 25
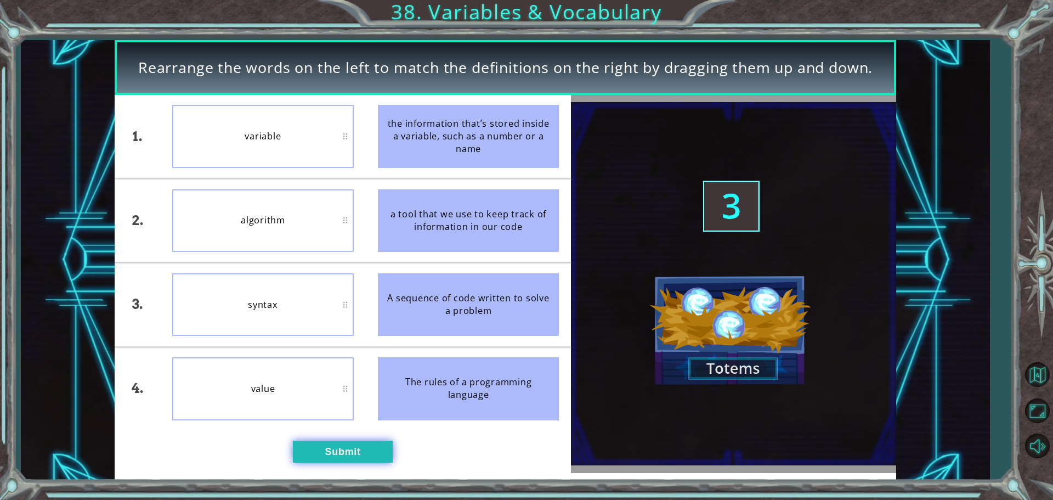
click at [370, 443] on button "Submit" at bounding box center [343, 451] width 100 height 22
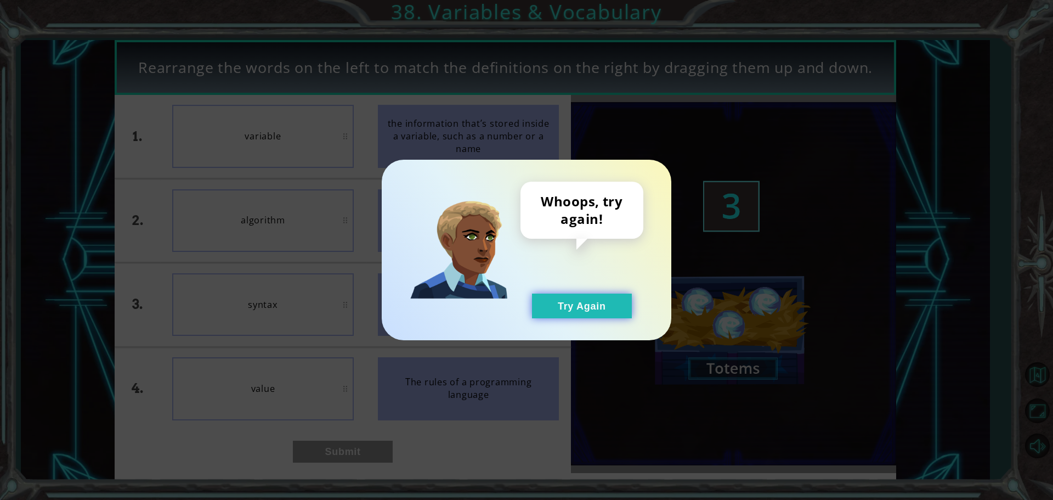
click at [561, 316] on button "Try Again" at bounding box center [582, 305] width 100 height 25
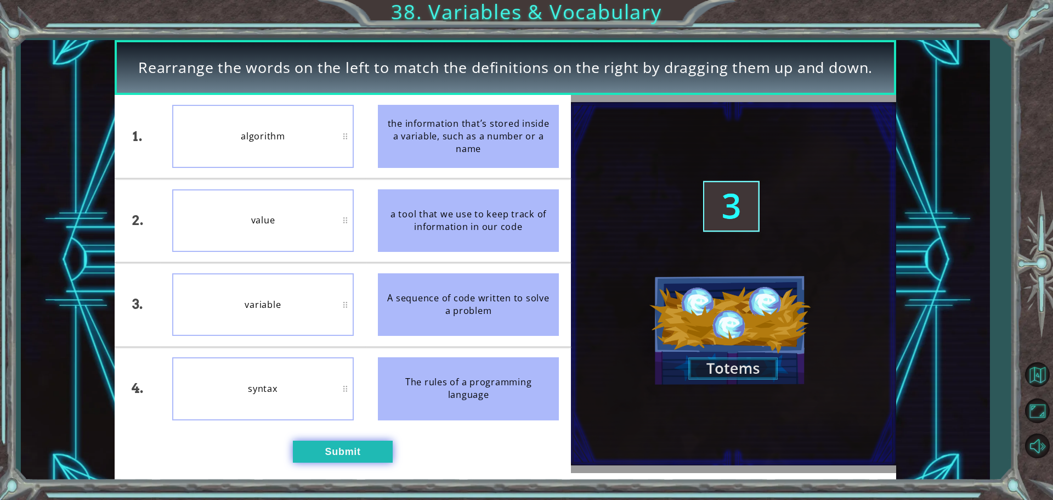
click at [355, 462] on button "Submit" at bounding box center [343, 451] width 100 height 22
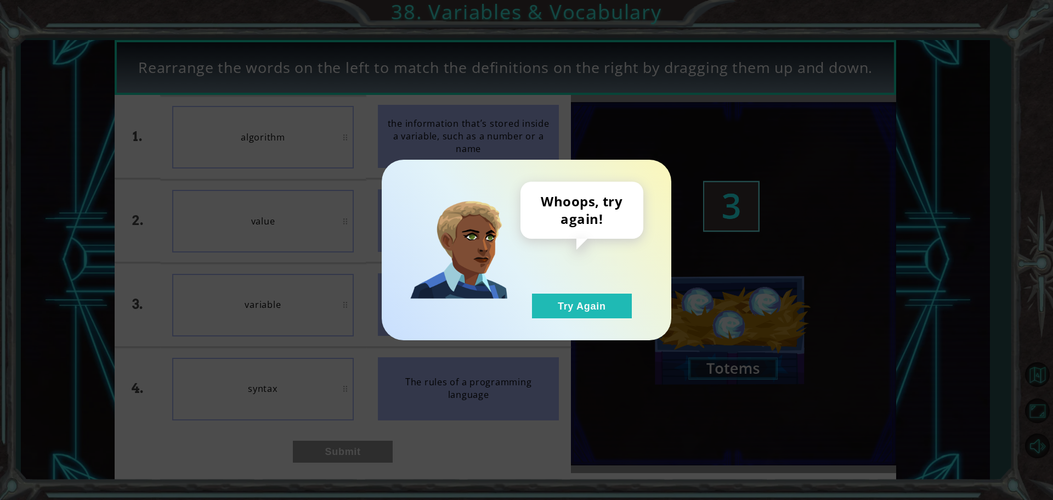
click at [558, 287] on div "Whoops, try again! Try Again" at bounding box center [581, 250] width 123 height 137
click at [551, 305] on button "Try Again" at bounding box center [582, 305] width 100 height 25
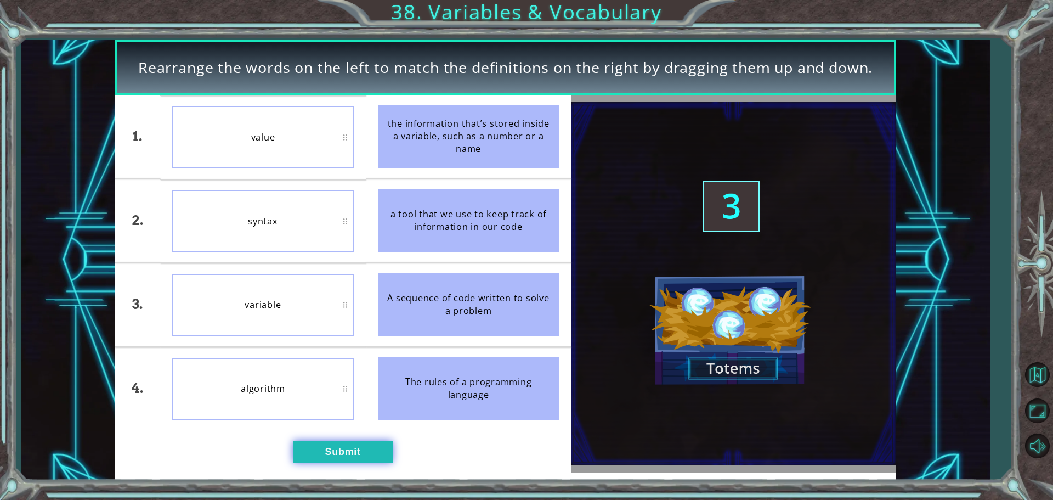
click at [353, 444] on button "Submit" at bounding box center [343, 451] width 100 height 22
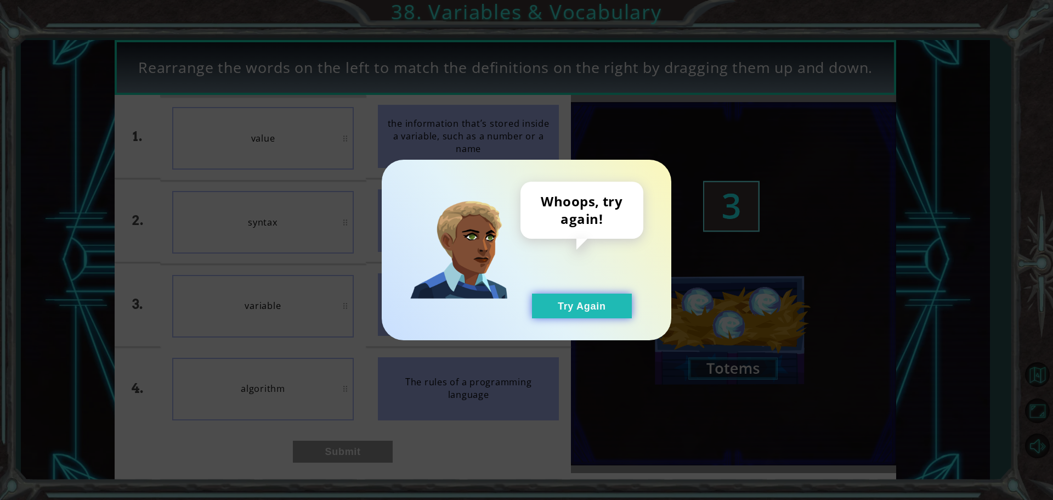
click at [561, 308] on button "Try Again" at bounding box center [582, 305] width 100 height 25
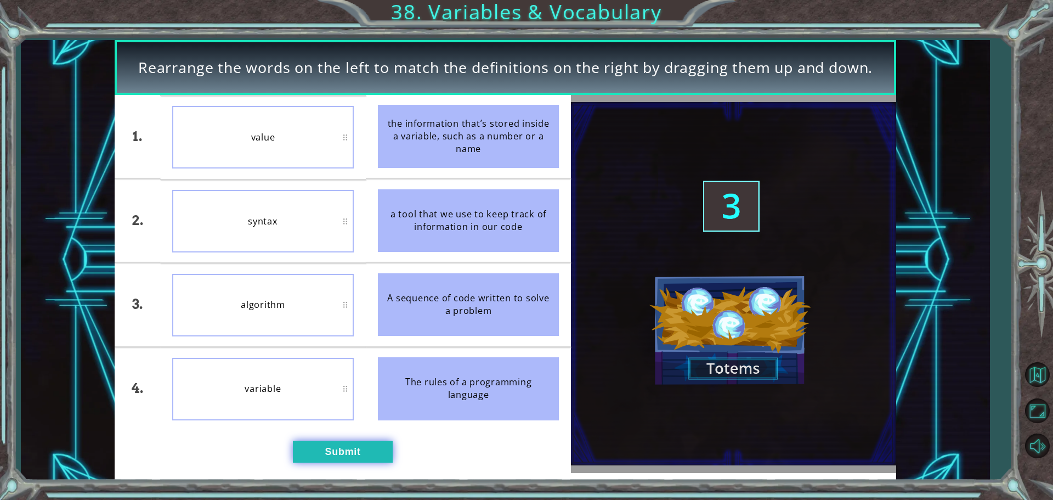
click at [356, 460] on button "Submit" at bounding box center [343, 451] width 100 height 22
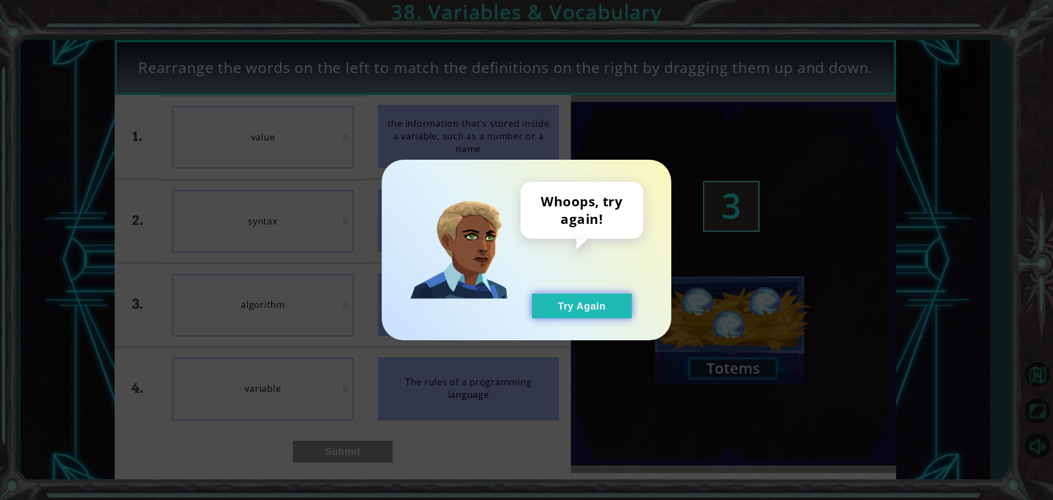
click at [558, 304] on button "Try Again" at bounding box center [582, 305] width 100 height 25
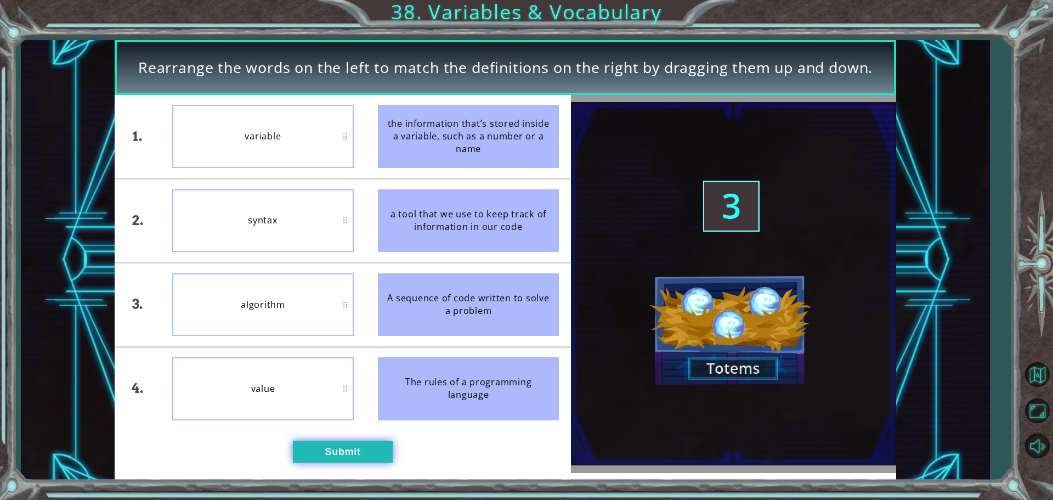
click at [350, 455] on button "Submit" at bounding box center [343, 451] width 100 height 22
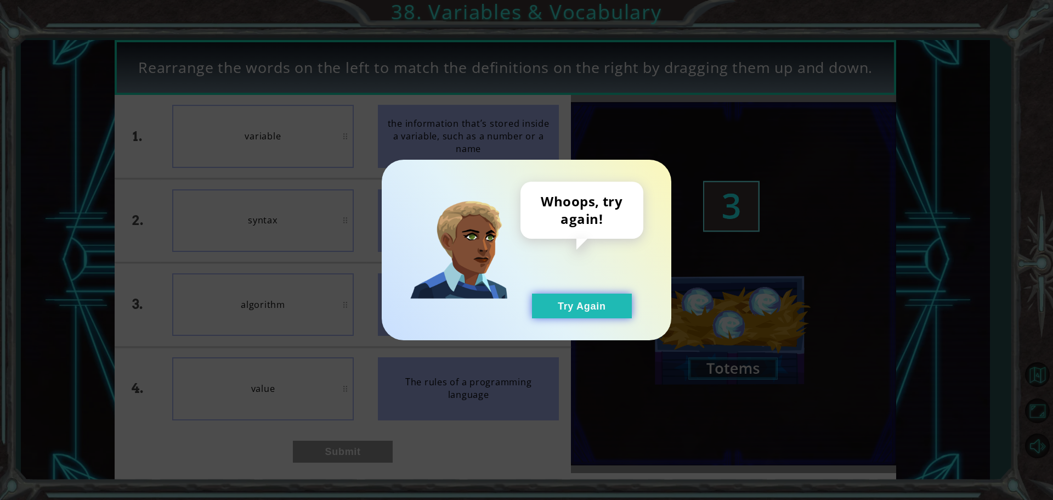
click at [567, 298] on button "Try Again" at bounding box center [582, 305] width 100 height 25
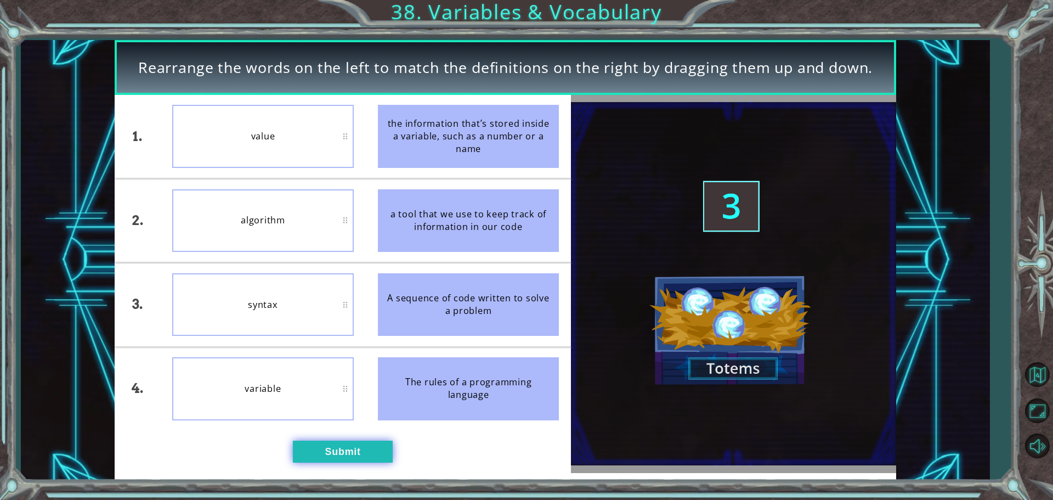
click at [310, 451] on button "Submit" at bounding box center [343, 451] width 100 height 22
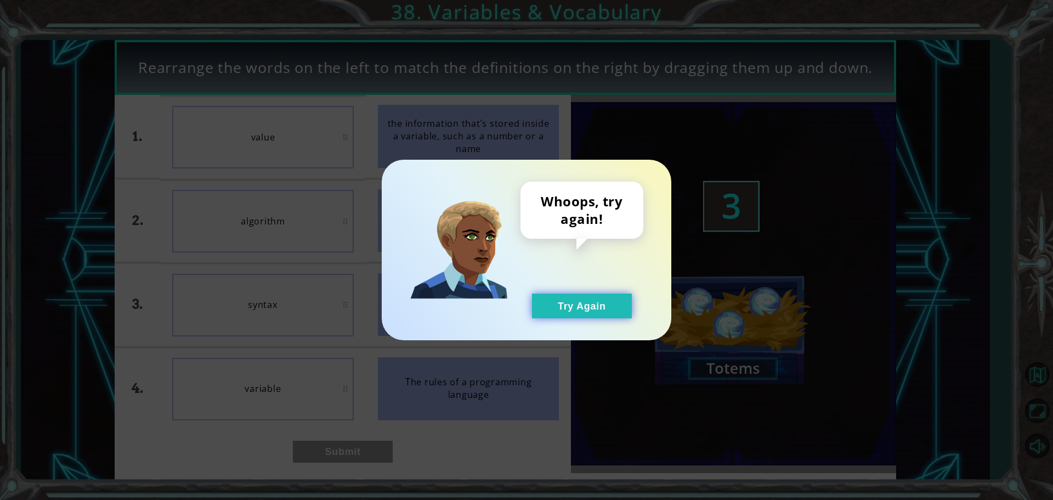
click at [549, 301] on button "Try Again" at bounding box center [582, 305] width 100 height 25
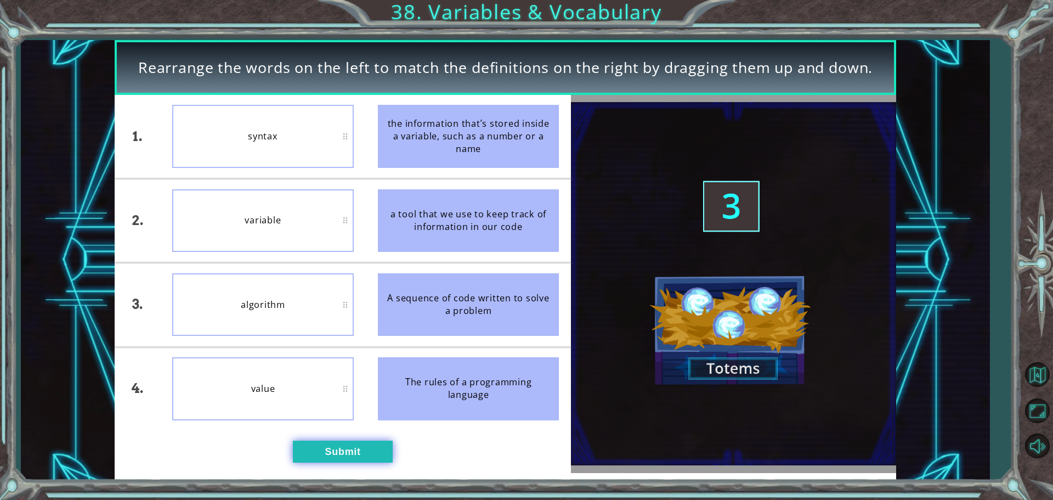
click at [370, 449] on button "Submit" at bounding box center [343, 451] width 100 height 22
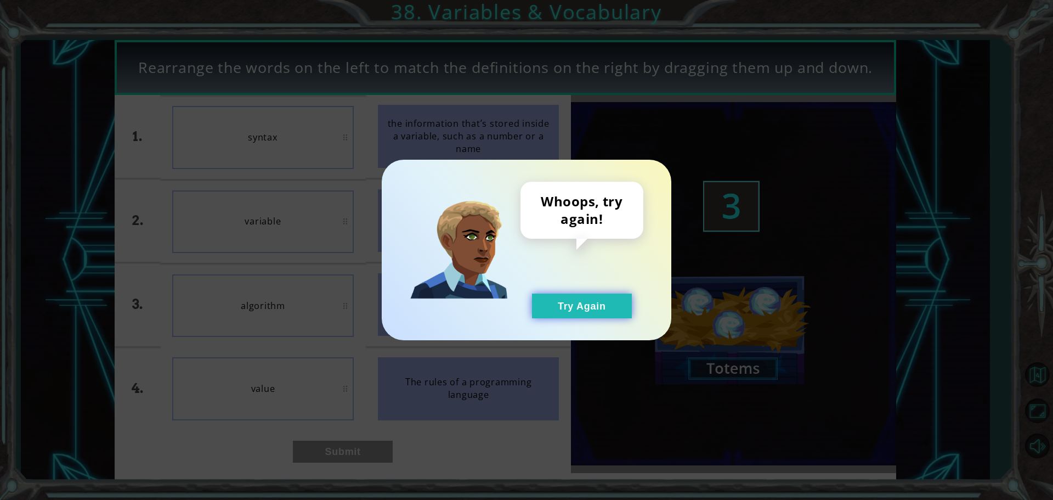
click at [567, 305] on button "Try Again" at bounding box center [582, 305] width 100 height 25
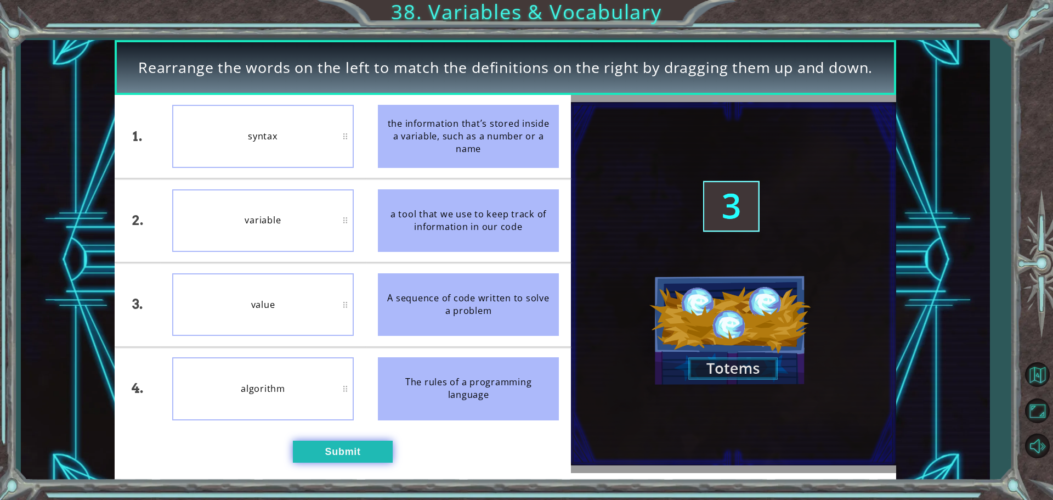
click at [336, 449] on button "Submit" at bounding box center [343, 451] width 100 height 22
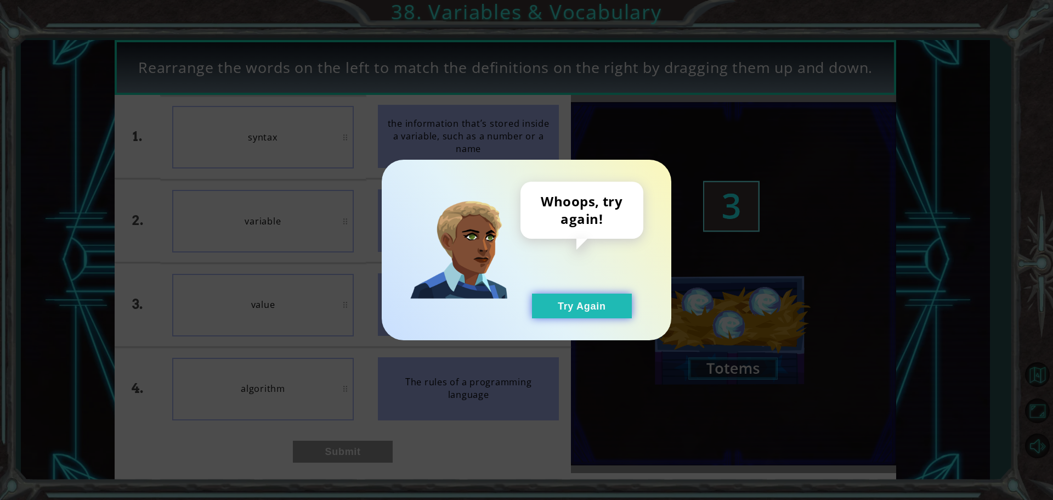
click at [580, 309] on button "Try Again" at bounding box center [582, 305] width 100 height 25
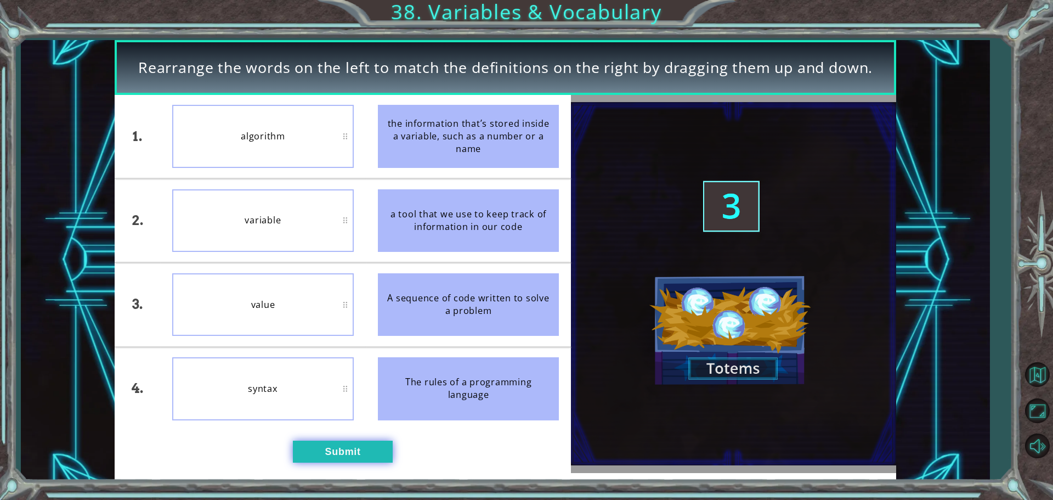
click at [336, 451] on button "Submit" at bounding box center [343, 451] width 100 height 22
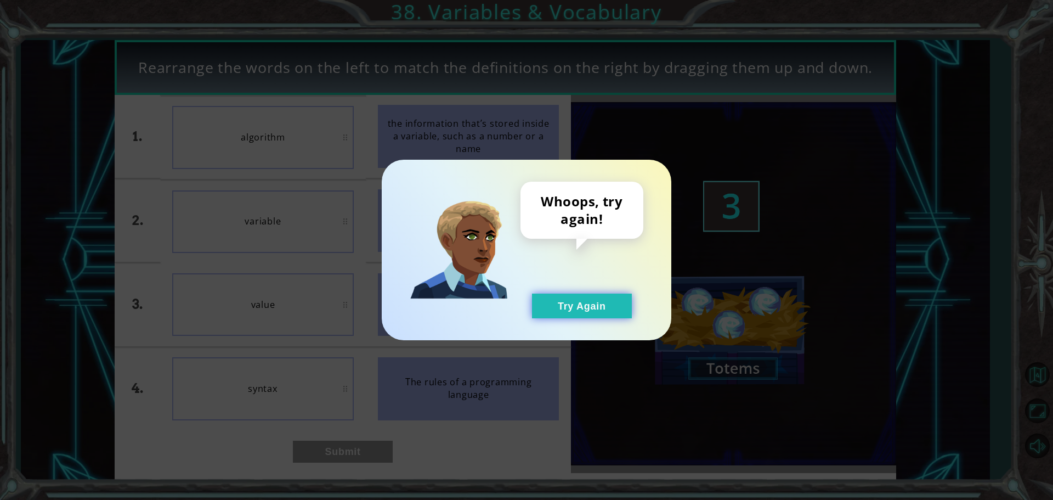
click at [569, 307] on button "Try Again" at bounding box center [582, 305] width 100 height 25
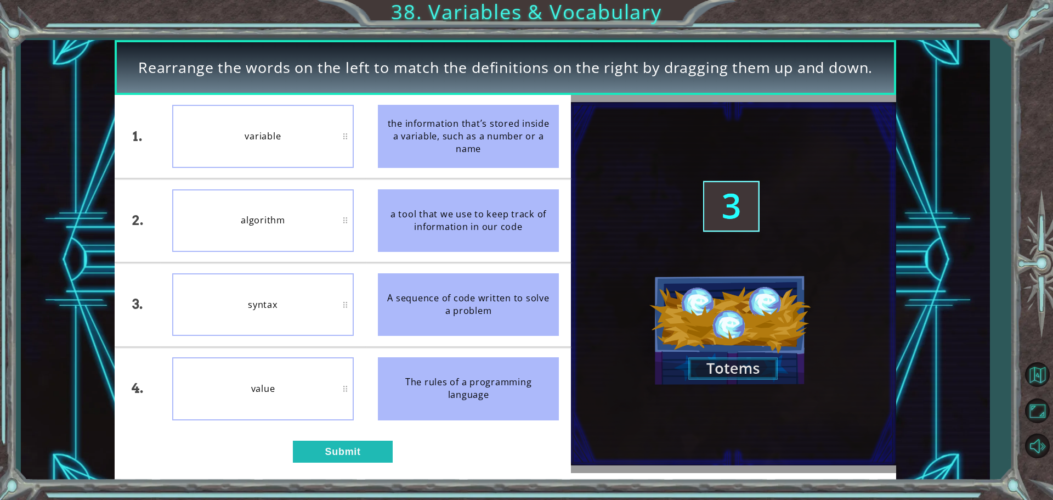
click at [496, 237] on div "a tool that we use to keep track of information in our code" at bounding box center [469, 220] width 182 height 63
drag, startPoint x: 416, startPoint y: 167, endPoint x: 424, endPoint y: 333, distance: 166.9
click at [419, 255] on ul "the information that’s stored inside a variable, such as a number or a name a t…" at bounding box center [469, 262] width 206 height 335
click at [386, 445] on button "Submit" at bounding box center [343, 451] width 100 height 22
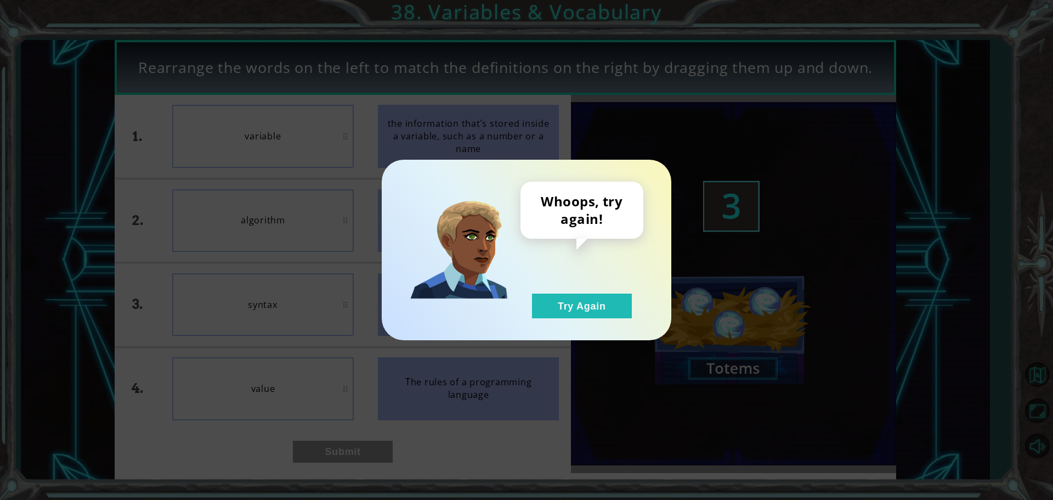
click at [600, 287] on div "Whoops, try again! Try Again" at bounding box center [581, 250] width 123 height 137
click at [592, 301] on button "Try Again" at bounding box center [582, 305] width 100 height 25
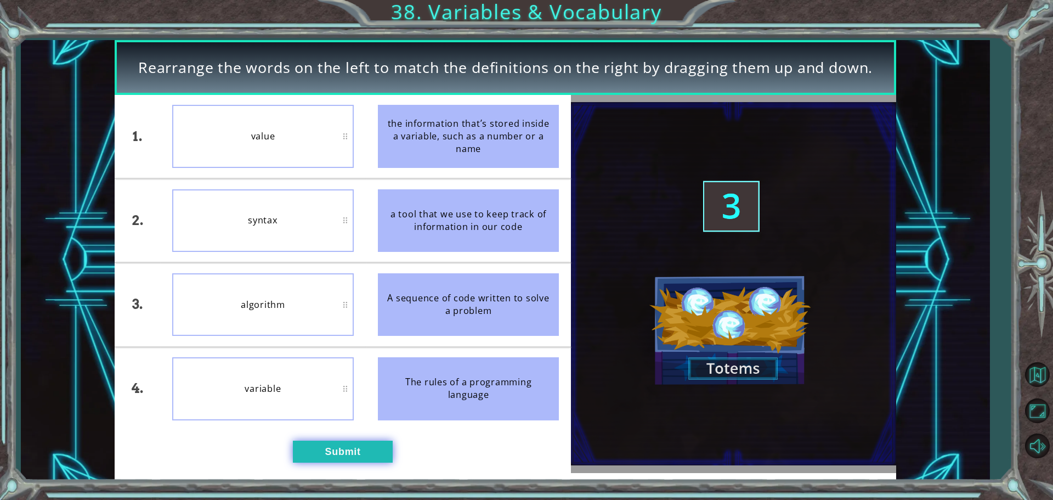
click at [360, 451] on button "Submit" at bounding box center [343, 451] width 100 height 22
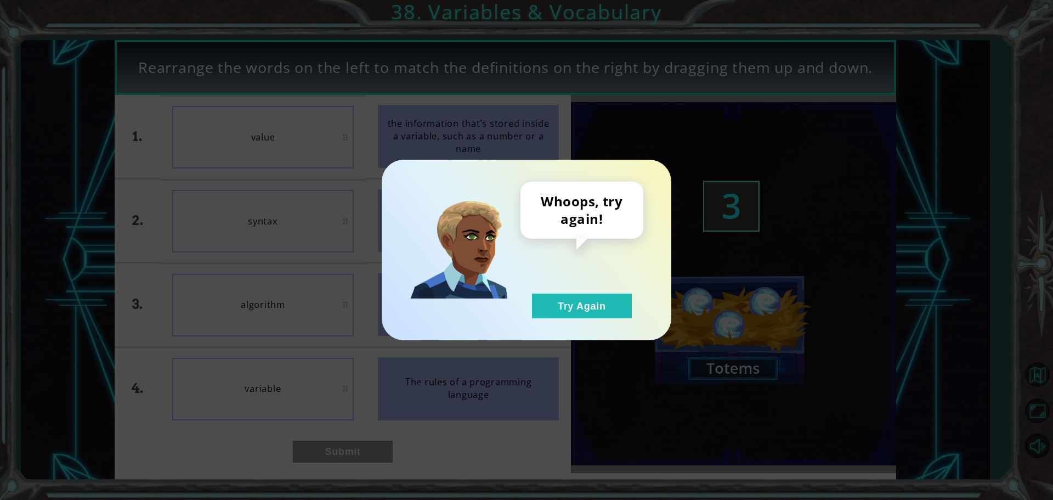
click at [587, 287] on div "Whoops, try again! Try Again" at bounding box center [581, 250] width 123 height 137
click at [562, 310] on button "Try Again" at bounding box center [582, 305] width 100 height 25
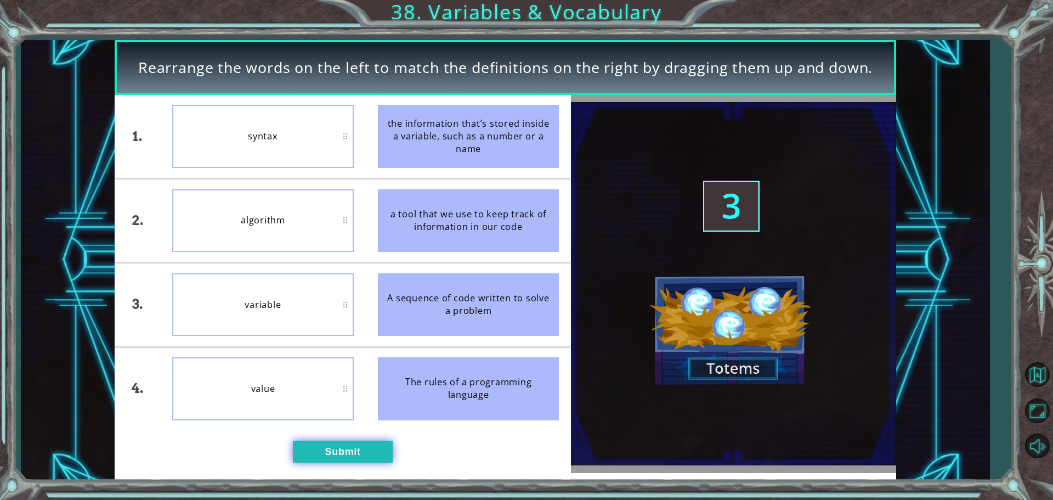
click at [355, 451] on button "Submit" at bounding box center [343, 451] width 100 height 22
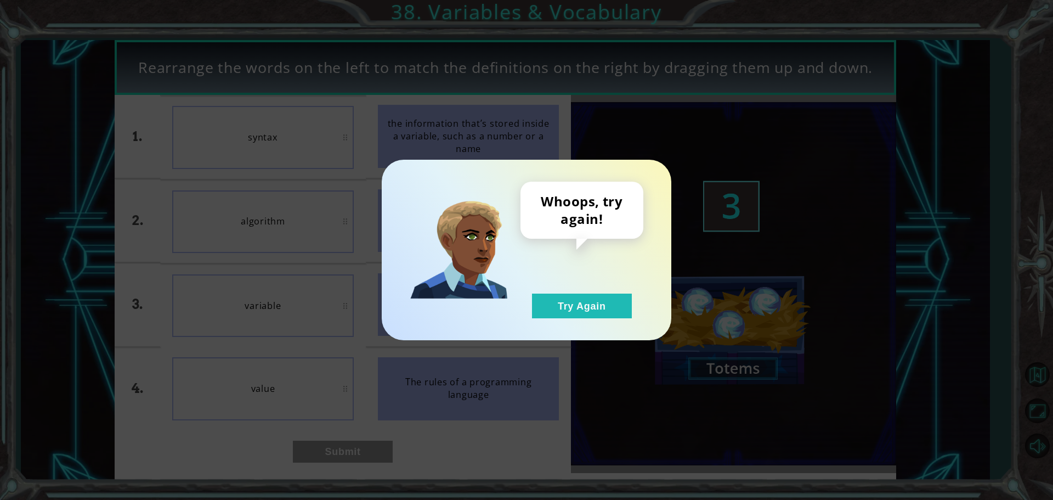
click at [597, 289] on div "Whoops, try again! Try Again" at bounding box center [581, 250] width 123 height 137
drag, startPoint x: 581, startPoint y: 307, endPoint x: 569, endPoint y: 308, distance: 12.6
click at [581, 308] on button "Try Again" at bounding box center [582, 305] width 100 height 25
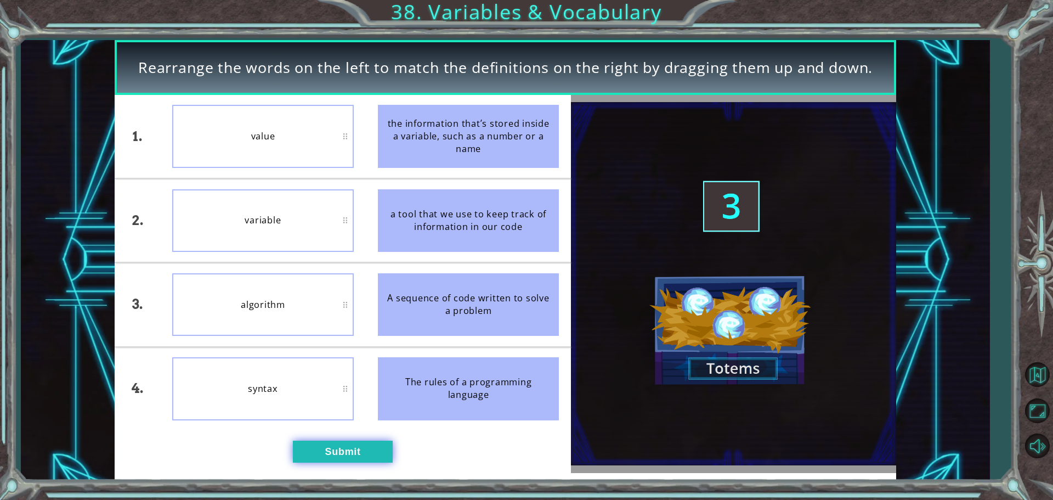
click at [334, 450] on button "Submit" at bounding box center [343, 451] width 100 height 22
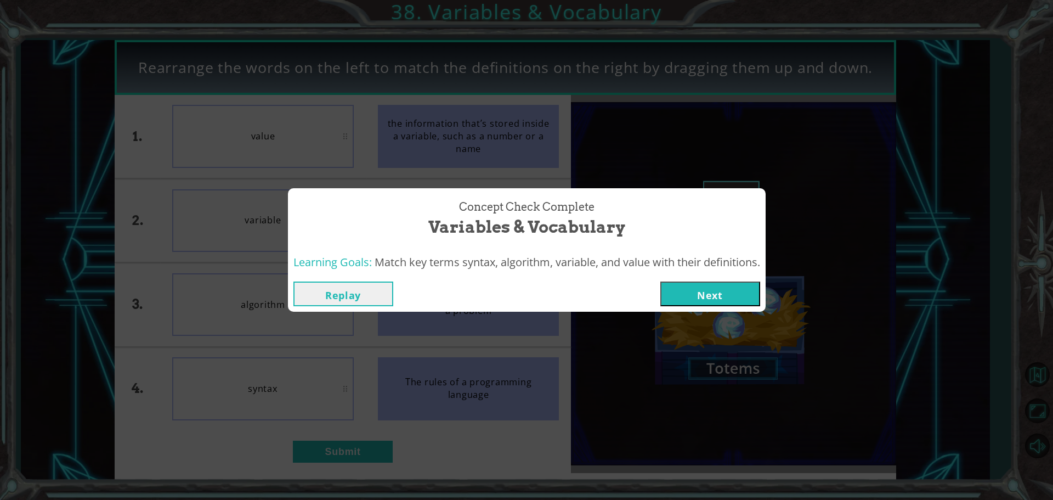
click at [690, 284] on button "Next" at bounding box center [710, 293] width 100 height 25
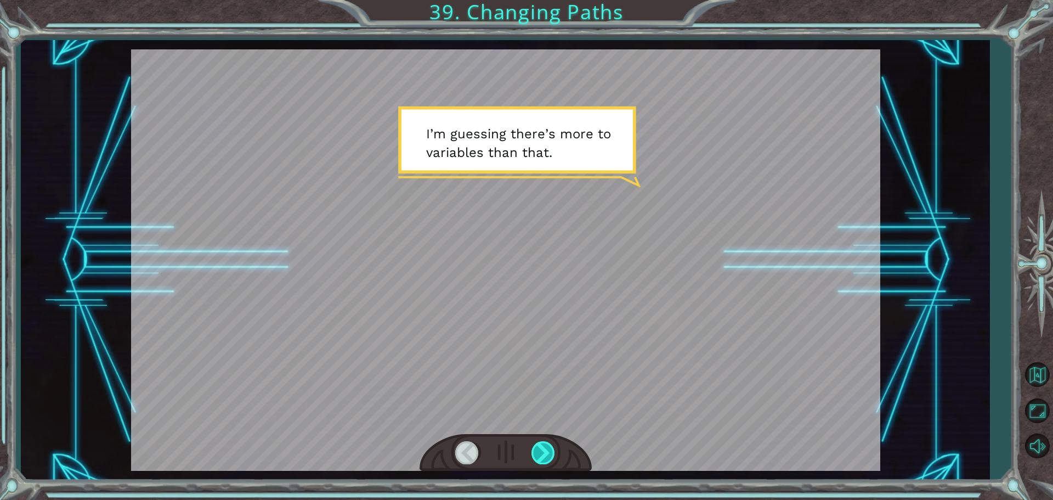
click at [552, 449] on div at bounding box center [543, 452] width 25 height 22
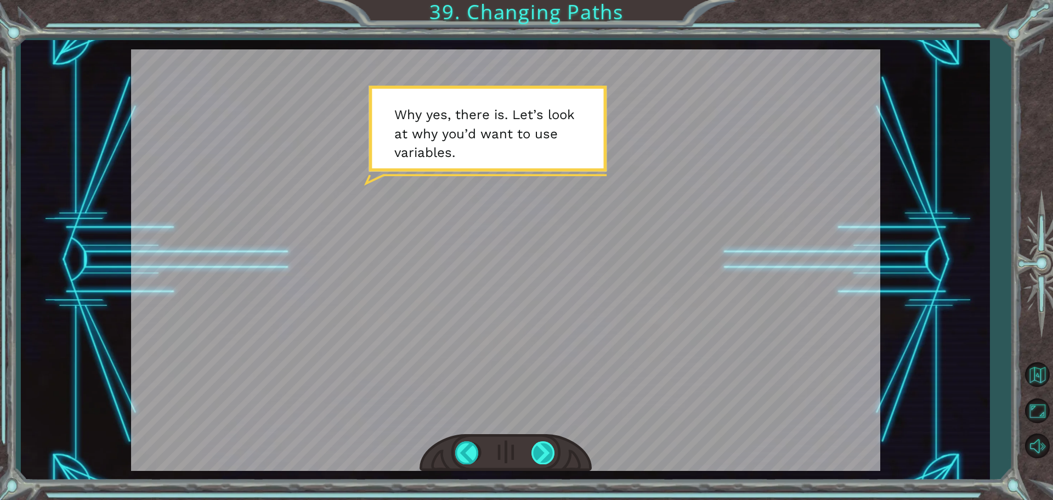
click at [545, 444] on div at bounding box center [543, 452] width 25 height 22
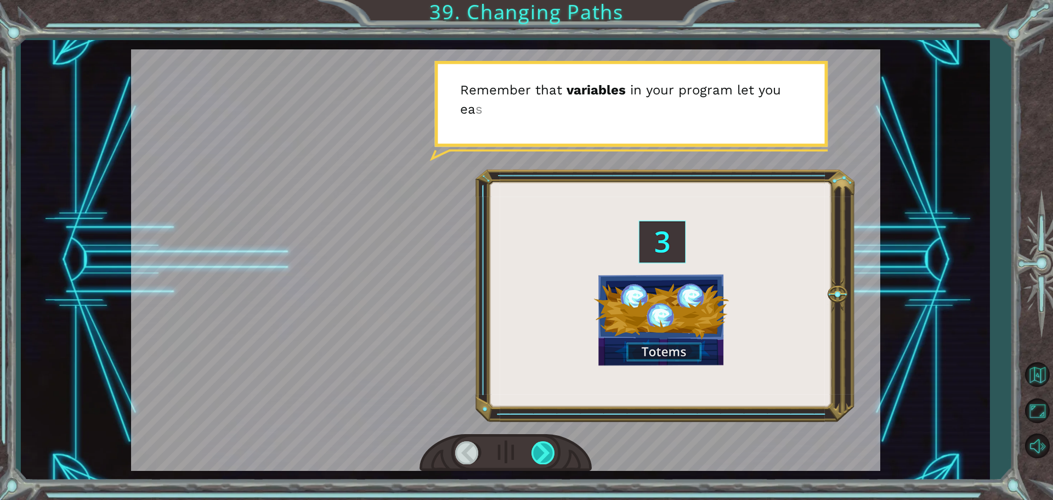
click at [545, 444] on div at bounding box center [543, 452] width 25 height 22
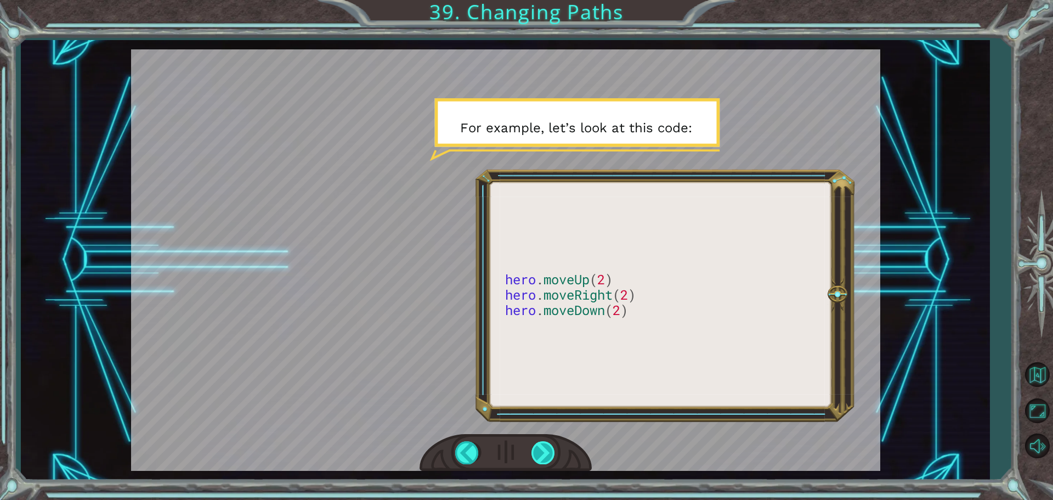
click at [545, 444] on div at bounding box center [543, 452] width 25 height 22
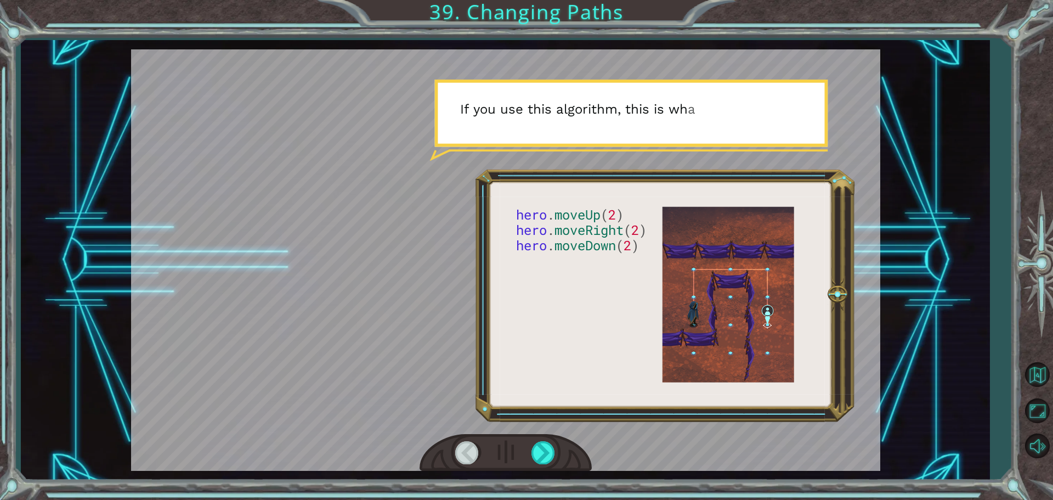
click at [562, 443] on div at bounding box center [505, 453] width 172 height 38
click at [565, 443] on div at bounding box center [505, 453] width 172 height 38
click at [553, 449] on div at bounding box center [543, 452] width 25 height 22
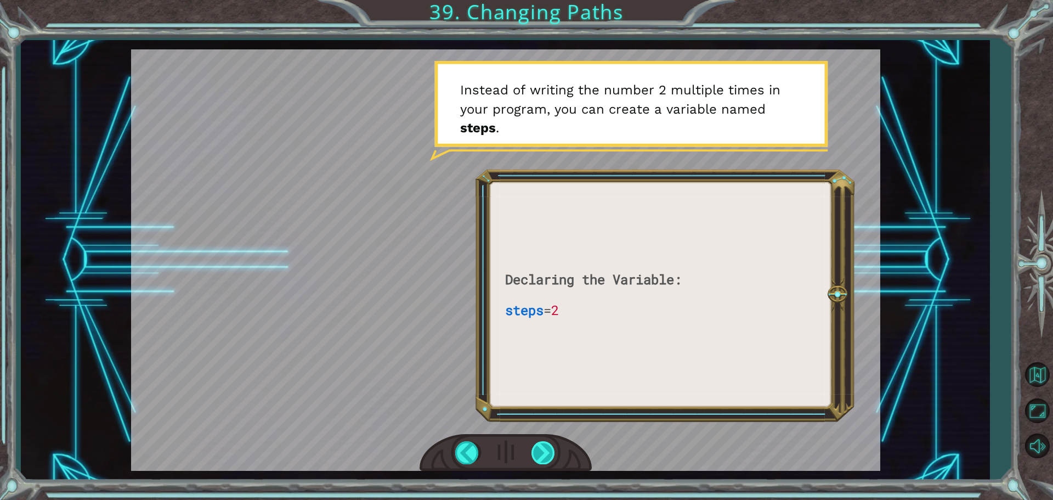
click at [545, 453] on div at bounding box center [543, 452] width 25 height 22
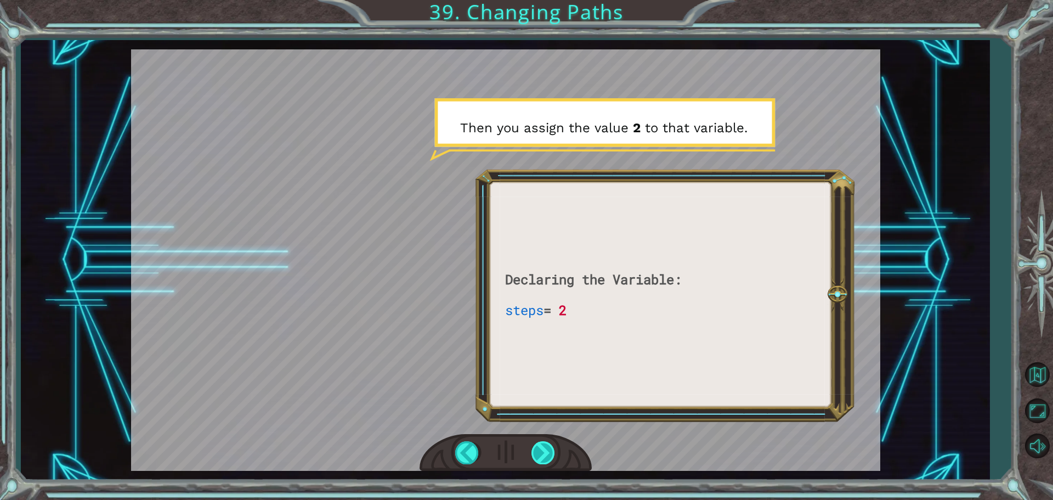
click at [548, 455] on div at bounding box center [543, 452] width 25 height 22
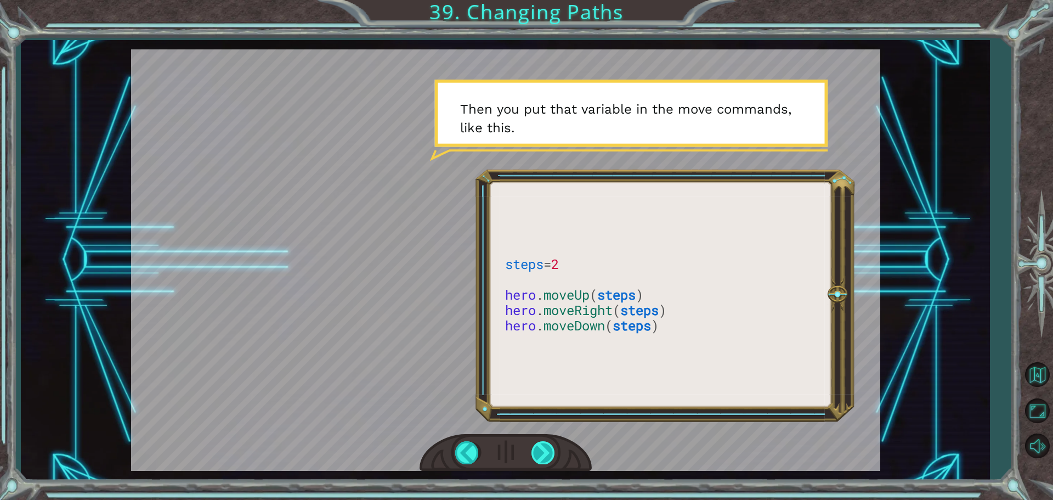
click at [551, 455] on div at bounding box center [543, 452] width 25 height 22
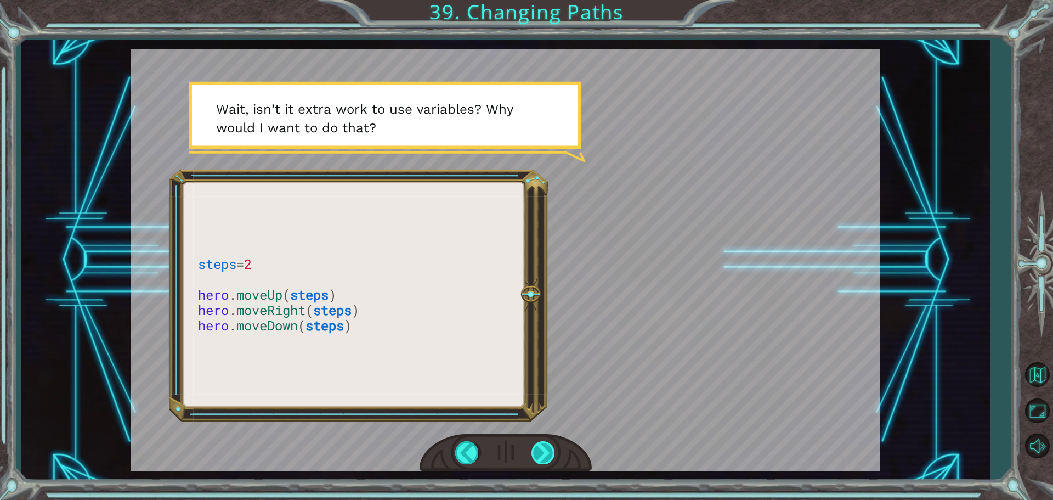
click at [552, 453] on div at bounding box center [543, 452] width 25 height 22
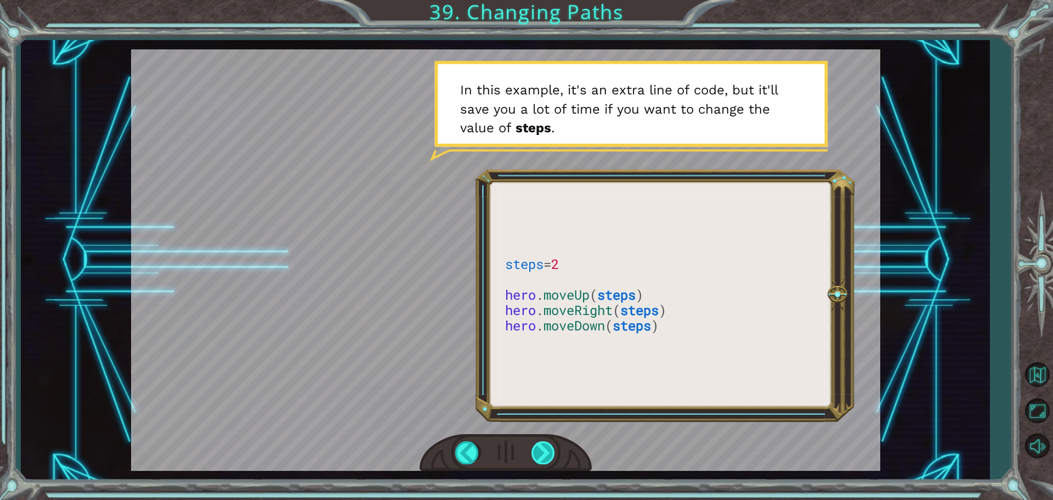
click at [548, 452] on div at bounding box center [543, 452] width 25 height 22
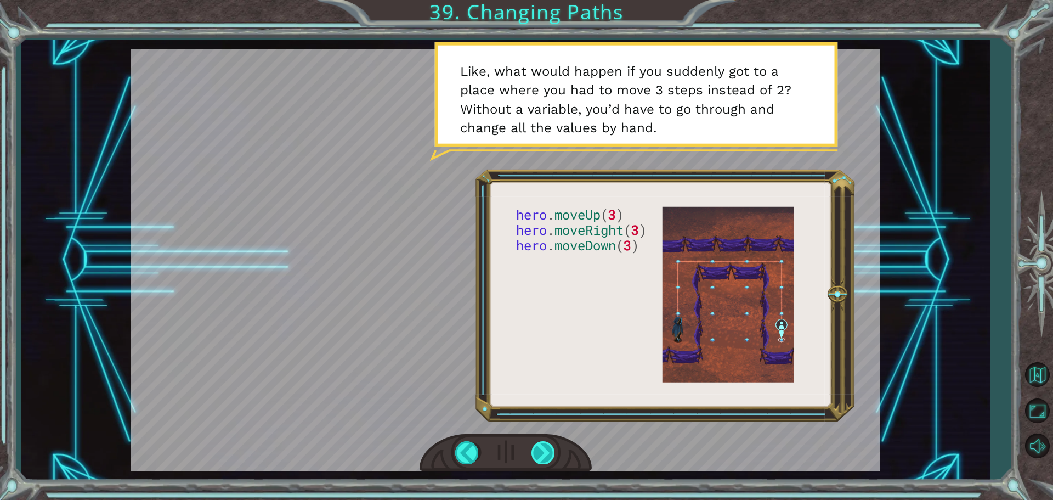
click at [545, 455] on div at bounding box center [543, 452] width 25 height 22
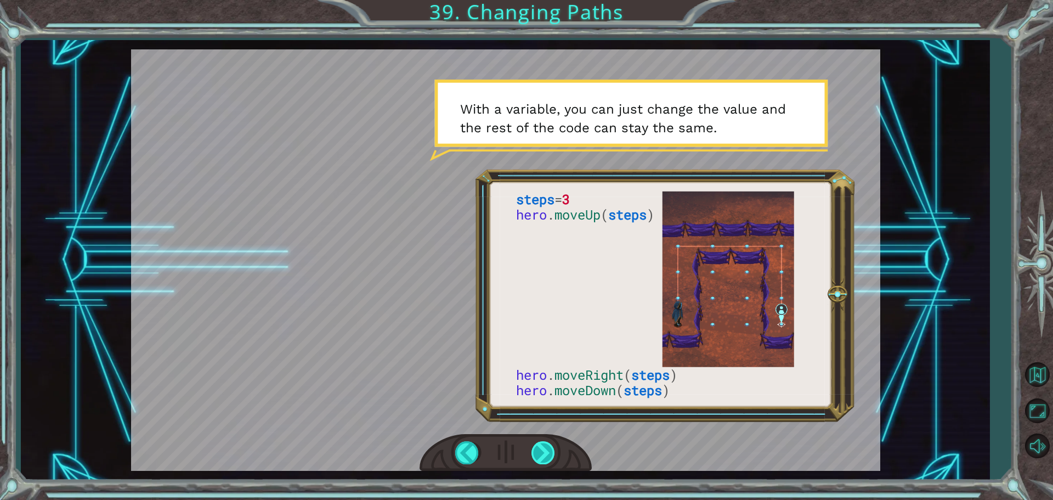
click at [554, 446] on div at bounding box center [543, 452] width 25 height 22
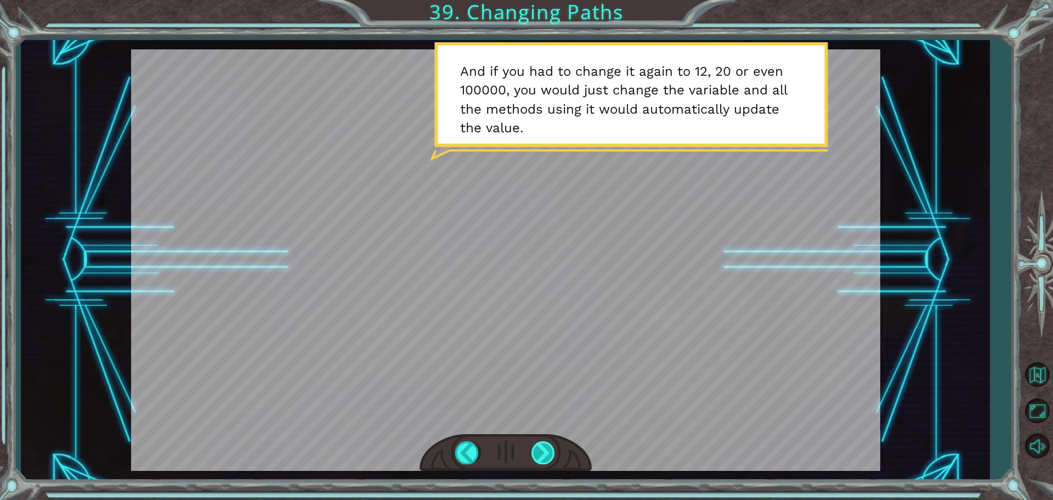
click at [539, 455] on div at bounding box center [543, 452] width 25 height 22
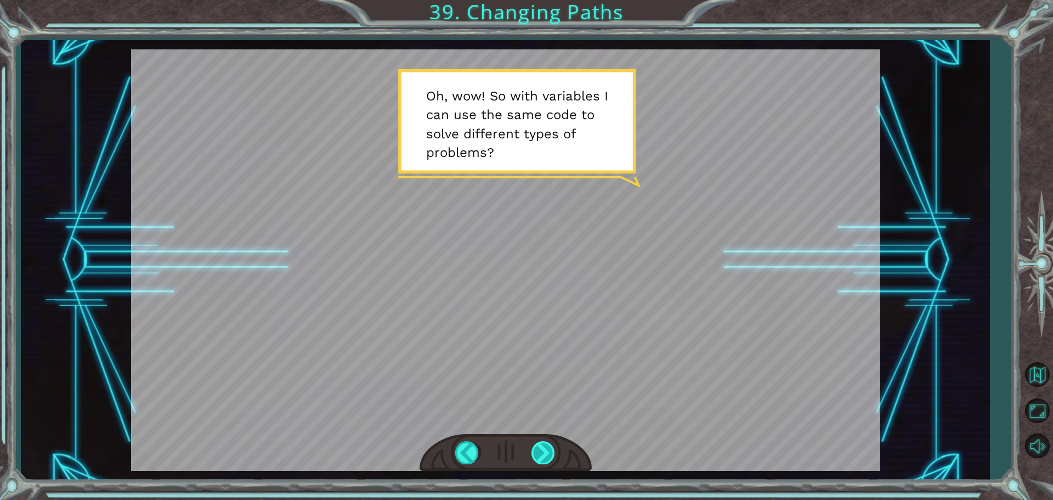
click at [535, 450] on div at bounding box center [543, 452] width 25 height 22
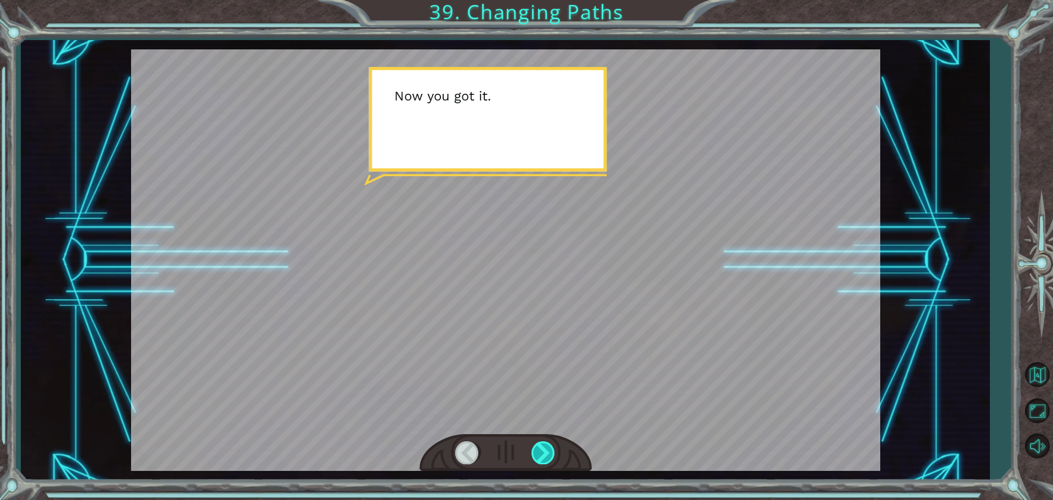
click at [547, 449] on div at bounding box center [543, 452] width 25 height 22
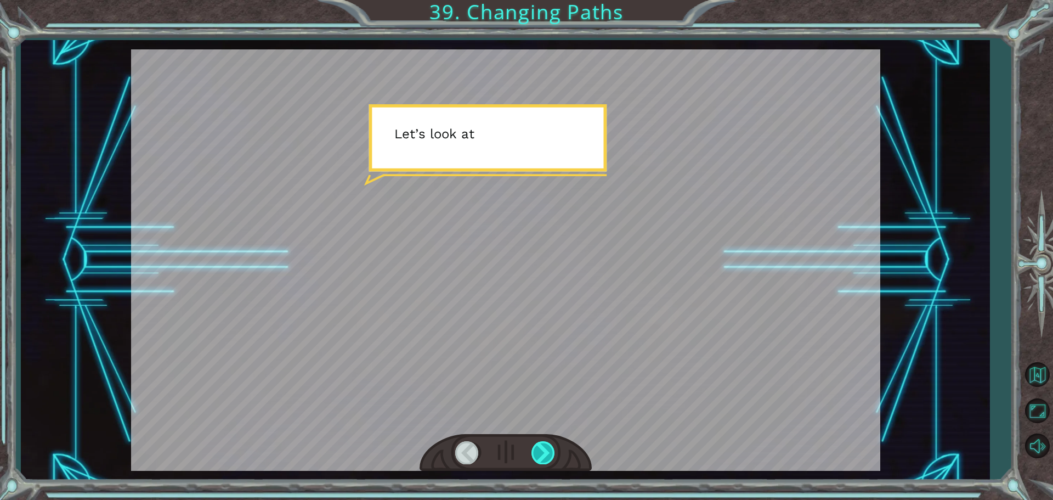
click at [547, 450] on div at bounding box center [543, 452] width 25 height 22
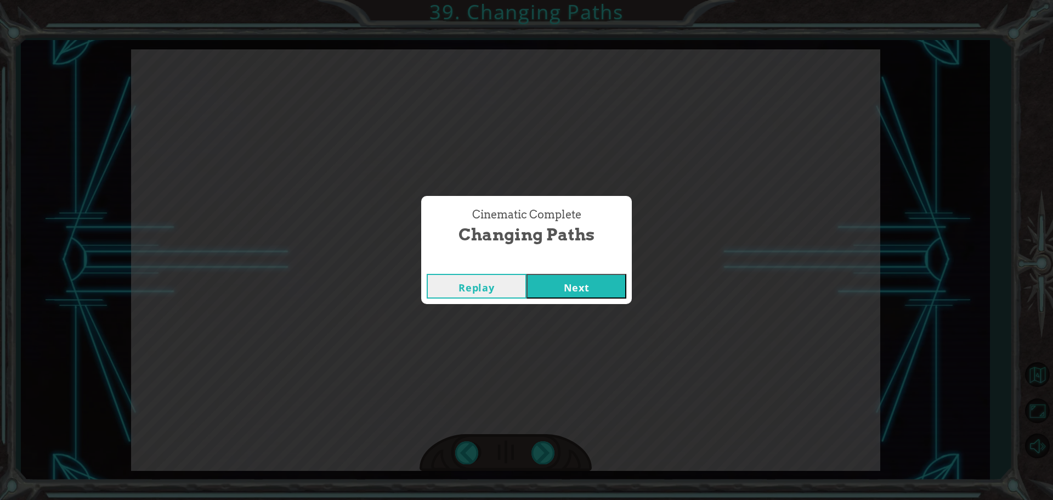
click at [594, 291] on button "Next" at bounding box center [576, 286] width 100 height 25
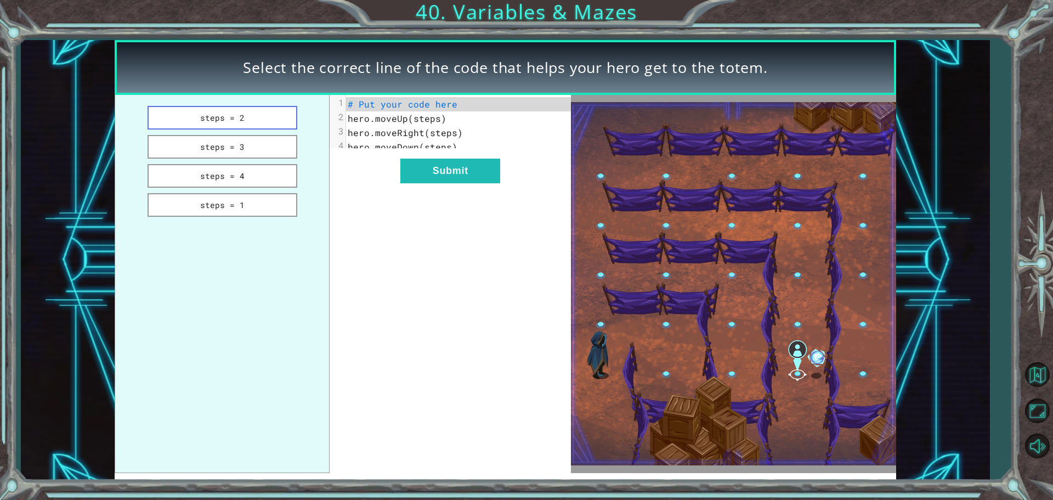
drag, startPoint x: 299, startPoint y: 81, endPoint x: 269, endPoint y: 114, distance: 45.0
click at [268, 118] on button "steps = 2" at bounding box center [223, 118] width 150 height 24
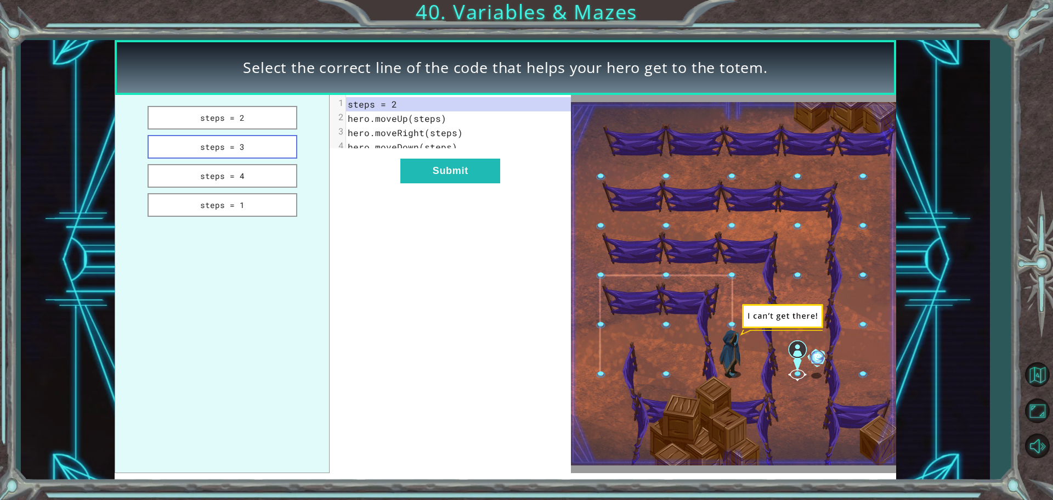
drag, startPoint x: 282, startPoint y: 139, endPoint x: 289, endPoint y: 137, distance: 7.1
click at [289, 137] on button "steps = 3" at bounding box center [223, 147] width 150 height 24
click at [286, 138] on button "steps = 3" at bounding box center [223, 147] width 150 height 24
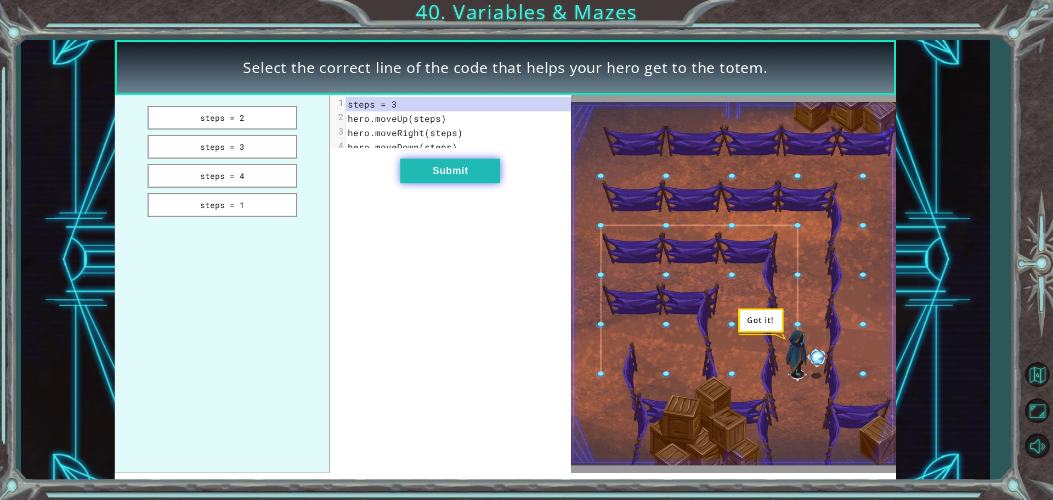
click at [461, 183] on button "Submit" at bounding box center [450, 170] width 100 height 25
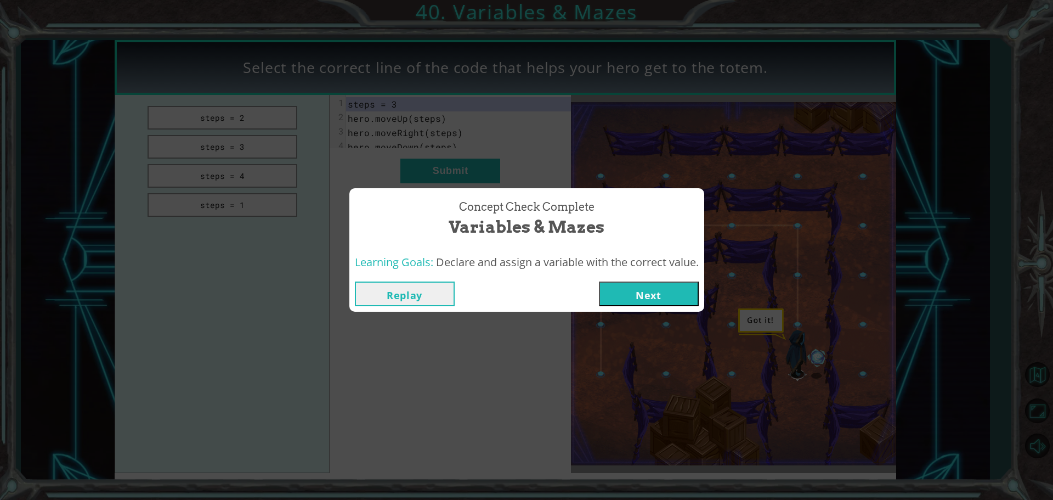
click at [668, 292] on button "Next" at bounding box center [649, 293] width 100 height 25
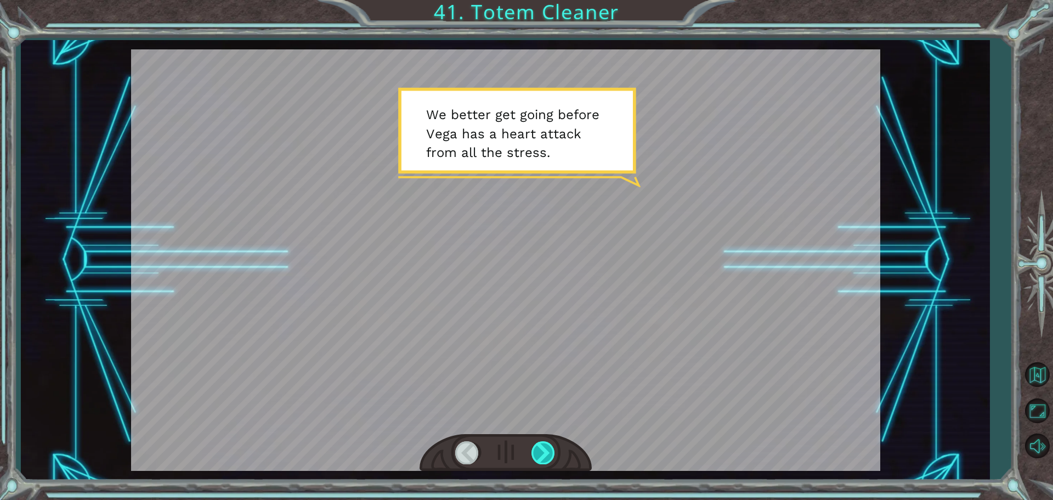
click at [554, 447] on div at bounding box center [543, 452] width 25 height 22
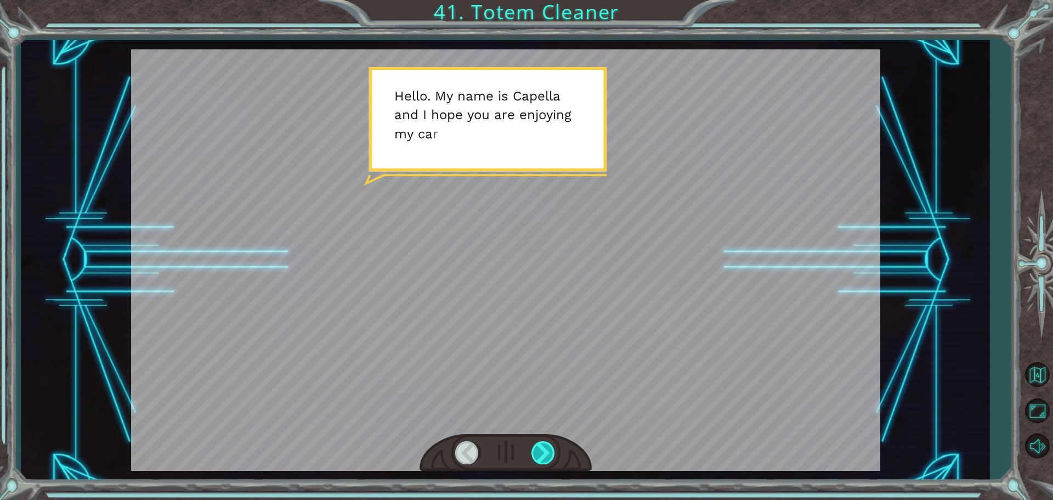
click at [543, 445] on div at bounding box center [543, 452] width 25 height 22
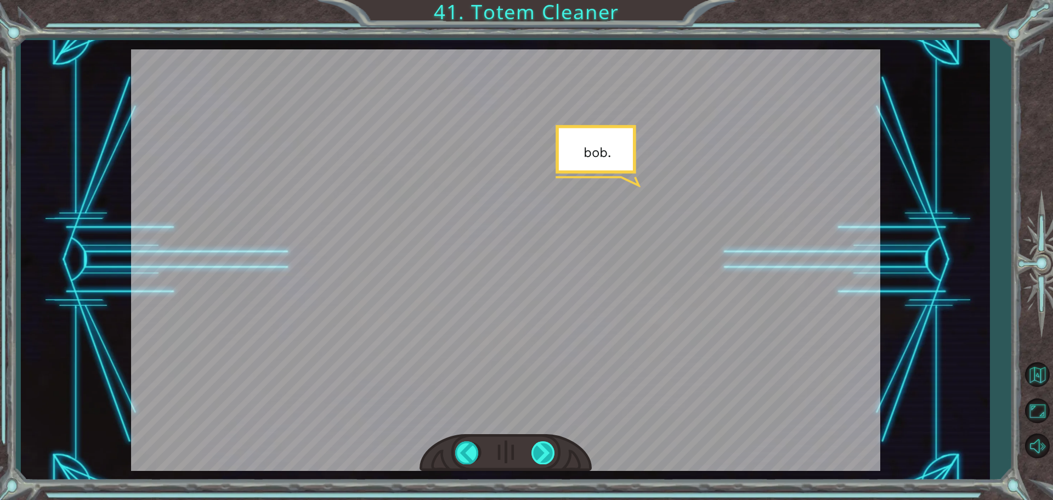
click at [543, 445] on div at bounding box center [543, 452] width 25 height 22
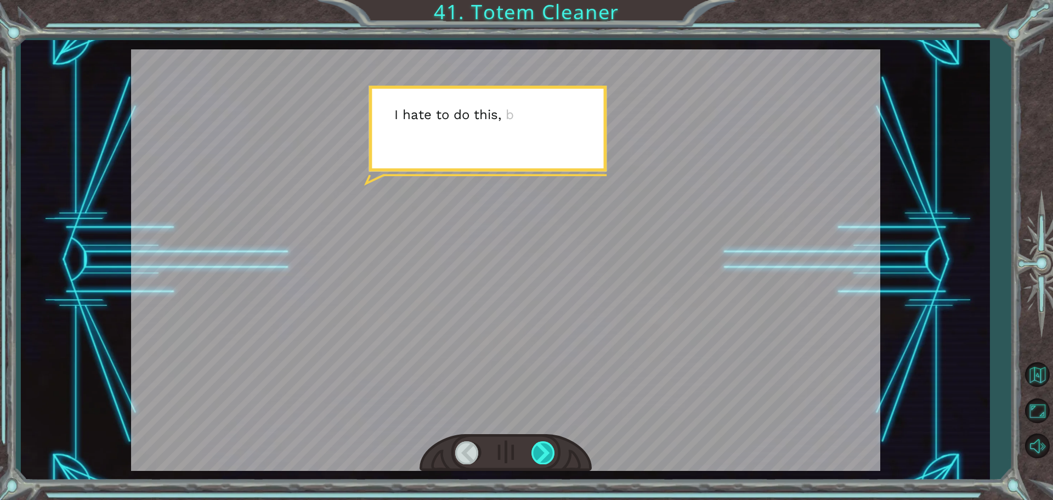
click at [542, 445] on div at bounding box center [543, 452] width 25 height 22
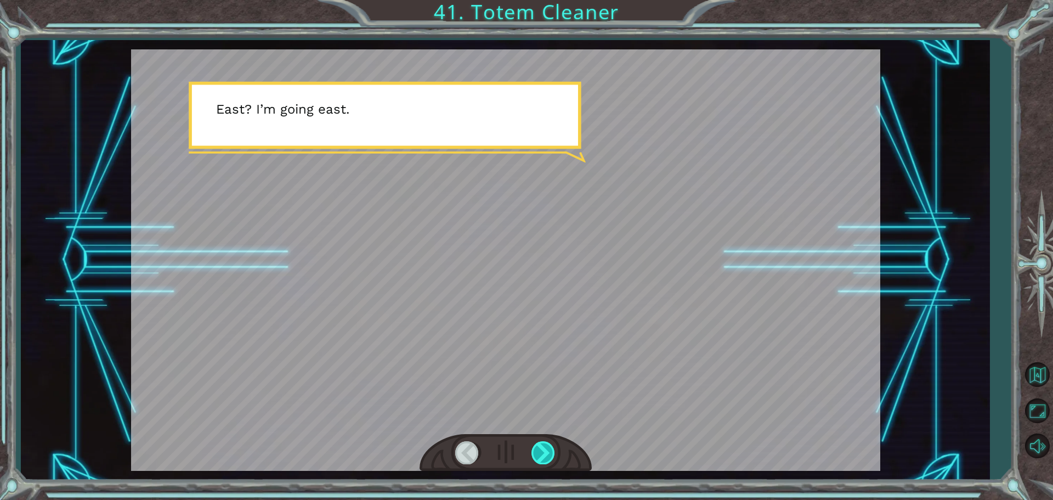
click at [546, 445] on div at bounding box center [543, 452] width 25 height 22
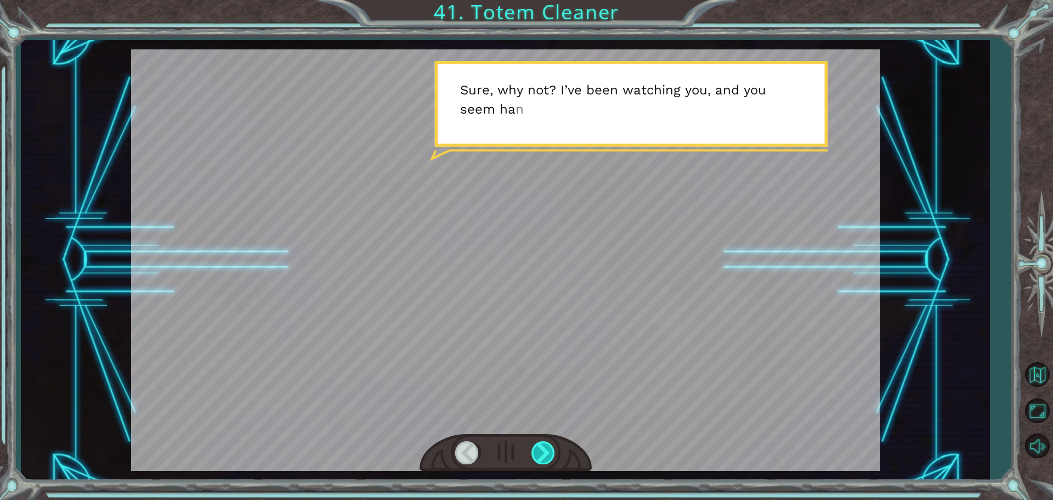
click at [546, 445] on div at bounding box center [543, 452] width 25 height 22
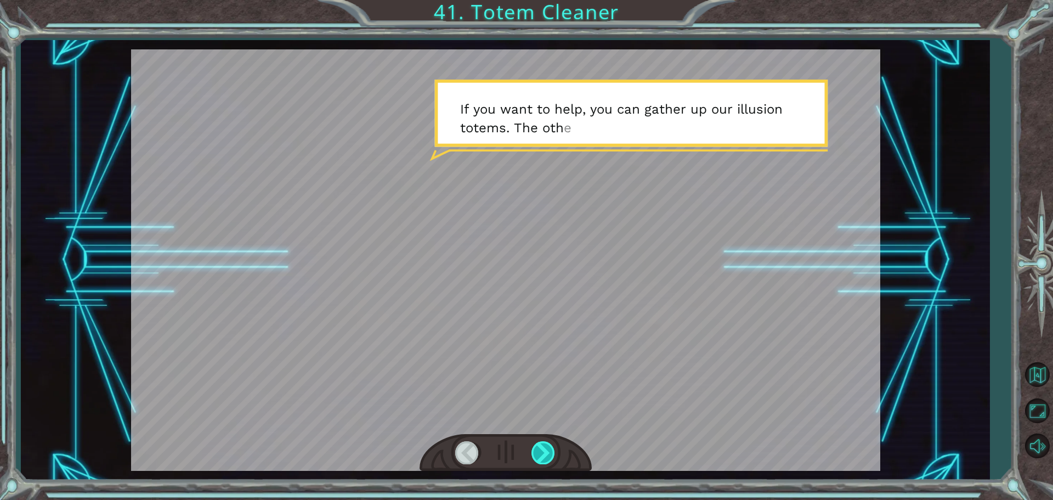
click at [546, 443] on div at bounding box center [543, 452] width 25 height 22
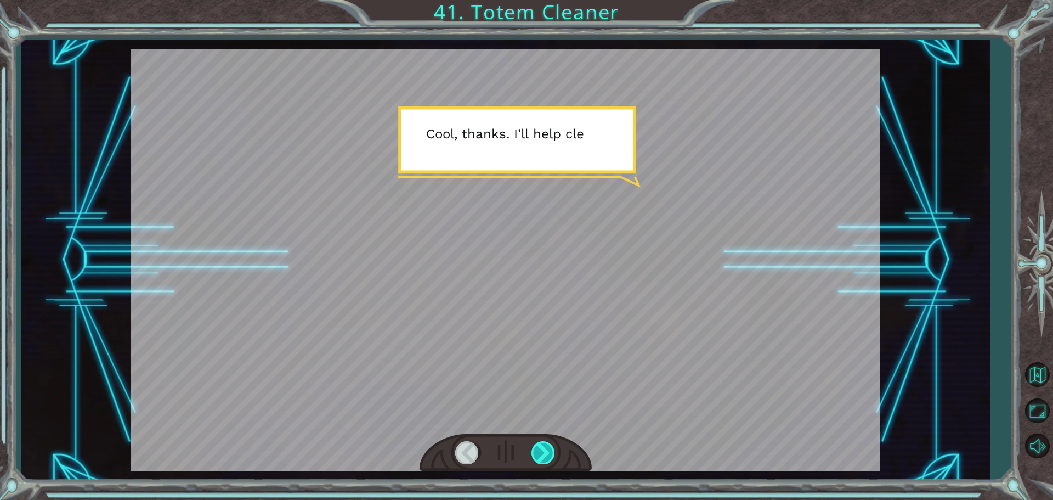
click at [547, 444] on div at bounding box center [543, 452] width 25 height 22
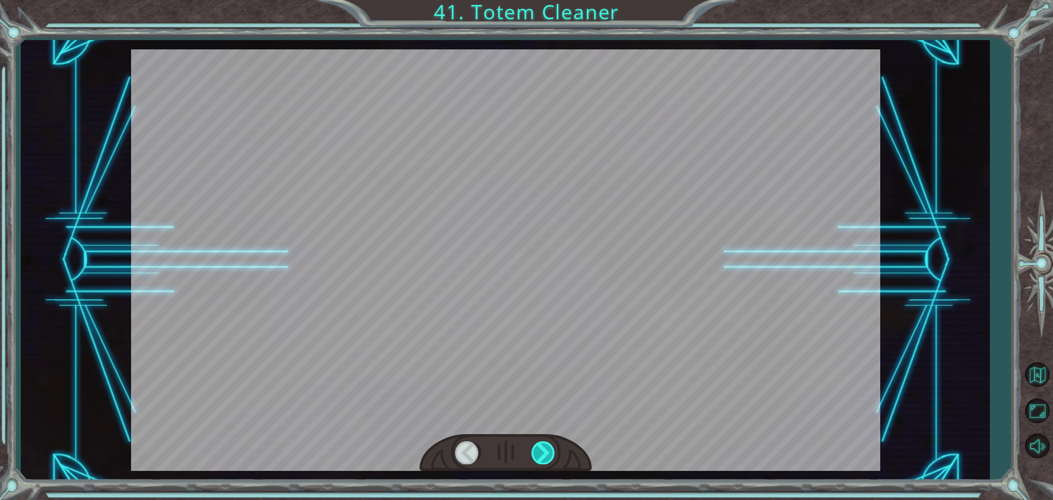
click at [547, 444] on div at bounding box center [543, 452] width 25 height 22
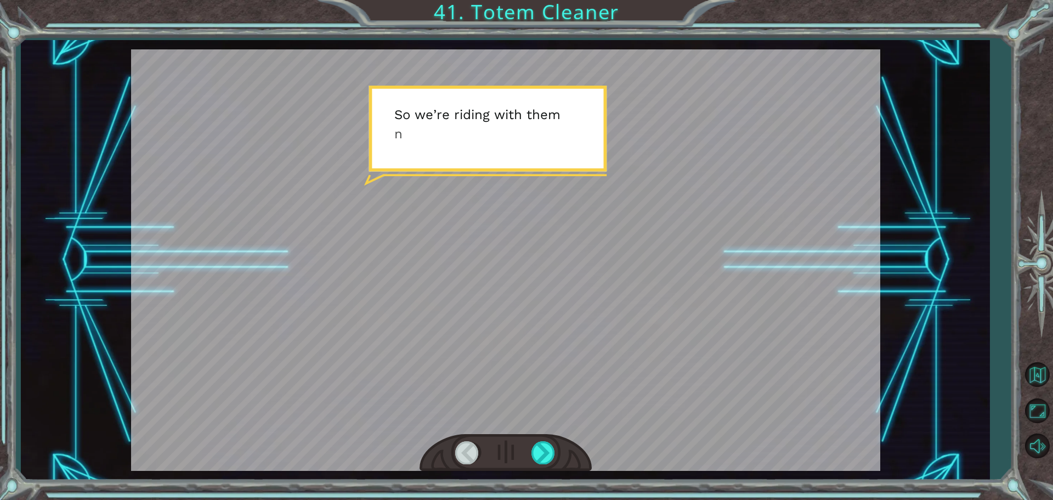
drag, startPoint x: 541, startPoint y: 440, endPoint x: 535, endPoint y: 428, distance: 12.8
click at [538, 435] on div at bounding box center [505, 453] width 172 height 38
click at [547, 449] on div at bounding box center [543, 452] width 25 height 22
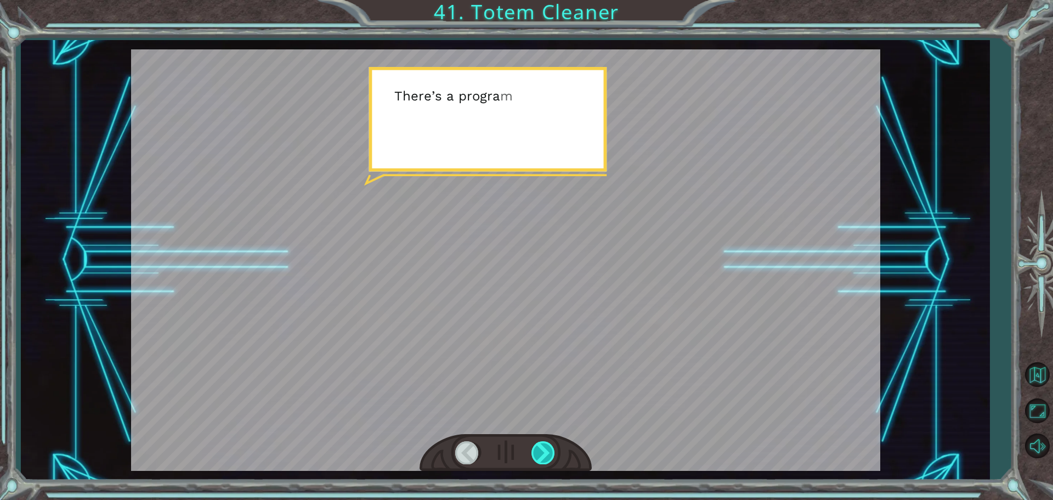
click at [547, 450] on div at bounding box center [543, 452] width 25 height 22
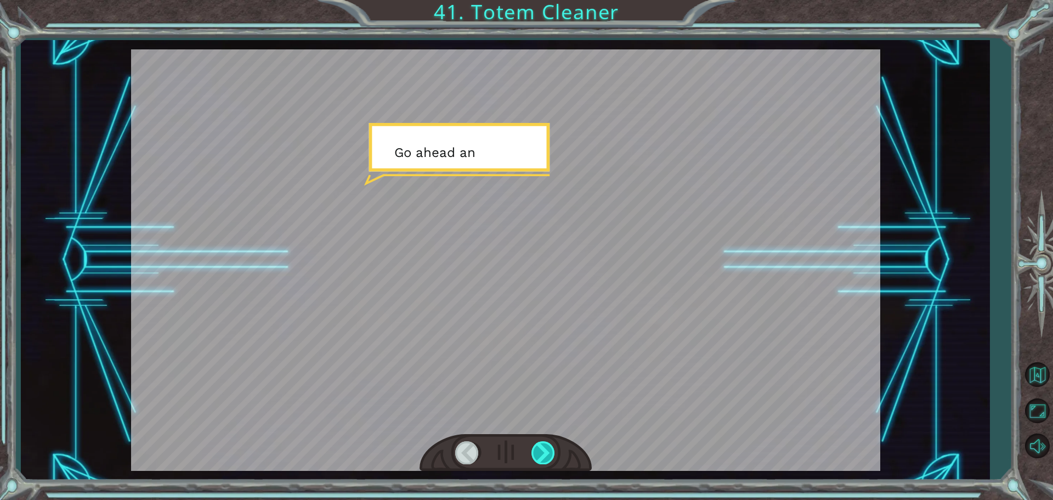
click at [547, 450] on div at bounding box center [543, 452] width 25 height 22
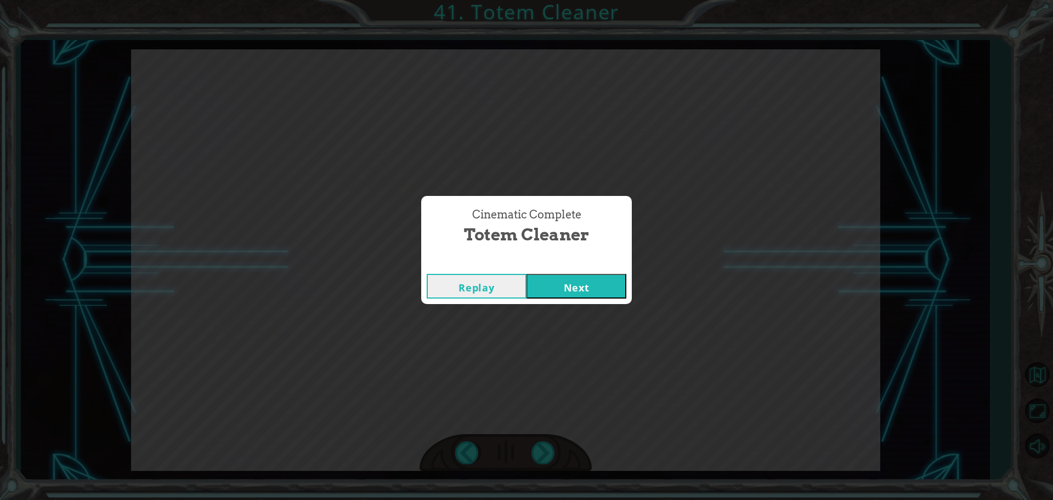
click at [583, 284] on button "Next" at bounding box center [576, 286] width 100 height 25
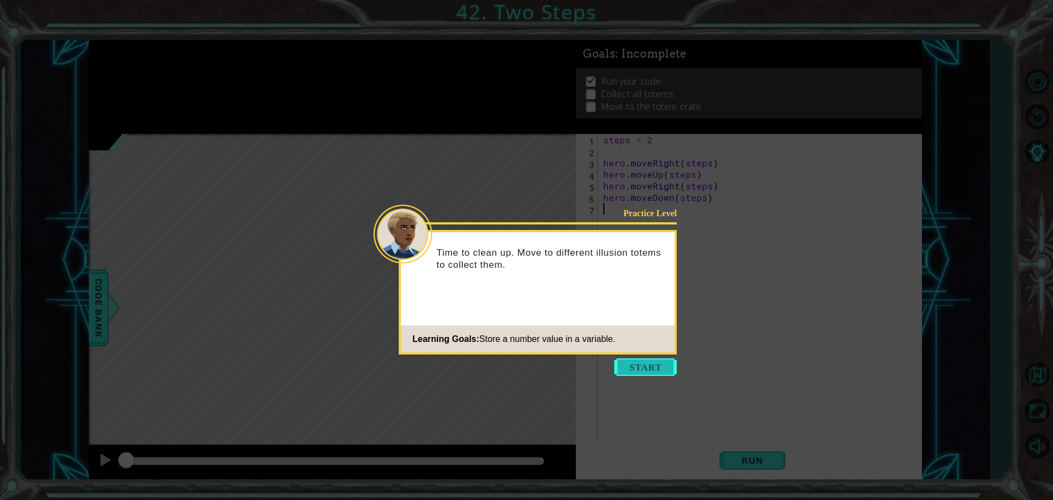
click at [654, 362] on button "Start" at bounding box center [645, 367] width 63 height 18
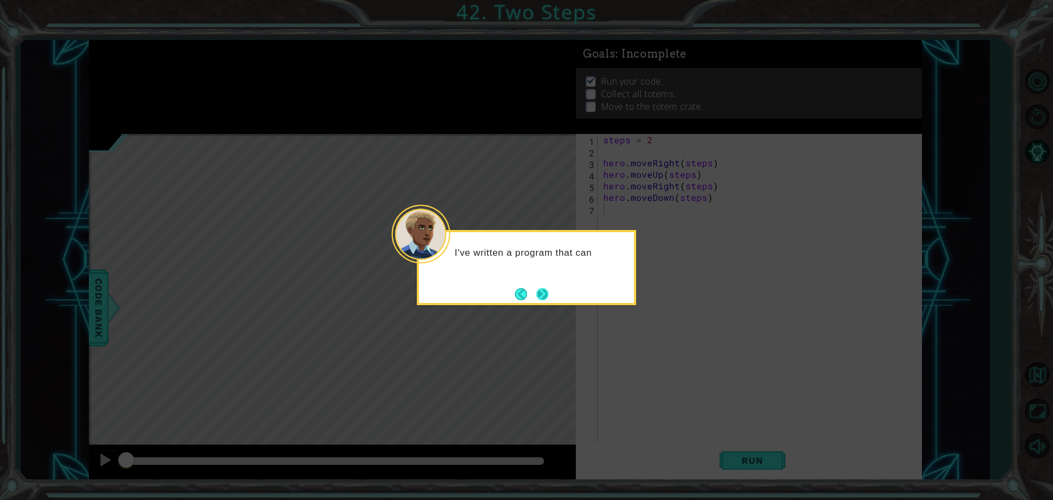
click at [538, 298] on button "Next" at bounding box center [542, 293] width 13 height 13
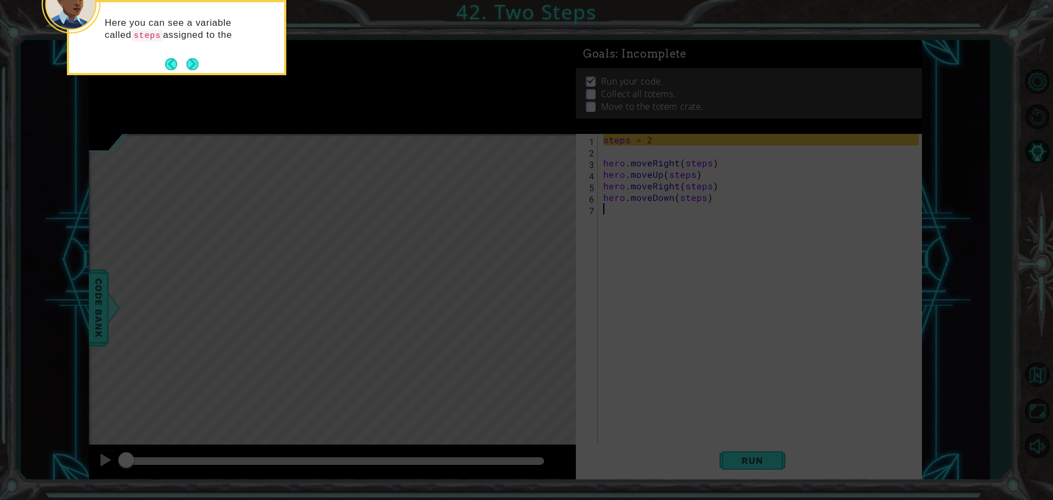
click at [194, 59] on button "Next" at bounding box center [192, 64] width 12 height 12
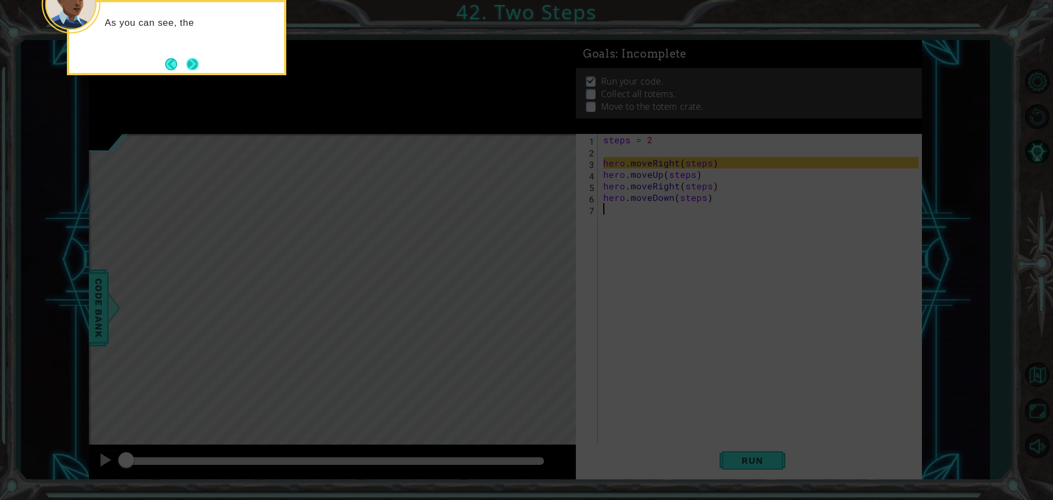
click at [186, 59] on button "Next" at bounding box center [192, 64] width 12 height 12
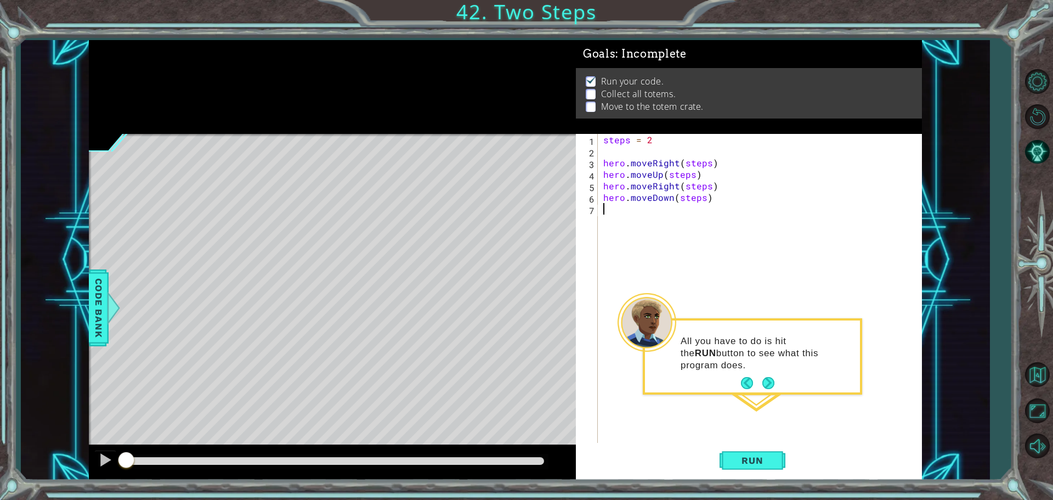
click at [760, 381] on button "Back" at bounding box center [751, 383] width 21 height 12
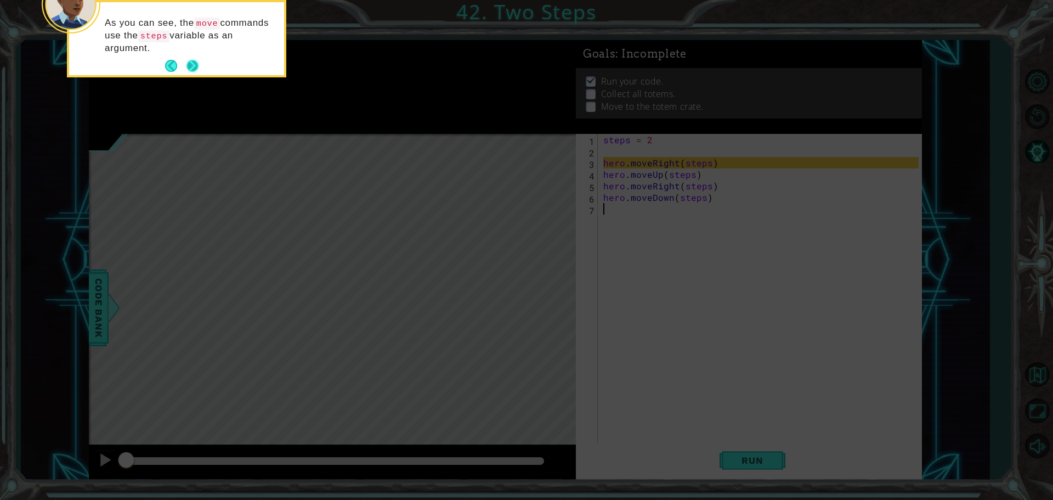
click at [186, 62] on button "Next" at bounding box center [192, 66] width 12 height 12
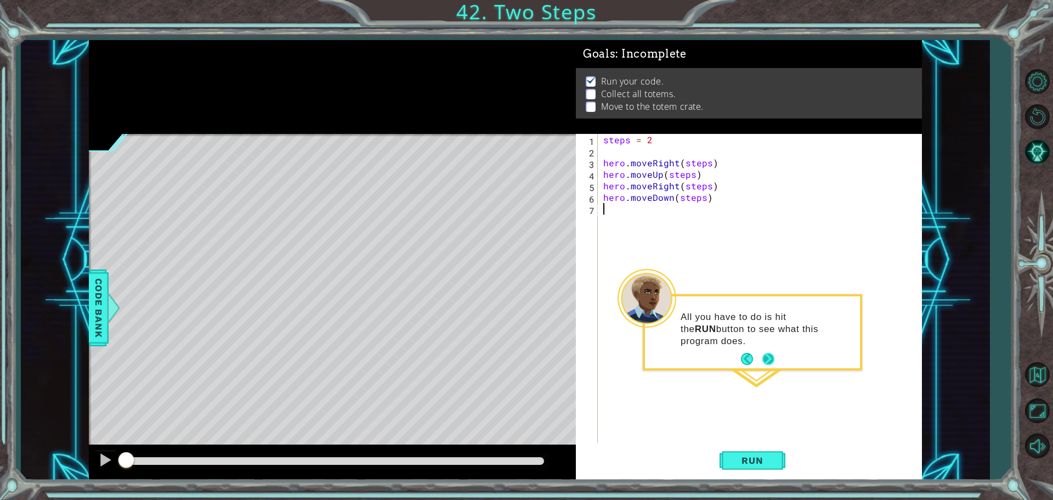
click at [770, 360] on button "Next" at bounding box center [768, 359] width 12 height 12
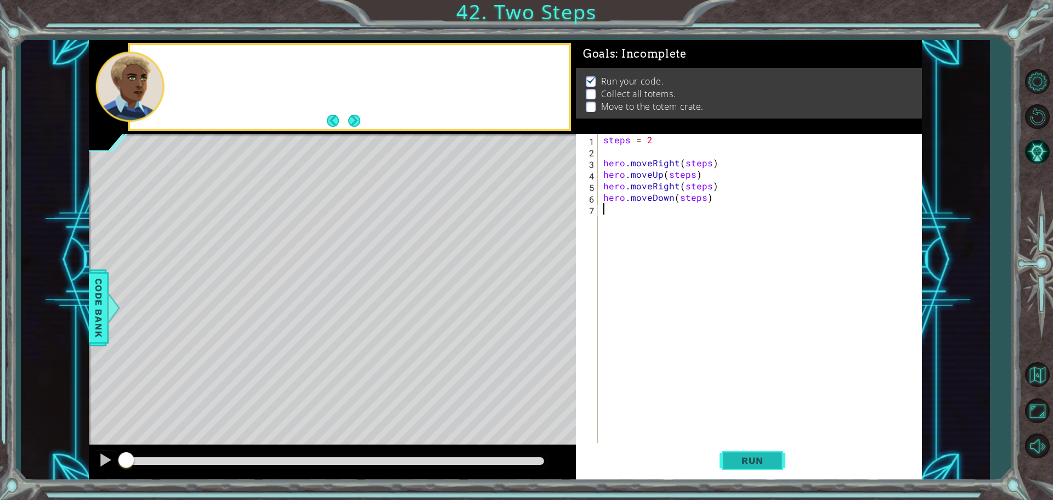
click at [775, 451] on button "Run" at bounding box center [752, 460] width 66 height 35
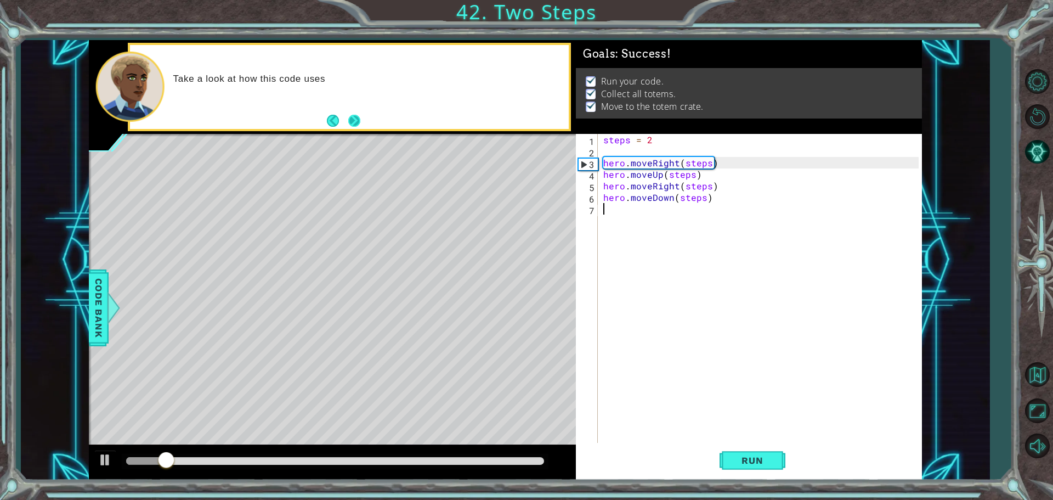
click at [355, 119] on button "Next" at bounding box center [354, 121] width 12 height 12
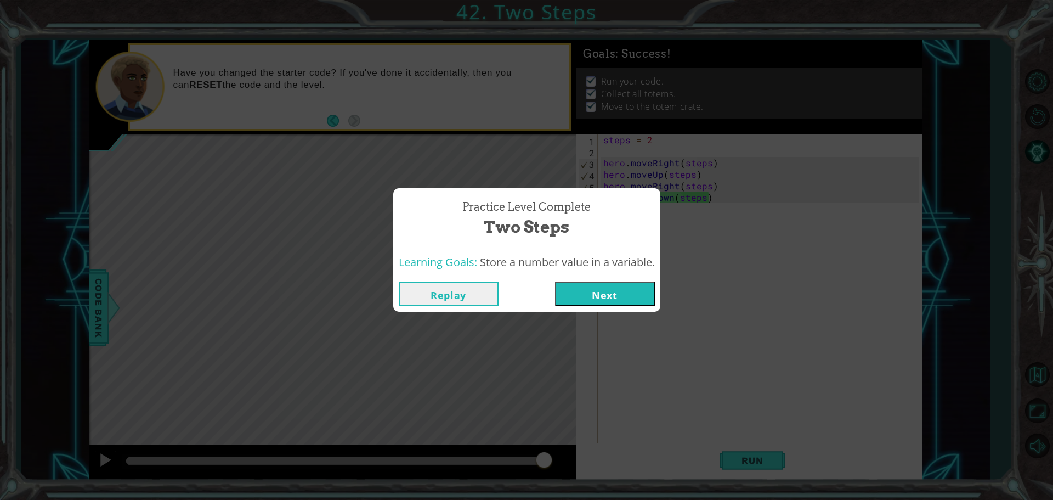
click at [605, 285] on button "Next" at bounding box center [605, 293] width 100 height 25
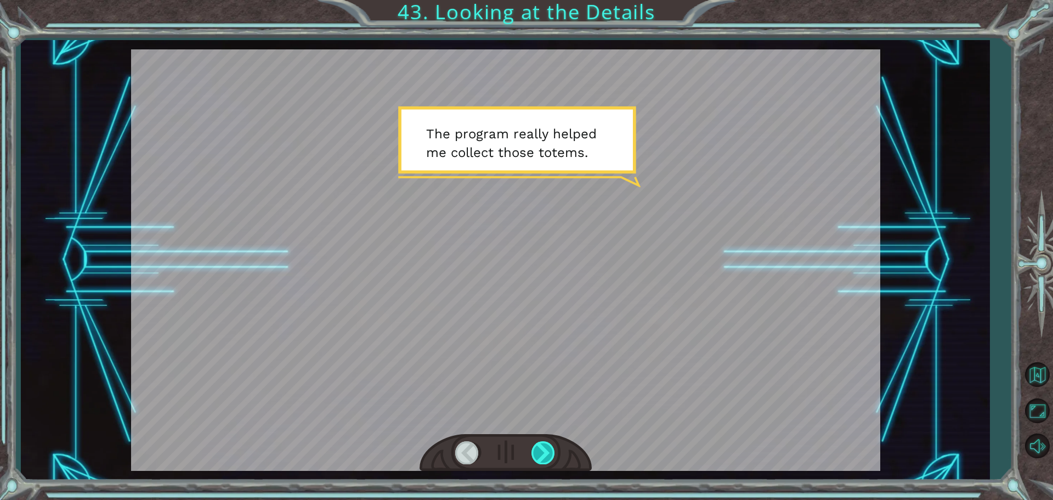
click at [544, 449] on div at bounding box center [543, 452] width 25 height 22
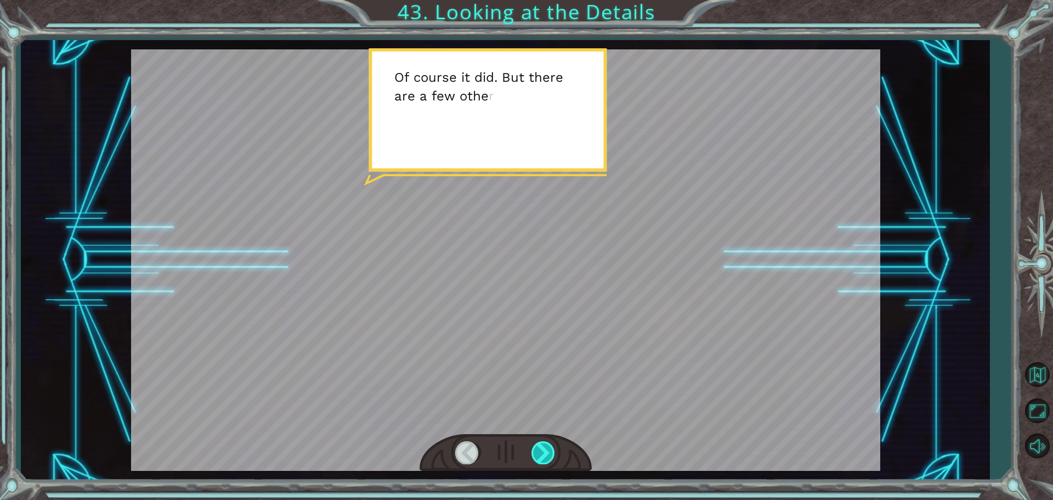
click at [542, 452] on div at bounding box center [543, 452] width 25 height 22
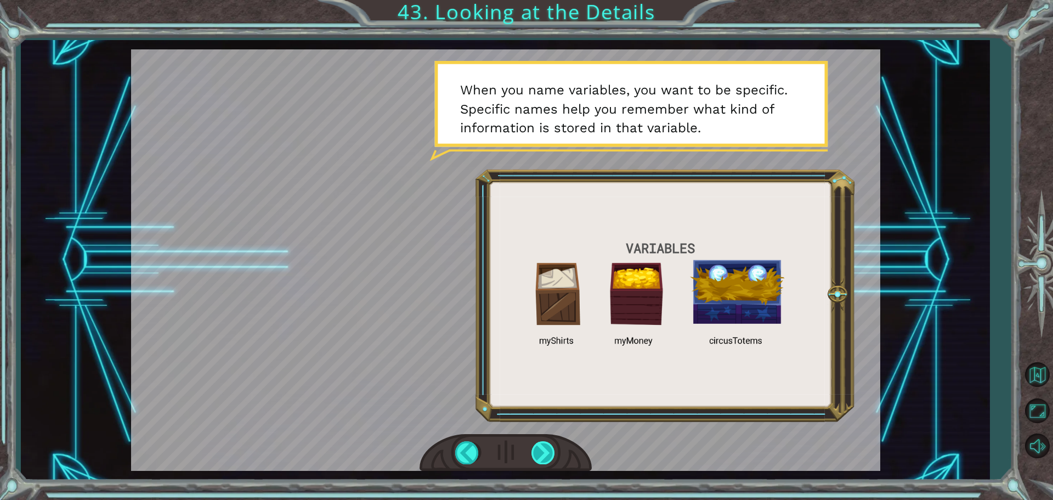
click at [543, 456] on div at bounding box center [543, 452] width 25 height 22
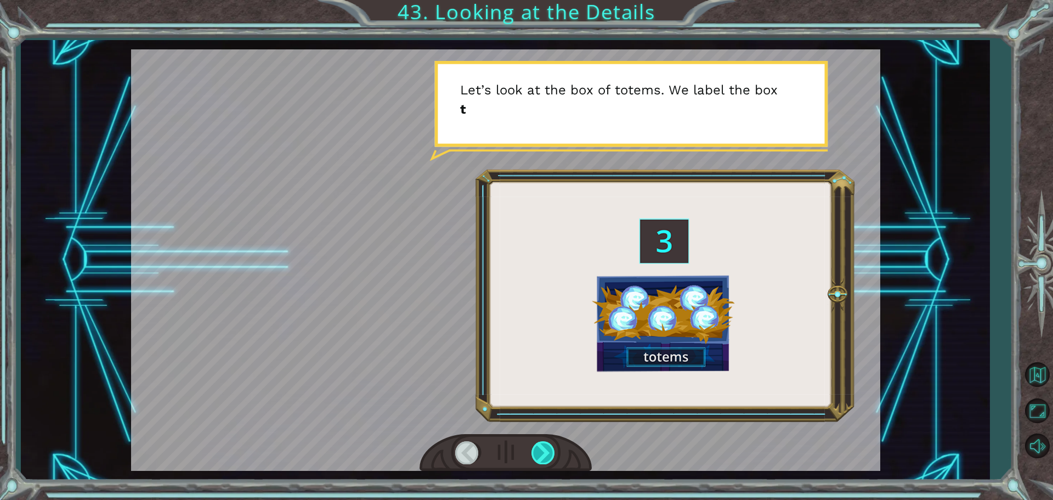
click at [540, 449] on div at bounding box center [543, 452] width 25 height 22
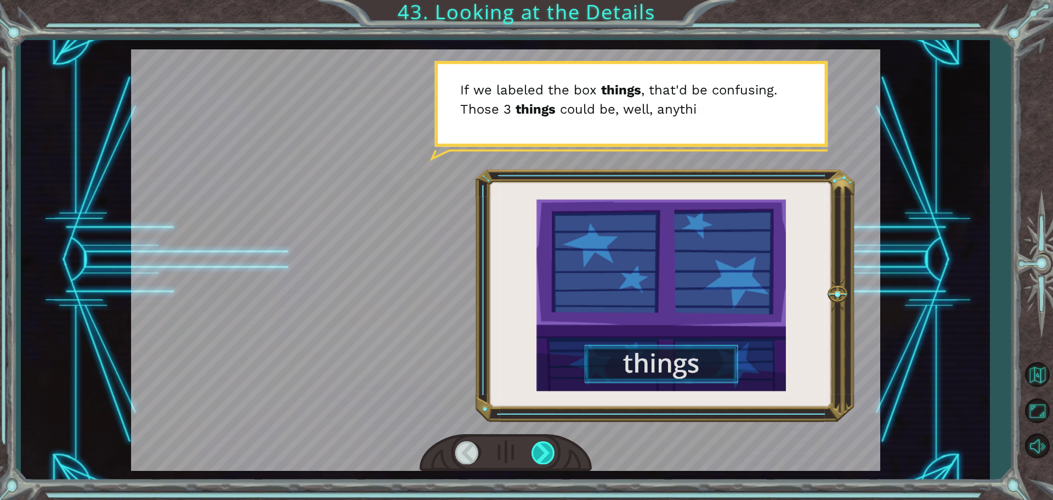
click at [540, 444] on div at bounding box center [543, 452] width 25 height 22
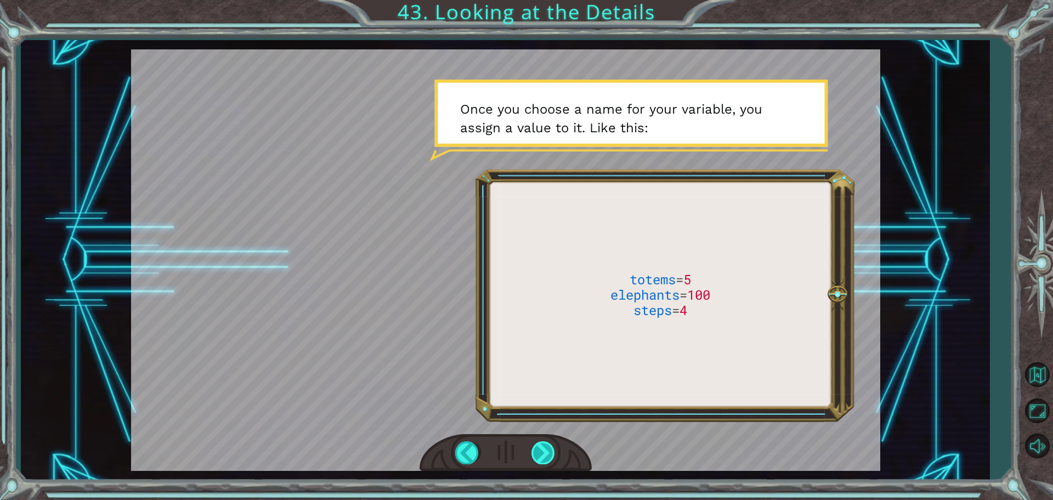
click at [533, 455] on div at bounding box center [543, 452] width 25 height 22
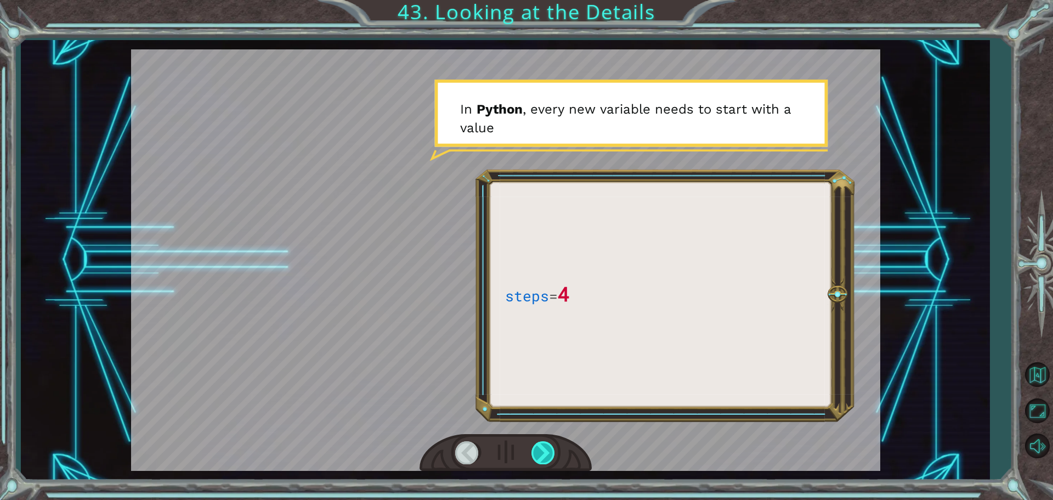
click at [533, 455] on div at bounding box center [543, 452] width 25 height 22
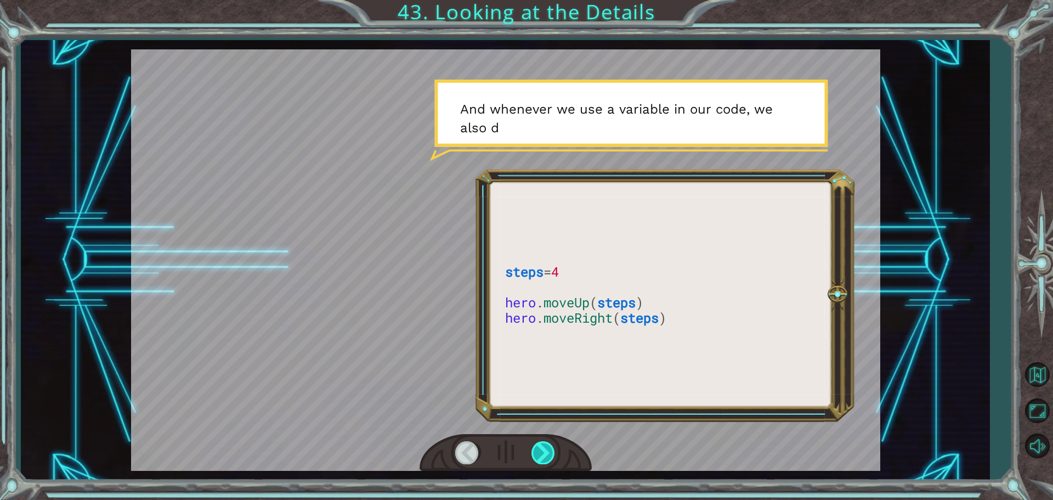
click at [533, 455] on div at bounding box center [543, 452] width 25 height 22
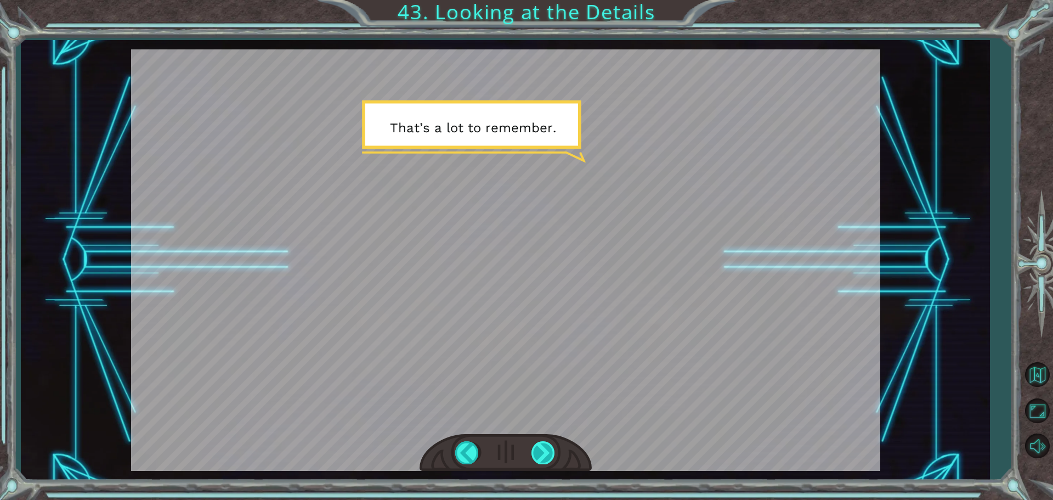
click at [533, 455] on div at bounding box center [543, 452] width 25 height 22
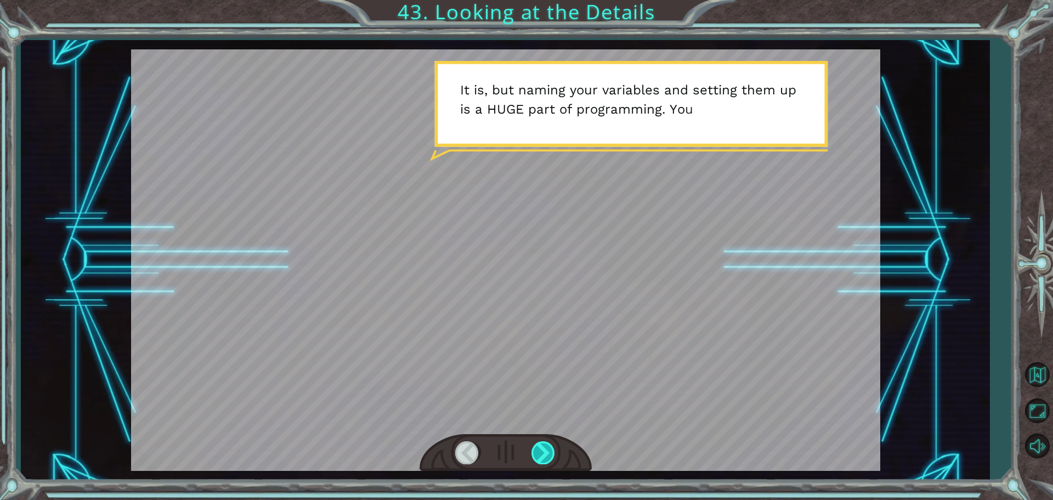
click at [532, 455] on div at bounding box center [543, 452] width 25 height 22
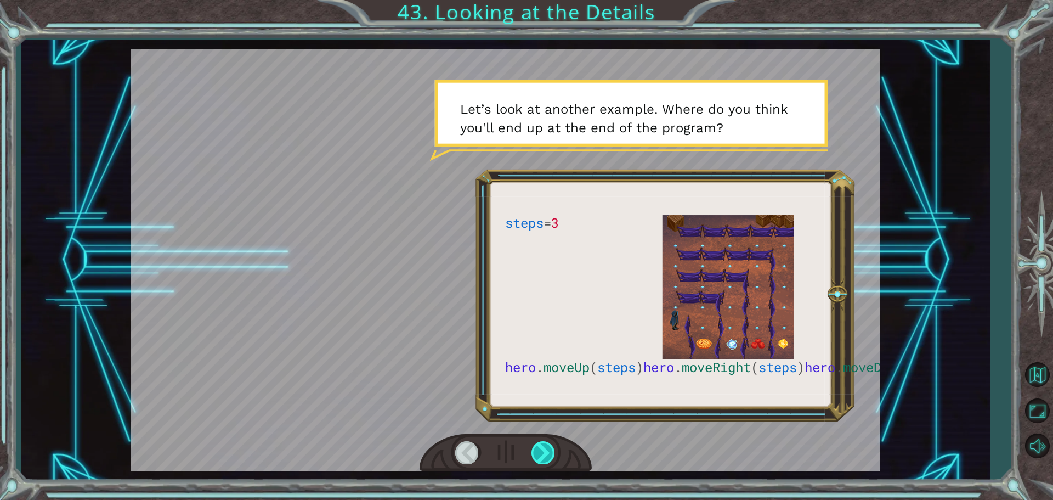
click at [541, 451] on div at bounding box center [543, 452] width 25 height 22
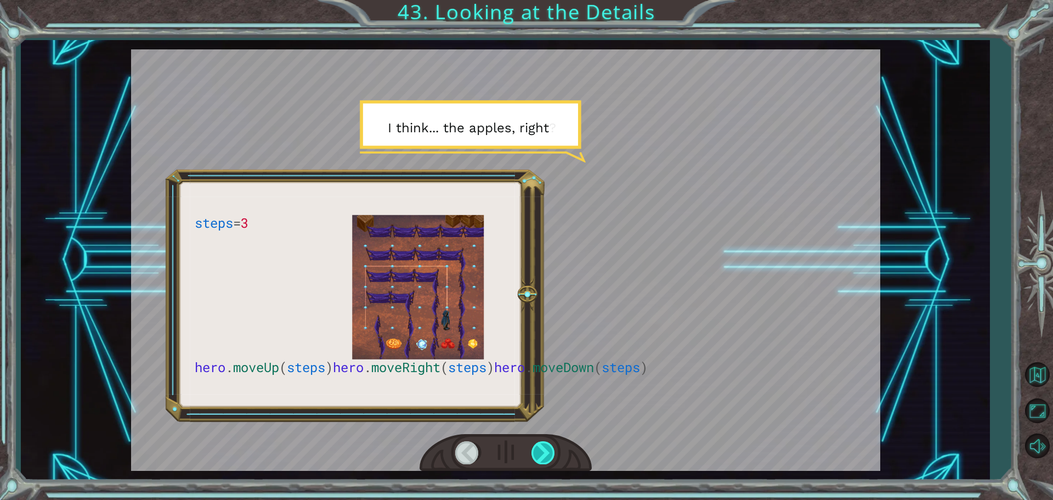
click at [541, 451] on div at bounding box center [543, 452] width 25 height 22
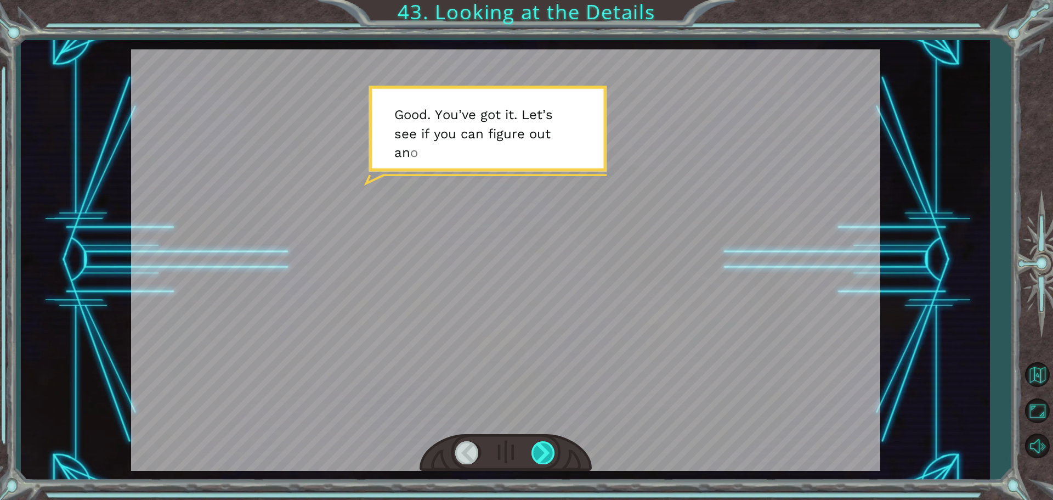
click at [541, 451] on div at bounding box center [543, 452] width 25 height 22
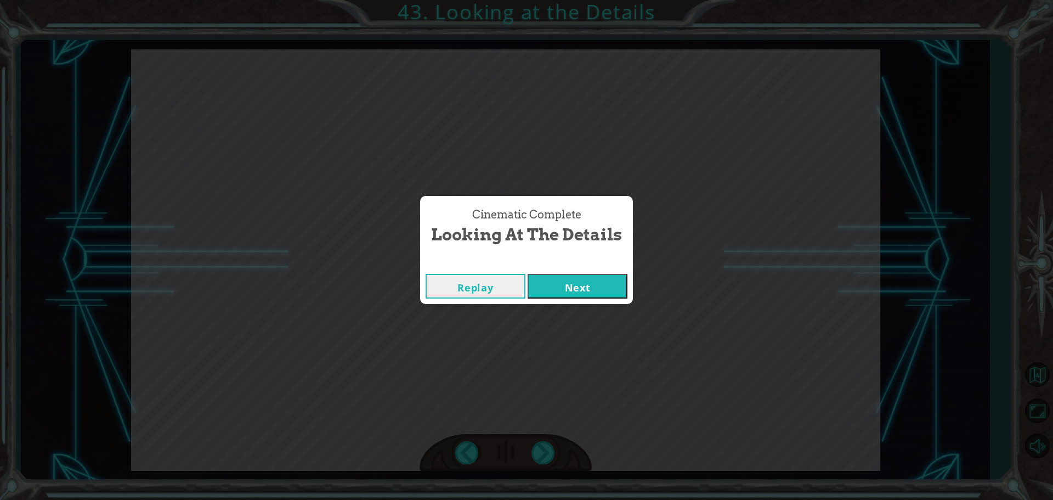
click at [589, 289] on button "Next" at bounding box center [578, 286] width 100 height 25
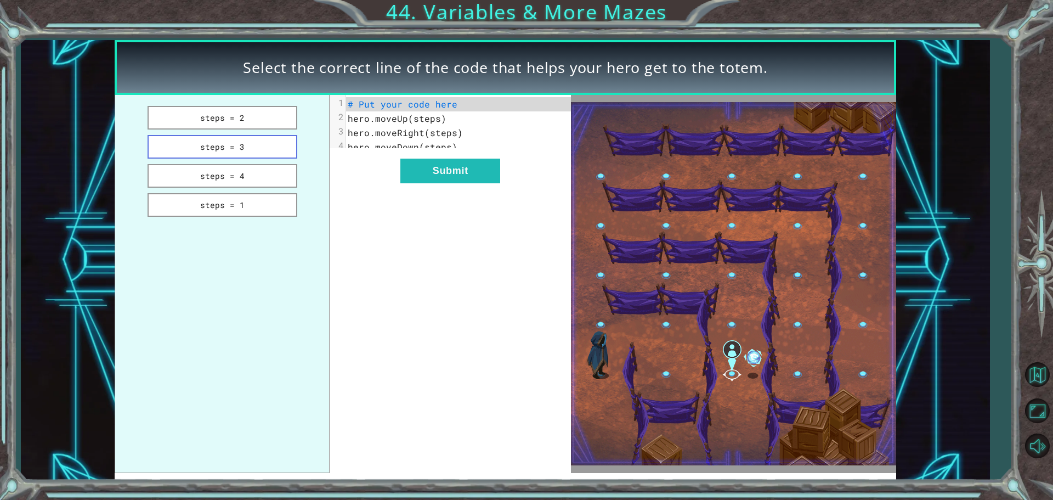
click at [271, 148] on button "steps = 3" at bounding box center [223, 147] width 150 height 24
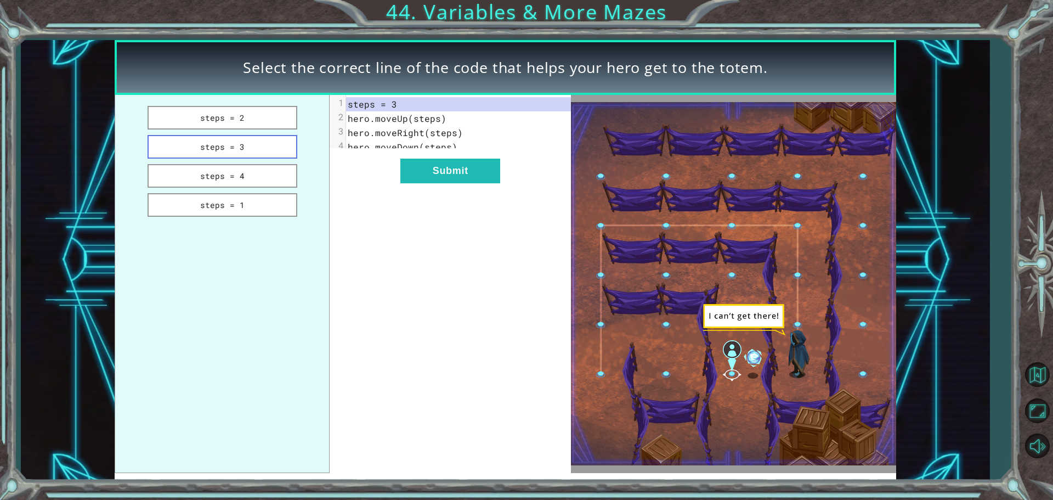
click at [254, 150] on button "steps = 3" at bounding box center [223, 147] width 150 height 24
click at [254, 125] on button "steps = 2" at bounding box center [223, 118] width 150 height 24
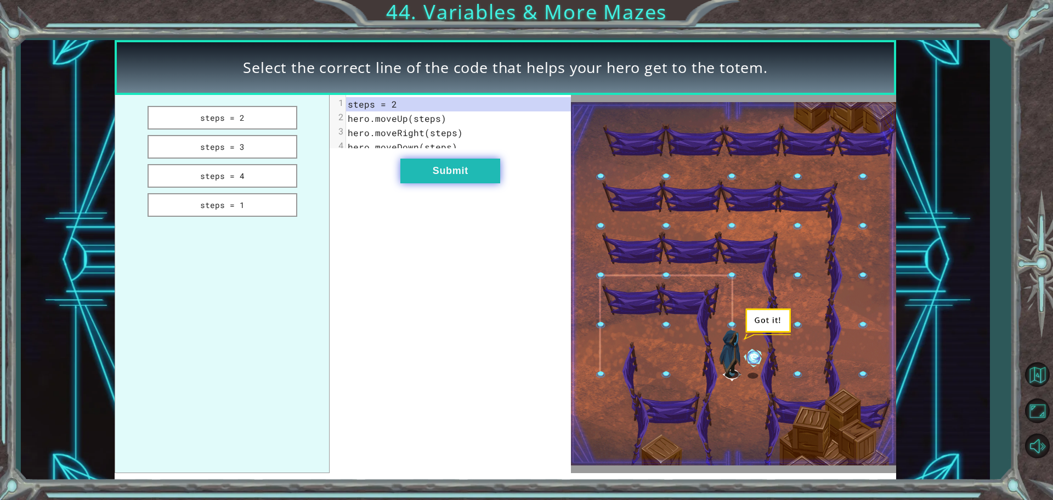
click at [443, 178] on button "Submit" at bounding box center [450, 170] width 100 height 25
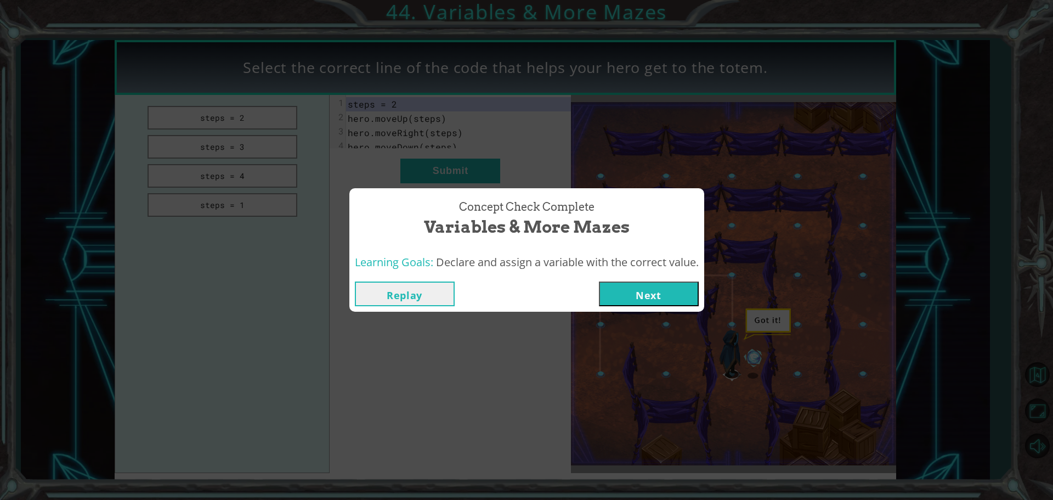
click at [650, 293] on button "Next" at bounding box center [649, 293] width 100 height 25
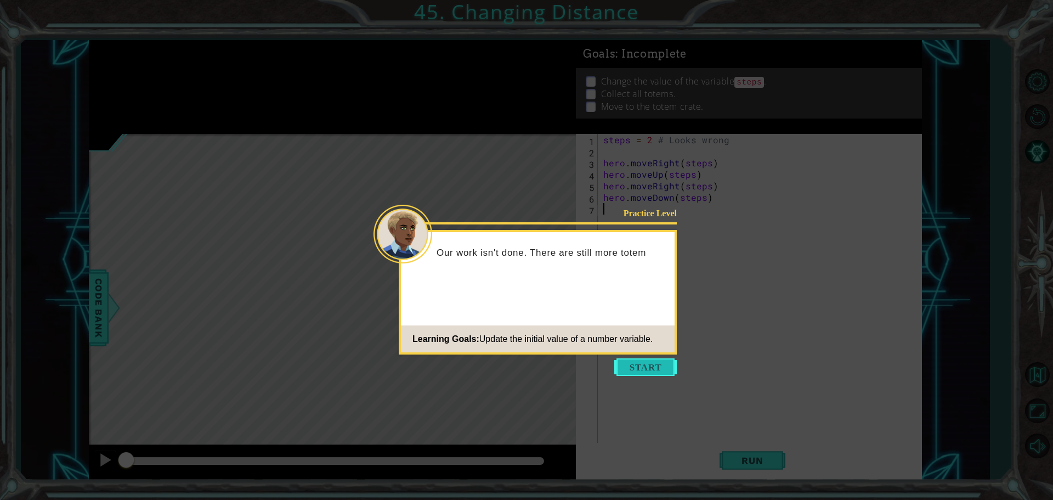
click at [656, 371] on button "Start" at bounding box center [645, 367] width 63 height 18
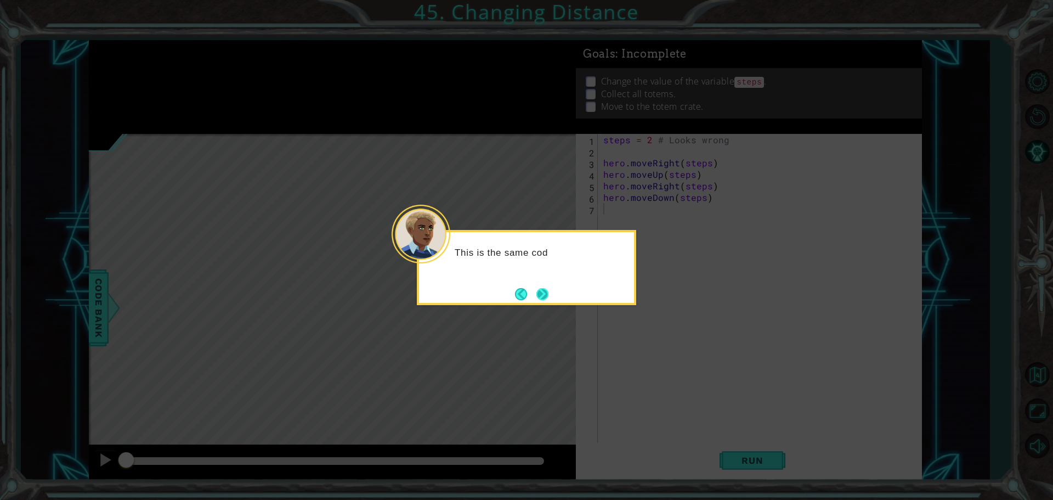
click at [548, 294] on button "Next" at bounding box center [542, 294] width 12 height 12
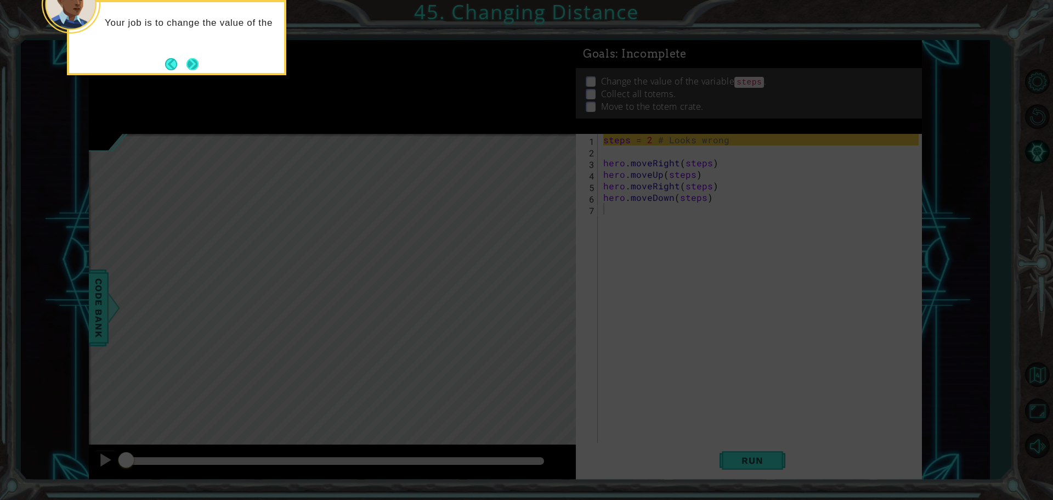
click at [197, 62] on button "Next" at bounding box center [192, 64] width 13 height 13
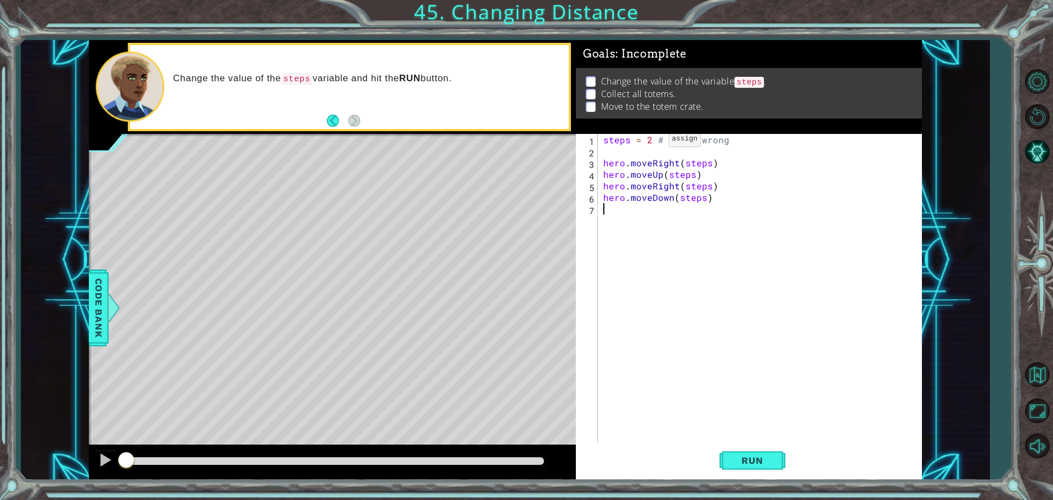
click at [651, 141] on div "steps = 2 # Looks wrong hero . moveRight ( steps ) hero . moveUp ( steps ) hero…" at bounding box center [762, 301] width 323 height 334
type textarea "steps = 3 # Looks wrong"
click at [766, 453] on button "Run" at bounding box center [752, 460] width 66 height 35
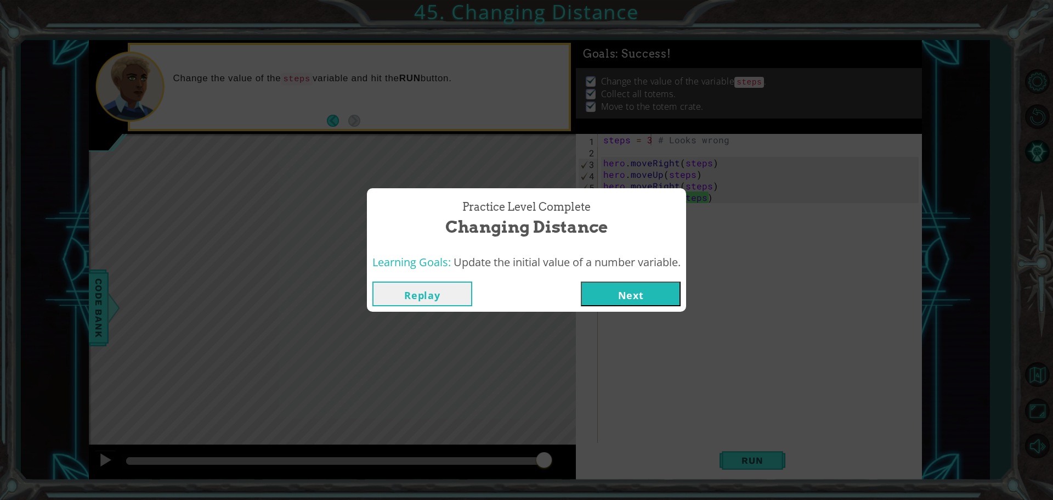
click at [670, 299] on button "Next" at bounding box center [631, 293] width 100 height 25
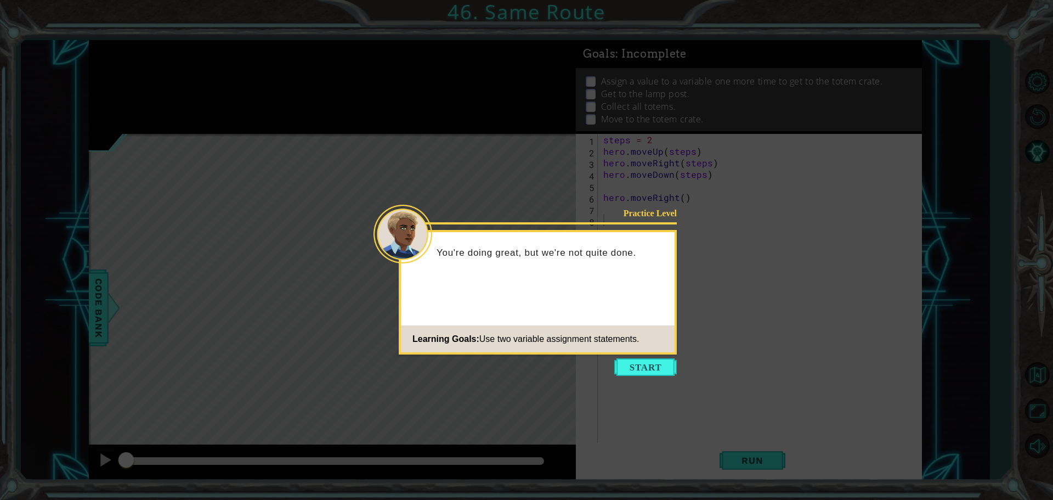
click at [637, 355] on icon at bounding box center [526, 250] width 1053 height 500
click at [639, 364] on button "Start" at bounding box center [645, 367] width 63 height 18
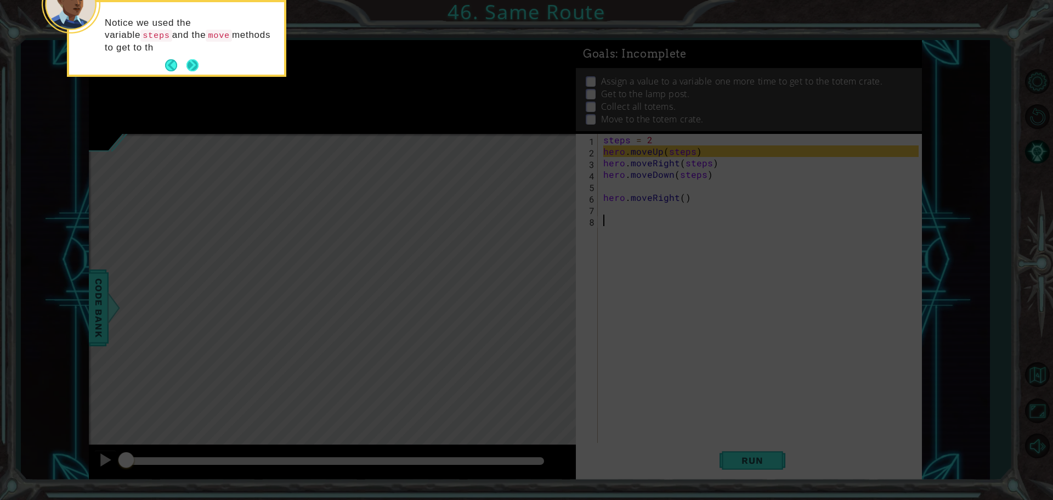
click at [188, 64] on button "Next" at bounding box center [192, 65] width 12 height 12
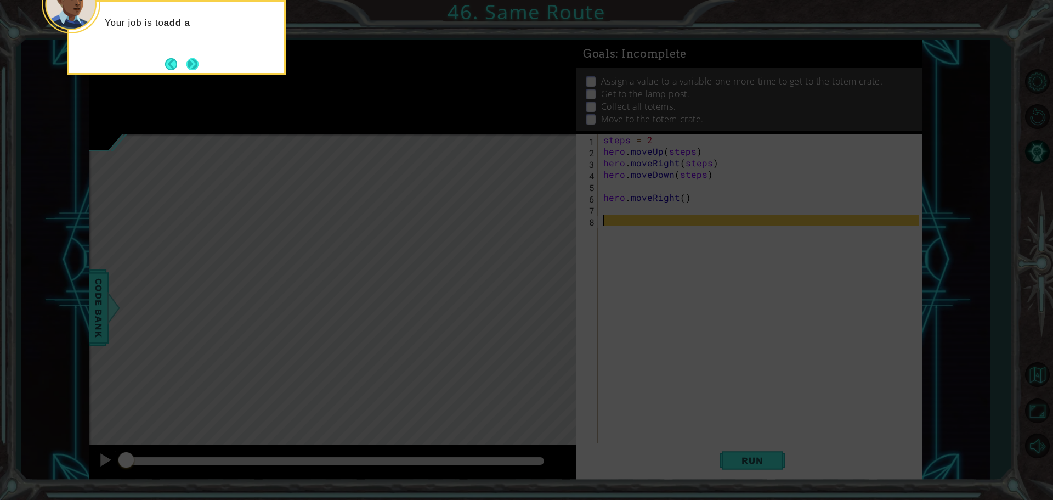
click at [188, 64] on button "Next" at bounding box center [192, 64] width 12 height 12
click at [189, 64] on button "Next" at bounding box center [192, 64] width 13 height 13
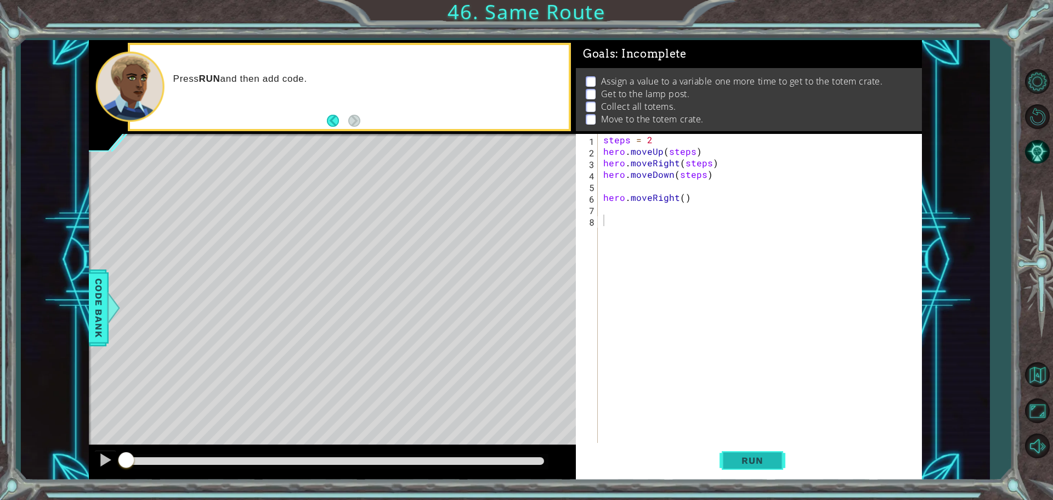
click at [754, 466] on button "Run" at bounding box center [752, 460] width 66 height 35
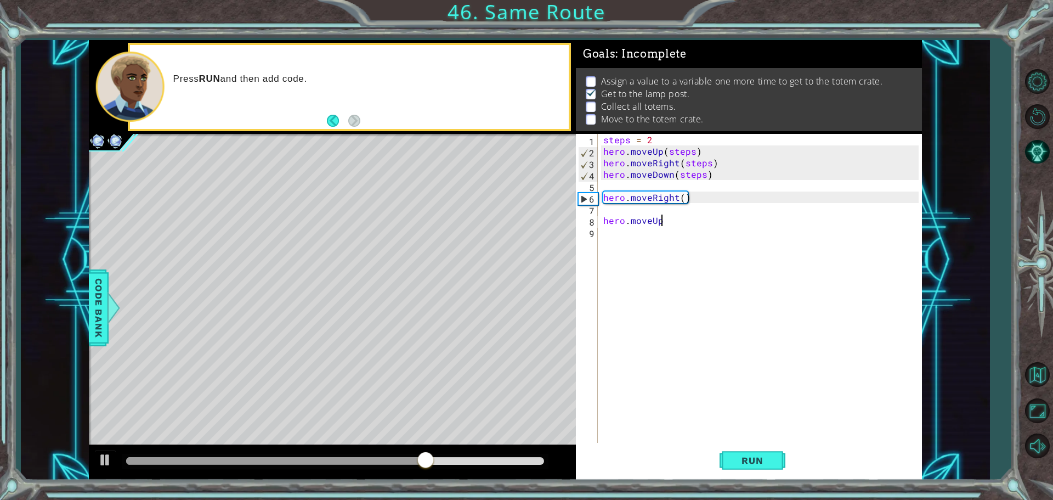
scroll to position [0, 3]
type textarea "hero.moveUp(3)"
click at [764, 419] on div "steps = 2 hero . moveUp ( steps ) hero . moveRight ( steps ) hero . moveDown ( …" at bounding box center [762, 301] width 323 height 334
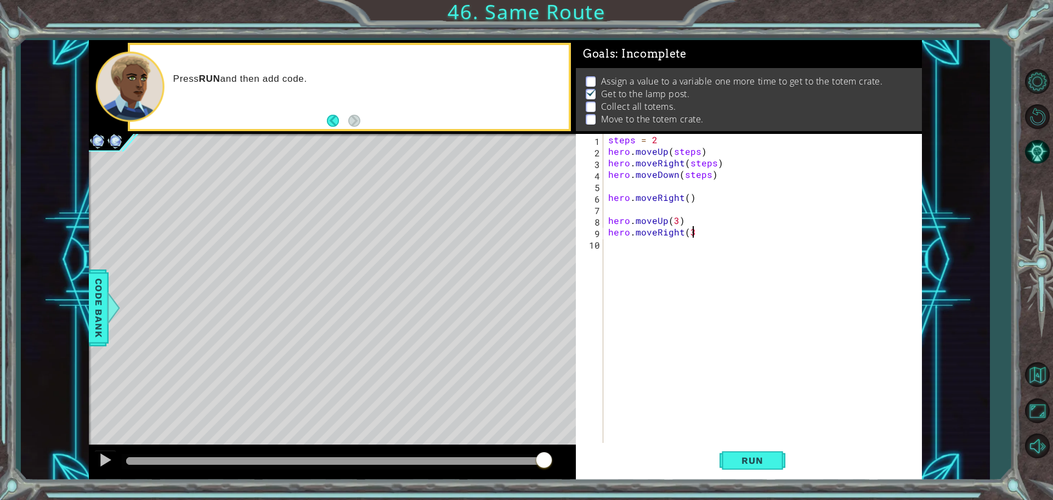
scroll to position [0, 5]
type textarea "hero.moveRight(3)"
click at [752, 389] on div "steps = 2 hero . moveUp ( steps ) hero . moveRight ( steps ) hero . moveDown ( …" at bounding box center [765, 301] width 318 height 334
type textarea "hero.moveDown(3)"
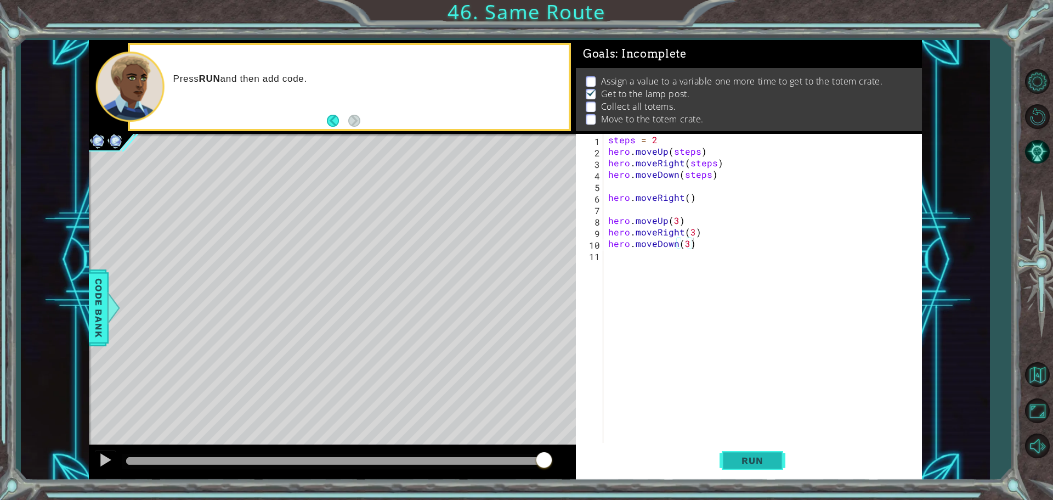
click at [774, 459] on span "Run" at bounding box center [751, 460] width 43 height 11
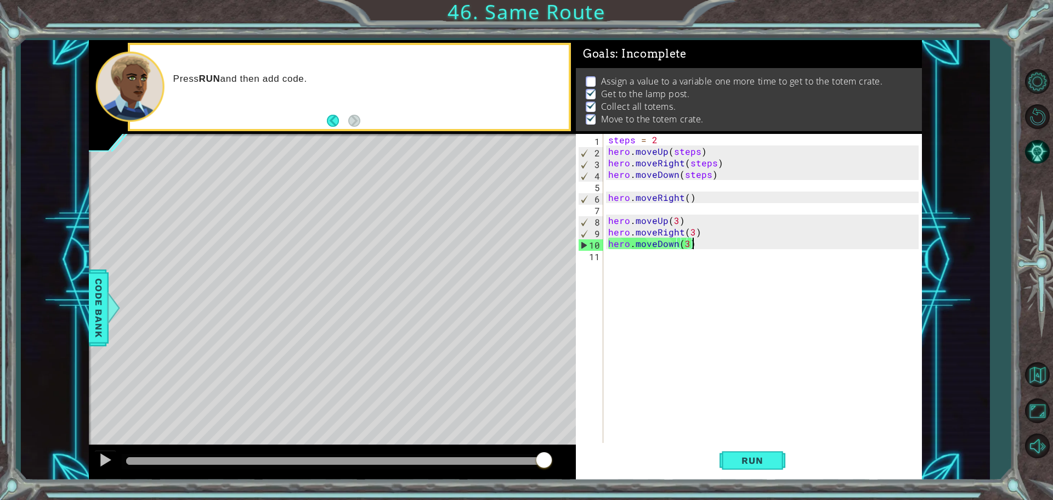
click at [99, 328] on span "Code Bank" at bounding box center [99, 307] width 18 height 67
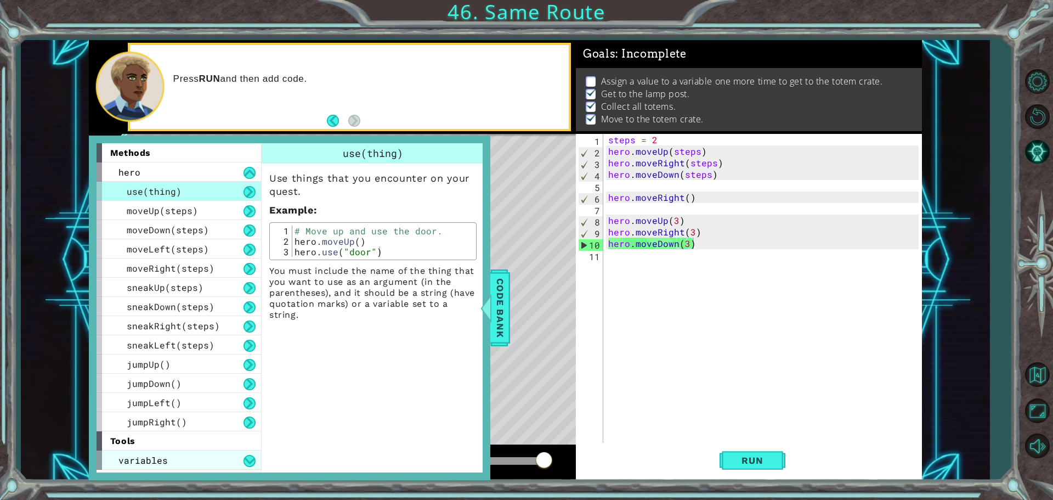
click at [242, 461] on div "variables" at bounding box center [179, 459] width 165 height 19
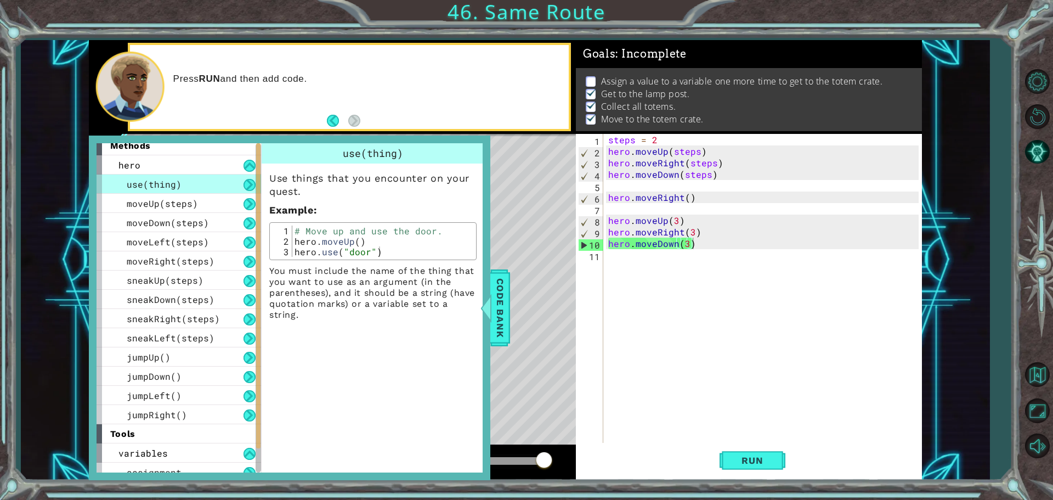
scroll to position [16, 0]
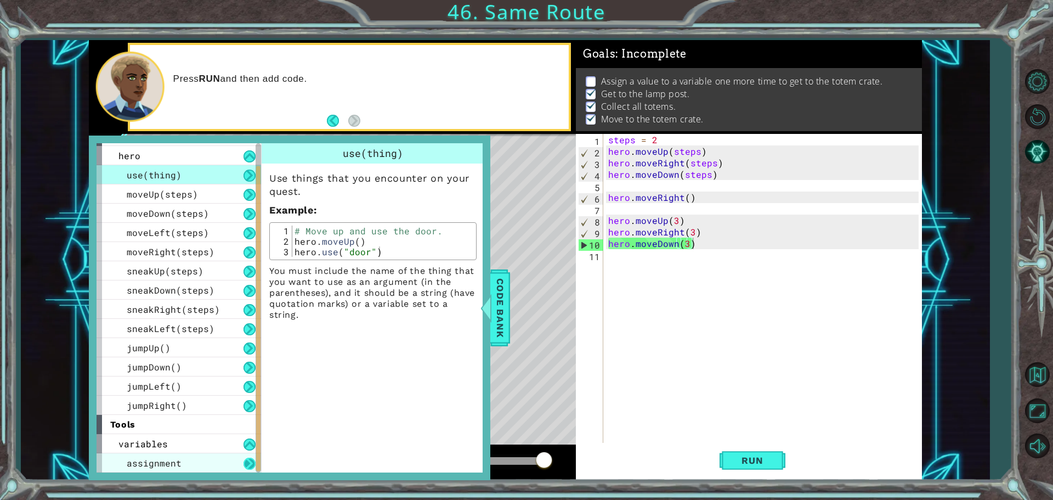
click at [251, 464] on button at bounding box center [249, 463] width 12 height 12
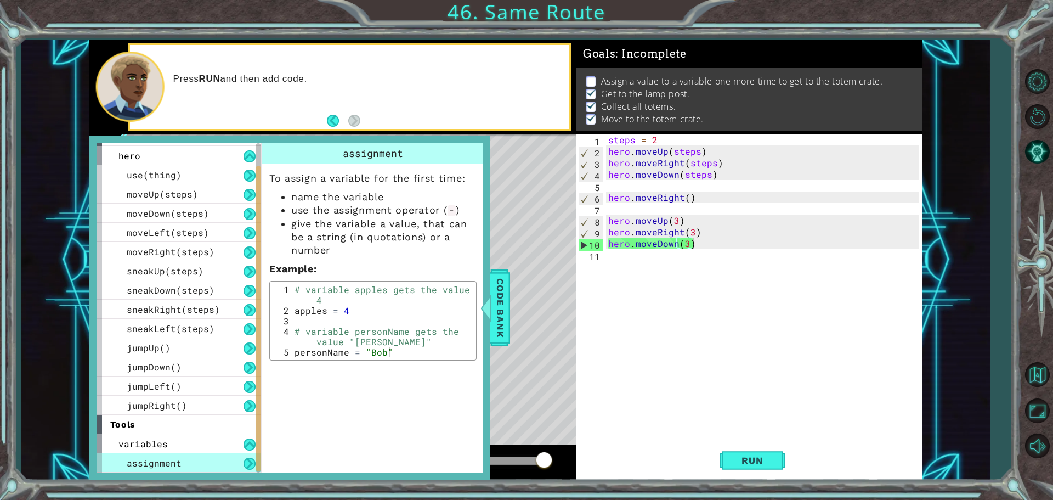
drag, startPoint x: 514, startPoint y: 395, endPoint x: 509, endPoint y: 392, distance: 5.6
click at [512, 392] on div "Level Map" at bounding box center [342, 295] width 507 height 323
click at [496, 312] on span "Code Bank" at bounding box center [500, 307] width 18 height 67
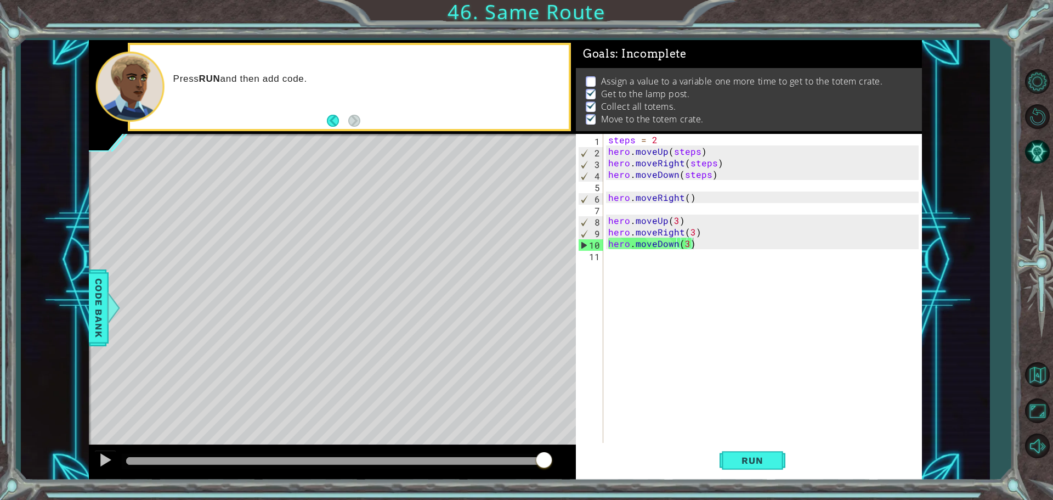
click at [535, 417] on div "Level Map" at bounding box center [342, 295] width 507 height 323
click at [535, 411] on div "Level Map" at bounding box center [342, 295] width 507 height 323
click at [630, 298] on div "steps = 2 hero . moveUp ( steps ) hero . moveRight ( steps ) hero . moveDown ( …" at bounding box center [765, 301] width 318 height 334
click at [104, 289] on span "Code Bank" at bounding box center [99, 307] width 18 height 67
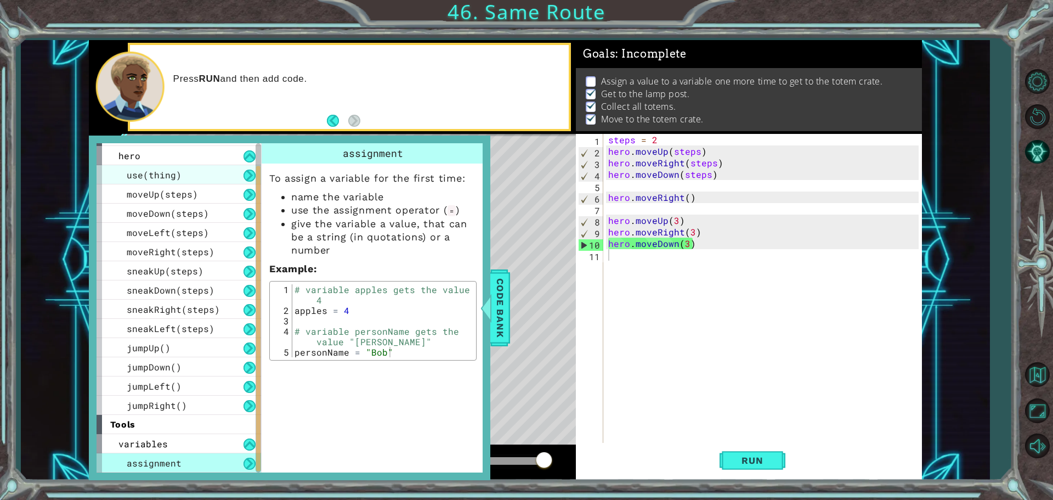
click at [181, 170] on div "use(thing)" at bounding box center [179, 174] width 165 height 19
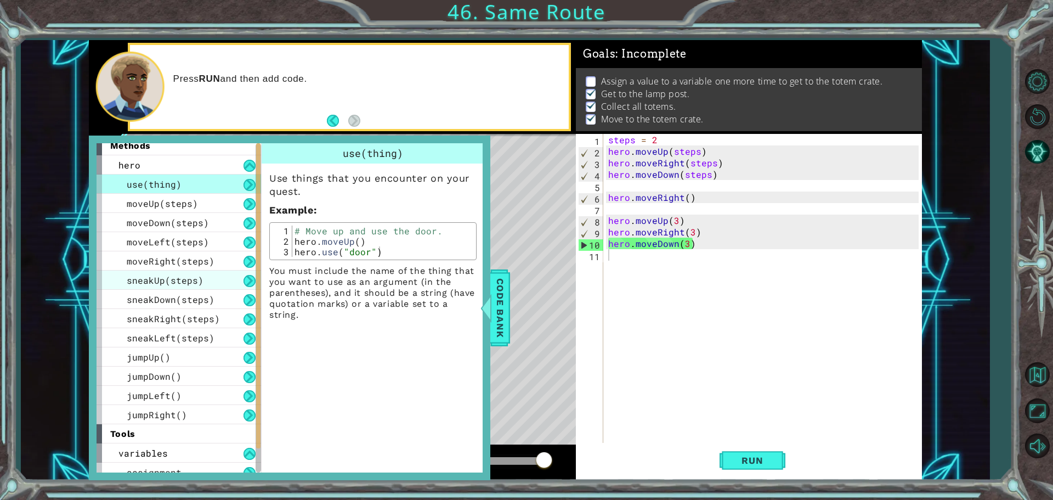
scroll to position [16, 0]
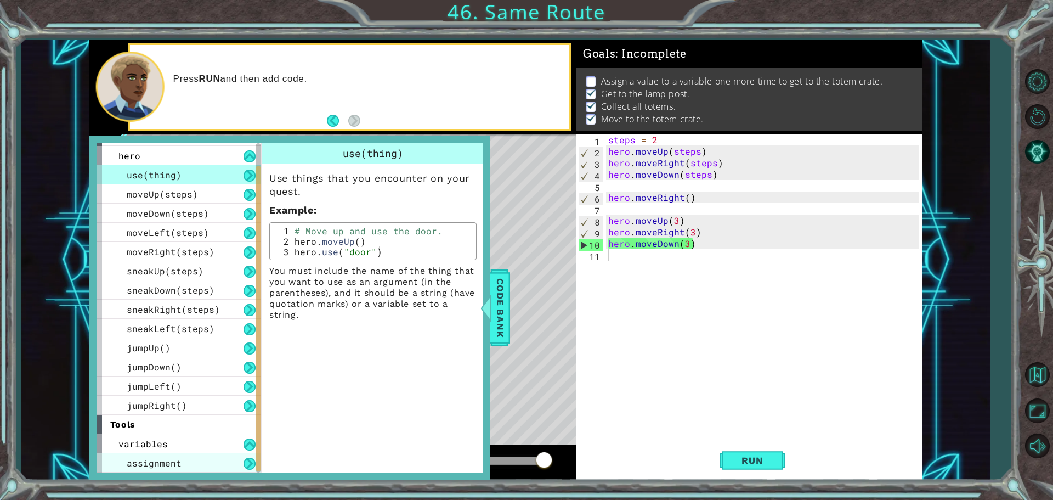
click at [235, 461] on div "assignment" at bounding box center [179, 462] width 165 height 19
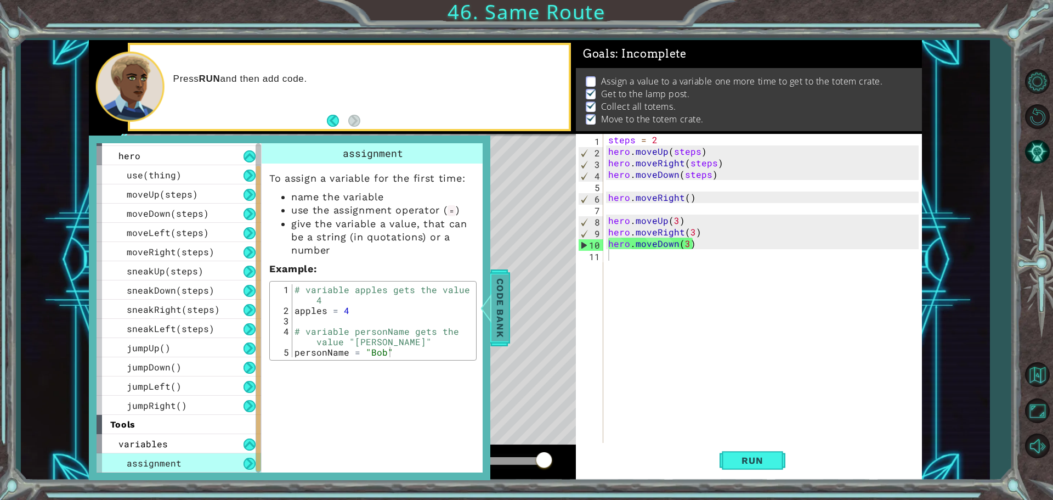
click at [500, 305] on span "Code Bank" at bounding box center [500, 307] width 18 height 67
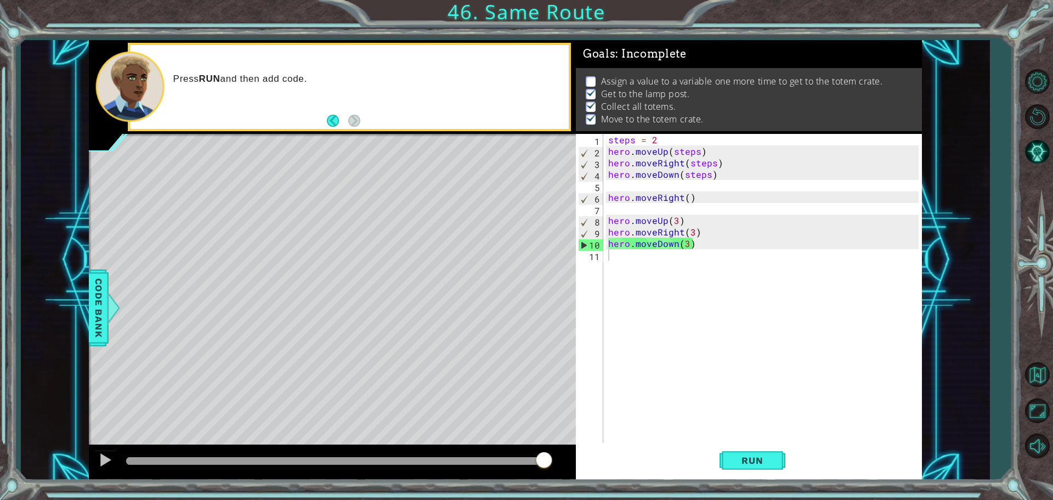
click at [626, 339] on div "steps = 2 hero . moveUp ( steps ) hero . moveRight ( steps ) hero . moveDown ( …" at bounding box center [765, 301] width 318 height 334
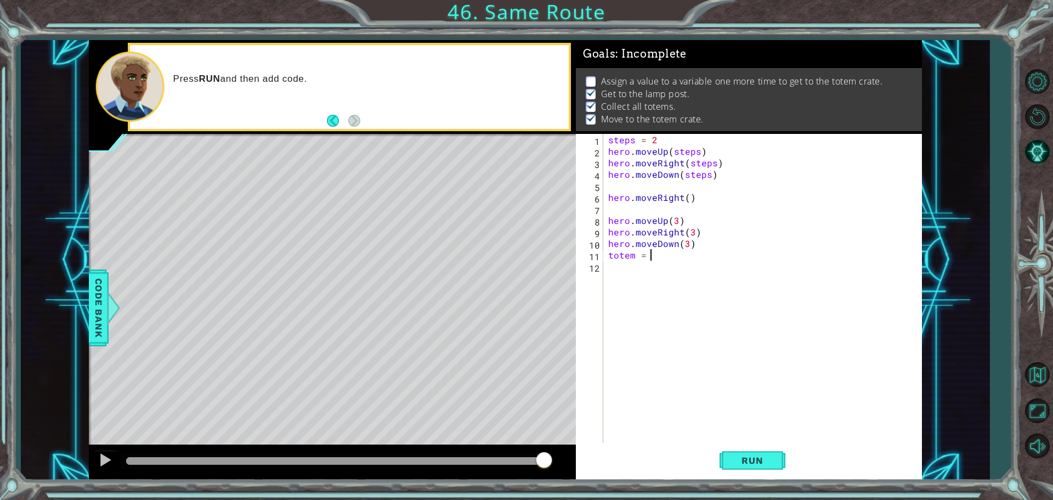
scroll to position [0, 2]
type textarea "totem = 4"
click at [754, 454] on button "Run" at bounding box center [752, 460] width 66 height 35
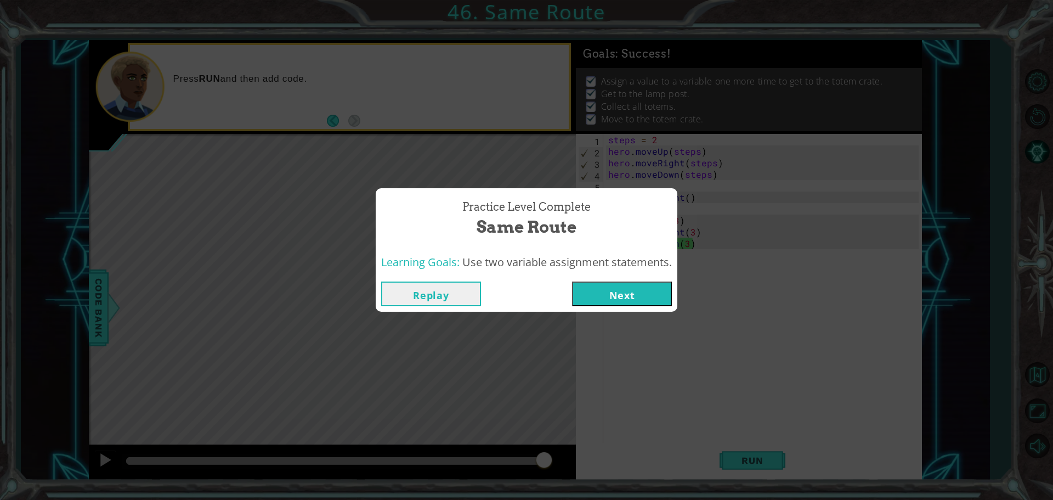
click at [625, 299] on button "Next" at bounding box center [622, 293] width 100 height 25
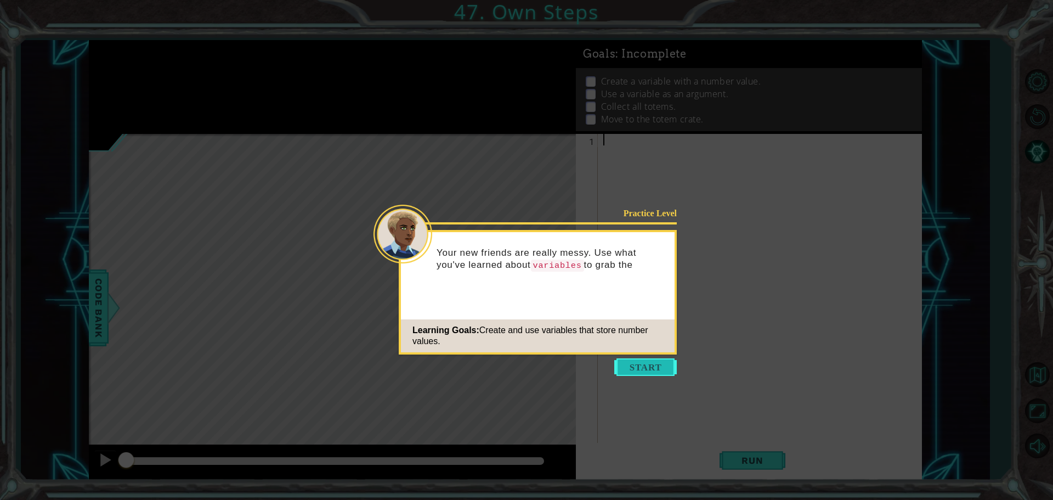
click at [642, 359] on button "Start" at bounding box center [645, 367] width 63 height 18
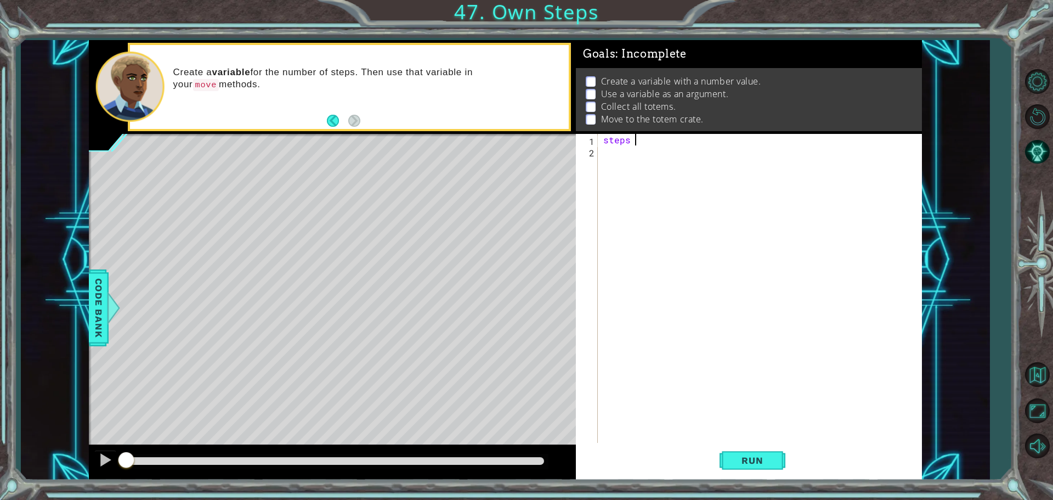
scroll to position [0, 2]
type textarea "steps = 3"
click at [662, 324] on div "steps = 3" at bounding box center [762, 301] width 323 height 334
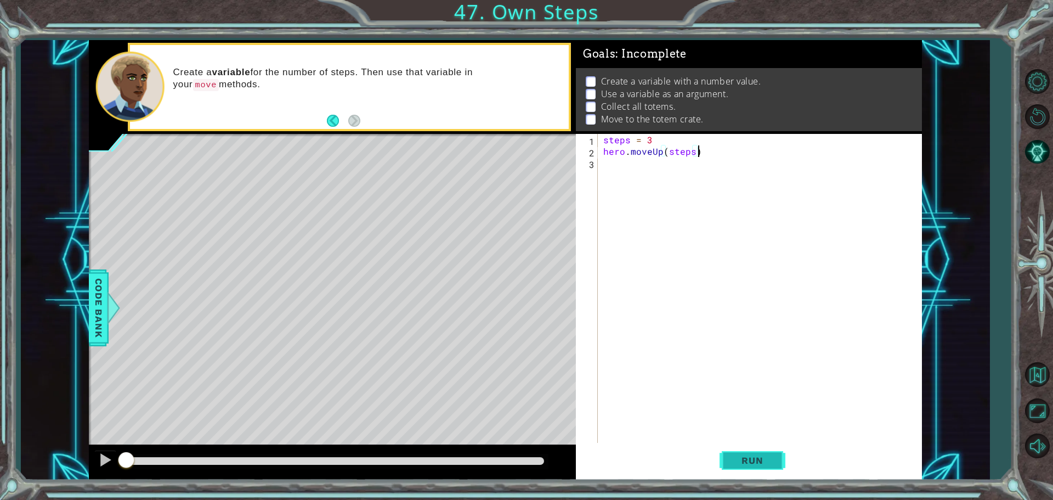
type textarea "hero.moveUp(steps)"
click at [776, 455] on button "Run" at bounding box center [752, 460] width 66 height 35
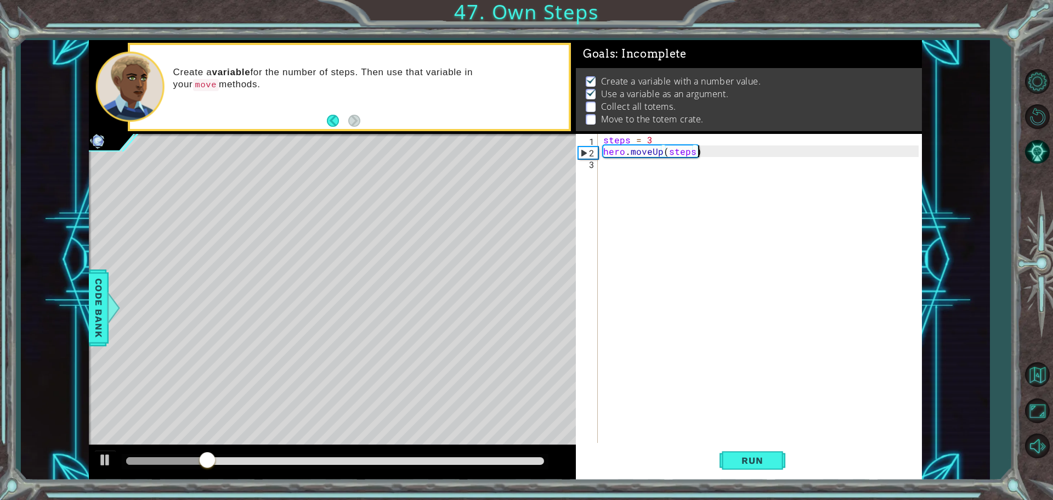
click at [774, 343] on div "steps = 3 hero . moveUp ( steps )" at bounding box center [762, 301] width 323 height 334
type textarea "hero.moveRight(steps)"
click at [767, 462] on span "Run" at bounding box center [751, 460] width 43 height 11
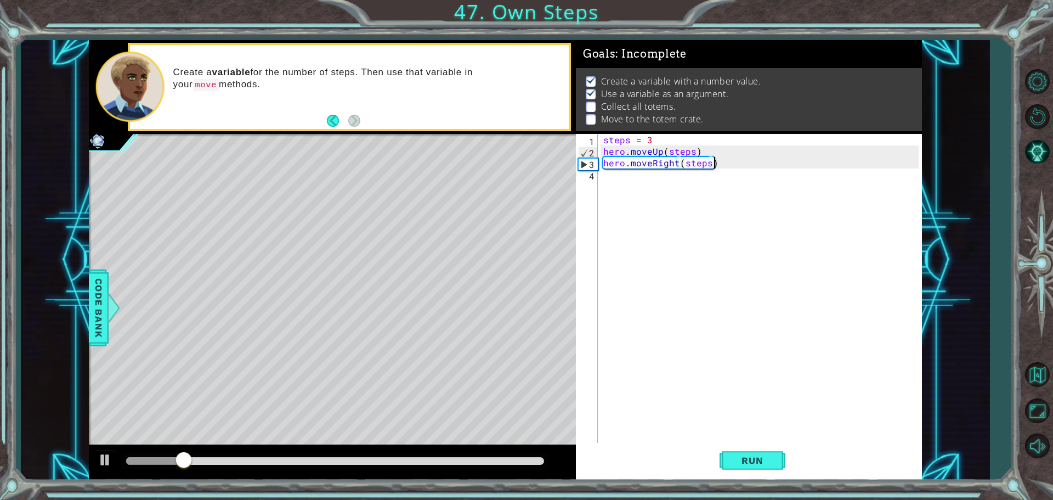
click at [780, 411] on div "steps = 3 hero . moveUp ( steps ) hero . moveRight ( steps )" at bounding box center [762, 301] width 323 height 334
type textarea "hero.moveDown(steps)"
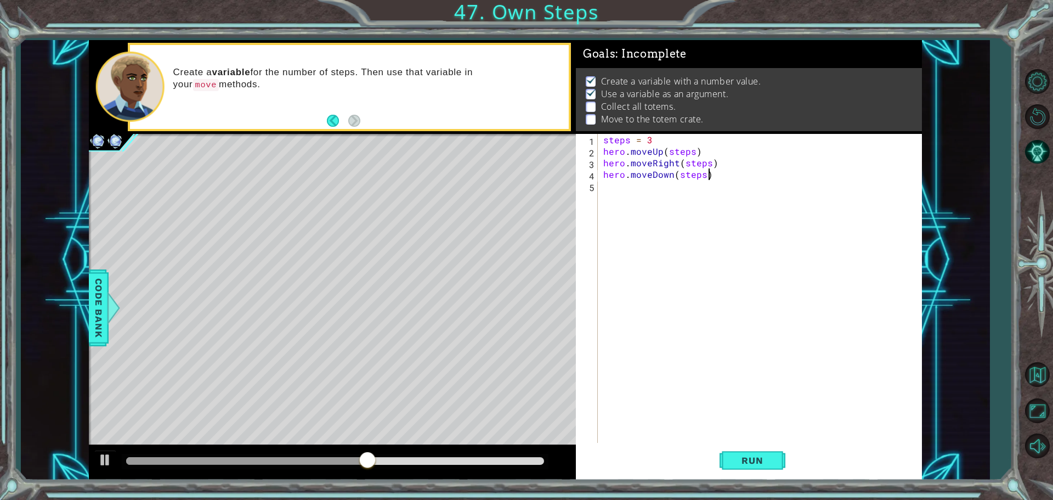
scroll to position [0, 6]
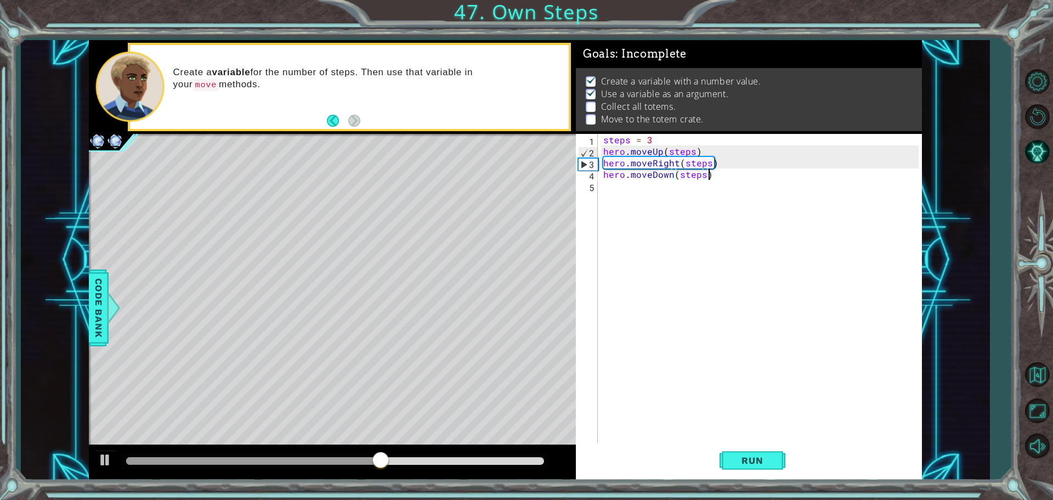
click at [729, 394] on div "steps = 3 hero . moveUp ( steps ) hero . moveRight ( steps ) hero . moveDown ( …" at bounding box center [762, 301] width 323 height 334
type textarea "hero.moveRight(steps)"
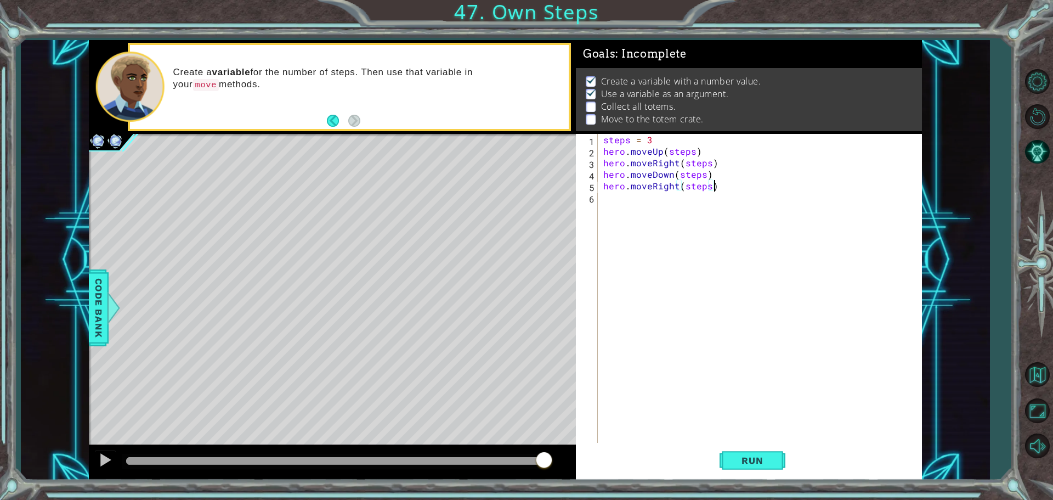
click at [729, 394] on div "steps = 3 hero . moveUp ( steps ) hero . moveRight ( steps ) hero . moveDown ( …" at bounding box center [762, 301] width 323 height 334
type textarea "totem = 2"
click at [740, 327] on div "steps = 3 hero . moveUp ( steps ) hero . moveRight ( steps ) hero . moveDown ( …" at bounding box center [762, 301] width 323 height 334
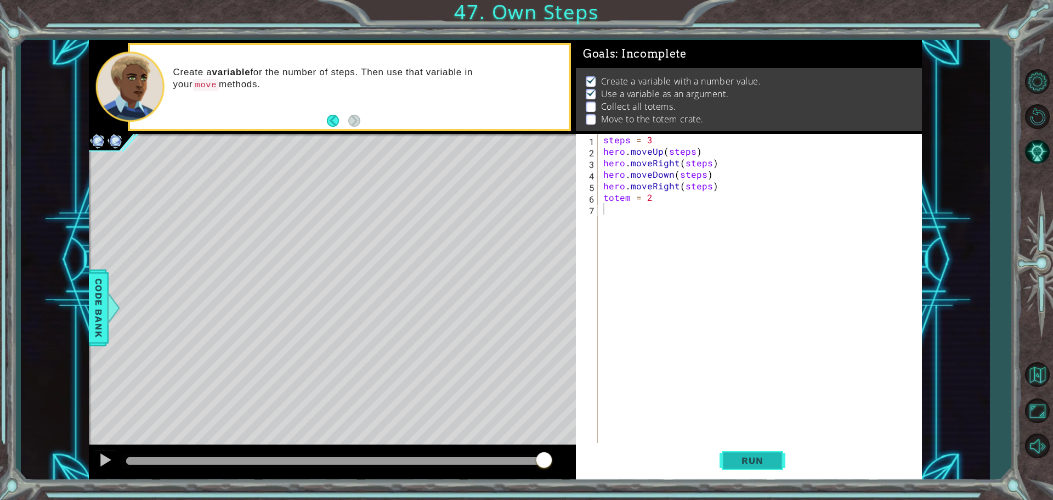
click at [767, 462] on span "Run" at bounding box center [751, 460] width 43 height 11
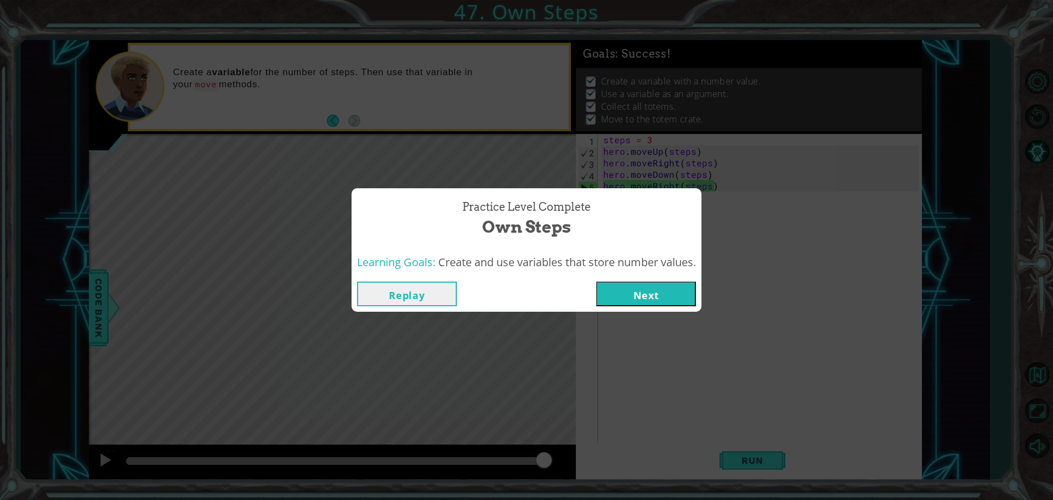
click at [648, 291] on button "Next" at bounding box center [646, 293] width 100 height 25
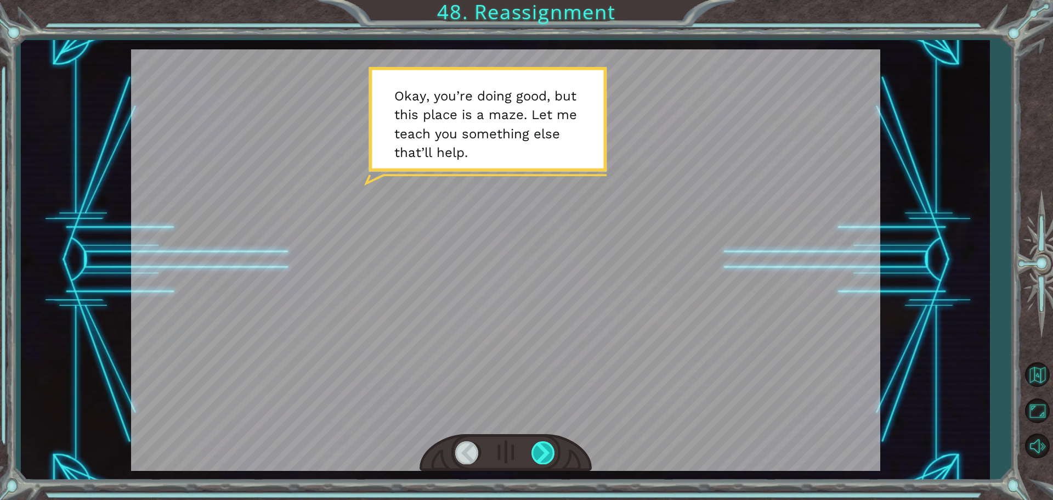
click at [538, 450] on div at bounding box center [543, 452] width 25 height 22
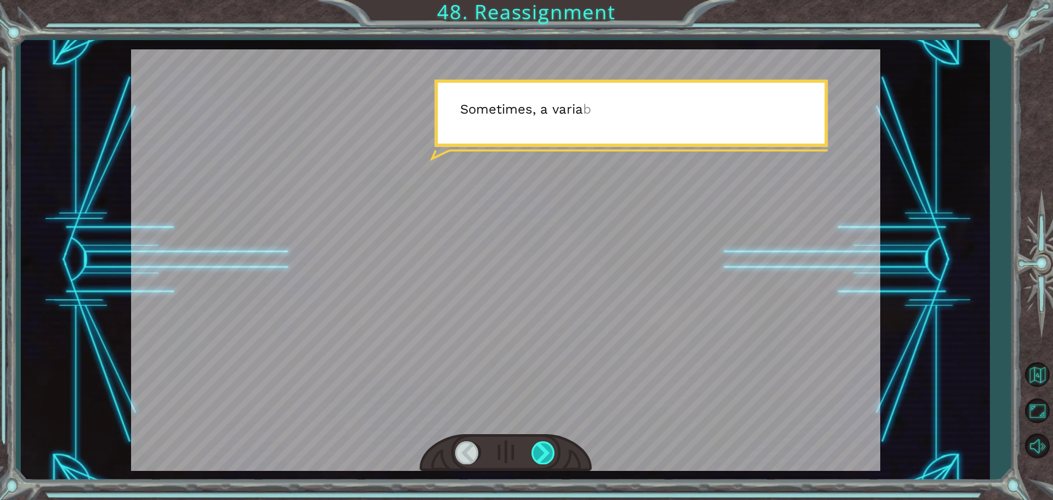
click at [538, 450] on div at bounding box center [543, 452] width 25 height 22
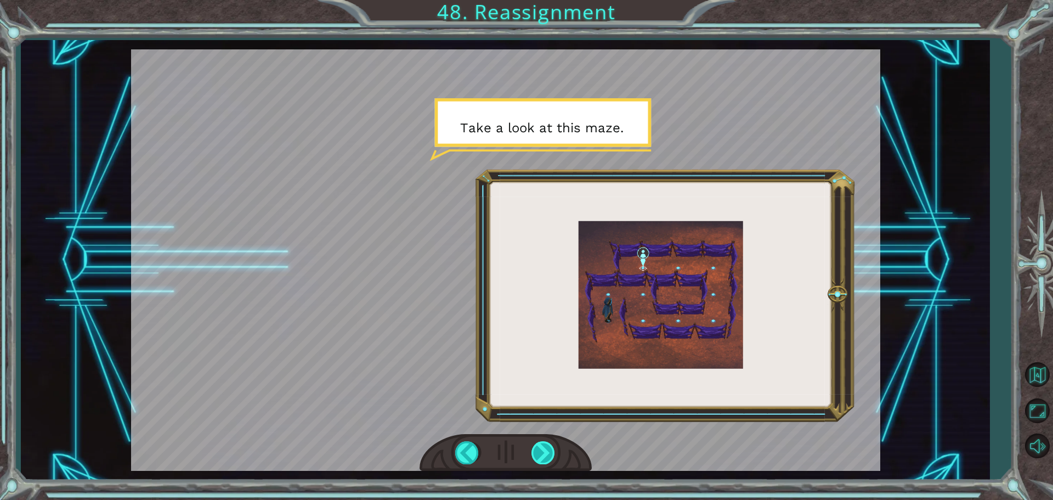
drag, startPoint x: 542, startPoint y: 456, endPoint x: 548, endPoint y: 455, distance: 6.3
click at [547, 455] on div at bounding box center [543, 452] width 25 height 22
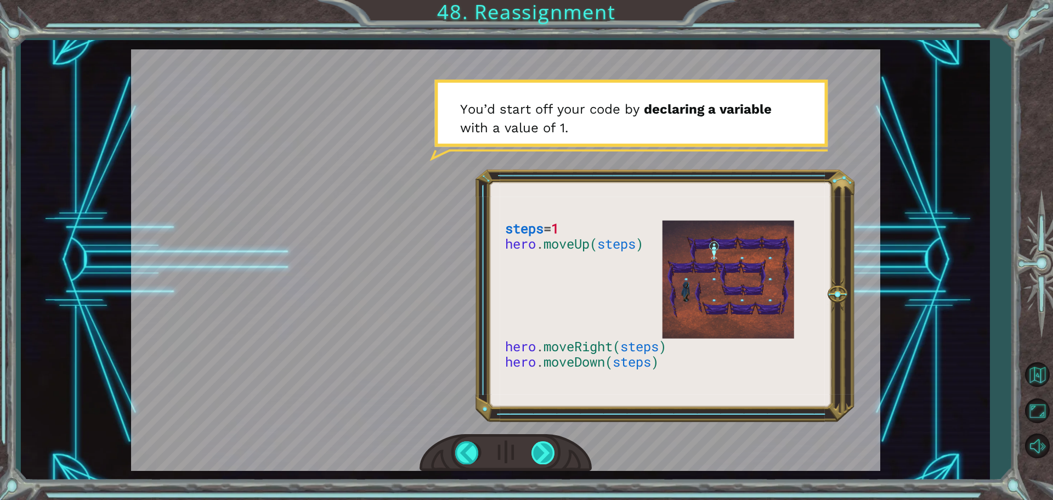
click at [549, 454] on div at bounding box center [543, 452] width 25 height 22
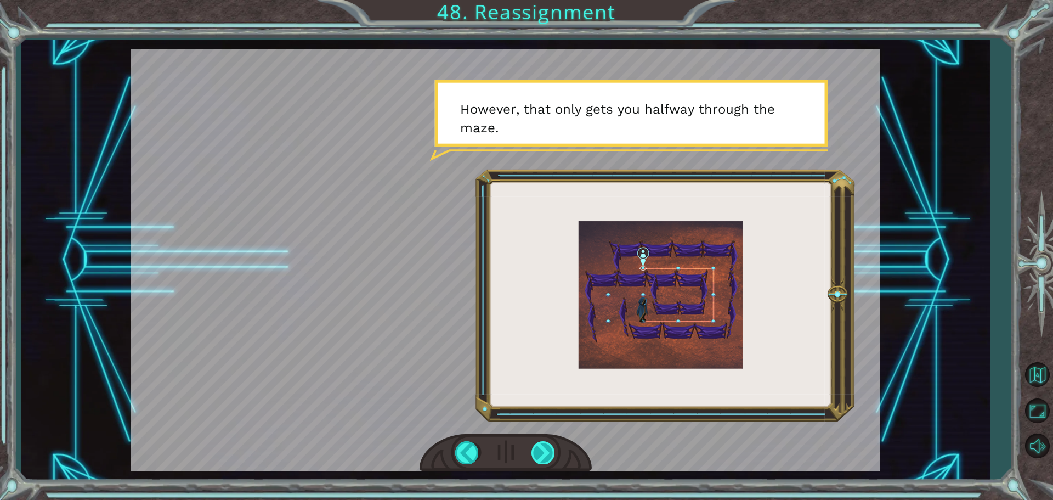
click at [553, 451] on div at bounding box center [543, 452] width 25 height 22
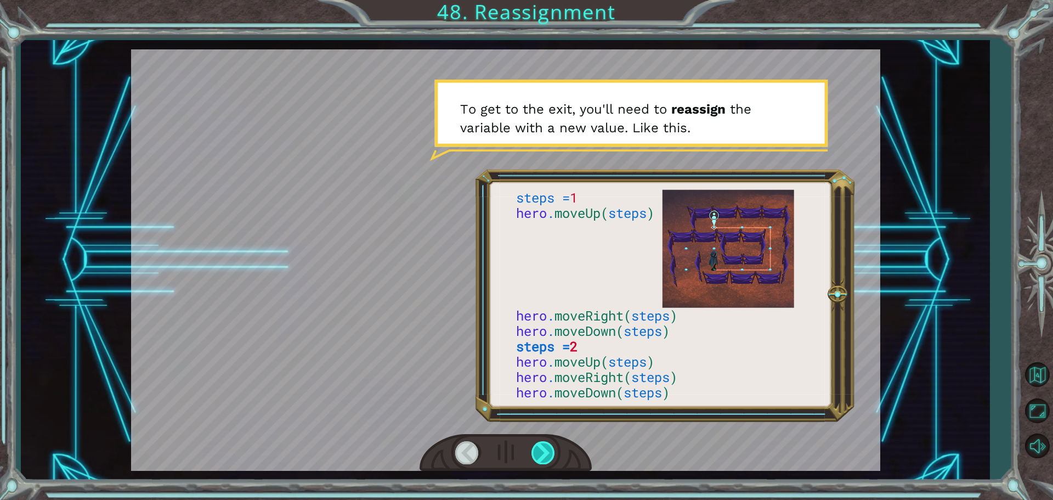
click at [547, 457] on div at bounding box center [543, 452] width 25 height 22
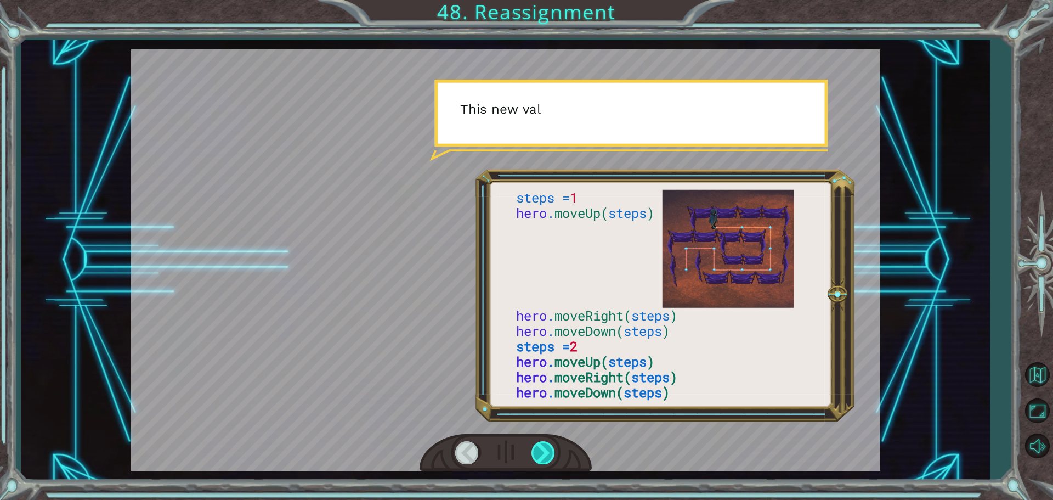
click at [547, 457] on div at bounding box center [543, 452] width 25 height 22
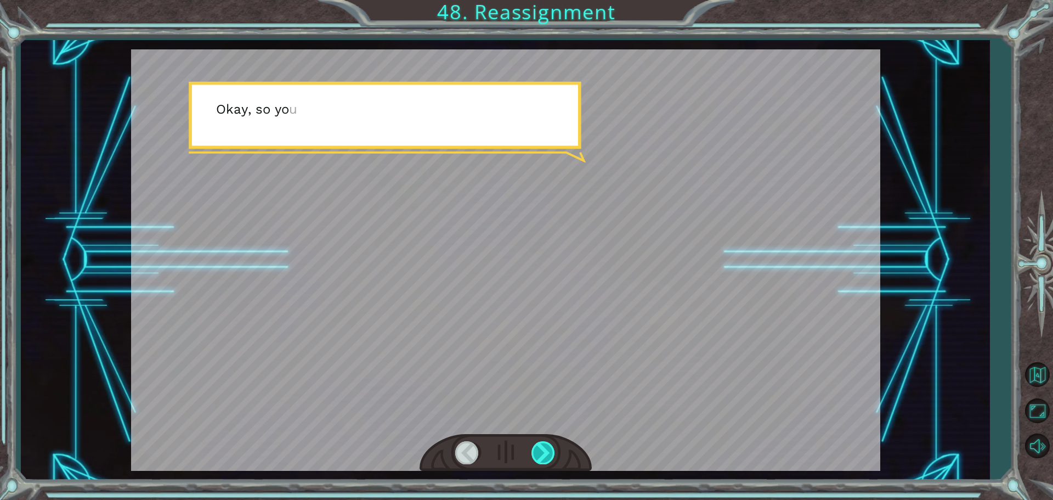
click at [547, 457] on div at bounding box center [543, 452] width 25 height 22
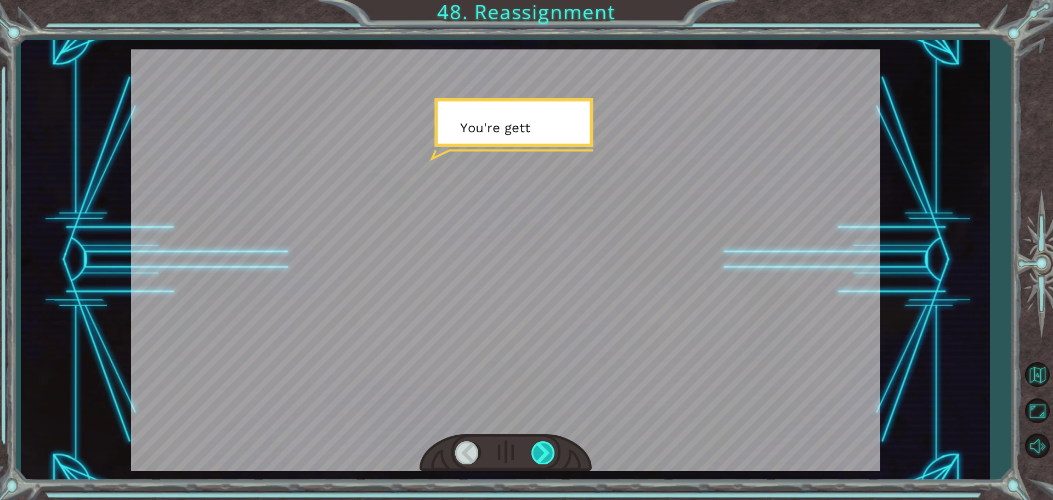
click at [547, 457] on div at bounding box center [543, 452] width 25 height 22
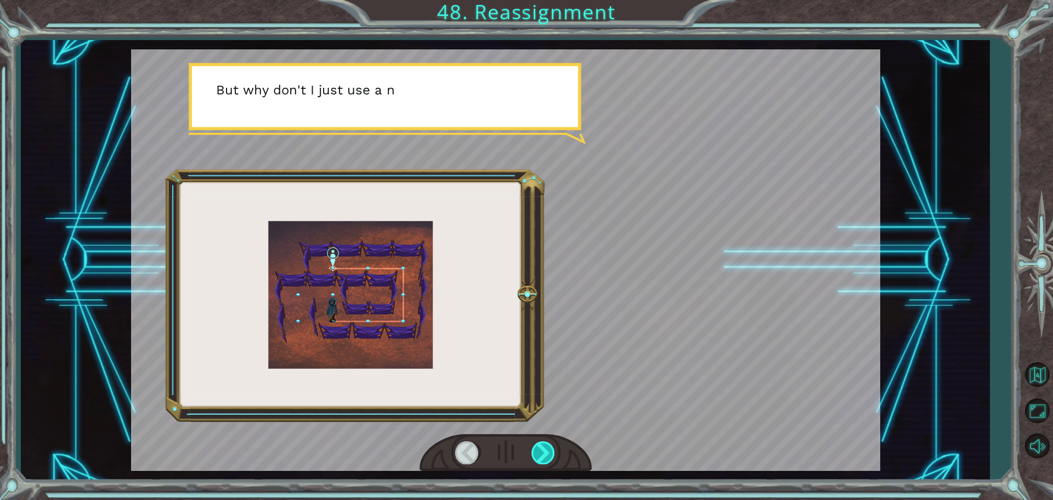
click at [547, 457] on div at bounding box center [543, 452] width 25 height 22
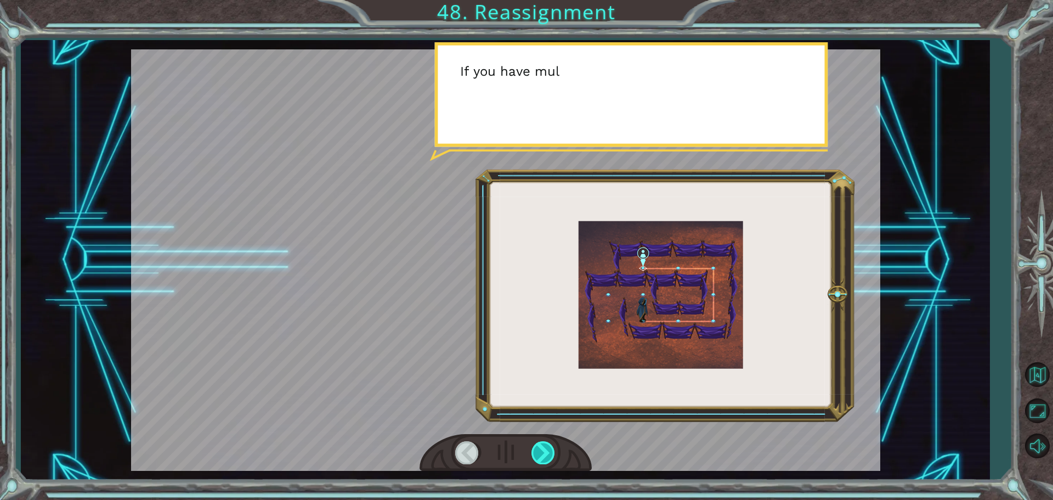
click at [547, 453] on div at bounding box center [543, 452] width 25 height 22
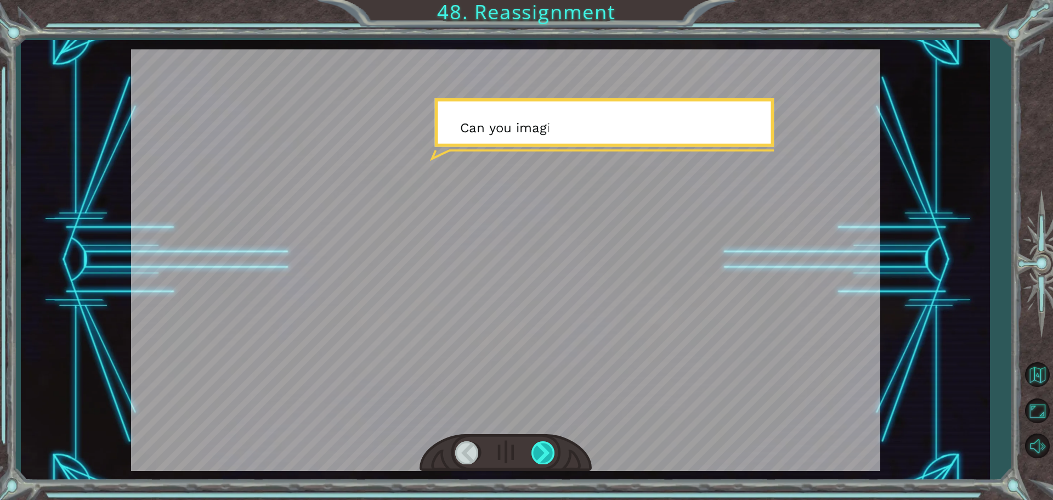
click at [547, 453] on div at bounding box center [543, 452] width 25 height 22
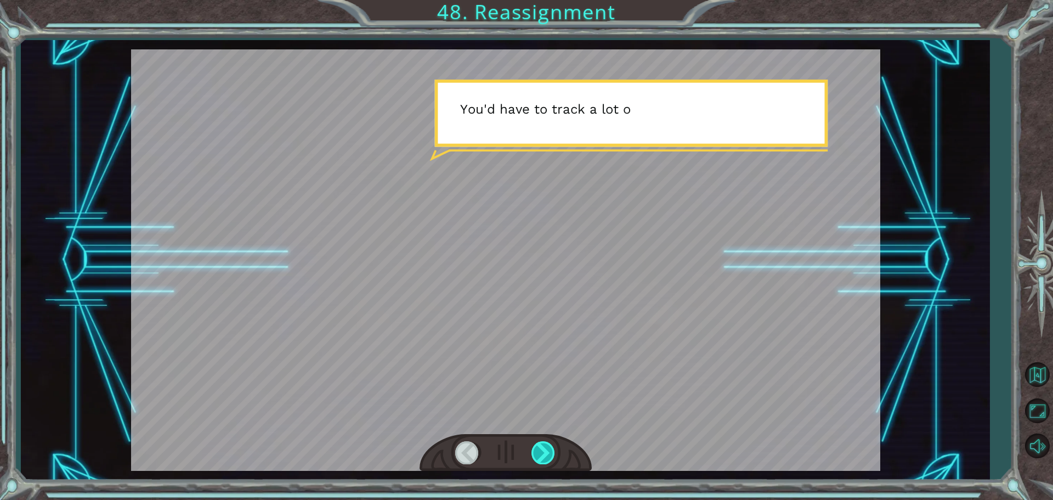
click at [547, 450] on div at bounding box center [543, 452] width 25 height 22
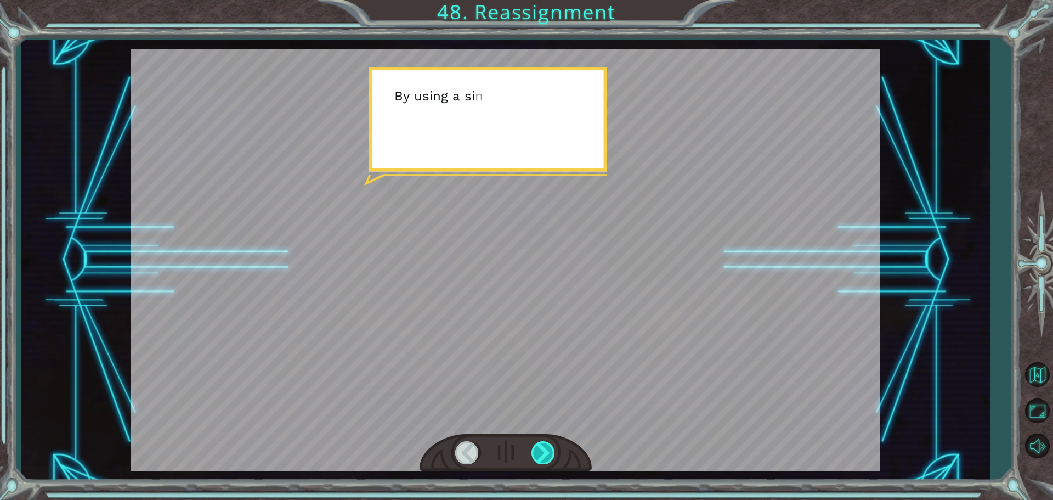
click at [547, 450] on div at bounding box center [543, 452] width 25 height 22
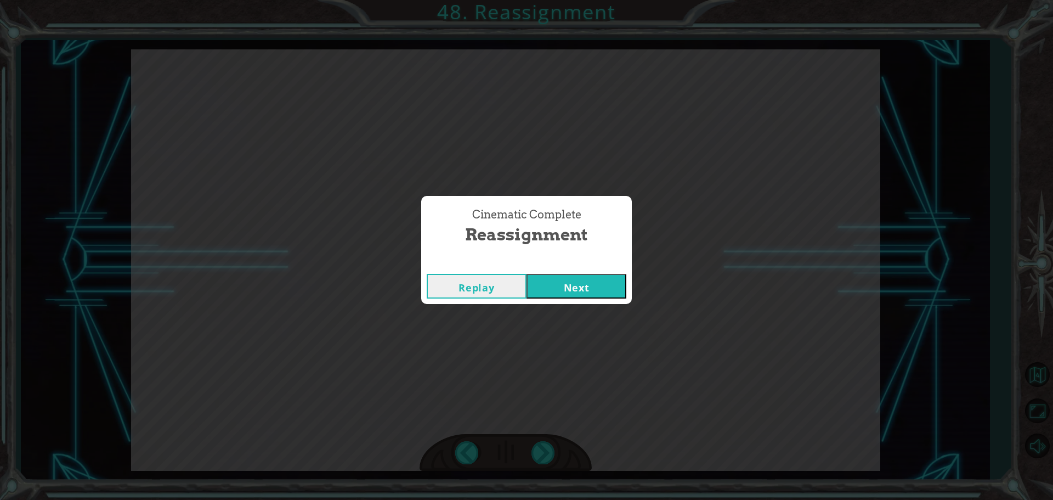
click at [576, 287] on button "Next" at bounding box center [576, 286] width 100 height 25
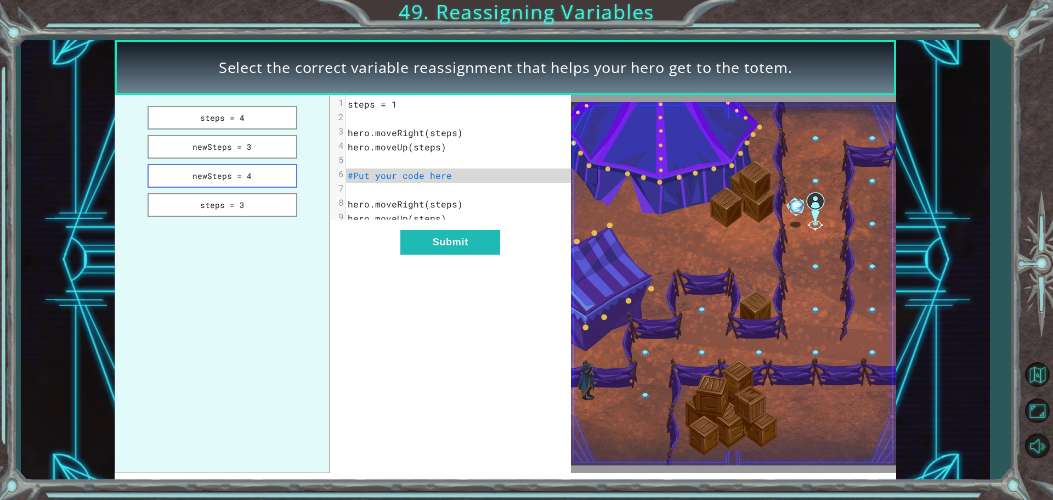
click at [252, 182] on button "newSteps = 4" at bounding box center [223, 176] width 150 height 24
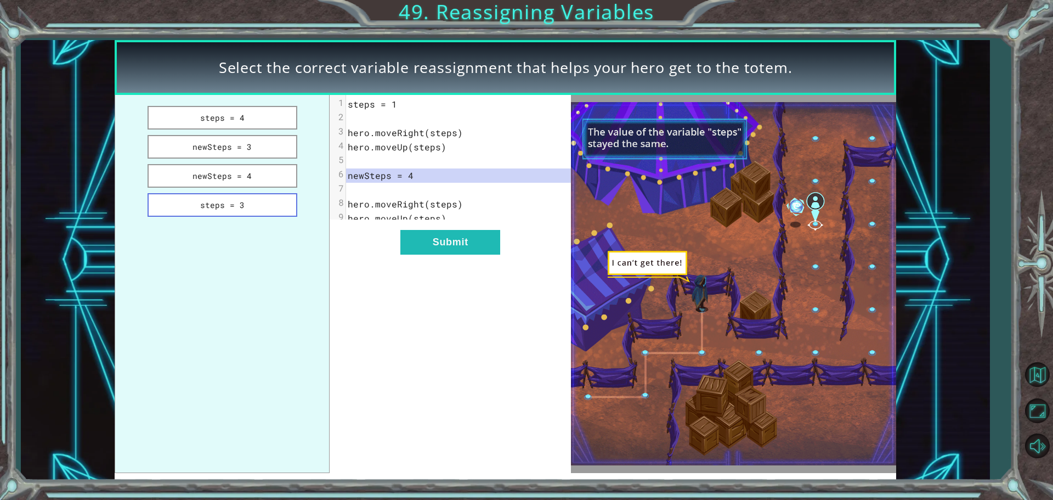
click at [254, 197] on button "steps = 3" at bounding box center [223, 205] width 150 height 24
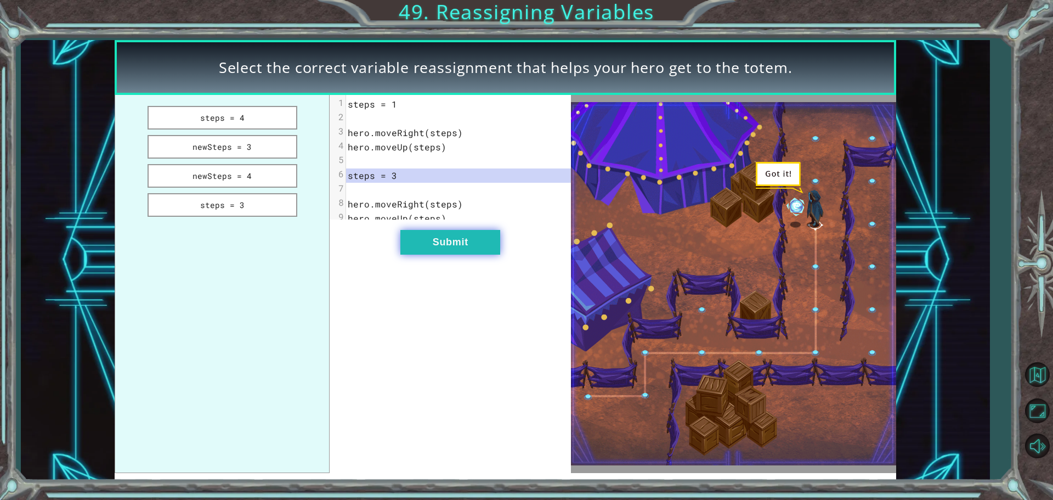
click at [450, 247] on button "Submit" at bounding box center [450, 242] width 100 height 25
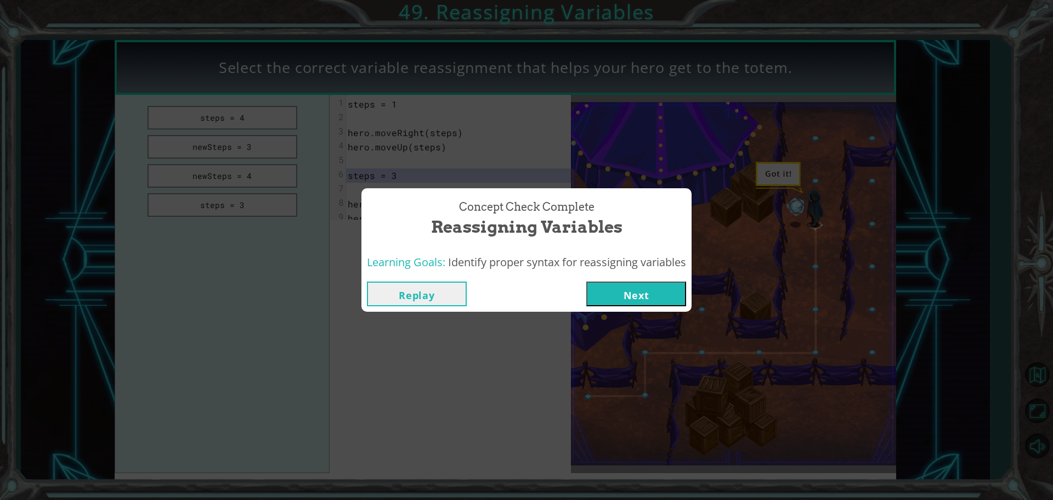
click at [659, 300] on button "Next" at bounding box center [636, 293] width 100 height 25
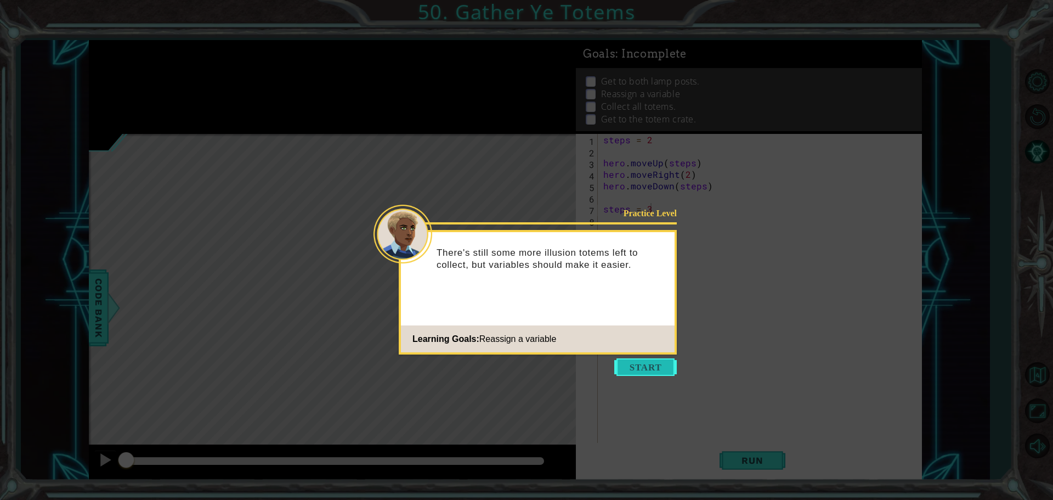
click at [653, 364] on button "Start" at bounding box center [645, 367] width 63 height 18
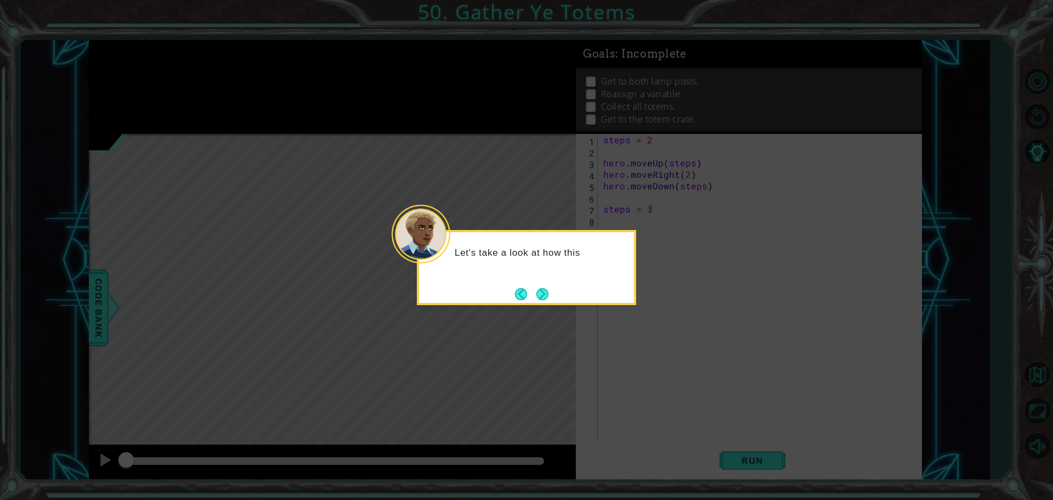
drag, startPoint x: 548, startPoint y: 292, endPoint x: 549, endPoint y: 282, distance: 9.9
click at [547, 290] on button "Next" at bounding box center [542, 294] width 12 height 12
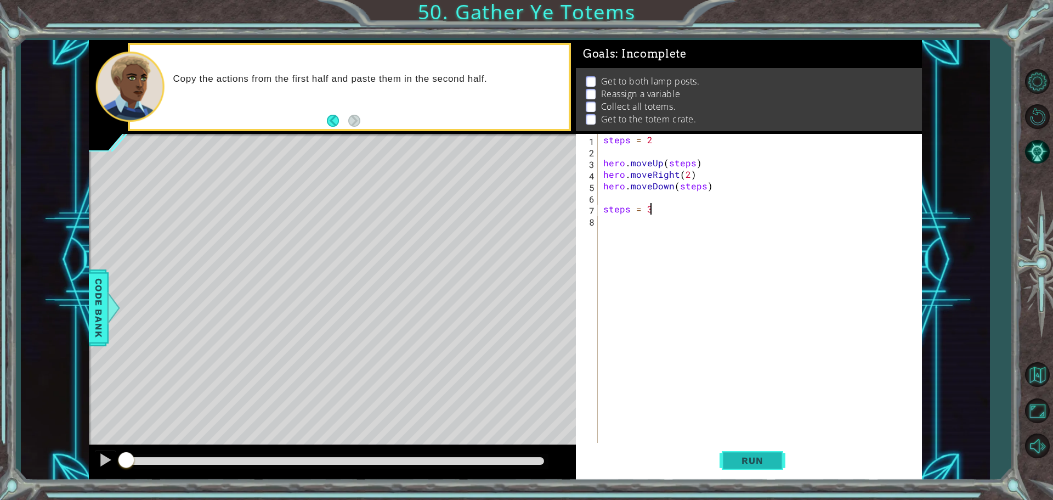
click at [758, 457] on span "Run" at bounding box center [751, 460] width 43 height 11
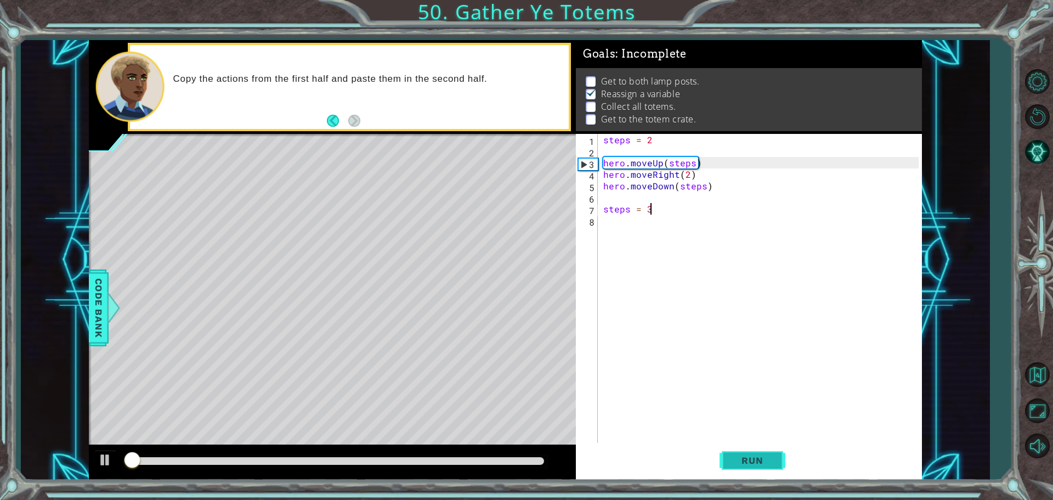
scroll to position [5, 0]
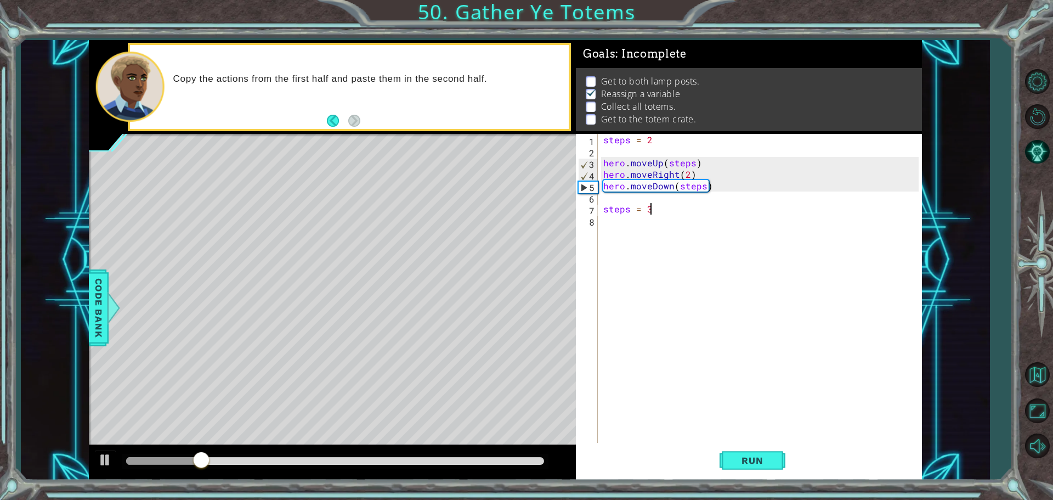
click at [688, 345] on div "steps = 2 hero . moveUp ( steps ) hero . moveRight ( 2 ) hero . moveDown ( step…" at bounding box center [762, 301] width 323 height 334
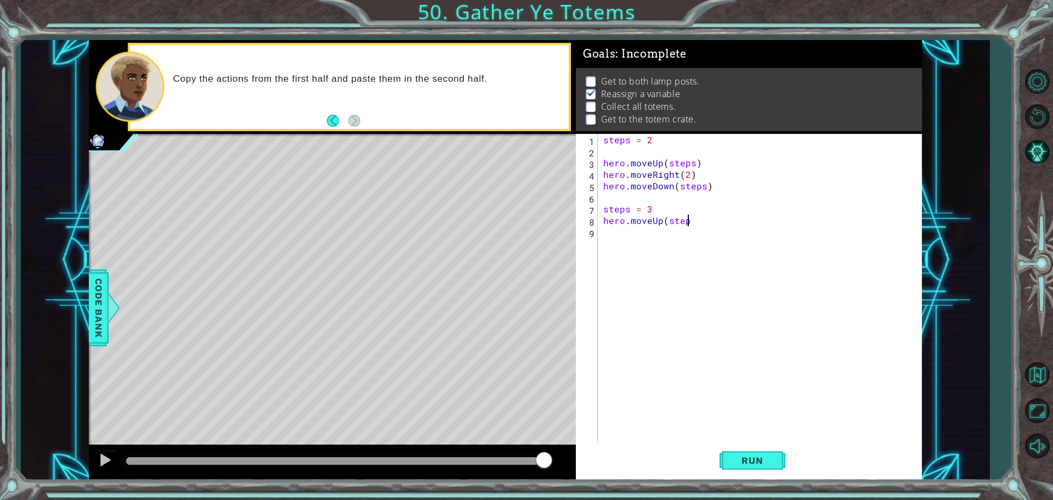
scroll to position [0, 5]
type textarea "hero.moveUp(steps)"
click at [677, 342] on div "steps = 2 hero . moveUp ( steps ) hero . moveRight ( 2 ) hero . moveDown ( step…" at bounding box center [762, 301] width 323 height 334
type textarea "hero.moveDown(steps)"
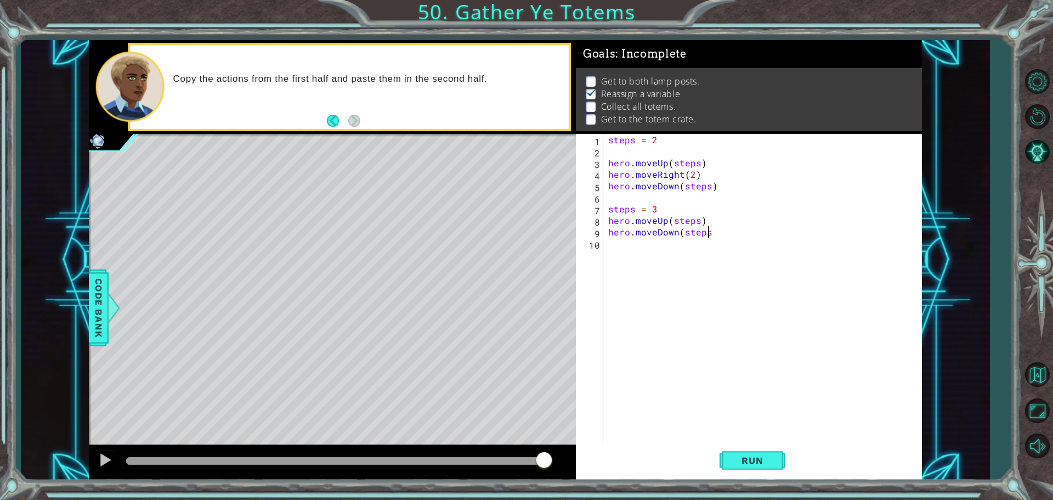
scroll to position [0, 6]
drag, startPoint x: 674, startPoint y: 342, endPoint x: 702, endPoint y: 350, distance: 29.0
click at [687, 344] on div "steps = 2 hero . moveUp ( steps ) hero . moveRight ( 2 ) hero . moveDown ( step…" at bounding box center [765, 301] width 318 height 334
type textarea "hero.moveUp(steps)"
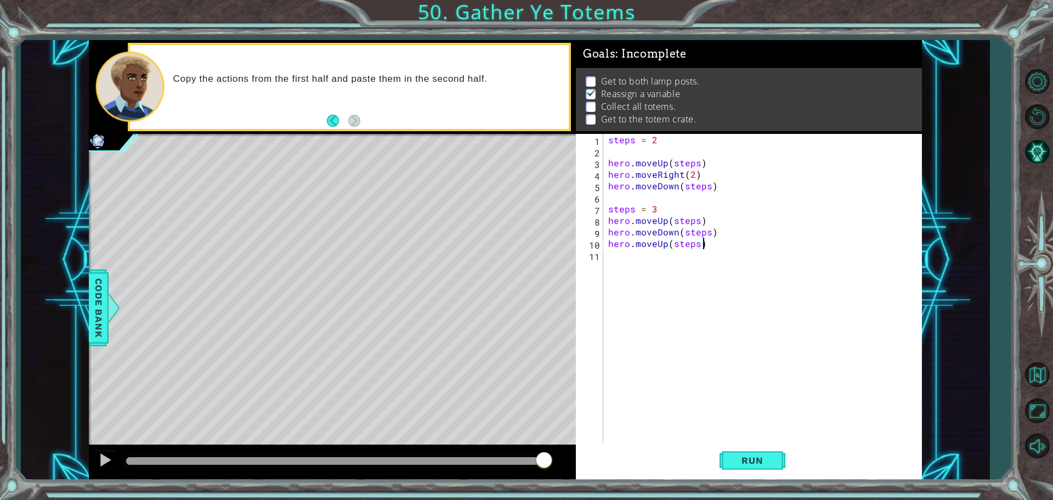
drag, startPoint x: 702, startPoint y: 350, endPoint x: 711, endPoint y: 353, distance: 8.9
click at [705, 350] on div "steps = 2 hero . moveUp ( steps ) hero . moveRight ( 2 ) hero . moveDown ( step…" at bounding box center [765, 301] width 318 height 334
type textarea "steps = 2"
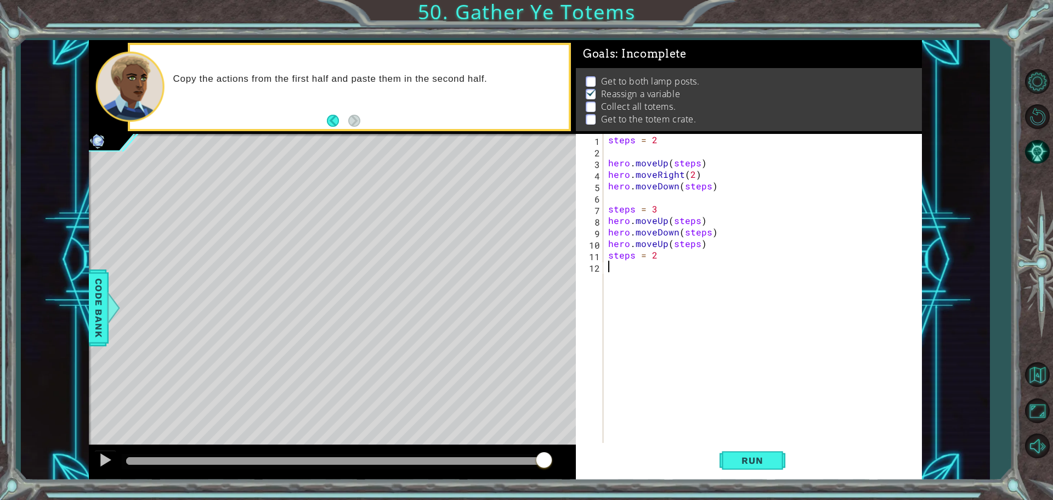
click at [706, 350] on div "steps = 2 hero . moveUp ( steps ) hero . moveRight ( 2 ) hero . moveDown ( step…" at bounding box center [765, 301] width 318 height 334
type textarea "hero.moveRight(steps)"
click at [707, 339] on div "steps = 2 hero . moveUp ( steps ) hero . moveRight ( 2 ) hero . moveDown ( step…" at bounding box center [765, 301] width 318 height 334
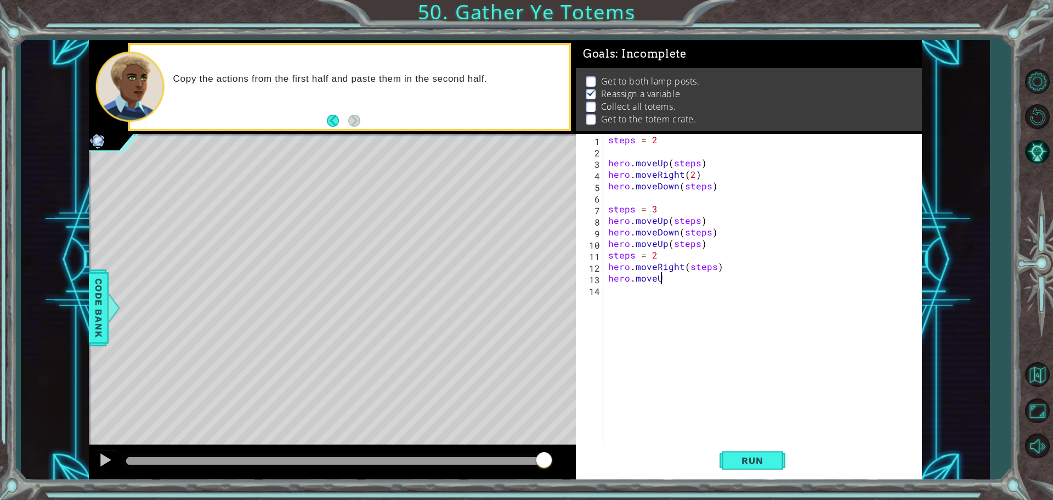
type textarea "hero.moveUp"
click at [717, 338] on div "steps = 2 hero . moveUp ( steps ) hero . moveRight ( 2 ) hero . moveDown ( step…" at bounding box center [765, 301] width 318 height 334
type textarea "hero.moveRight(steps)"
click at [679, 341] on div "steps = 2 hero . moveUp ( steps ) hero . moveRight ( 2 ) hero . moveDown ( step…" at bounding box center [765, 301] width 318 height 334
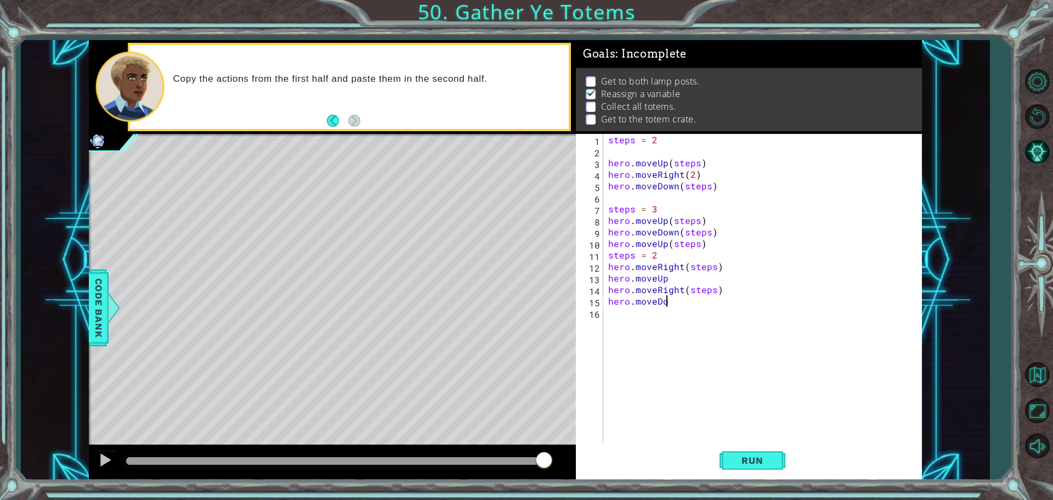
scroll to position [0, 3]
click at [741, 292] on div "steps = 2 hero . moveUp ( steps ) hero . moveRight ( 2 ) hero . moveDown ( step…" at bounding box center [765, 301] width 318 height 334
type textarea "hero.moveRight(steps)"
type textarea "steps = 4"
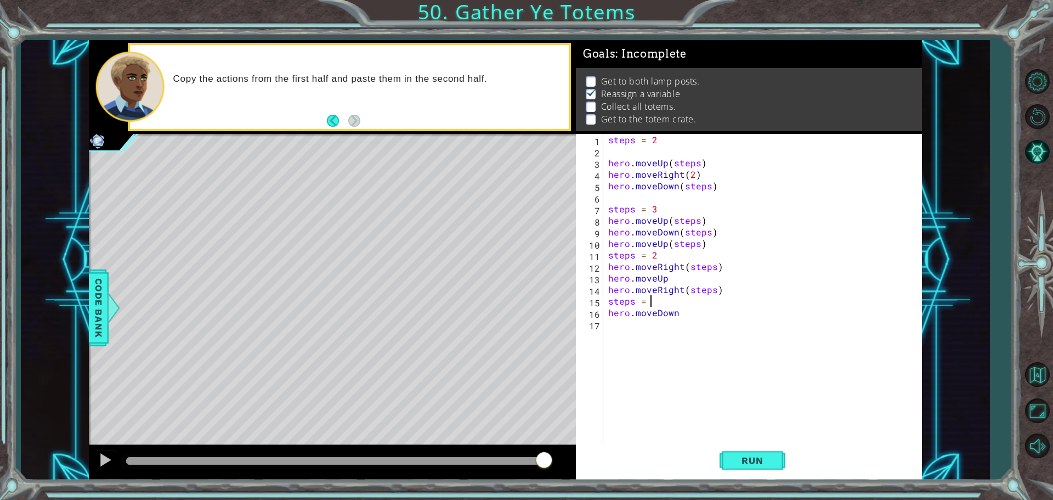
scroll to position [0, 2]
click at [732, 324] on div "steps = 2 hero . moveUp ( steps ) hero . moveRight ( 2 ) hero . moveDown ( step…" at bounding box center [765, 301] width 318 height 334
click at [718, 316] on div "steps = 2 hero . moveUp ( steps ) hero . moveRight ( 2 ) hero . moveDown ( step…" at bounding box center [765, 301] width 318 height 334
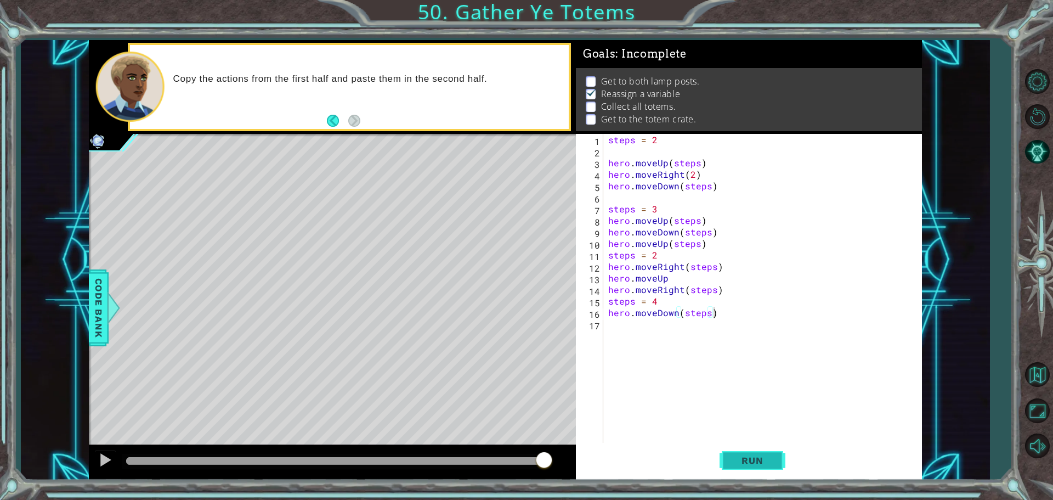
drag, startPoint x: 764, startPoint y: 457, endPoint x: 763, endPoint y: 452, distance: 5.6
click at [764, 457] on span "Run" at bounding box center [751, 460] width 43 height 11
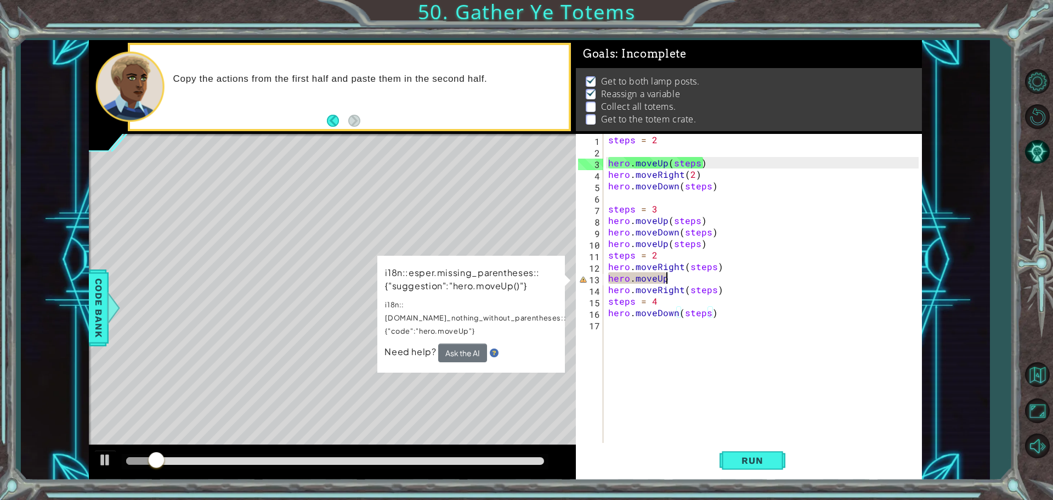
click at [672, 278] on div "steps = 2 hero . moveUp ( steps ) hero . moveRight ( 2 ) hero . moveDown ( step…" at bounding box center [765, 301] width 318 height 334
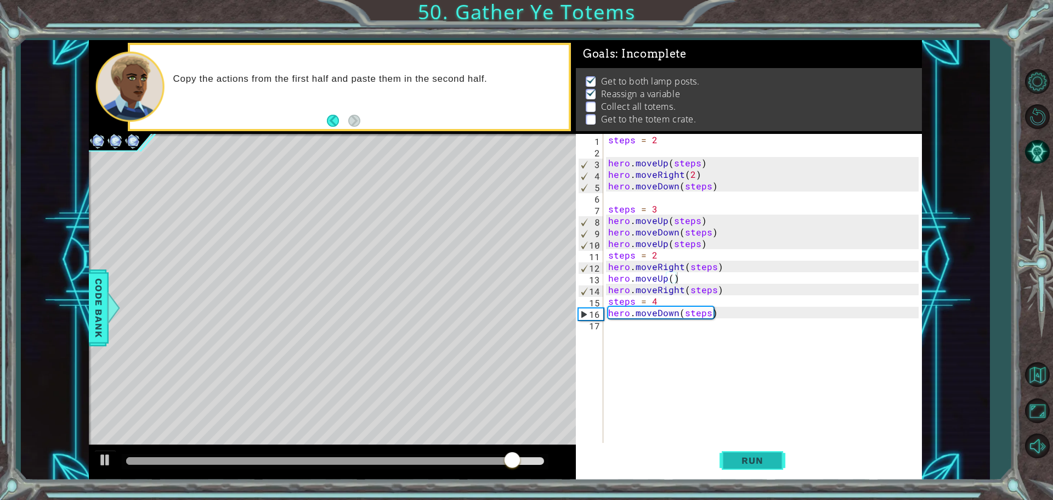
click at [758, 460] on span "Run" at bounding box center [751, 460] width 43 height 11
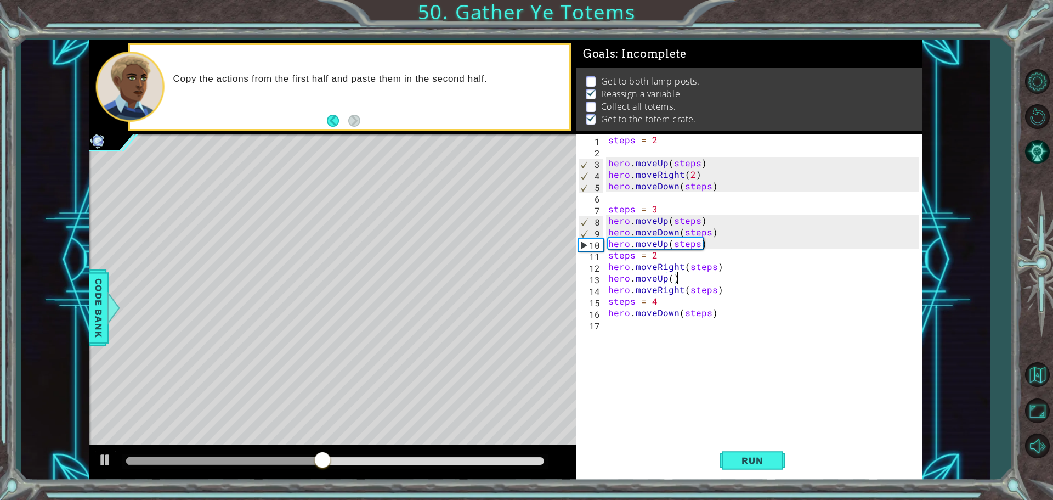
click at [714, 219] on div "steps = 2 hero . moveUp ( steps ) hero . moveRight ( 2 ) hero . moveDown ( step…" at bounding box center [765, 301] width 318 height 334
type textarea "hero.moveUp(steps)"
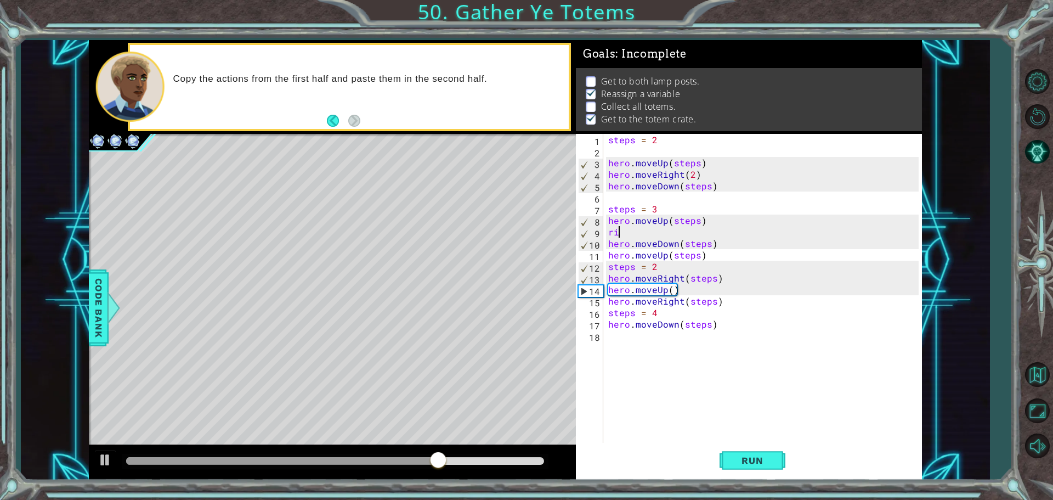
scroll to position [0, 0]
type textarea "r"
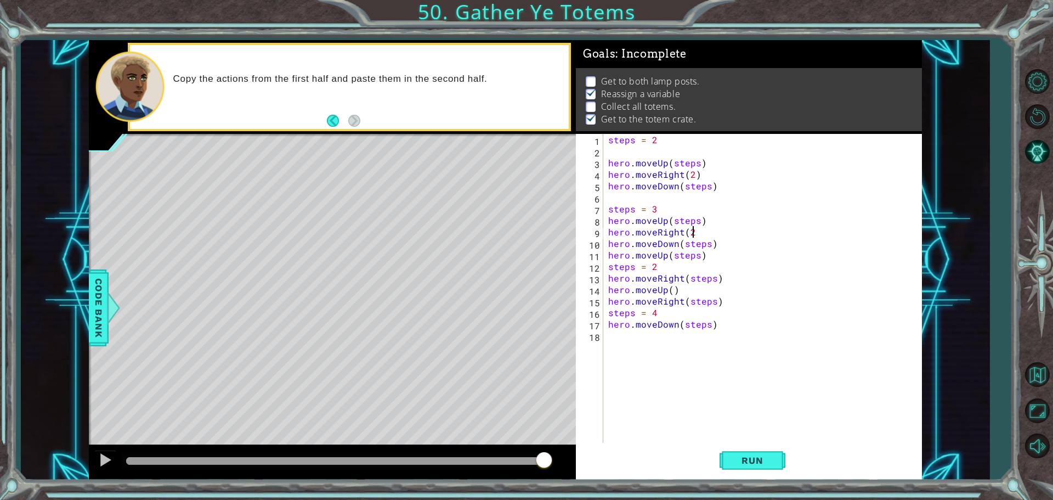
scroll to position [0, 5]
type textarea "hero.moveRight(2)"
click at [736, 449] on button "Run" at bounding box center [752, 460] width 66 height 35
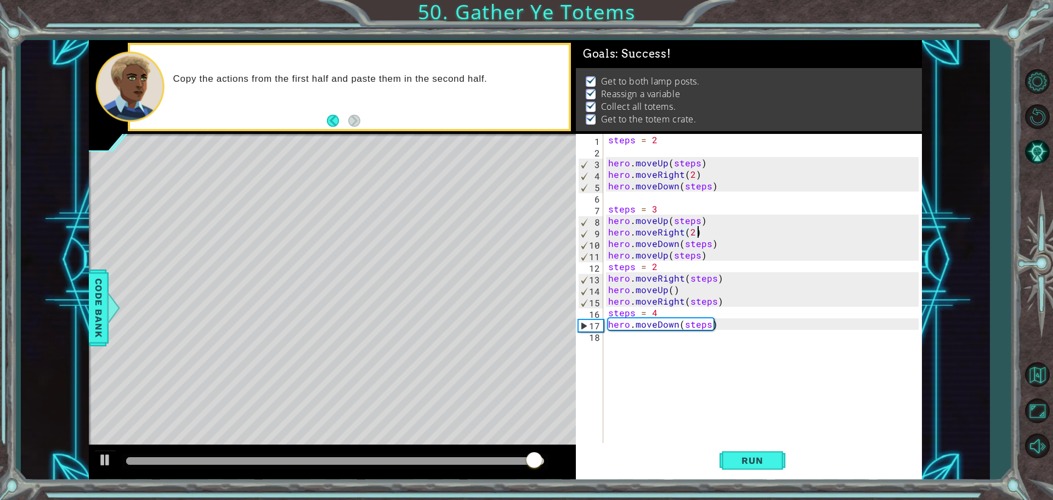
click at [617, 369] on div "steps = 2 hero . moveUp ( steps ) hero . moveRight ( 2 ) hero . moveDown ( step…" at bounding box center [765, 301] width 318 height 334
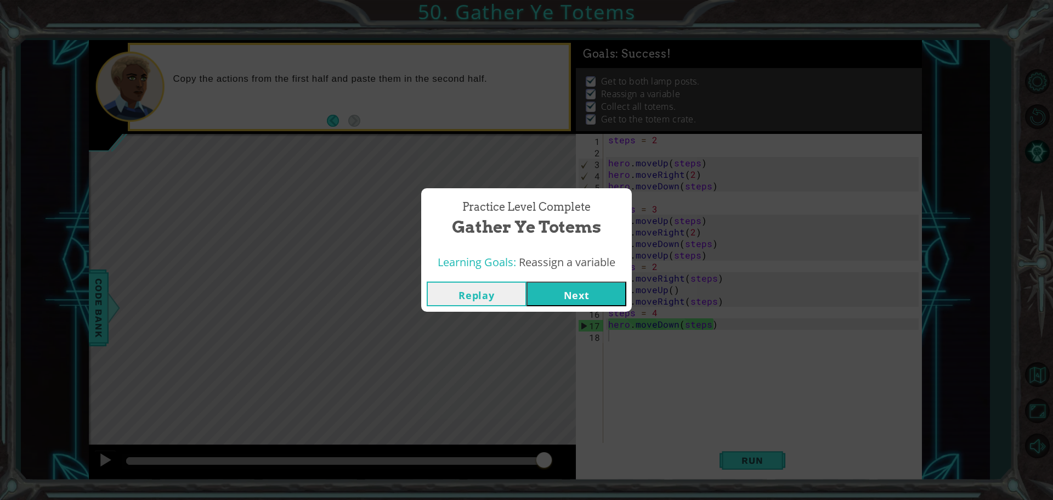
drag, startPoint x: 603, startPoint y: 285, endPoint x: 594, endPoint y: 269, distance: 18.2
click at [603, 280] on div "Replay Next" at bounding box center [526, 294] width 211 height 36
click at [580, 288] on button "Next" at bounding box center [576, 293] width 100 height 25
